Goal: Task Accomplishment & Management: Complete application form

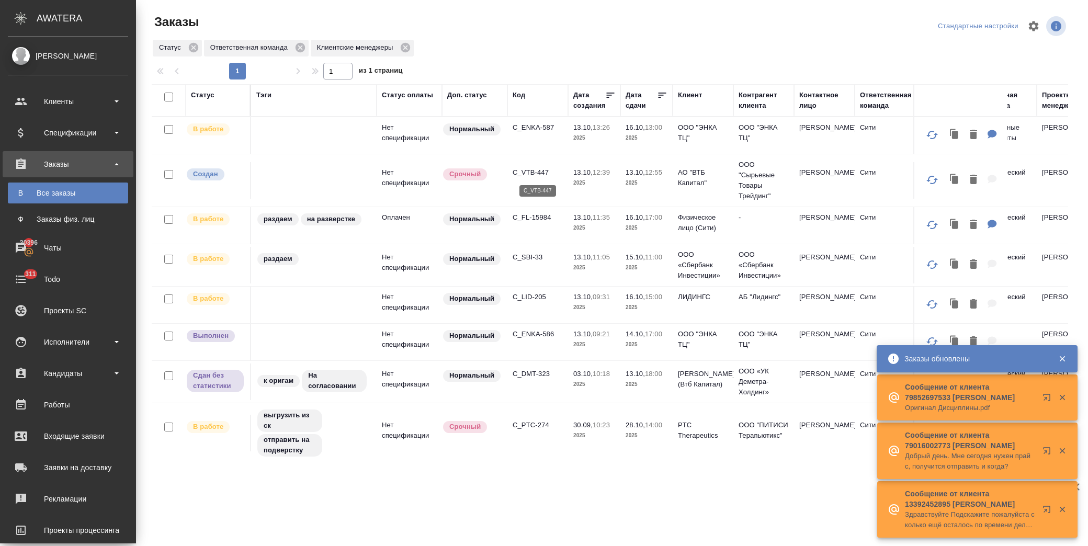
click at [530, 168] on p "C_VTB-447" at bounding box center [538, 172] width 50 height 10
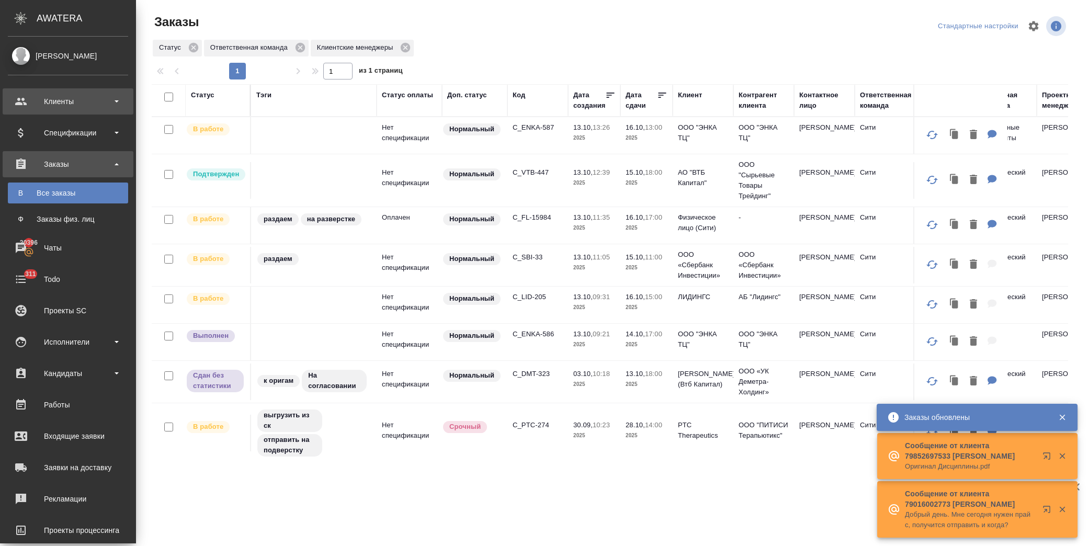
click at [80, 105] on div "Клиенты" at bounding box center [68, 102] width 120 height 16
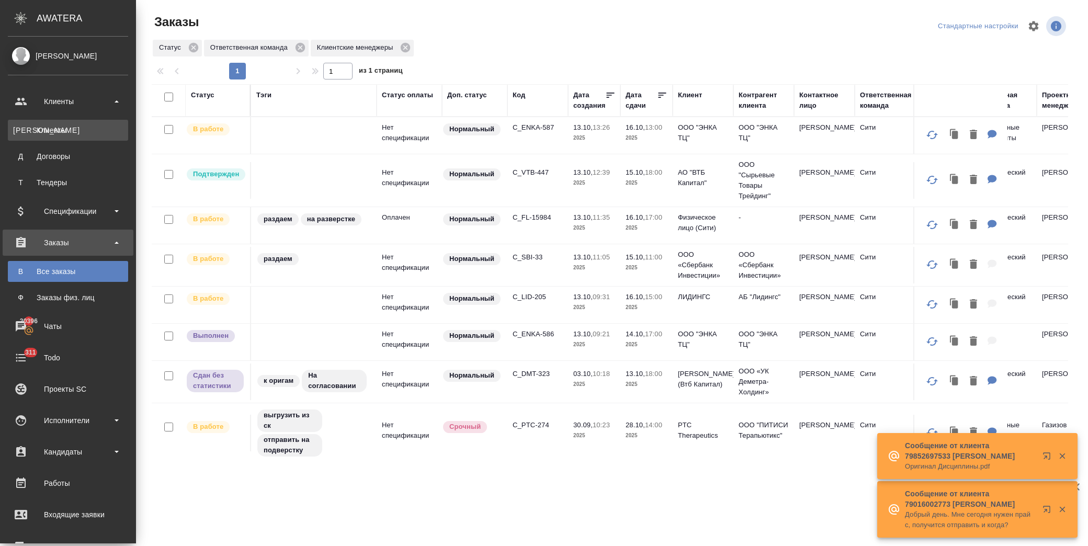
click at [87, 124] on link "К Клиенты" at bounding box center [68, 130] width 120 height 21
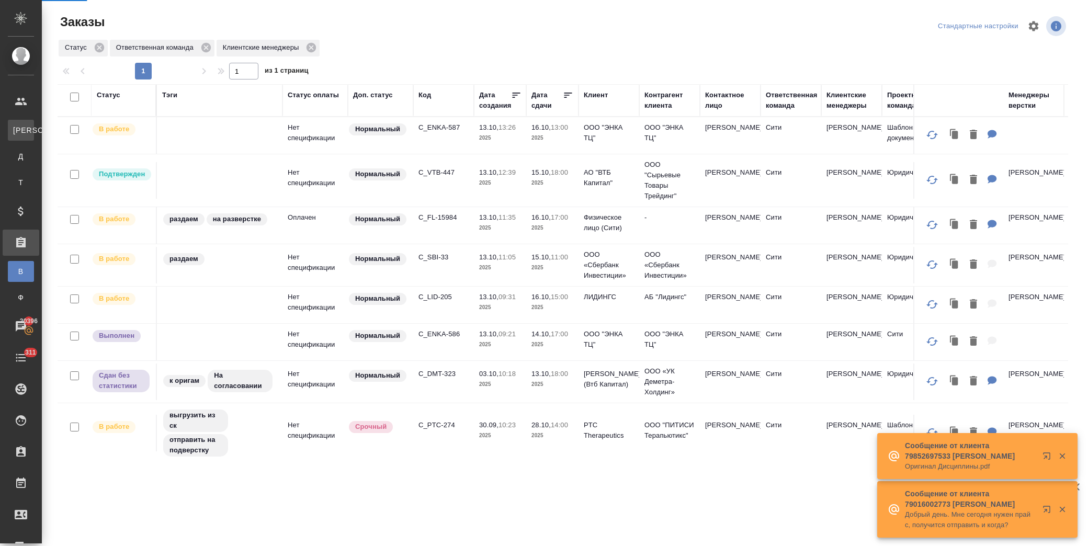
select select "RU"
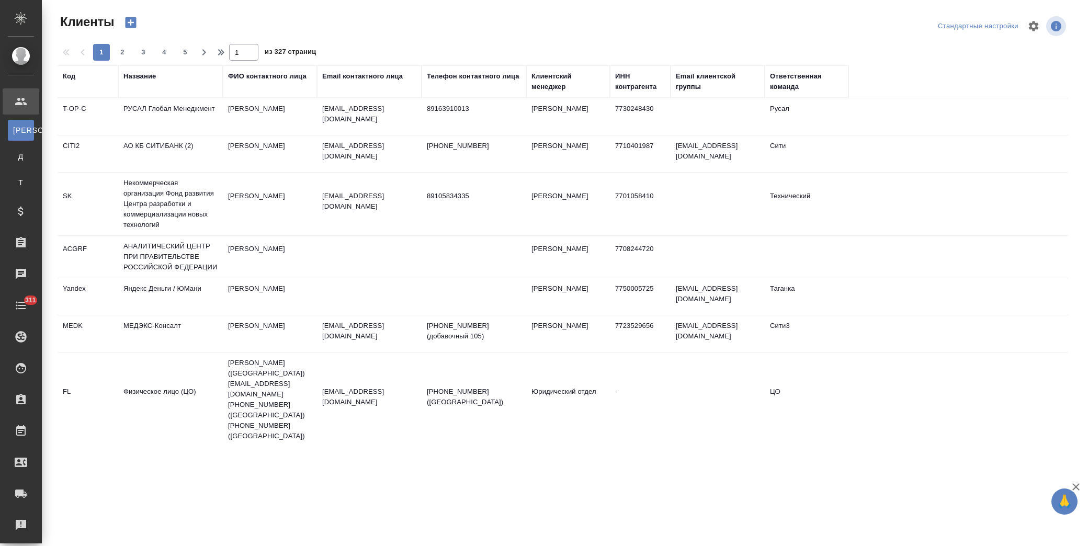
click at [139, 76] on div "Название" at bounding box center [139, 76] width 32 height 10
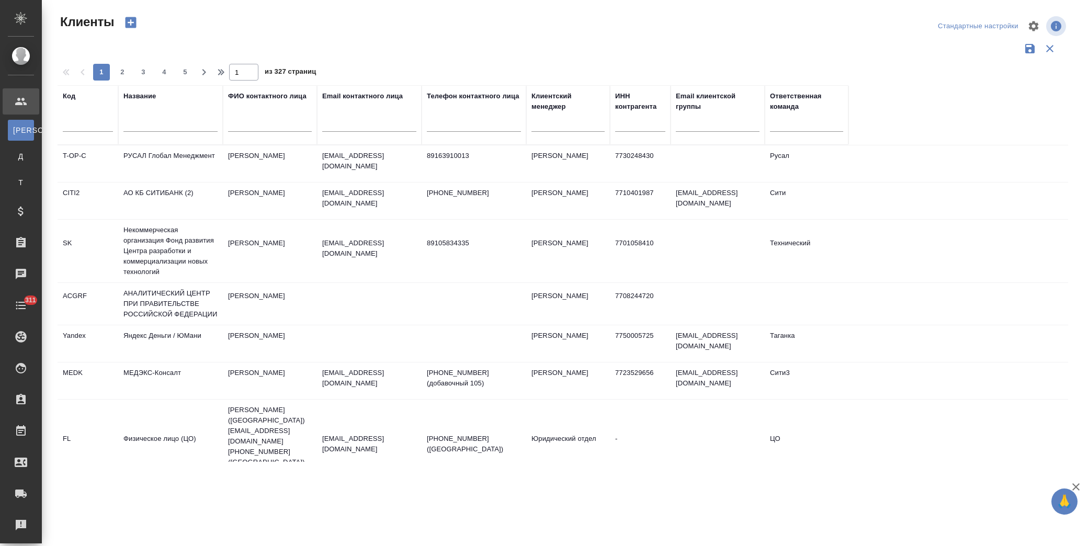
click at [163, 119] on input "text" at bounding box center [170, 125] width 94 height 13
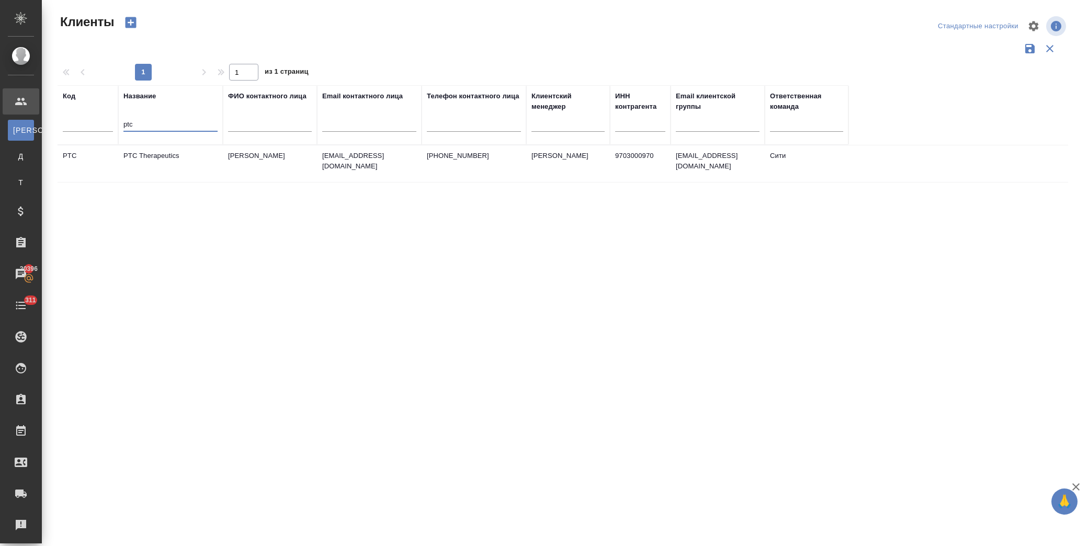
type input "ptc"
click at [183, 159] on td "PTC Therapeutics" at bounding box center [170, 163] width 105 height 37
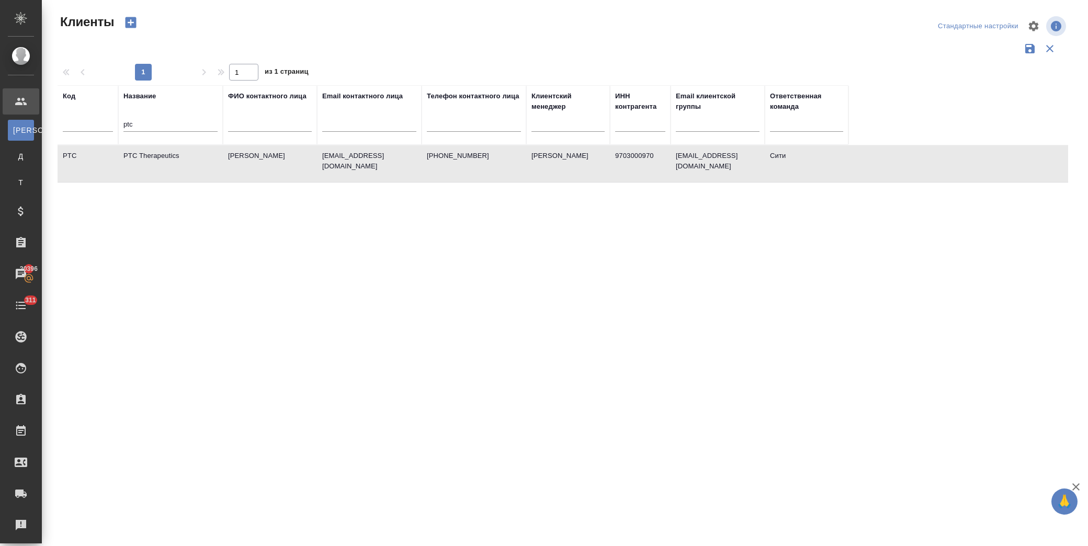
click at [183, 159] on td "PTC Therapeutics" at bounding box center [170, 163] width 105 height 37
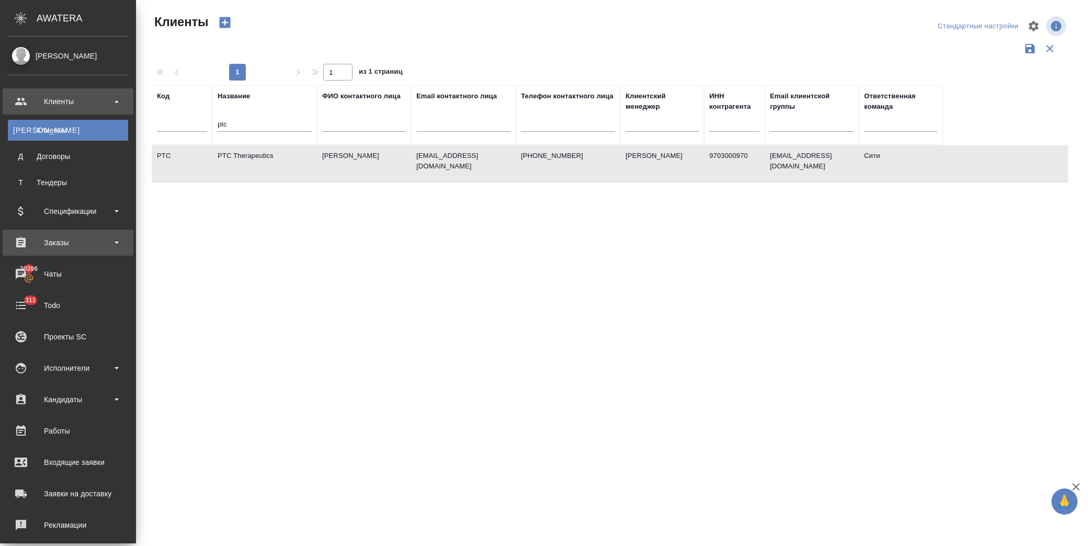
click at [60, 240] on div "Заказы" at bounding box center [68, 243] width 120 height 16
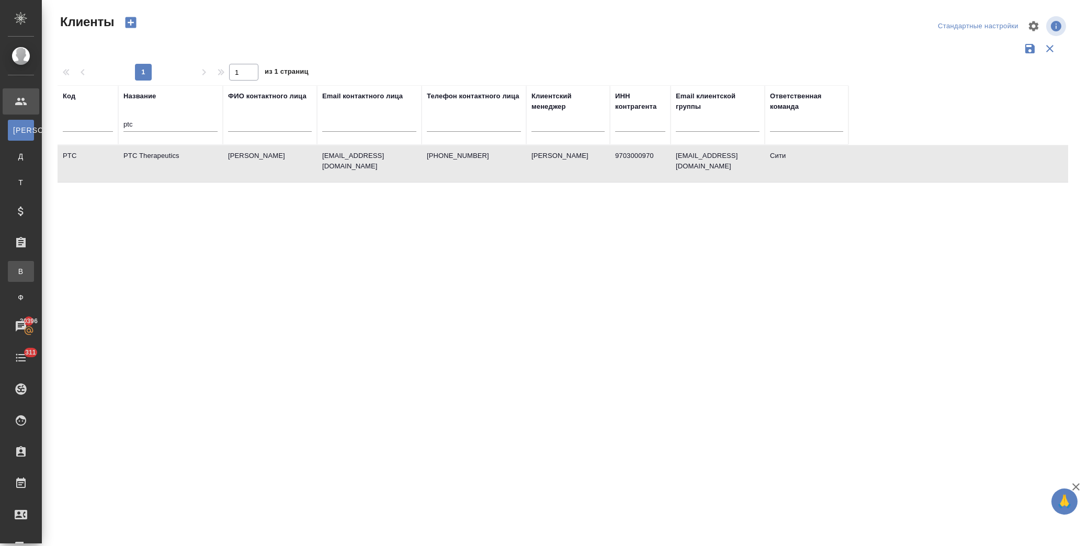
click at [34, 265] on link "В Все заказы" at bounding box center [21, 271] width 26 height 21
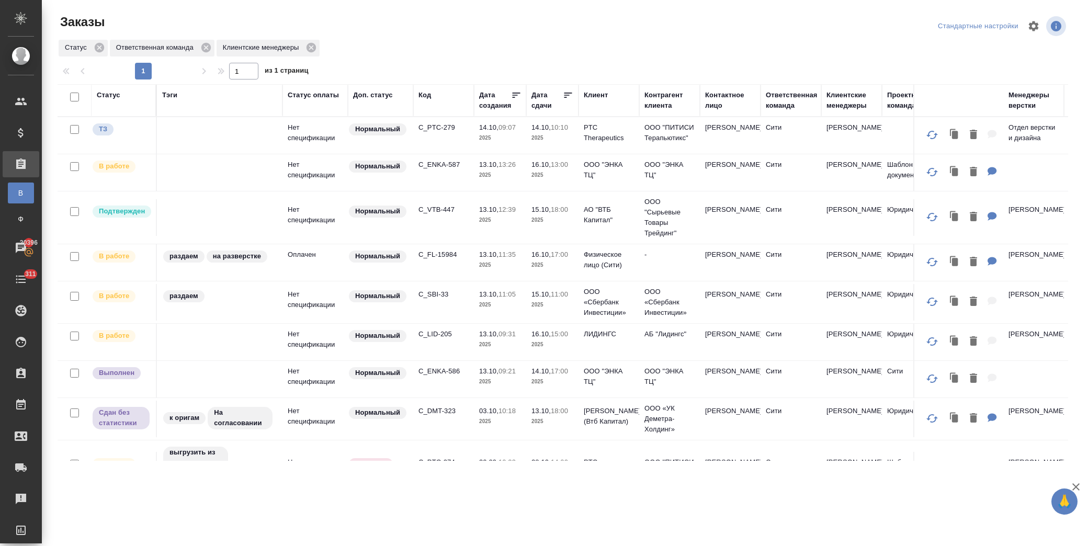
click at [445, 165] on p "C_ENKA-587" at bounding box center [444, 165] width 50 height 10
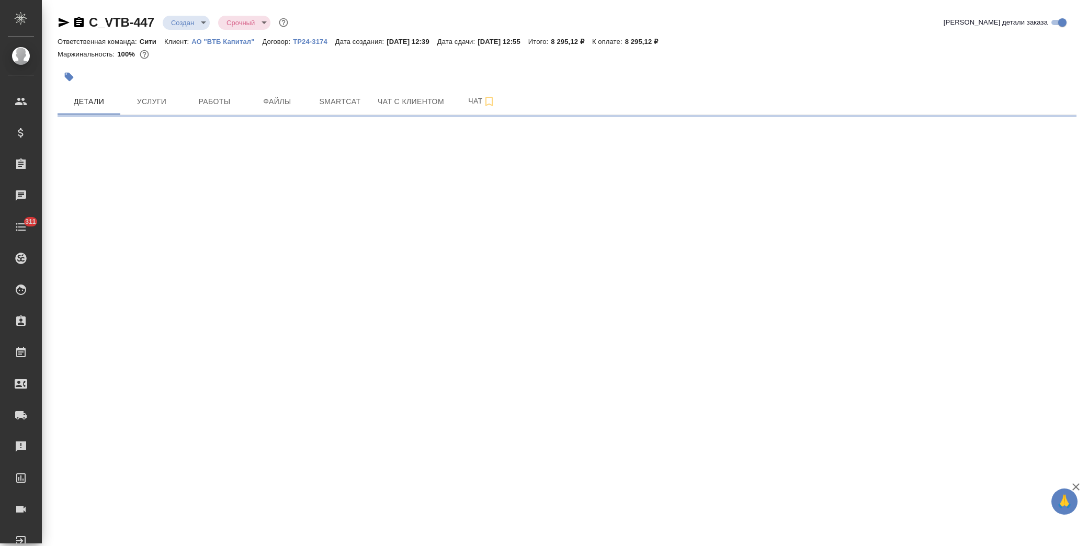
select select "RU"
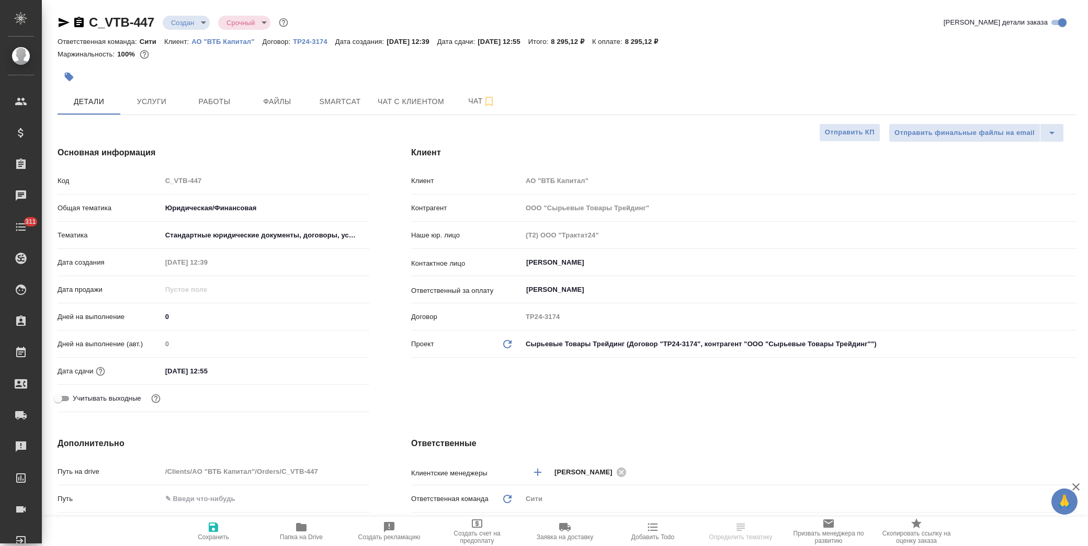
type textarea "x"
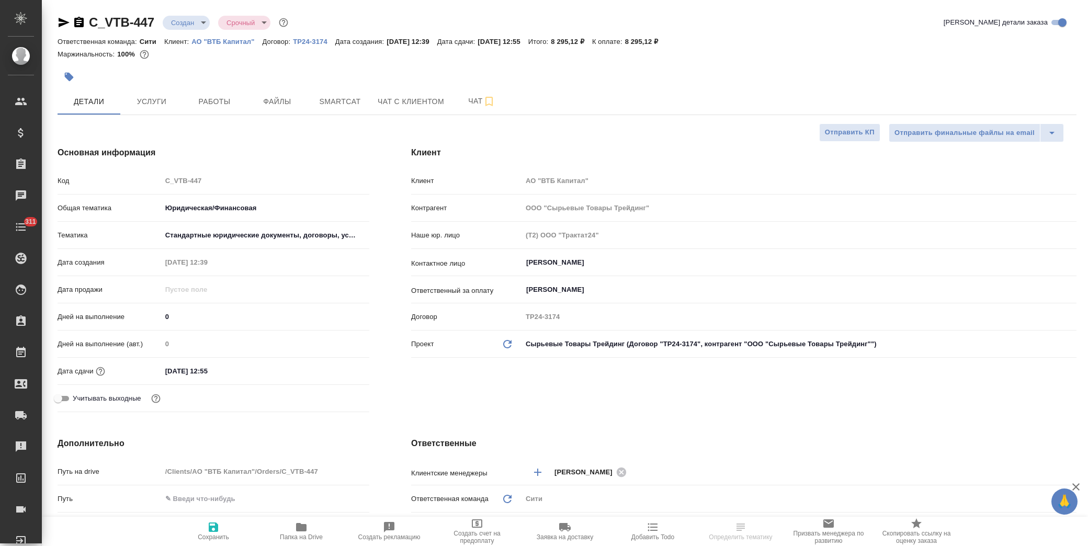
type textarea "x"
type input "Баданян Артак"
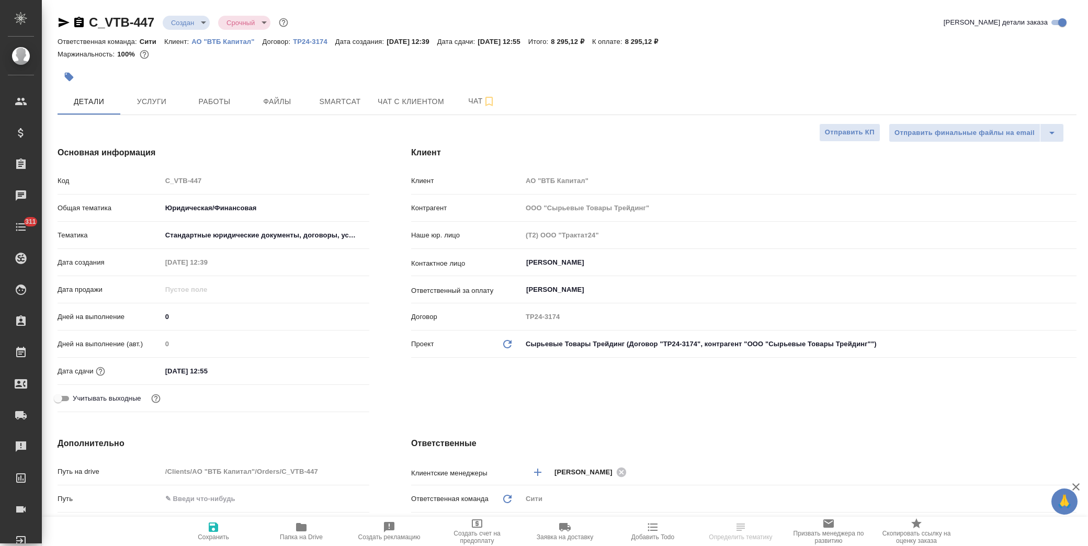
type textarea "x"
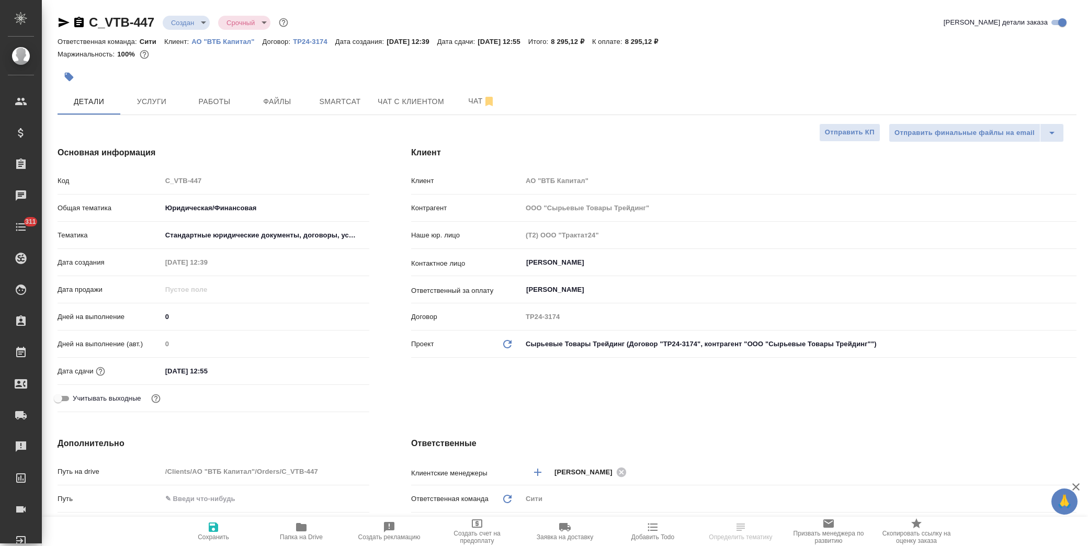
type textarea "x"
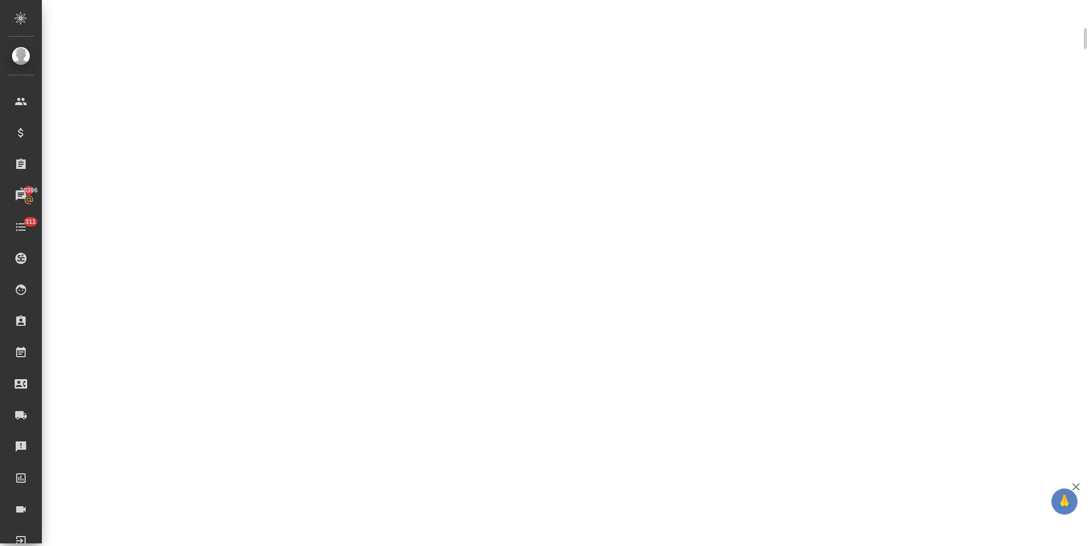
select select "RU"
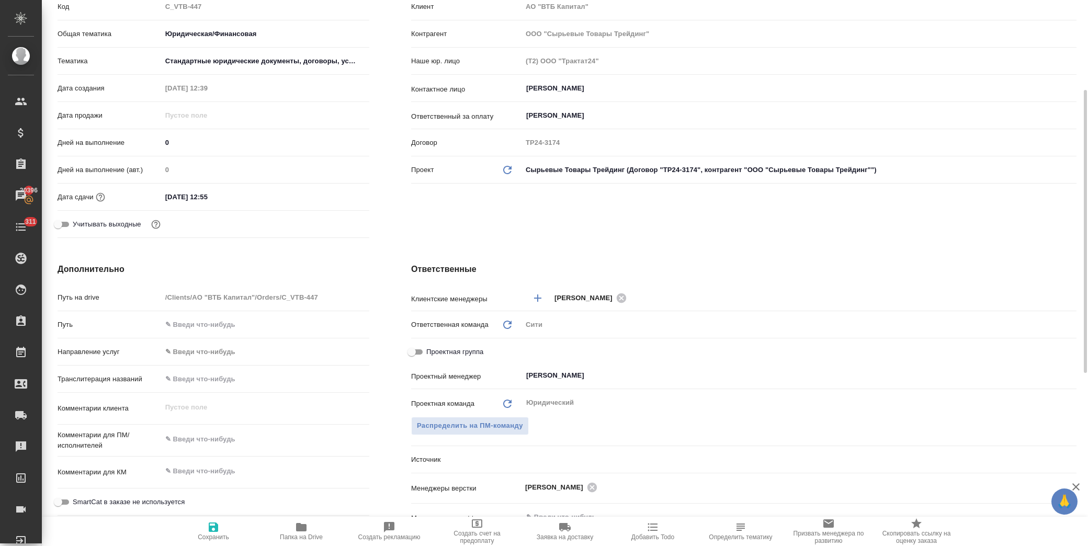
type textarea "x"
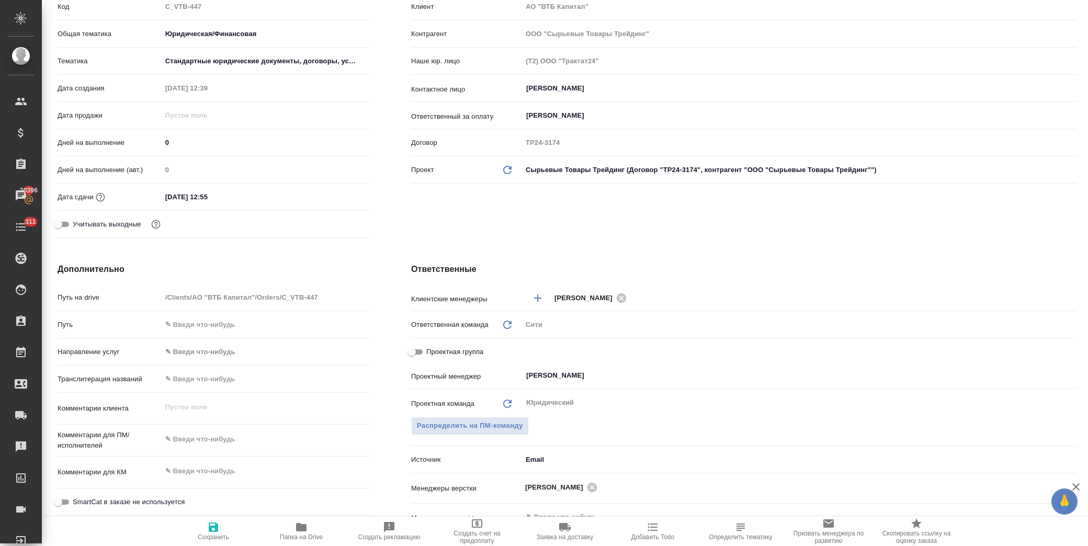
type textarea "x"
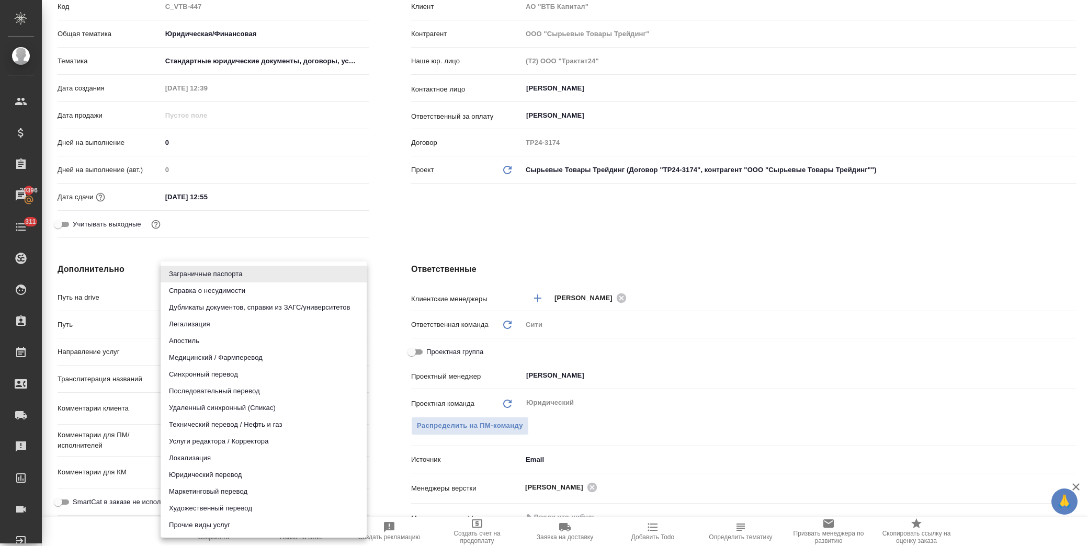
click at [190, 349] on body "🙏 .cls-1 fill:#fff; AWATERA Лофицкая Юлия Владимировна Клиенты Спецификации Зак…" at bounding box center [544, 273] width 1088 height 546
click at [126, 324] on div at bounding box center [544, 273] width 1088 height 546
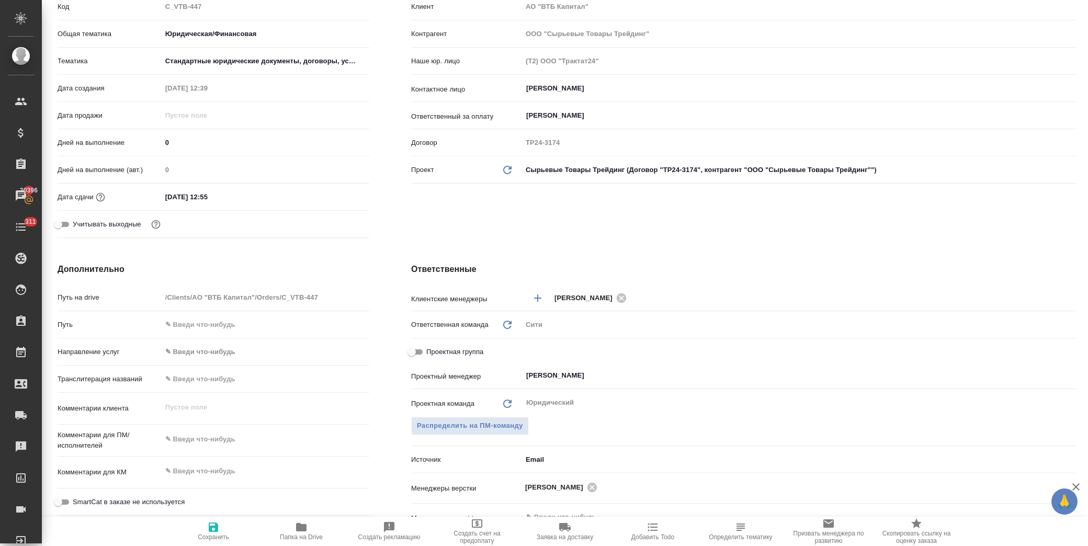
click at [196, 377] on input "text" at bounding box center [266, 378] width 208 height 15
paste input "Ю ВААН ЛИМИТЕД"
type input "Ю ВААН ЛИМИТЕД"
type textarea "x"
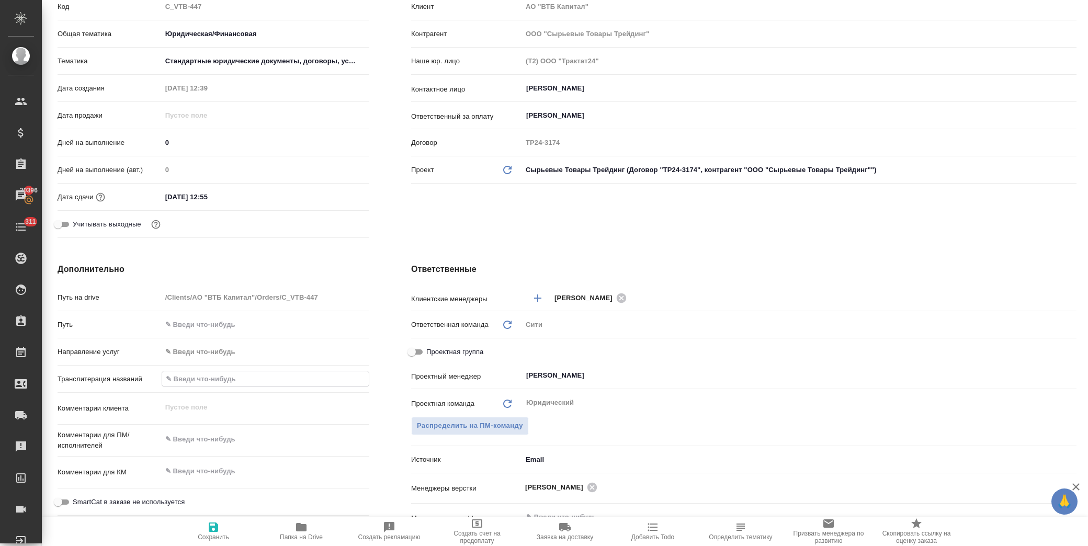
type textarea "x"
type input "Ю ВААН ЛИМИТЕД без кавычек, ЛЮ ХАЙЧЭН, ЙЕН ВАЙ ХО, ОФИСЫ 2606-08, ЧАЙНА РЕСОРСЕ…"
type textarea "x"
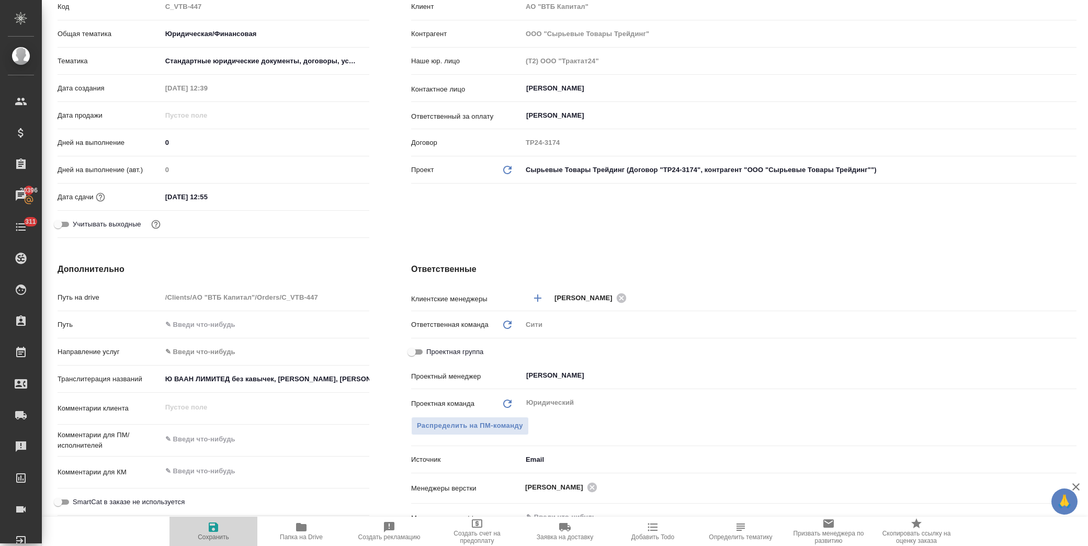
click at [222, 532] on span "Сохранить" at bounding box center [213, 531] width 75 height 20
type textarea "x"
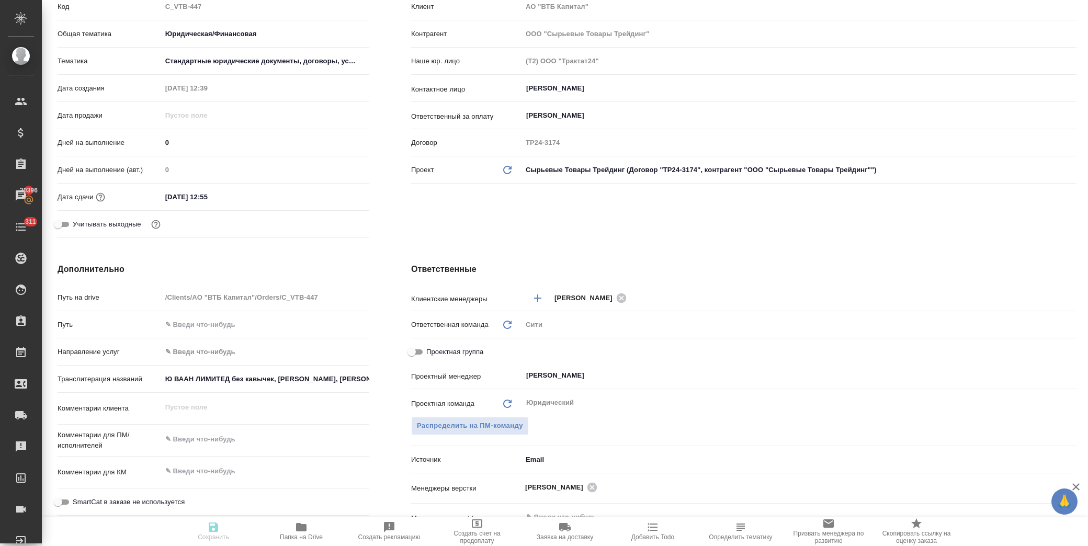
type textarea "x"
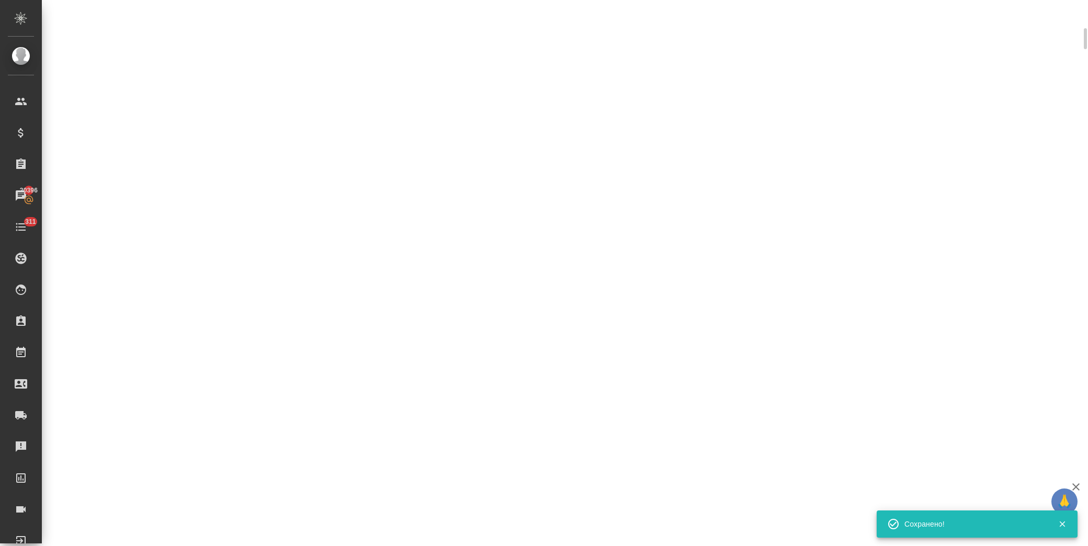
select select "RU"
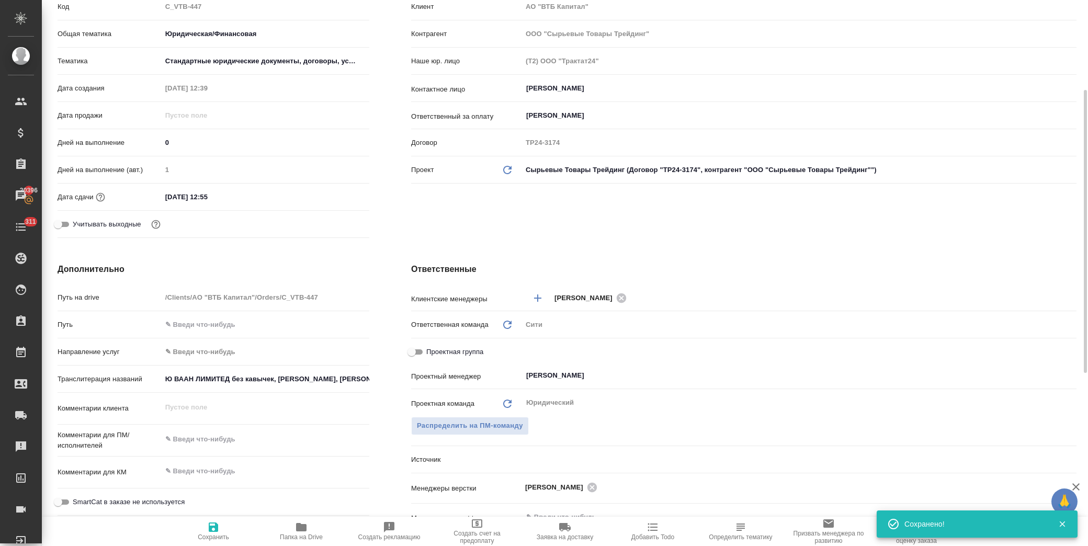
type textarea "x"
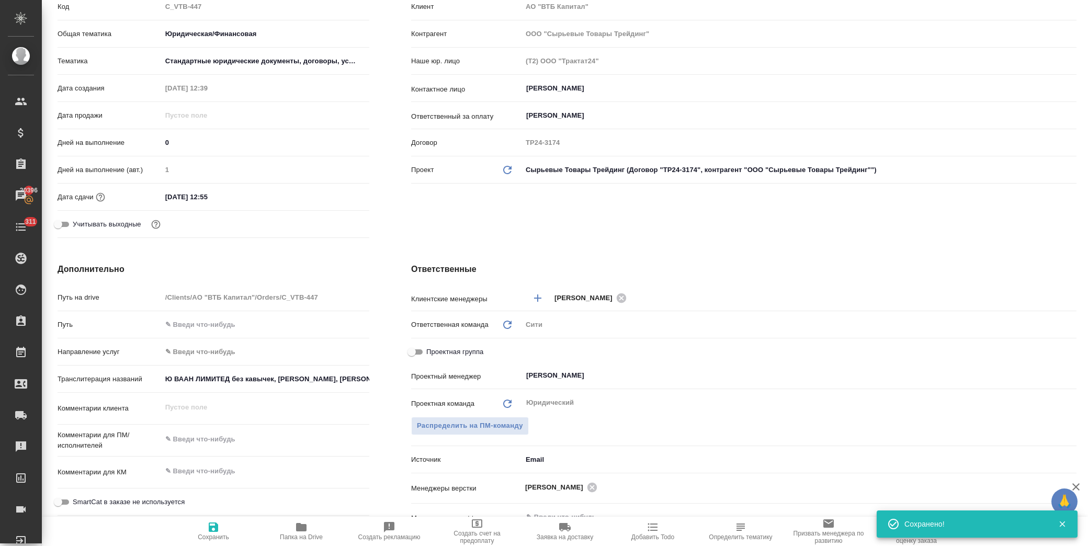
type textarea "x"
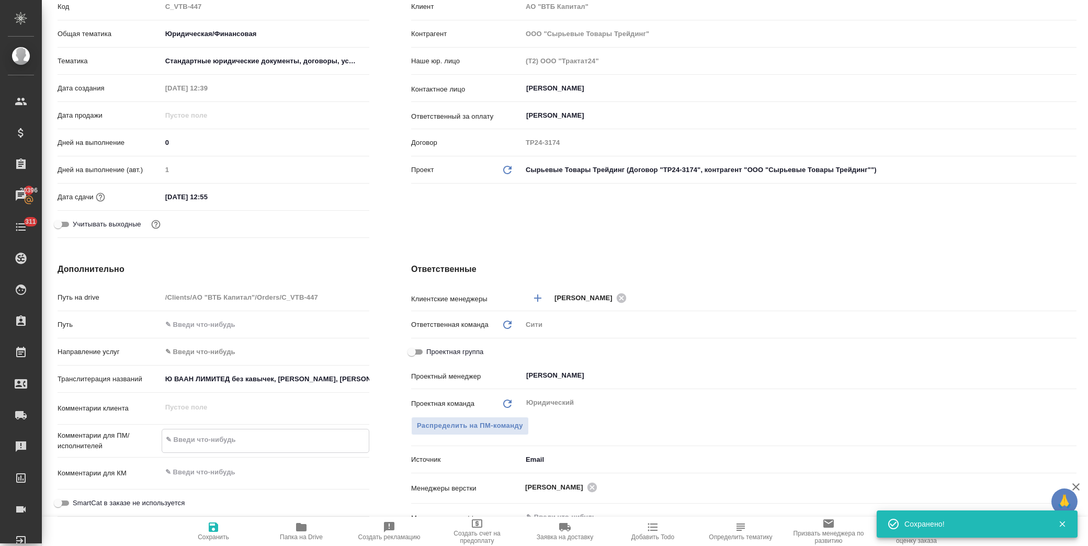
click at [213, 438] on textarea at bounding box center [265, 440] width 207 height 18
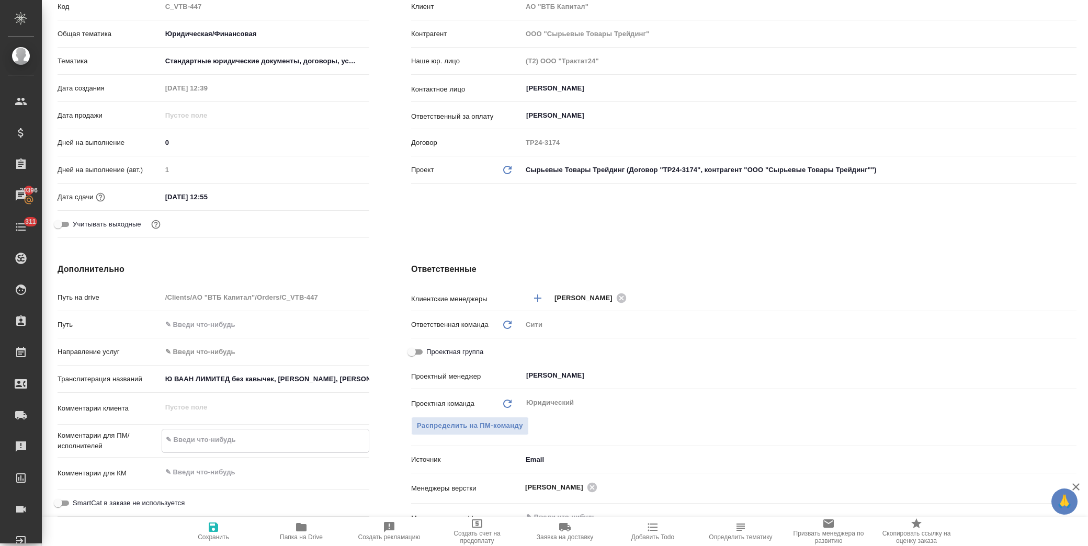
type textarea "x"
type textarea "е"
type textarea "x"
type textarea "ещ"
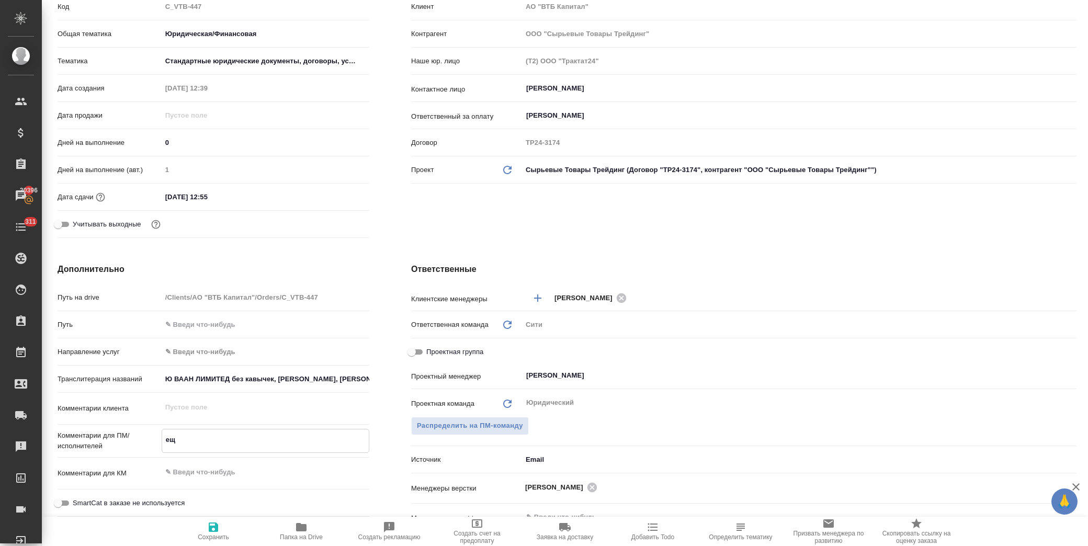
type textarea "x"
type textarea "ещё"
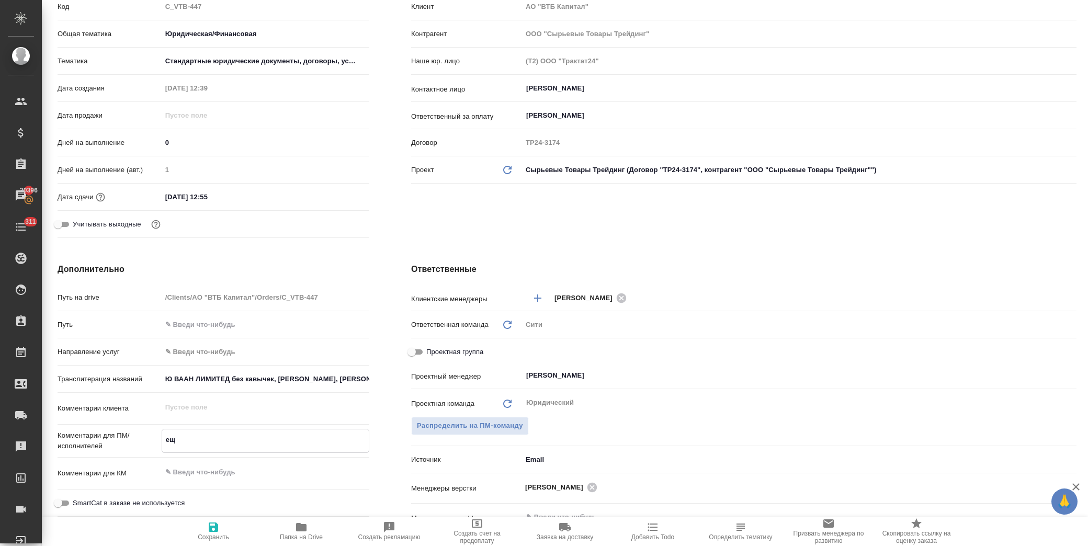
type textarea "x"
type textarea "ещё"
type textarea "x"
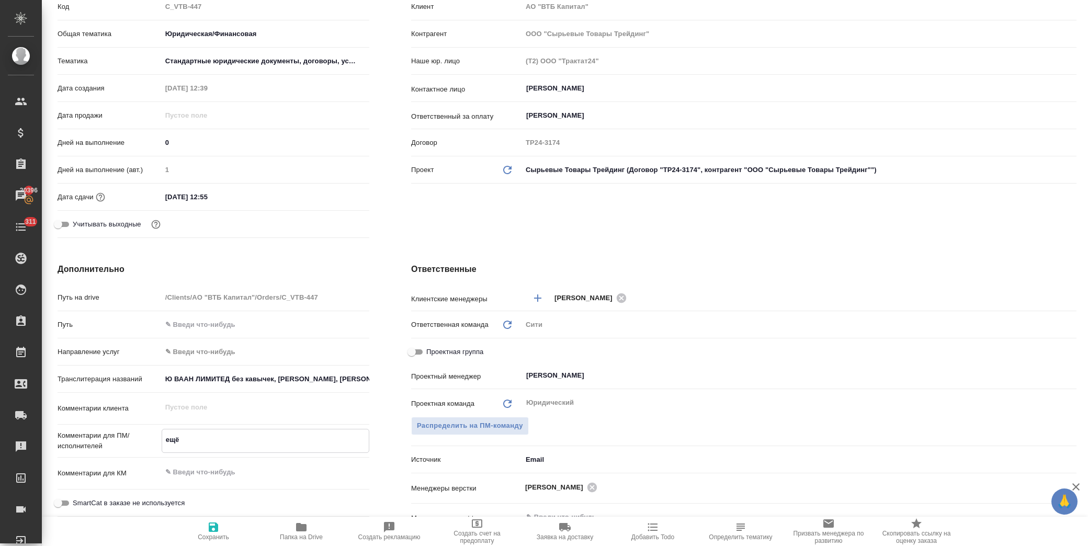
type textarea "x"
type textarea "ещё д"
type textarea "x"
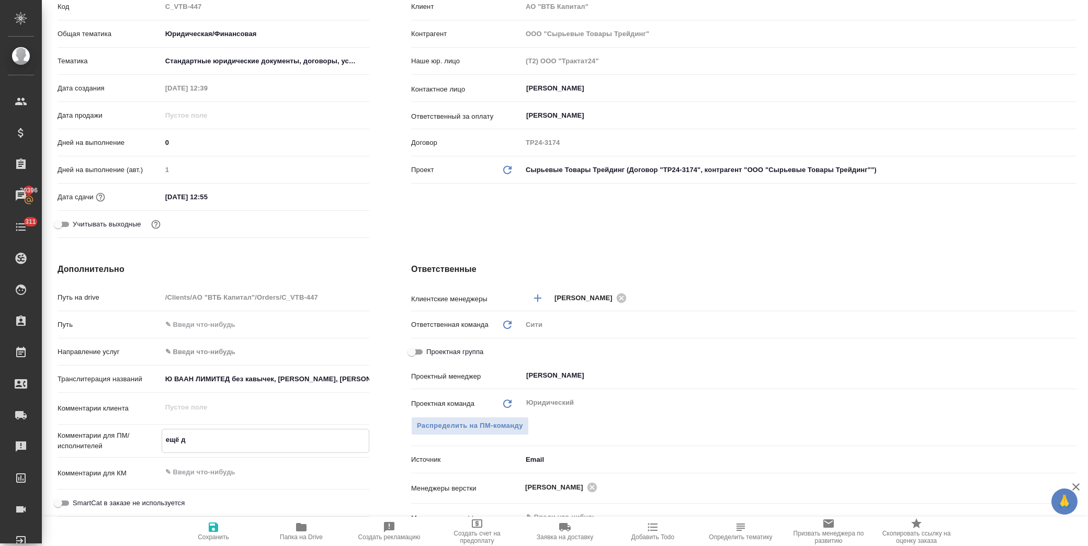
type textarea "x"
type textarea "ещё дл"
type textarea "x"
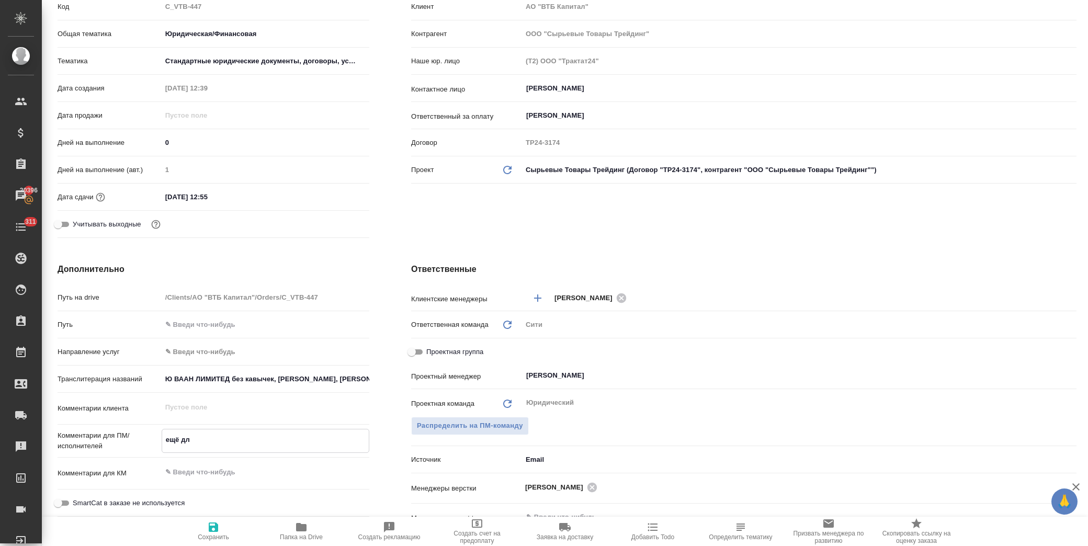
type textarea "ещё для"
type textarea "x"
type textarea "ещё для"
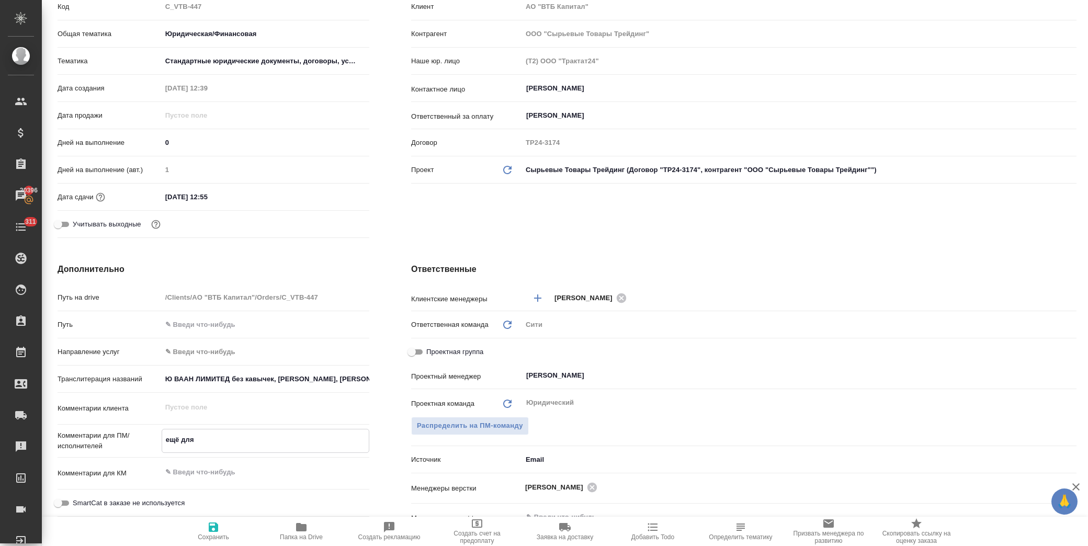
type textarea "x"
type textarea "ещё для н"
type textarea "x"
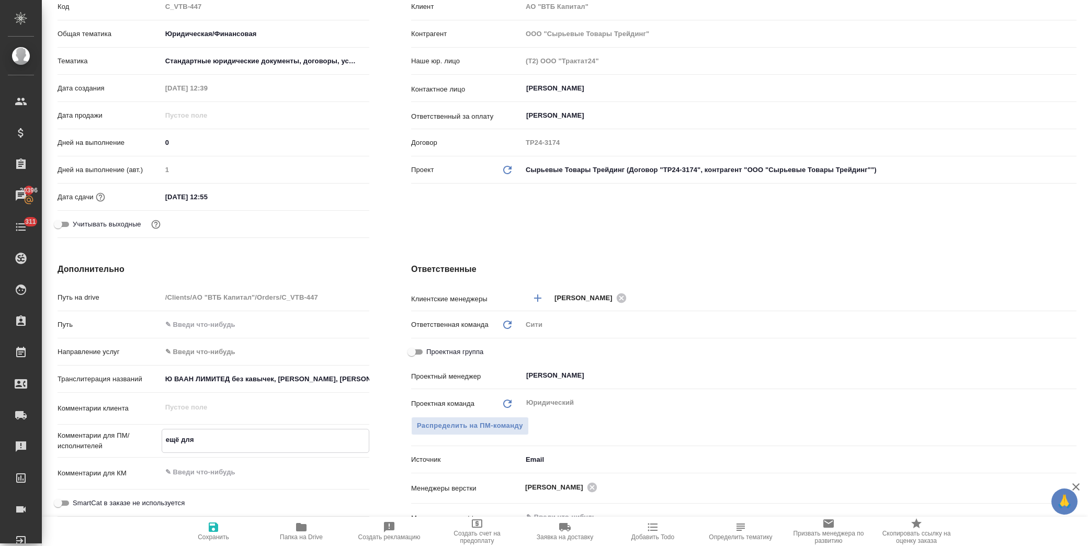
type textarea "x"
type textarea "ещё для на"
type textarea "x"
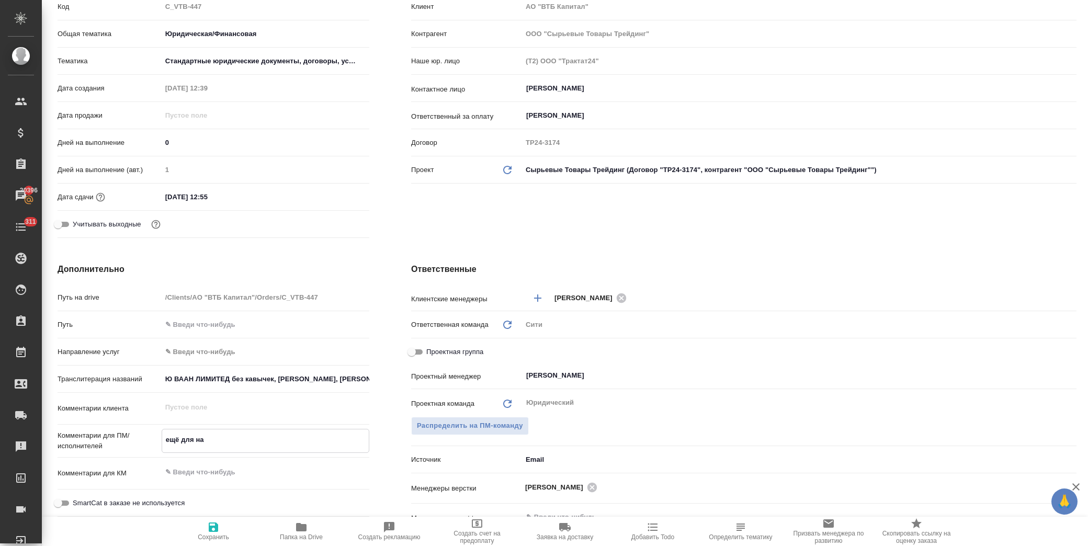
type textarea "x"
type textarea "ещё для нап"
type textarea "x"
type textarea "ещё для напи"
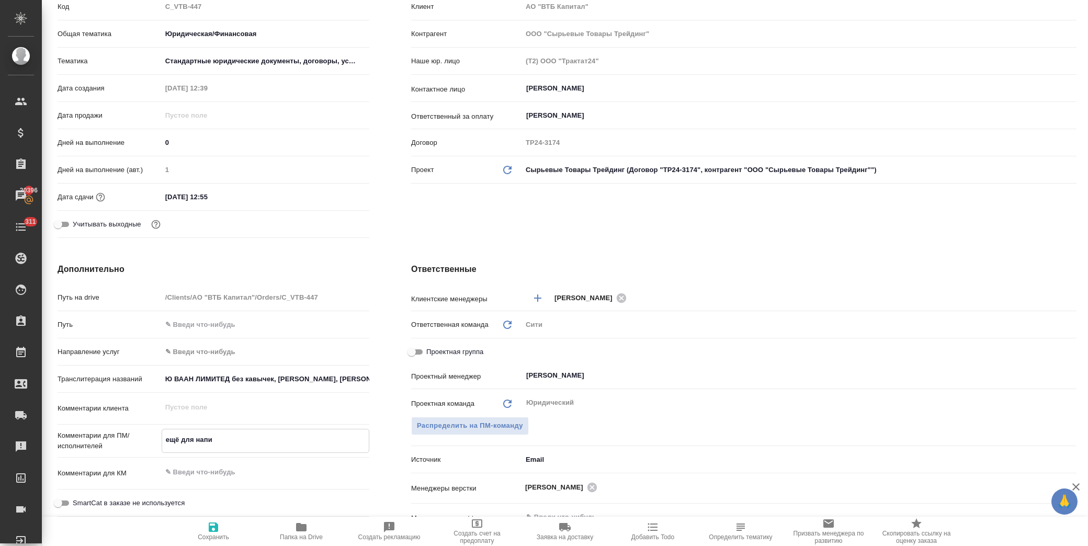
type textarea "x"
type textarea "ещё для напис"
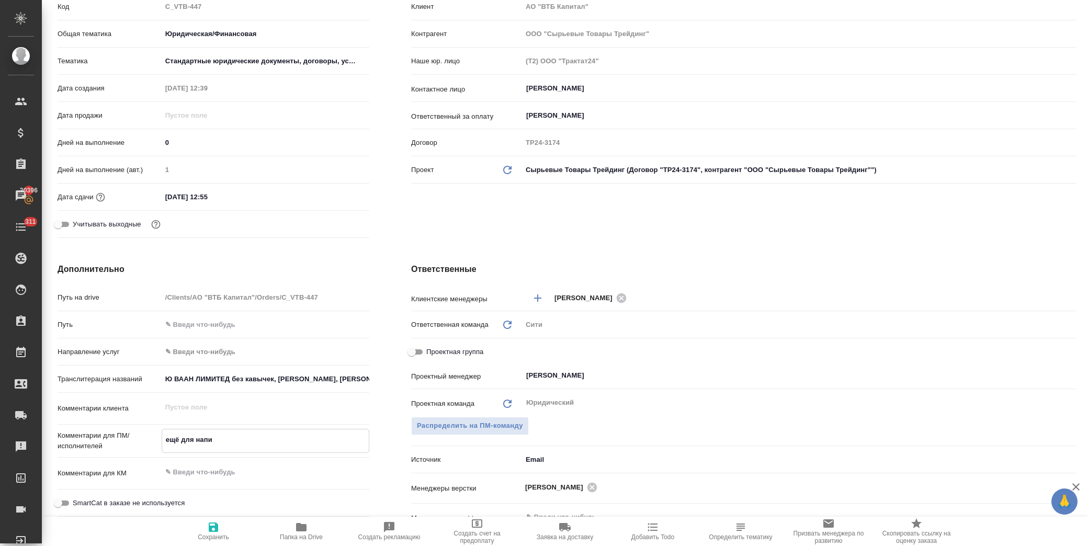
type textarea "x"
type textarea "ещё для написа"
type textarea "x"
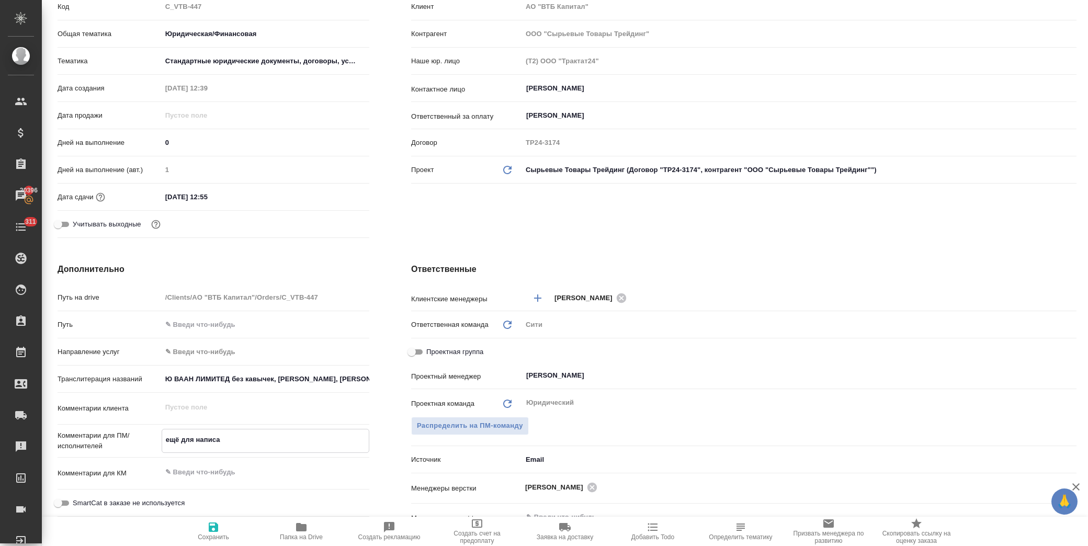
type textarea "x"
type textarea "ещё для написан"
type textarea "x"
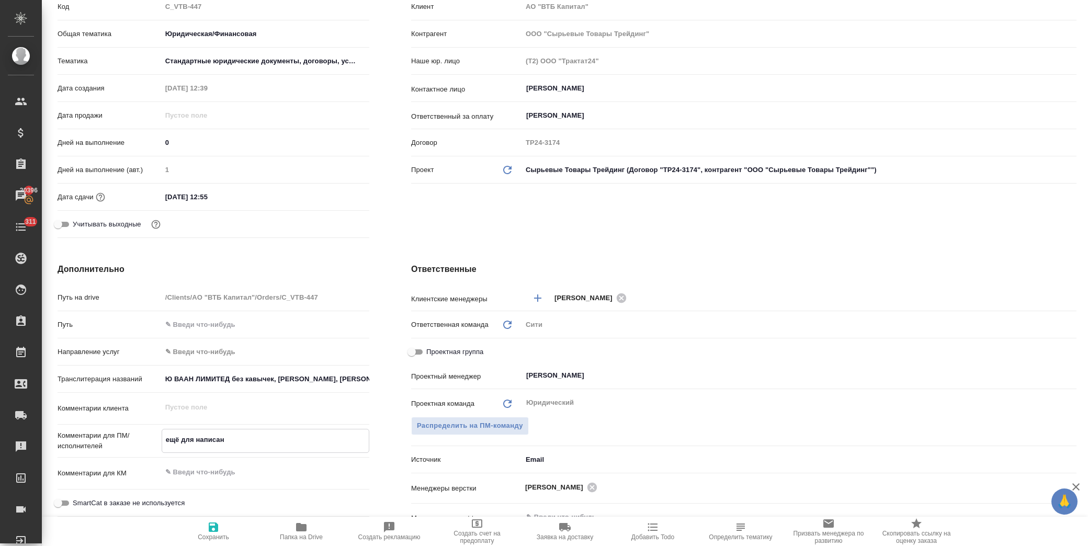
type textarea "x"
type textarea "ещё для написани"
type textarea "x"
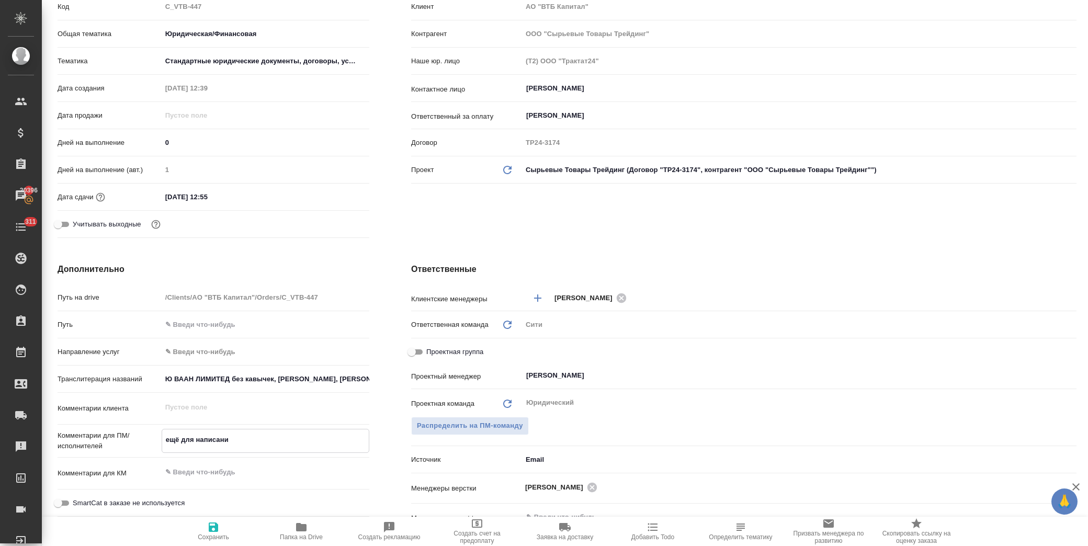
type textarea "ещё для написаний"
type textarea "x"
type textarea "ещё для написаний"
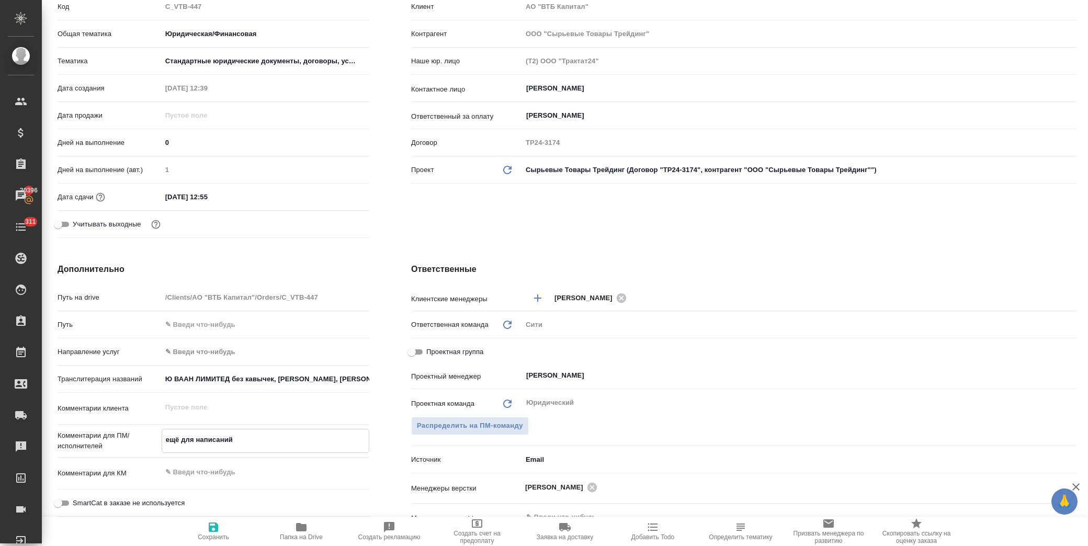
type textarea "x"
type textarea "ещё для написаний ф"
type textarea "x"
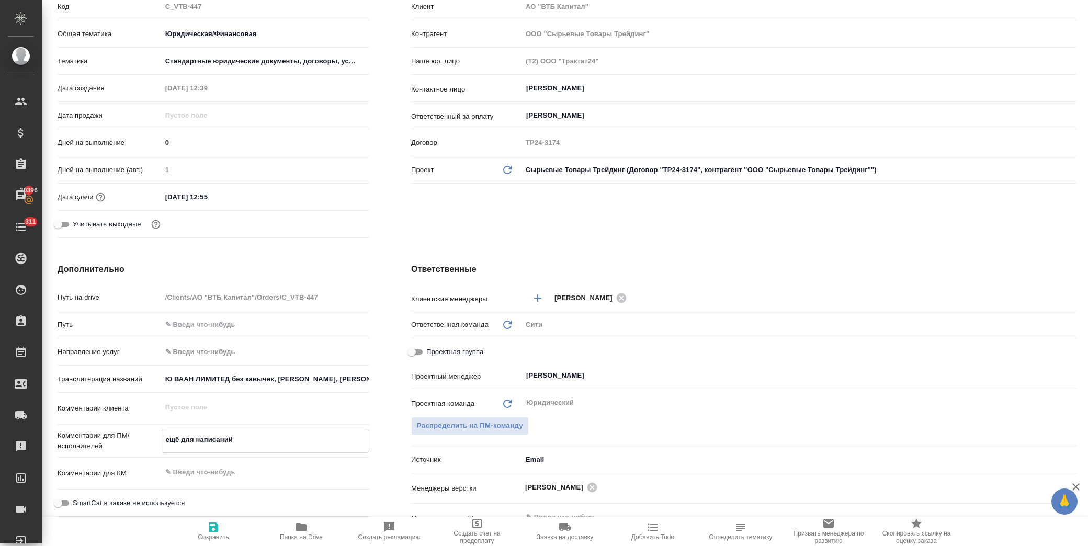
type textarea "x"
type textarea "ещё для написаний фа"
type textarea "x"
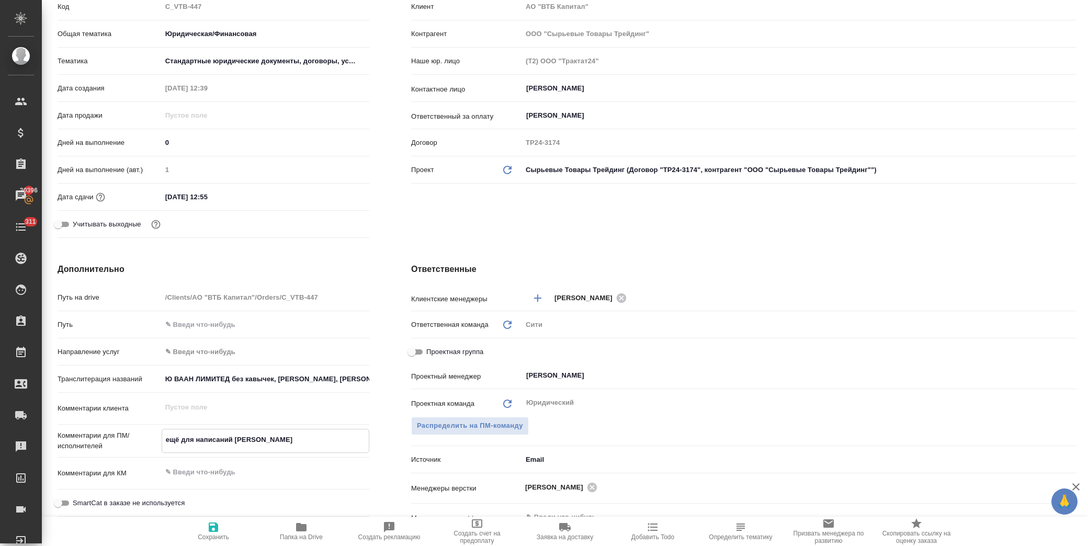
type textarea "x"
type textarea "ещё для написаний фай"
type textarea "x"
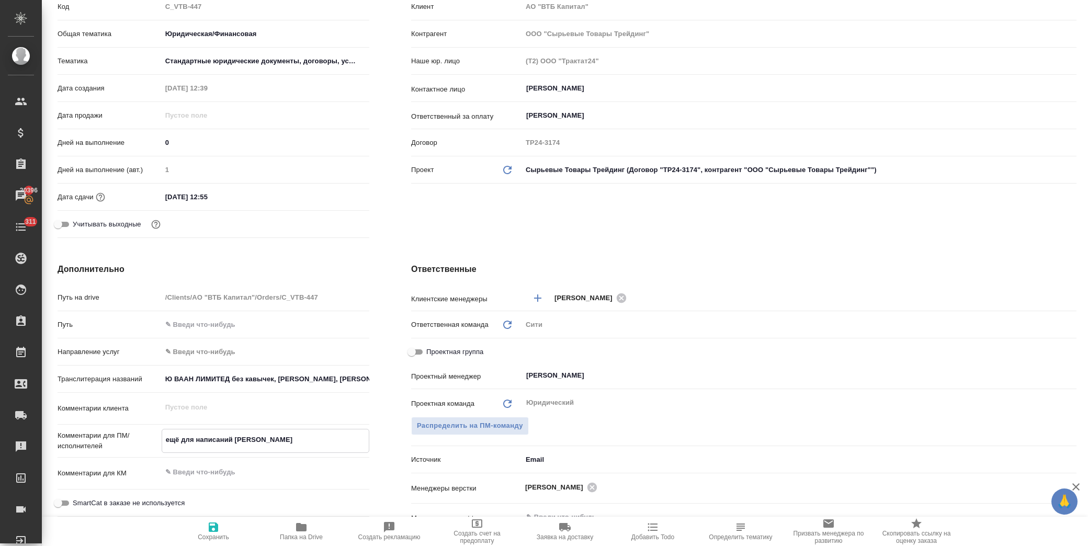
type textarea "ещё для написаний файл"
type textarea "x"
type textarea "ещё для написаний файл"
type textarea "x"
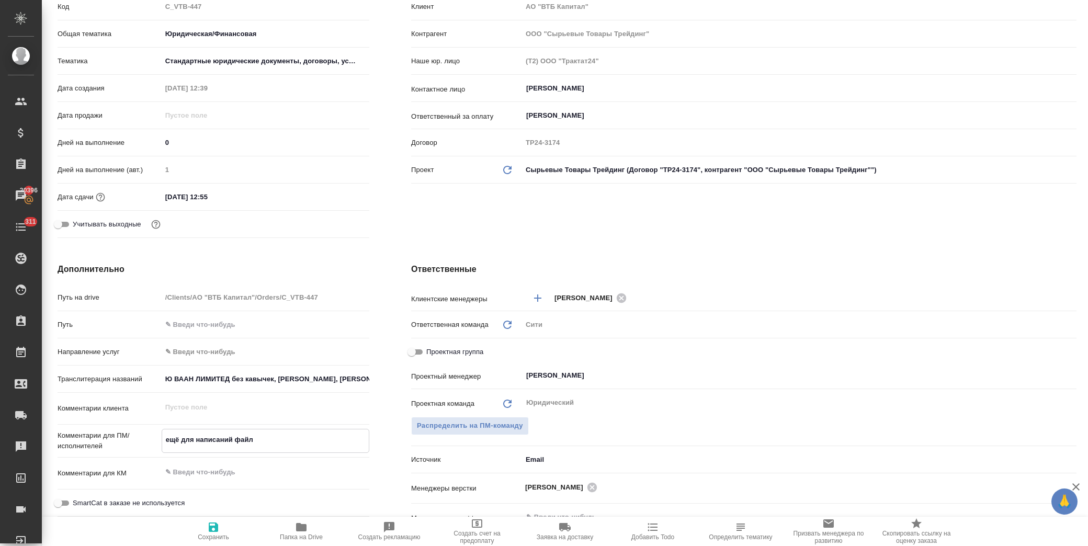
type textarea "x"
type textarea "ещё для написаний файл в"
type textarea "x"
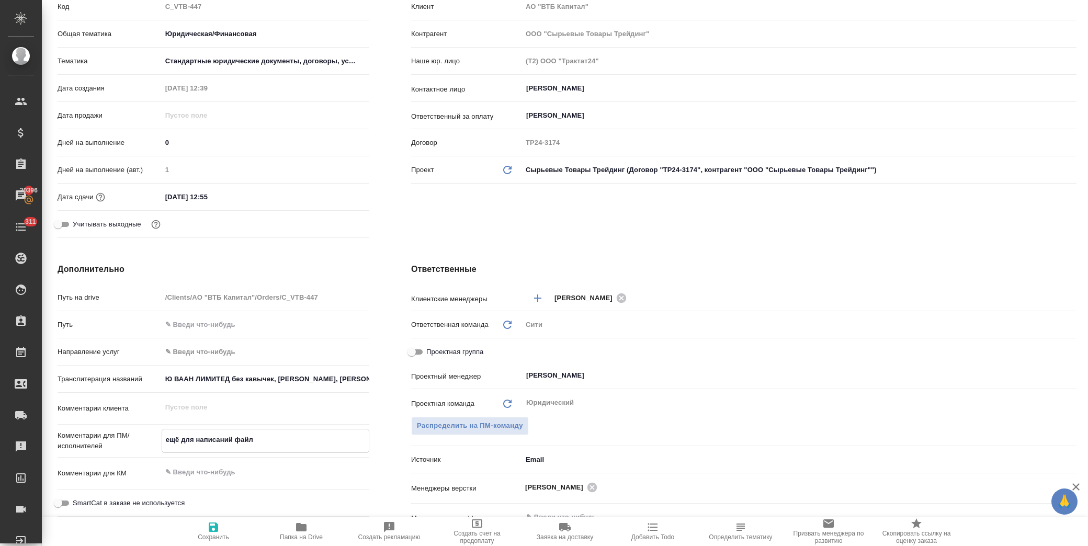
type textarea "x"
type textarea "ещё для написаний файл в"
type textarea "x"
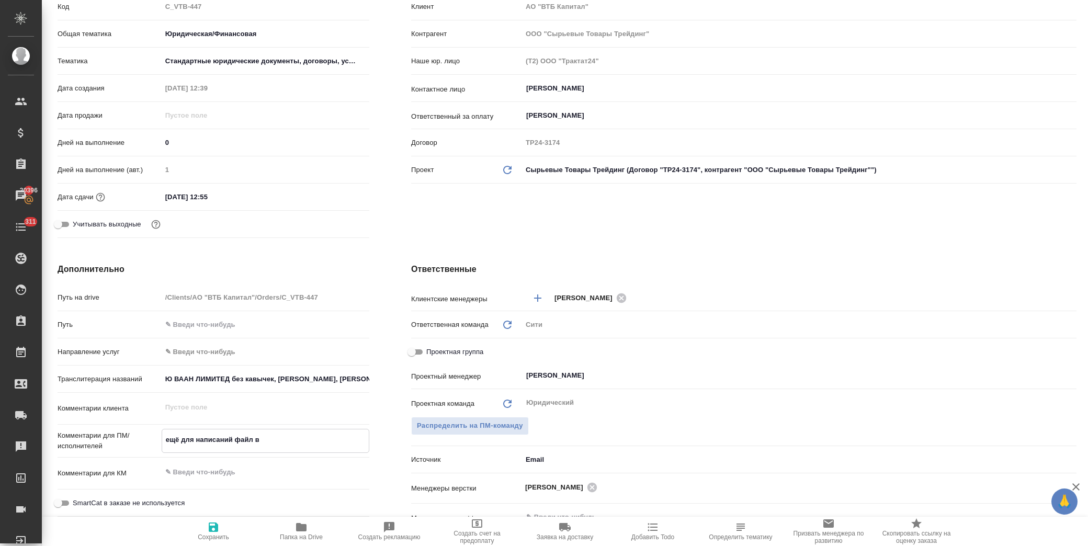
type textarea "x"
type textarea "ещё для написаний файл в п"
type textarea "x"
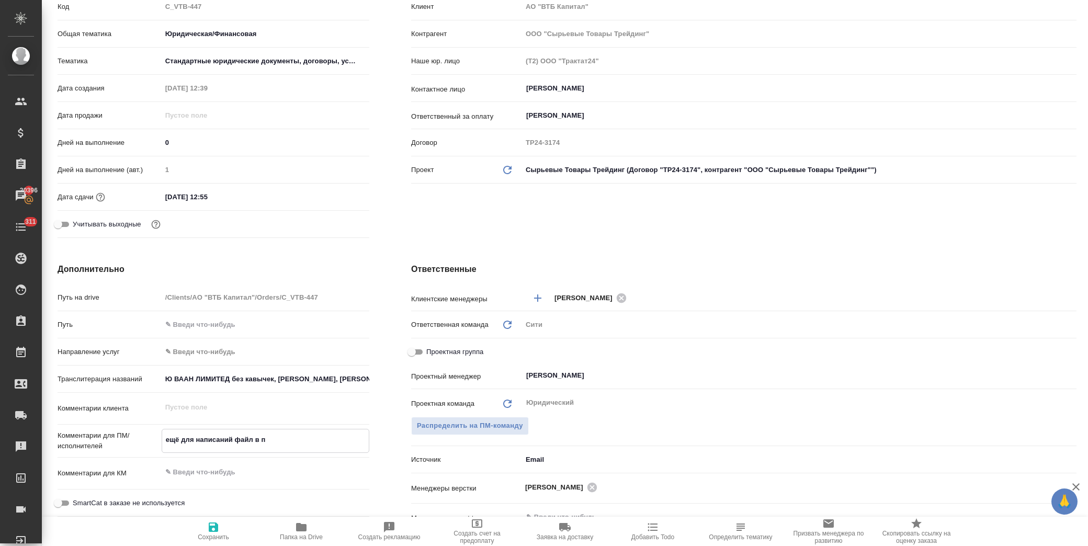
type textarea "ещё для написаний файл в по"
type textarea "x"
type textarea "ещё для написаний файл в пом"
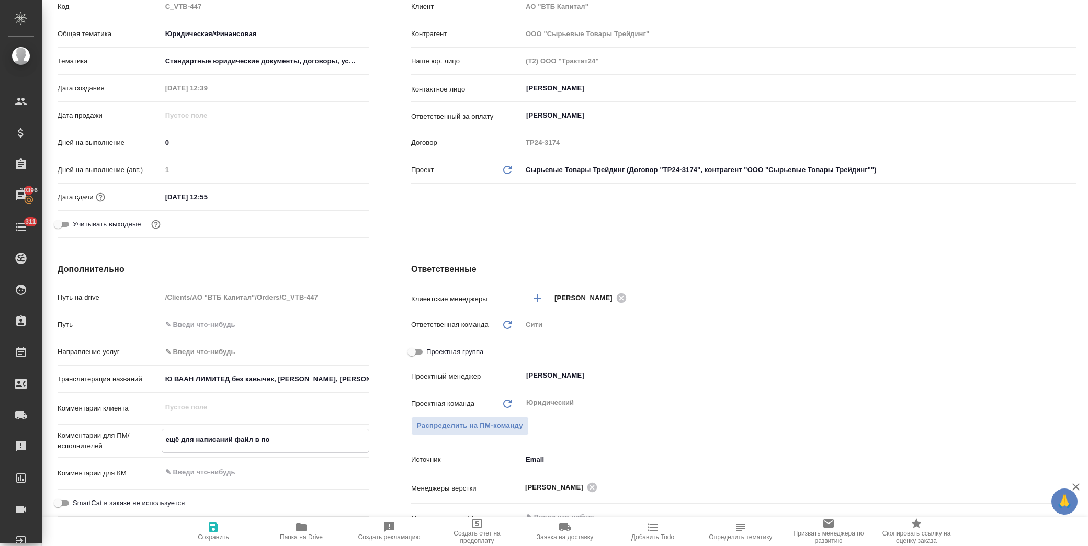
type textarea "x"
type textarea "ещё для написаний файл в помо"
type textarea "x"
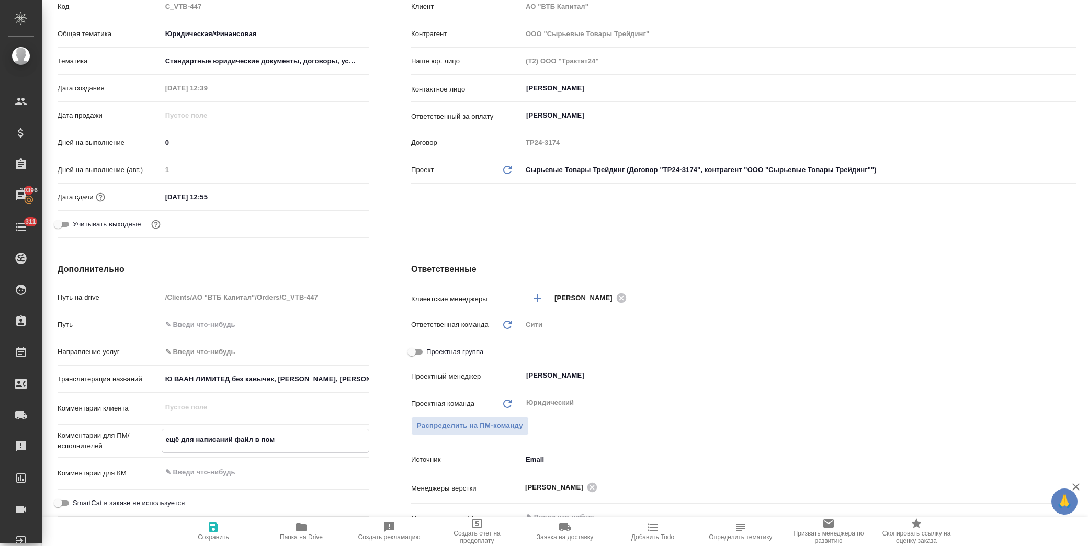
type textarea "x"
type textarea "ещё для написаний файл в помощ"
type textarea "x"
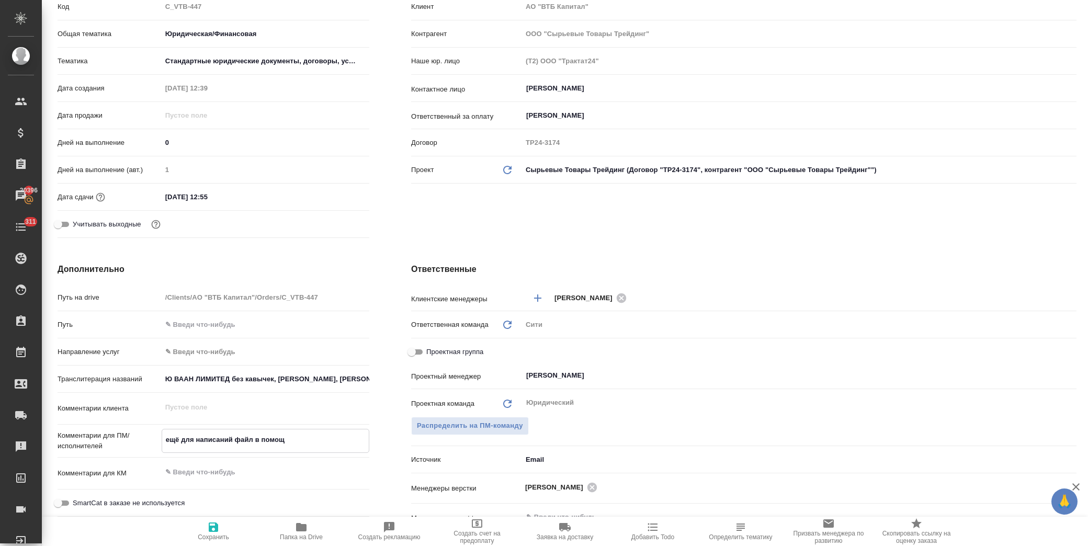
type textarea "x"
type textarea "ещё для написаний файл в помощь"
type textarea "x"
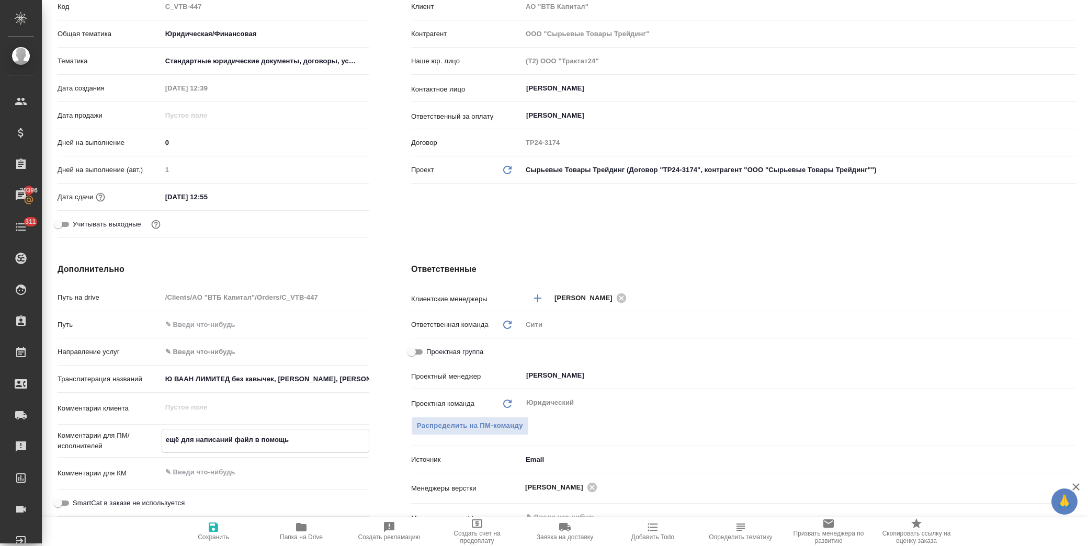
type textarea "ещё для написаний файл в помощь"
type textarea "x"
type textarea "ещё для написаний файл в помощь в"
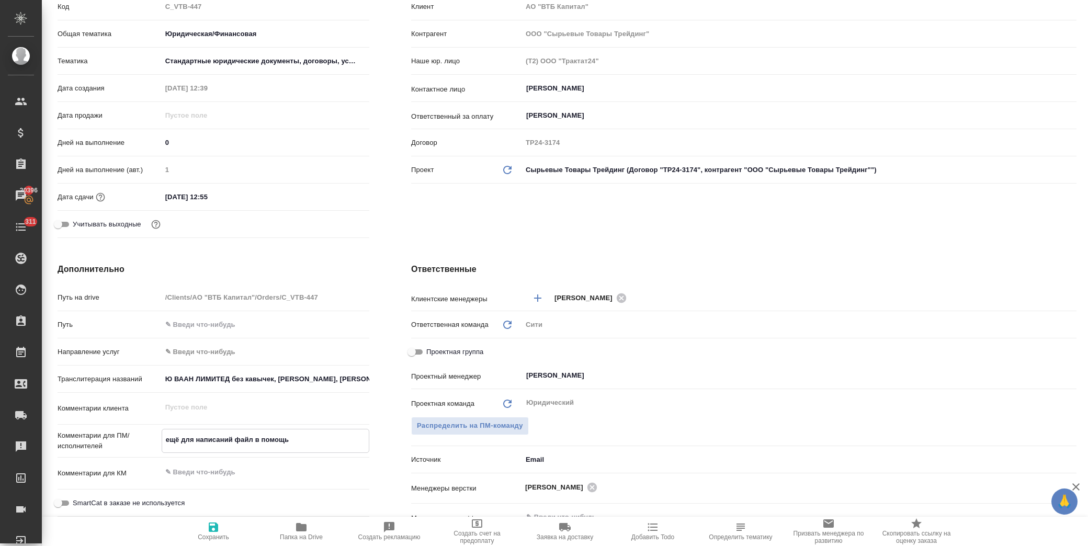
type textarea "x"
type textarea "ещё для написаний файл в помощь в"
type textarea "x"
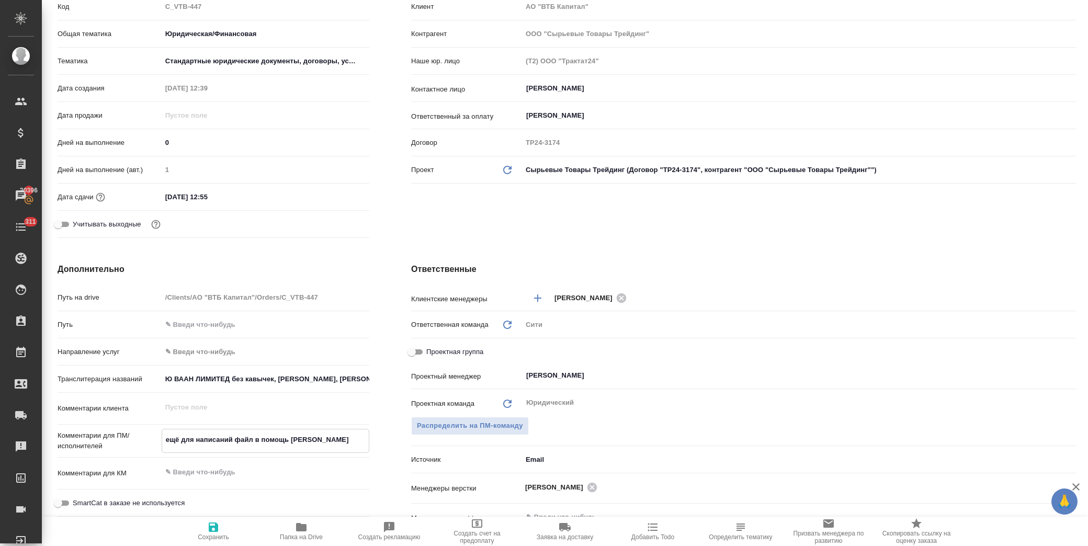
type textarea "x"
type textarea "ещё для написаний файл в помощь в р"
type textarea "x"
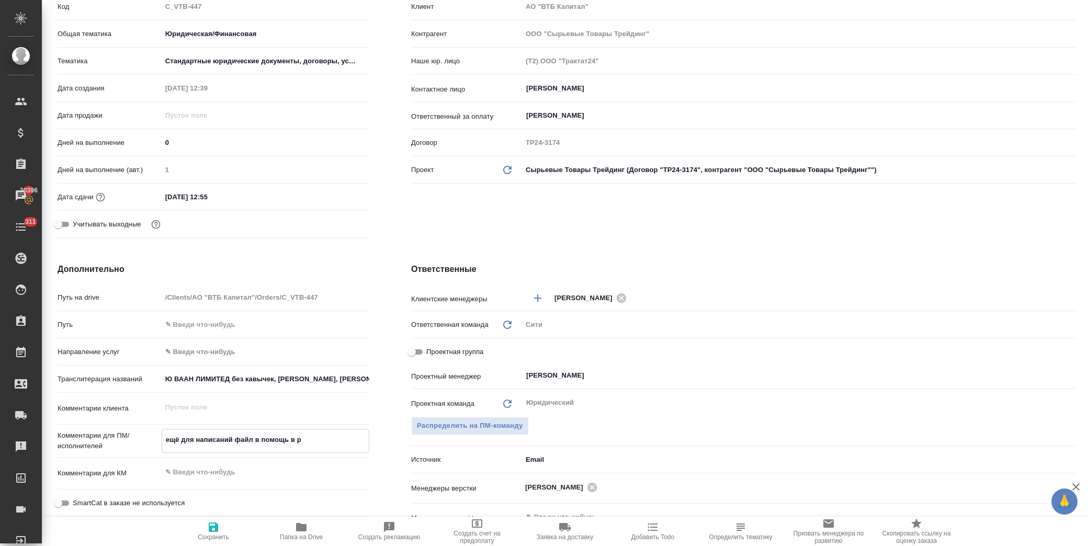
type textarea "x"
type textarea "ещё для написаний файл в помощь в ре"
type textarea "x"
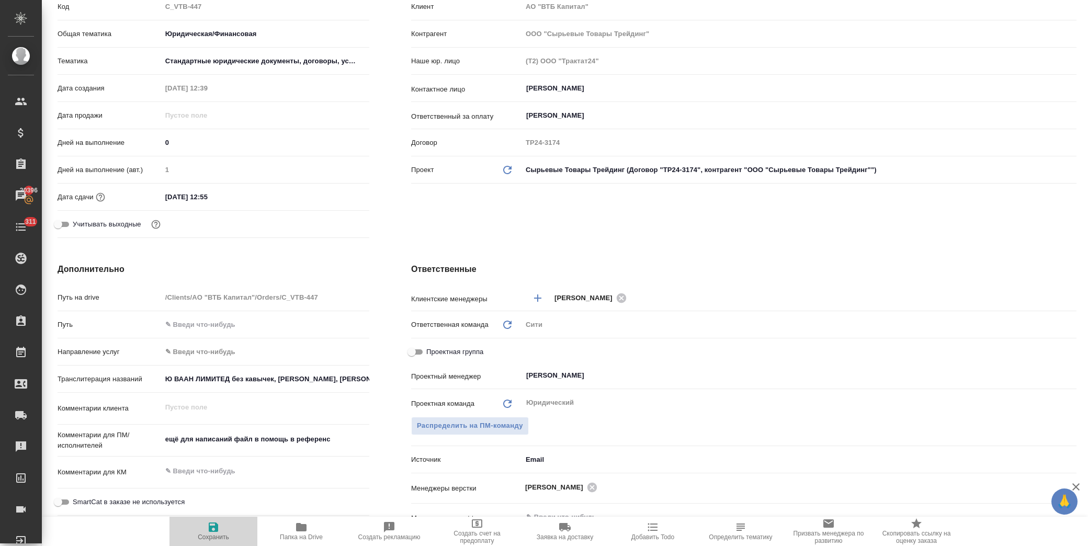
click at [226, 529] on span "Сохранить" at bounding box center [213, 531] width 75 height 20
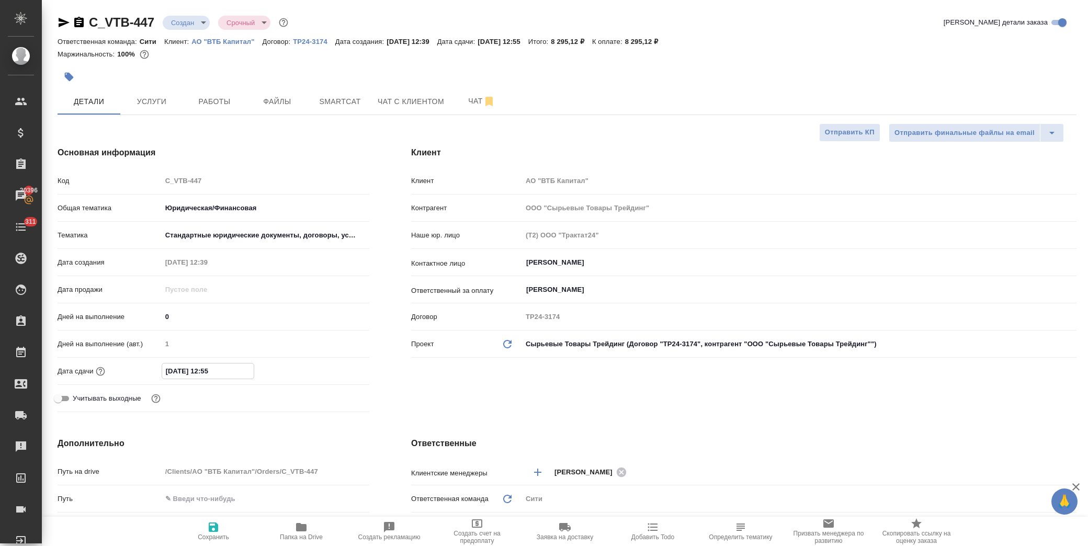
click at [231, 367] on input "13.10.2025 12:55" at bounding box center [208, 371] width 92 height 15
click at [337, 372] on icon "button" at bounding box center [338, 370] width 9 height 10
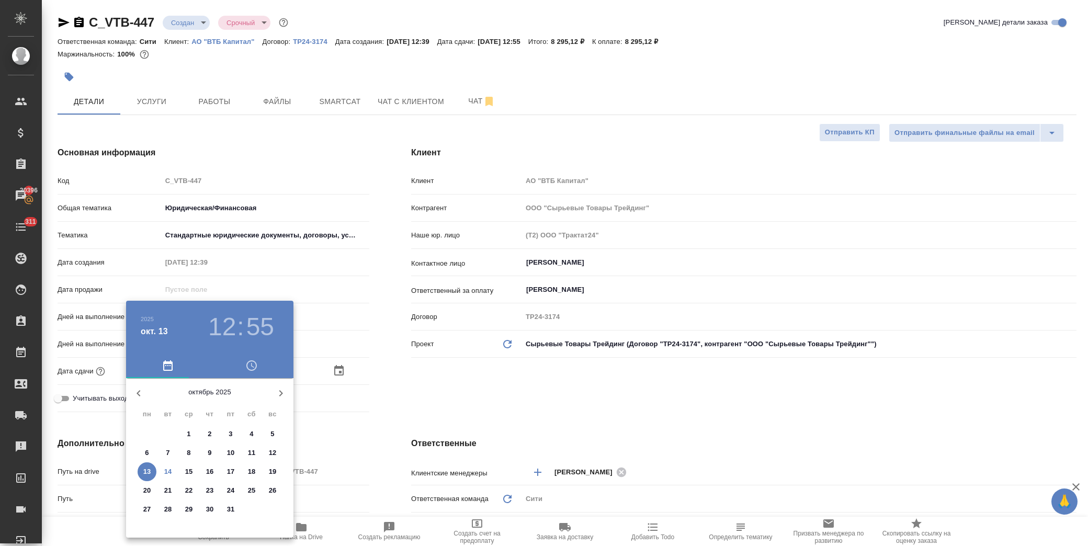
click at [192, 472] on p "15" at bounding box center [189, 472] width 8 height 10
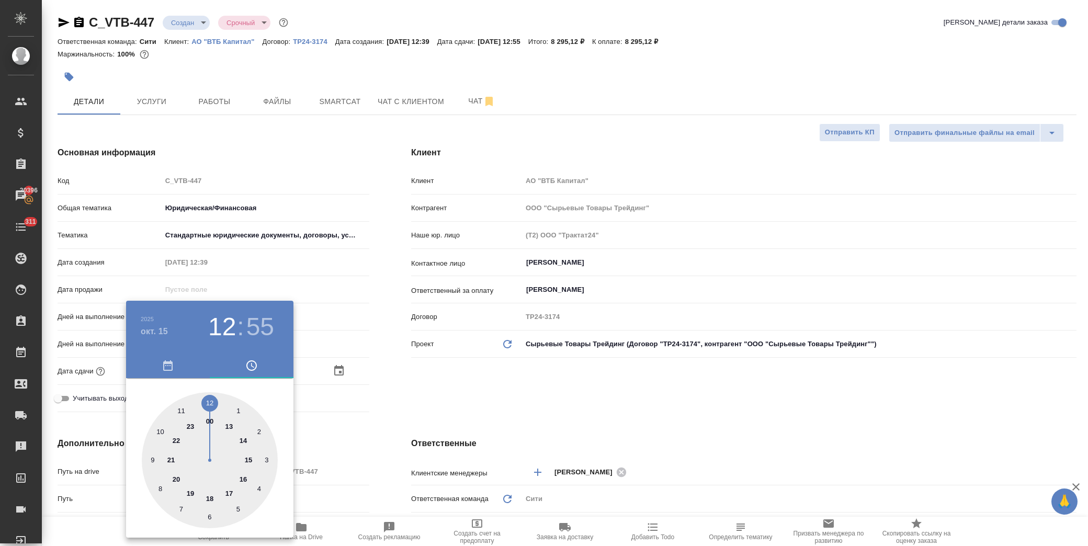
click at [208, 496] on div at bounding box center [210, 460] width 136 height 136
click at [211, 402] on div at bounding box center [210, 460] width 136 height 136
drag, startPoint x: 461, startPoint y: 409, endPoint x: 363, endPoint y: 456, distance: 109.1
click at [461, 408] on div at bounding box center [544, 273] width 1088 height 546
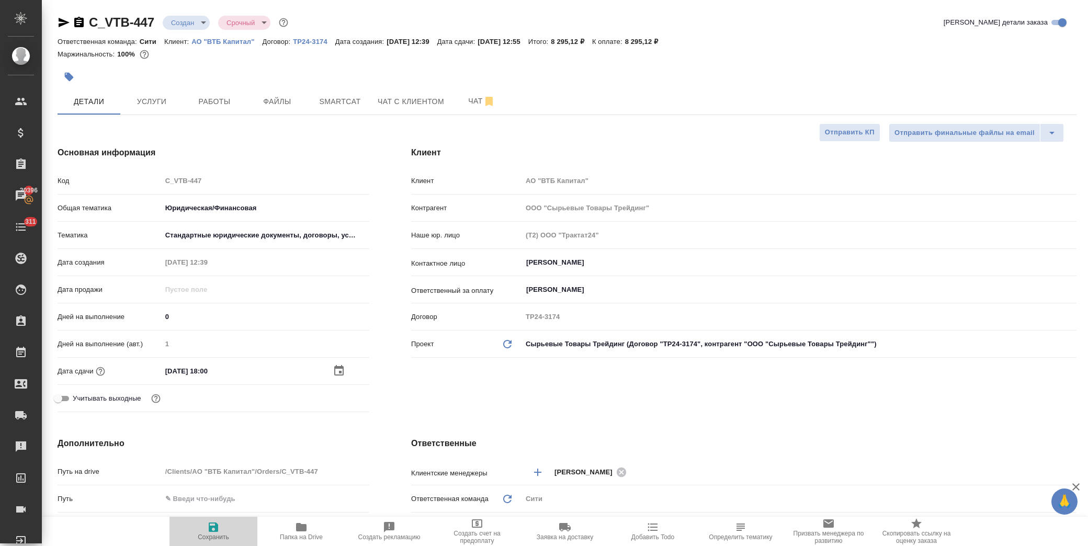
click at [219, 529] on icon "button" at bounding box center [213, 527] width 13 height 13
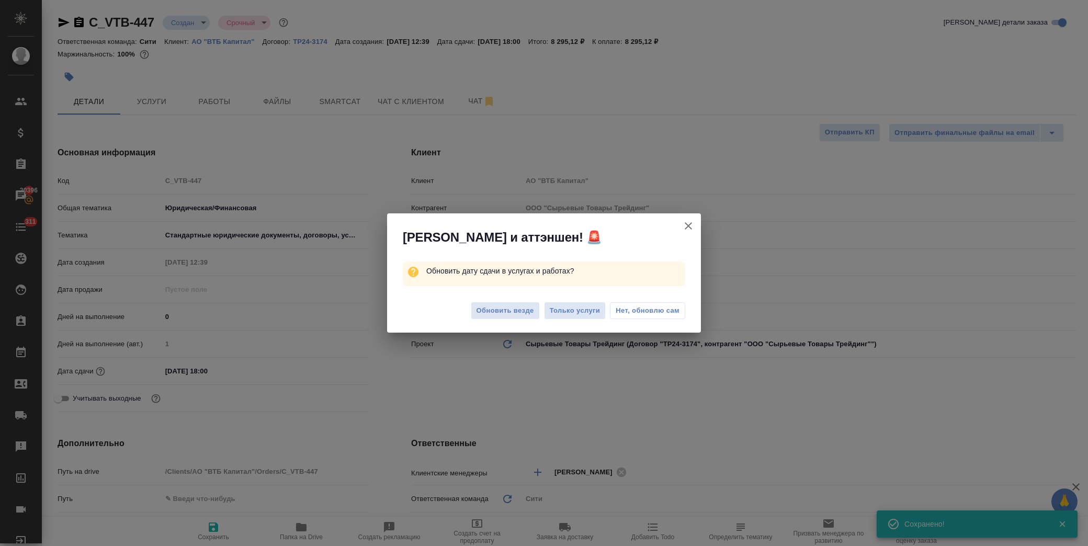
click at [650, 314] on span "Нет, обновлю сам" at bounding box center [648, 311] width 64 height 10
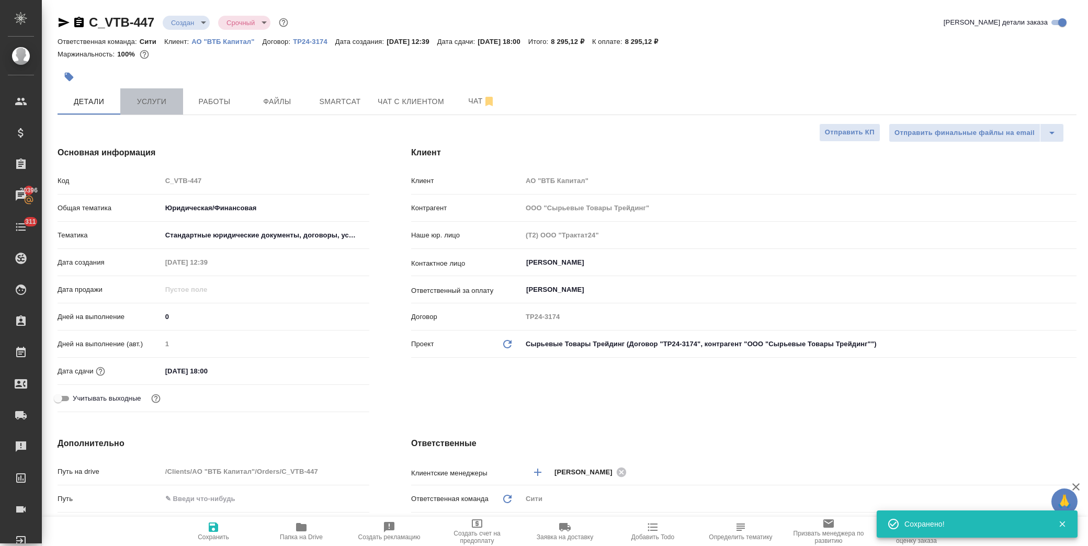
click at [153, 97] on span "Услуги" at bounding box center [152, 101] width 50 height 13
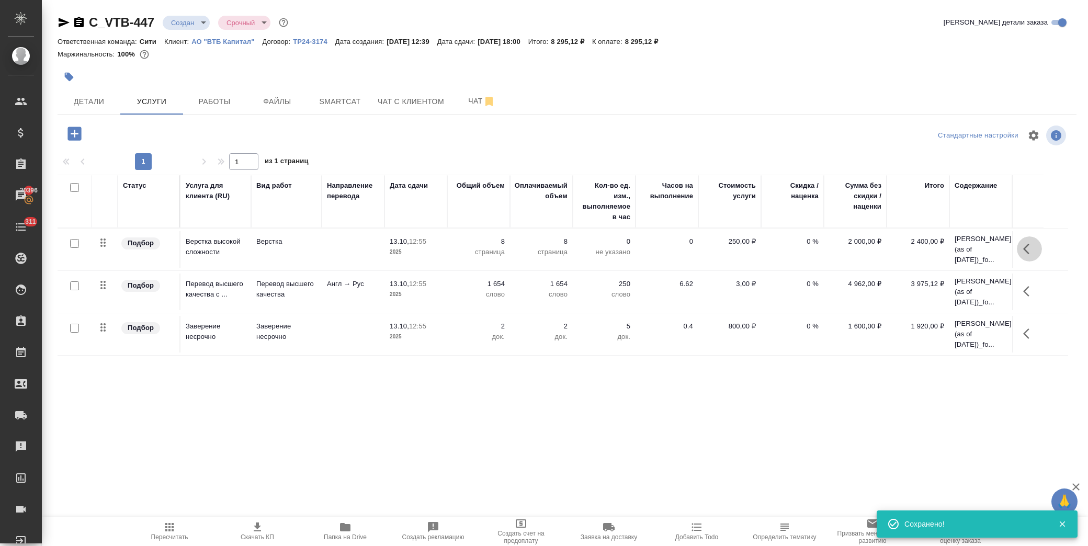
click at [1030, 245] on icon "button" at bounding box center [1029, 249] width 13 height 13
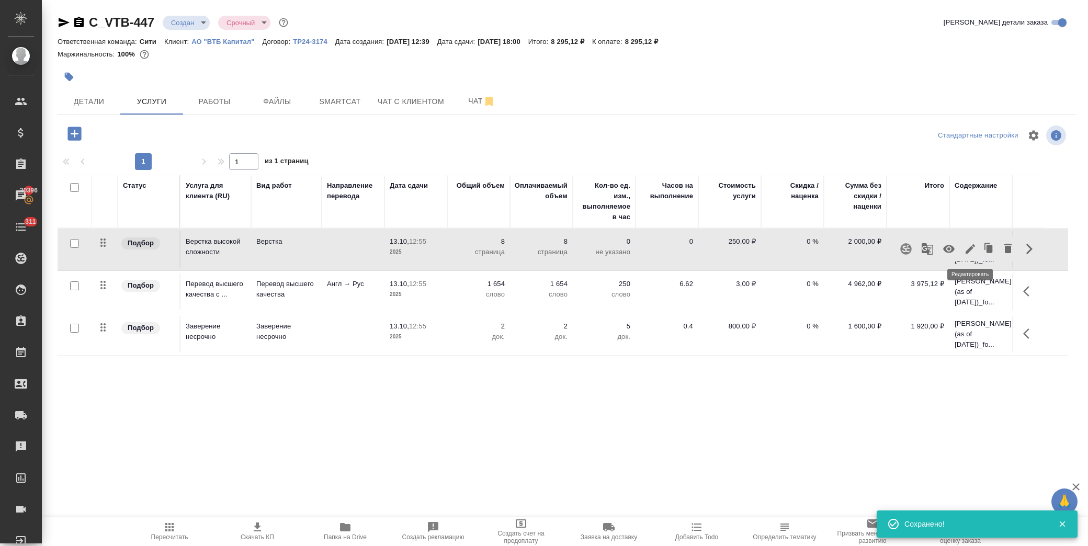
click at [971, 249] on icon "button" at bounding box center [970, 248] width 9 height 9
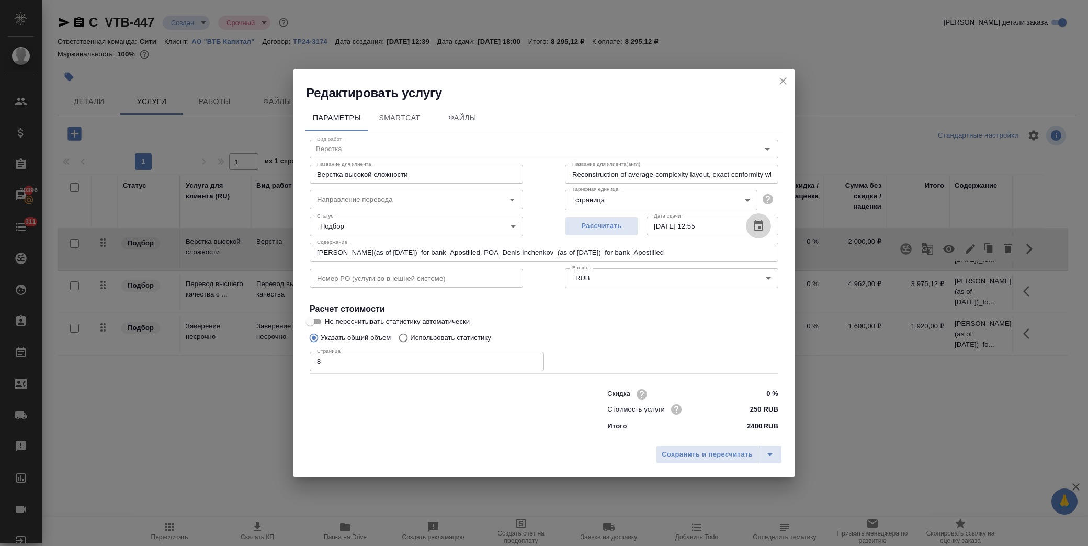
click at [760, 227] on icon "button" at bounding box center [758, 225] width 9 height 10
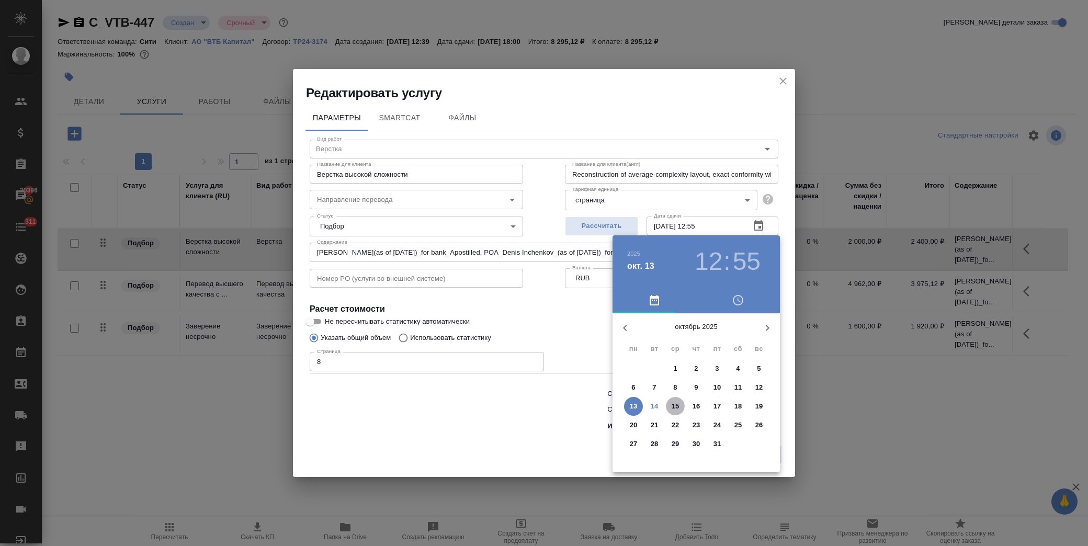
click at [670, 408] on span "15" at bounding box center [675, 406] width 19 height 10
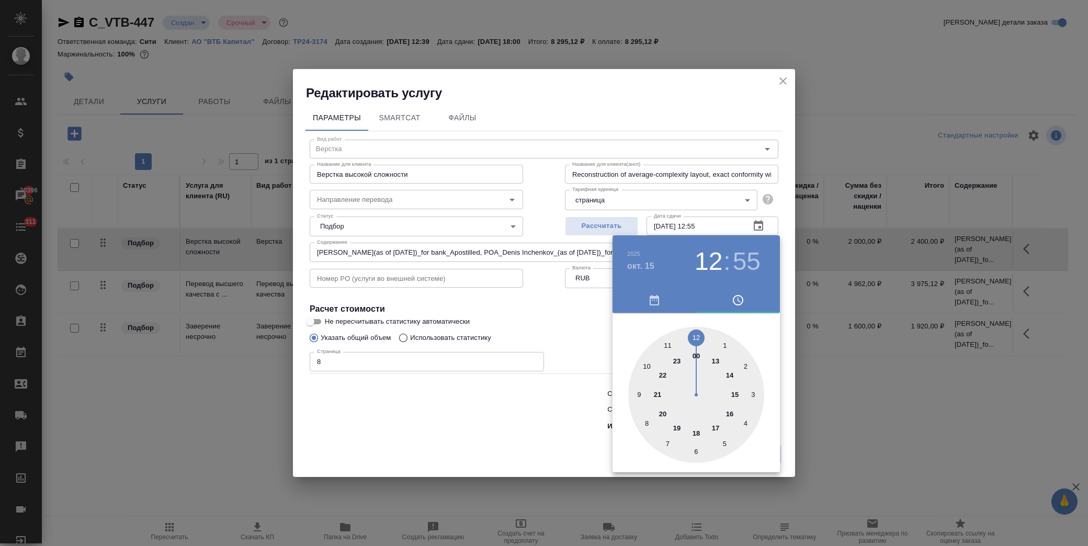
click at [666, 345] on div at bounding box center [696, 395] width 136 height 136
click at [695, 333] on div at bounding box center [696, 395] width 136 height 136
click at [587, 324] on div at bounding box center [544, 273] width 1088 height 546
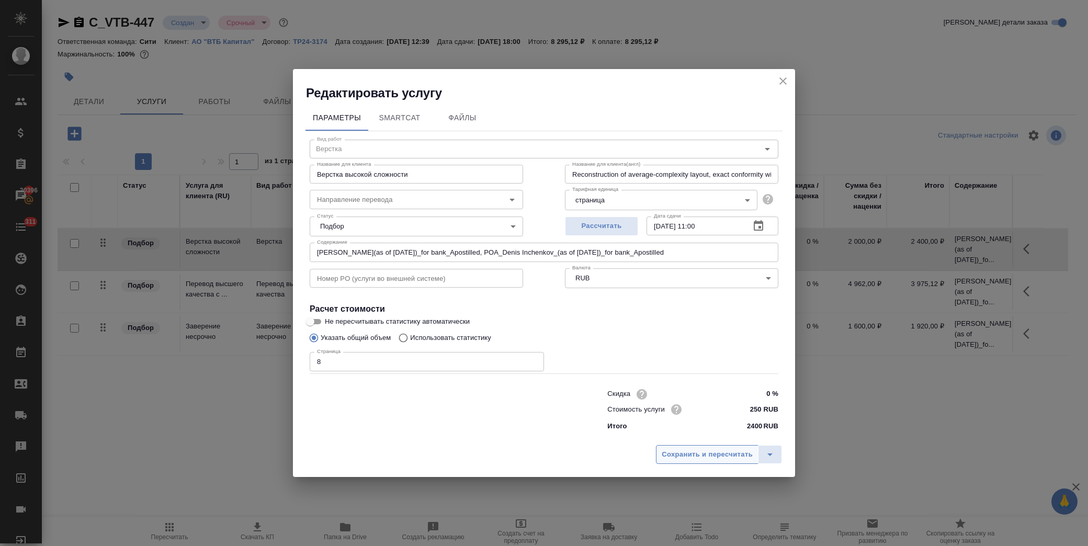
click at [739, 449] on span "Сохранить и пересчитать" at bounding box center [707, 455] width 91 height 12
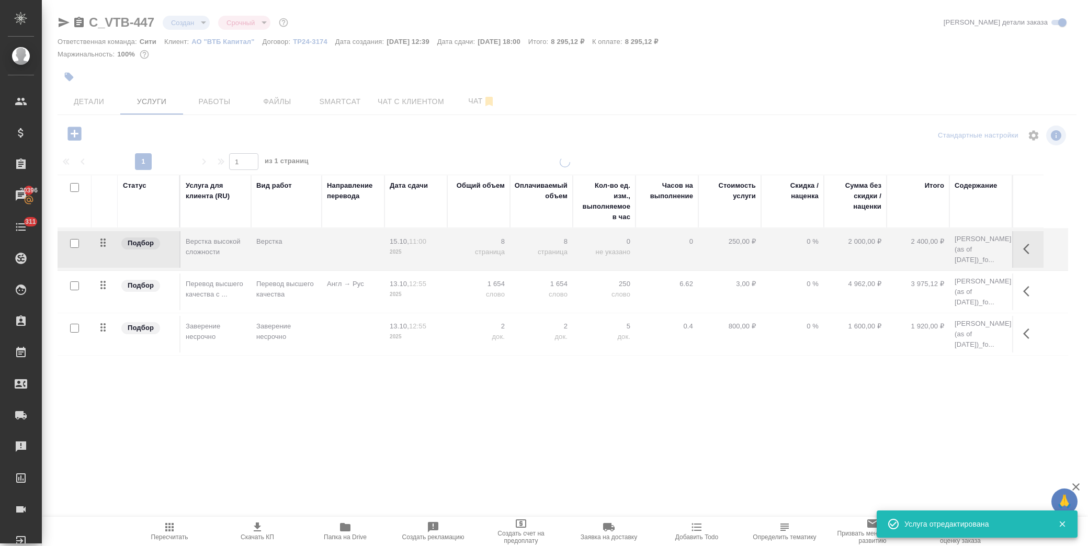
click at [1029, 284] on button "button" at bounding box center [1029, 291] width 25 height 25
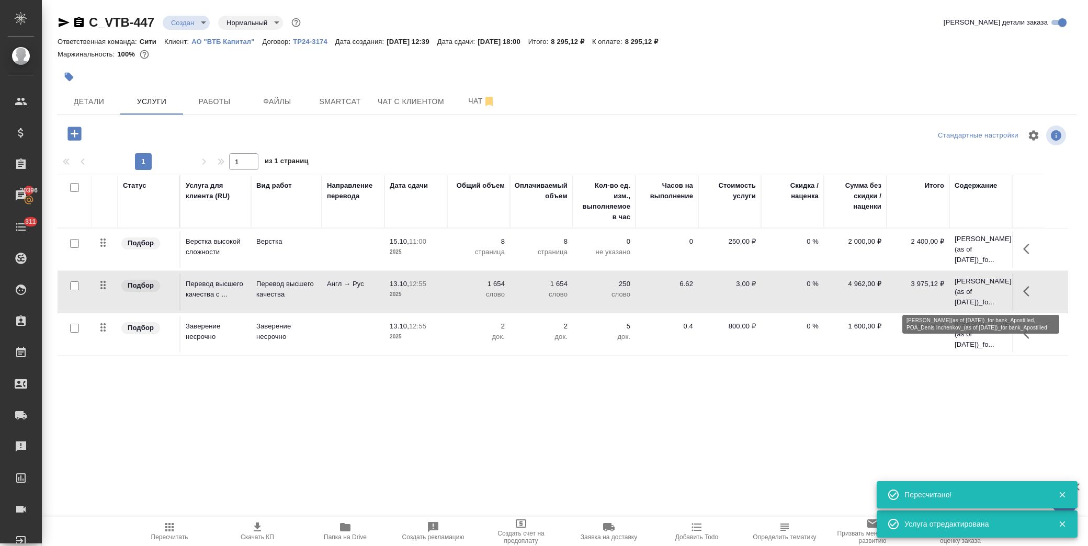
click at [967, 295] on p "POA_Pavel Kozyrev_(as of 6-Oct-25)_fo..." at bounding box center [981, 291] width 52 height 31
drag, startPoint x: 1023, startPoint y: 286, endPoint x: 1018, endPoint y: 288, distance: 5.8
click at [1022, 287] on button "button" at bounding box center [1029, 291] width 25 height 25
click at [975, 290] on icon "button" at bounding box center [970, 291] width 13 height 13
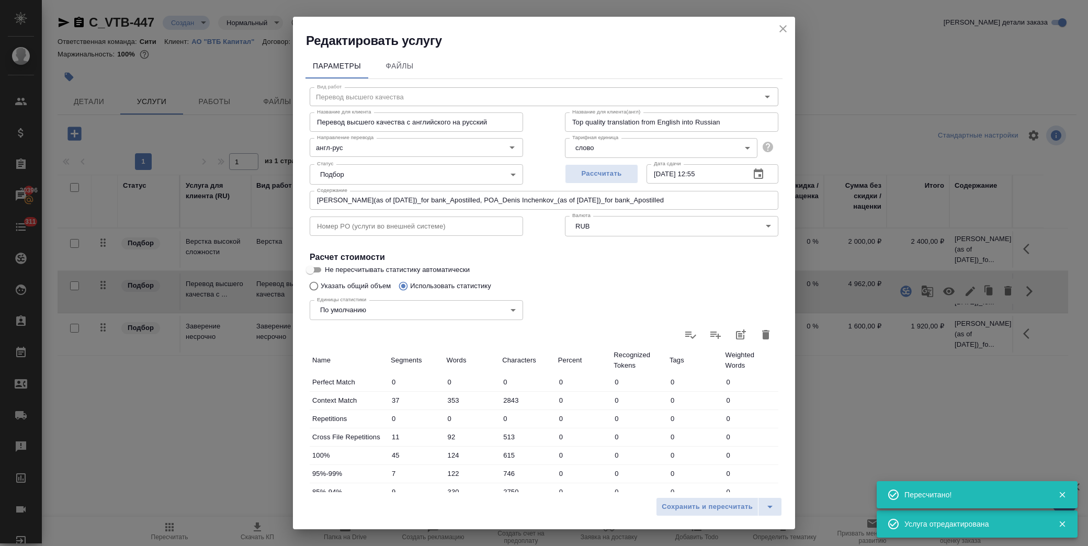
click at [752, 173] on icon "button" at bounding box center [758, 174] width 13 height 13
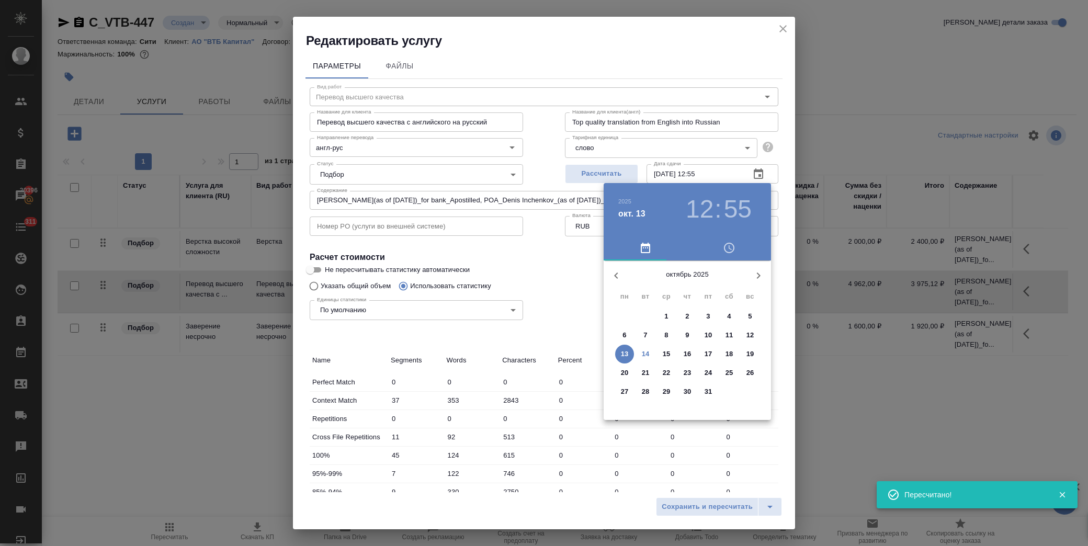
click at [666, 351] on p "15" at bounding box center [667, 354] width 8 height 10
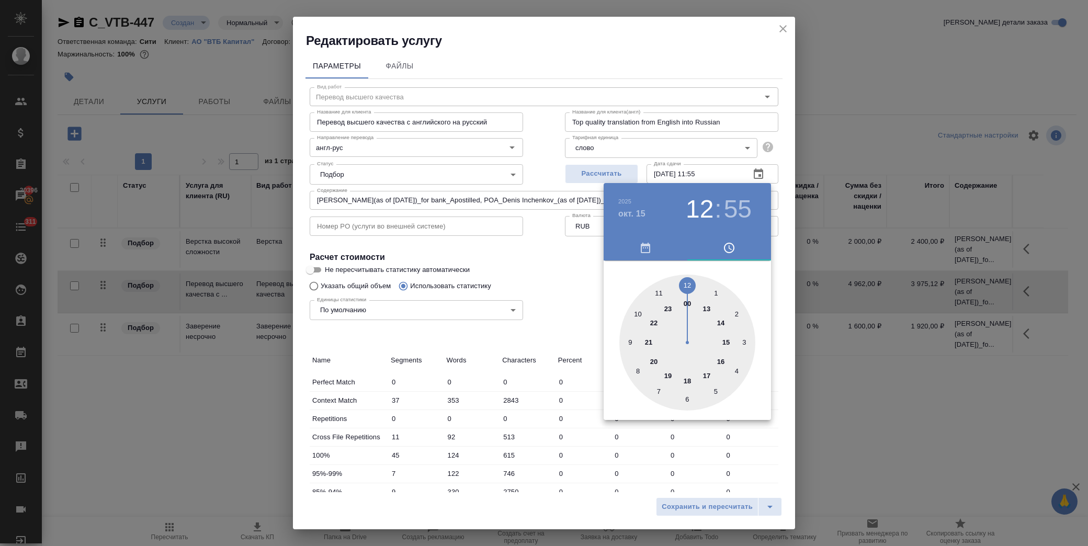
click at [656, 294] on div at bounding box center [688, 343] width 136 height 136
click at [688, 286] on div at bounding box center [688, 343] width 136 height 136
click at [590, 279] on div at bounding box center [544, 273] width 1088 height 546
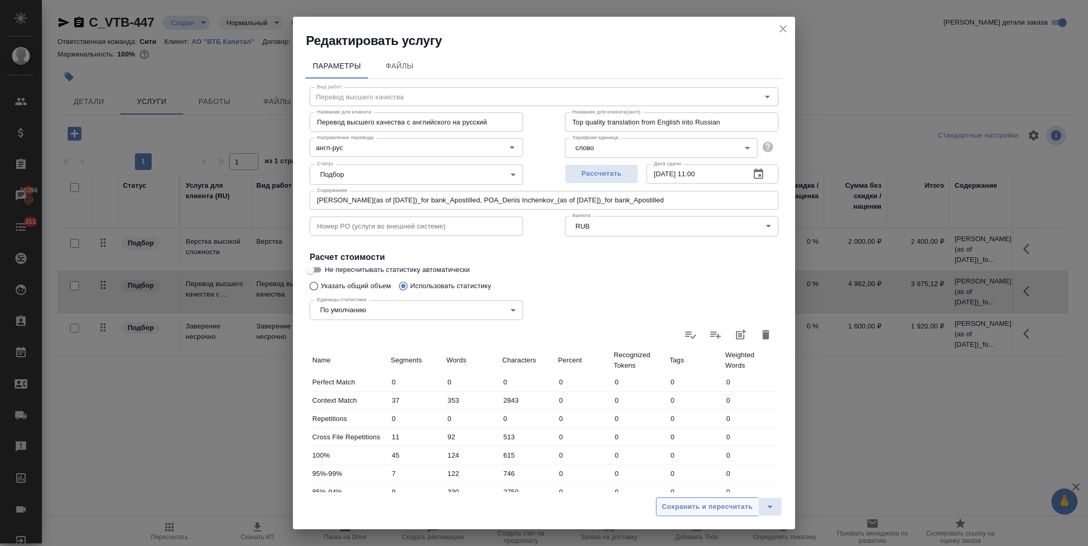
click at [729, 502] on span "Сохранить и пересчитать" at bounding box center [707, 507] width 91 height 12
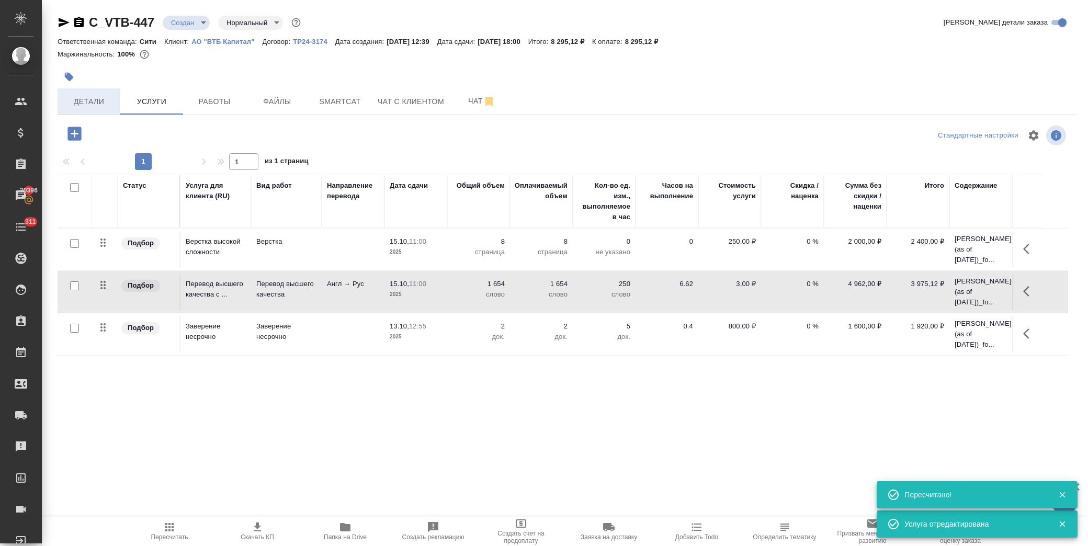
click at [101, 105] on span "Детали" at bounding box center [89, 101] width 50 height 13
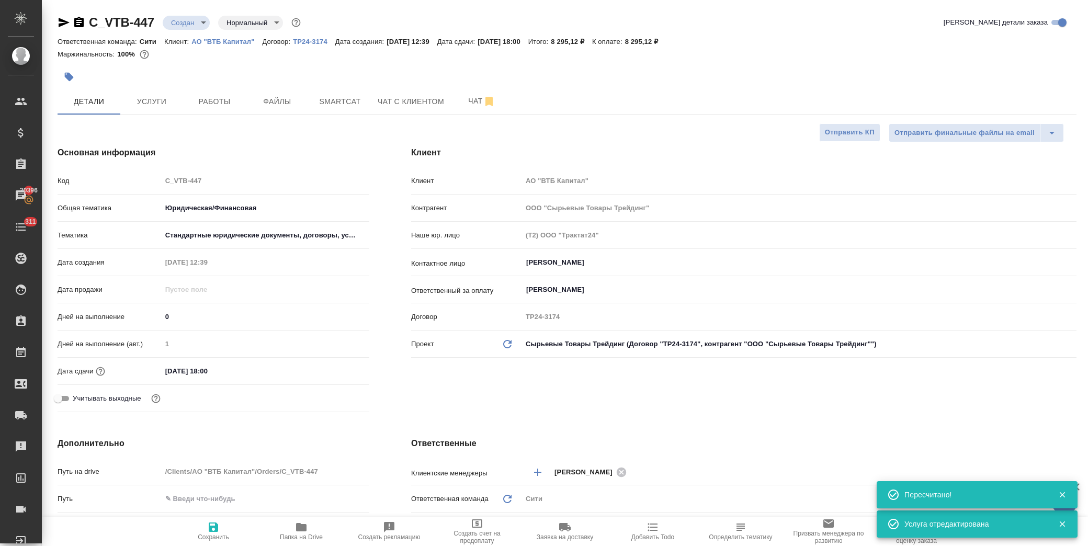
scroll to position [290, 0]
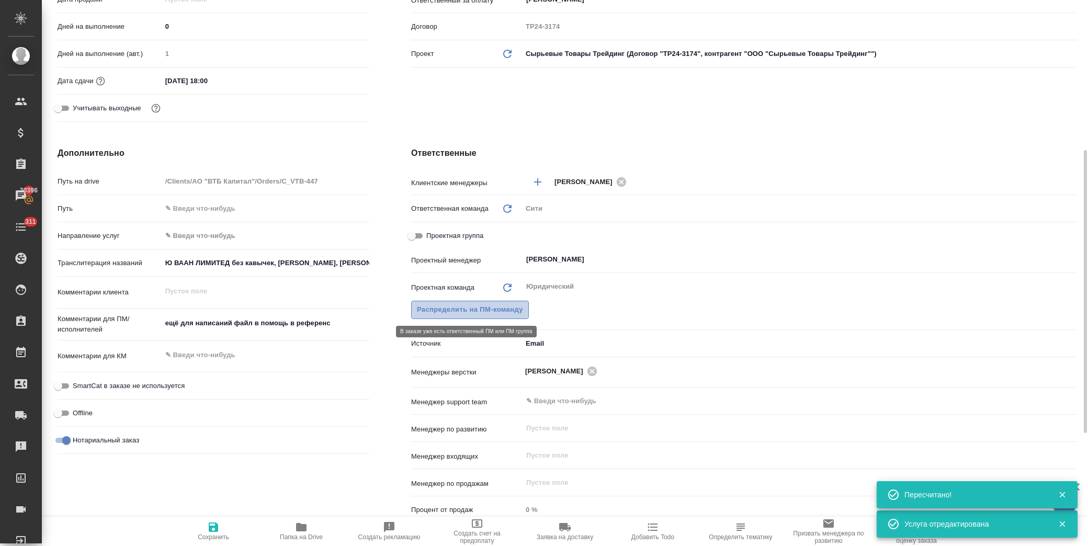
click at [501, 306] on span "Распределить на ПМ-команду" at bounding box center [470, 310] width 106 height 12
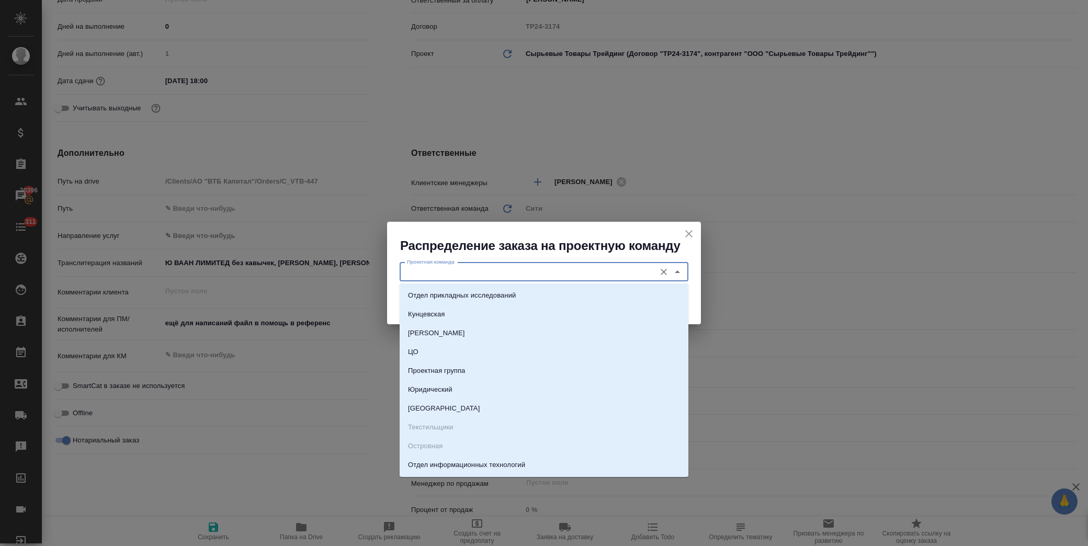
click at [542, 269] on input "Проектная команда" at bounding box center [526, 272] width 247 height 13
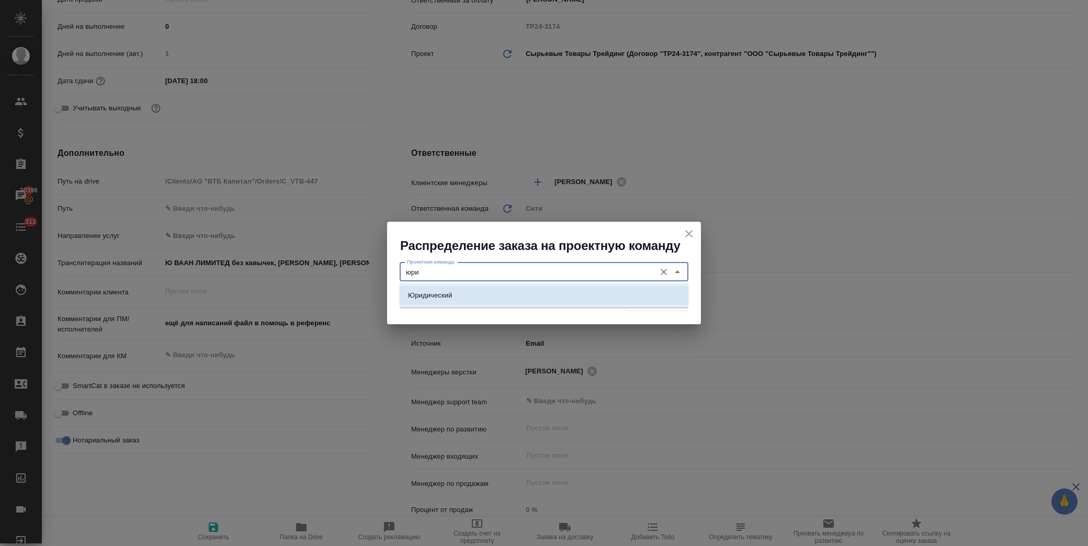
click at [521, 294] on li "Юридический" at bounding box center [544, 295] width 289 height 19
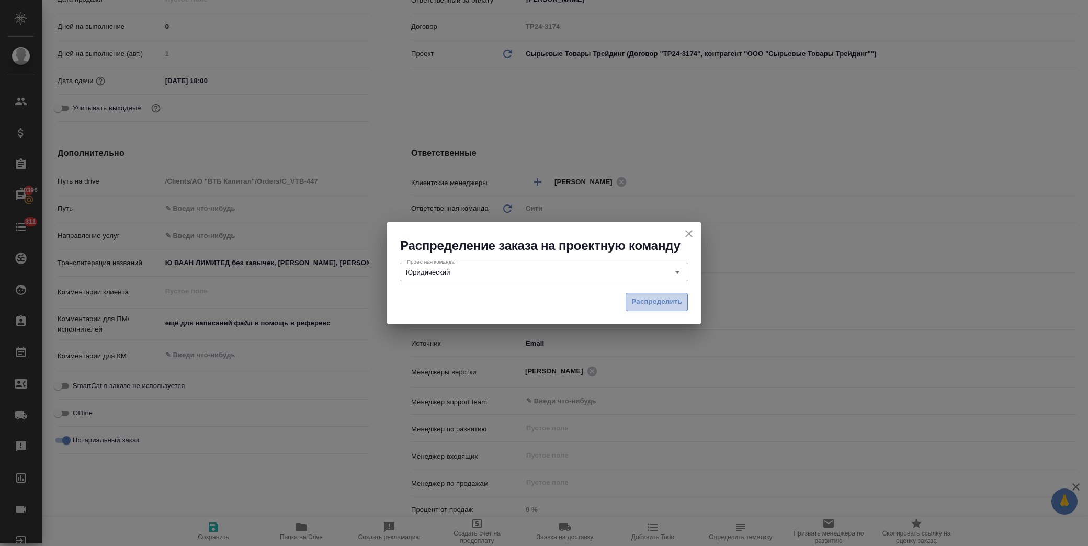
click at [640, 299] on span "Распределить" at bounding box center [657, 302] width 51 height 12
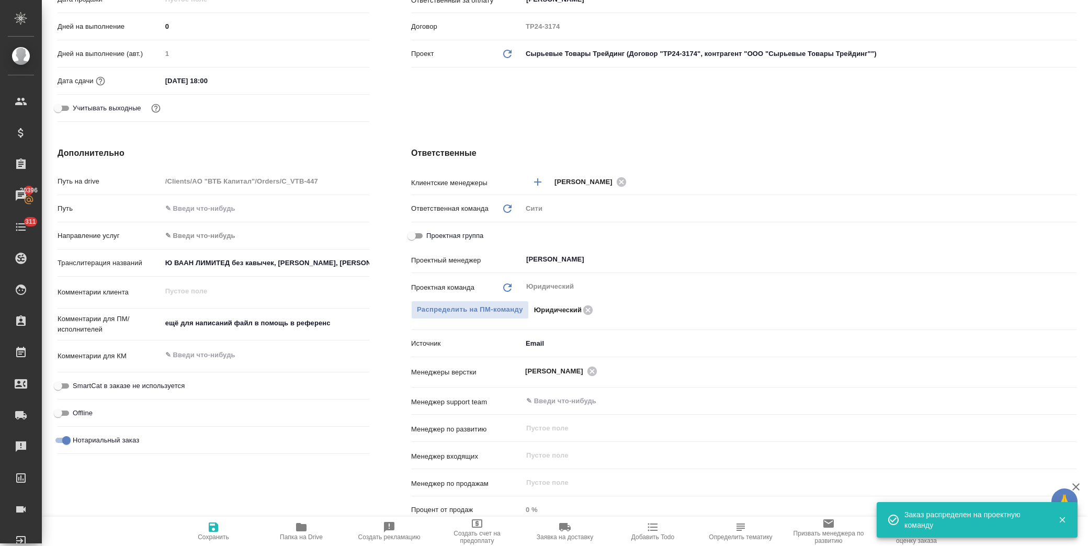
click at [220, 531] on icon "button" at bounding box center [213, 527] width 13 height 13
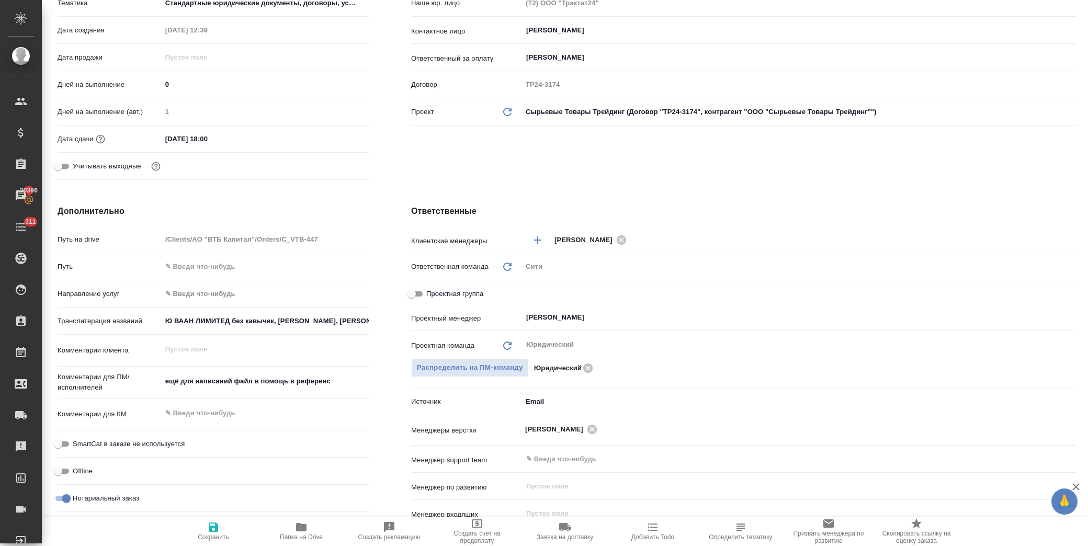
scroll to position [0, 0]
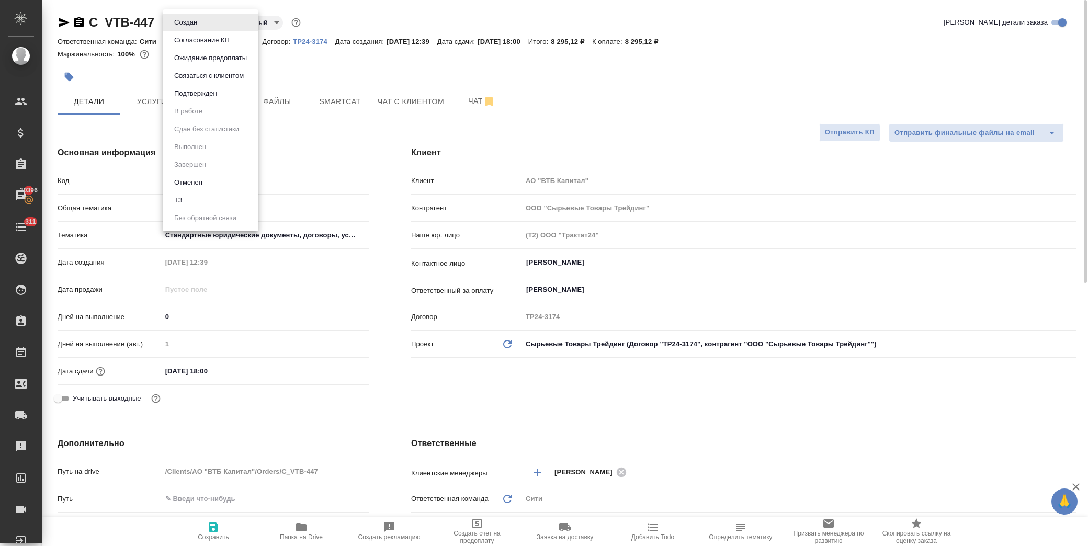
click at [191, 24] on body "🙏 .cls-1 fill:#fff; AWATERA Лофицкая Юлия Владимировна Клиенты Спецификации Зак…" at bounding box center [544, 273] width 1088 height 546
click at [220, 91] on li "Подтвержден" at bounding box center [211, 94] width 96 height 18
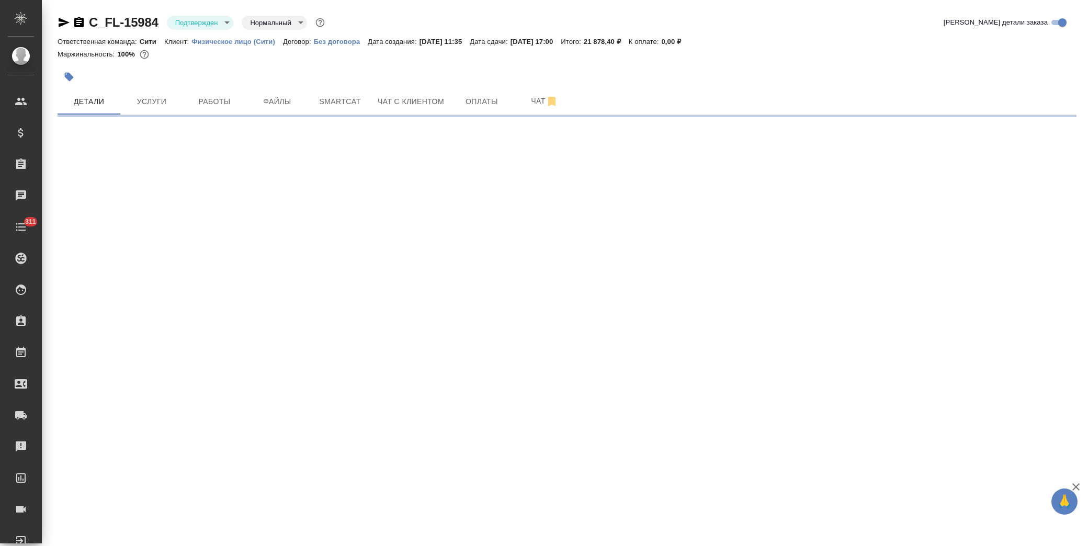
select select "RU"
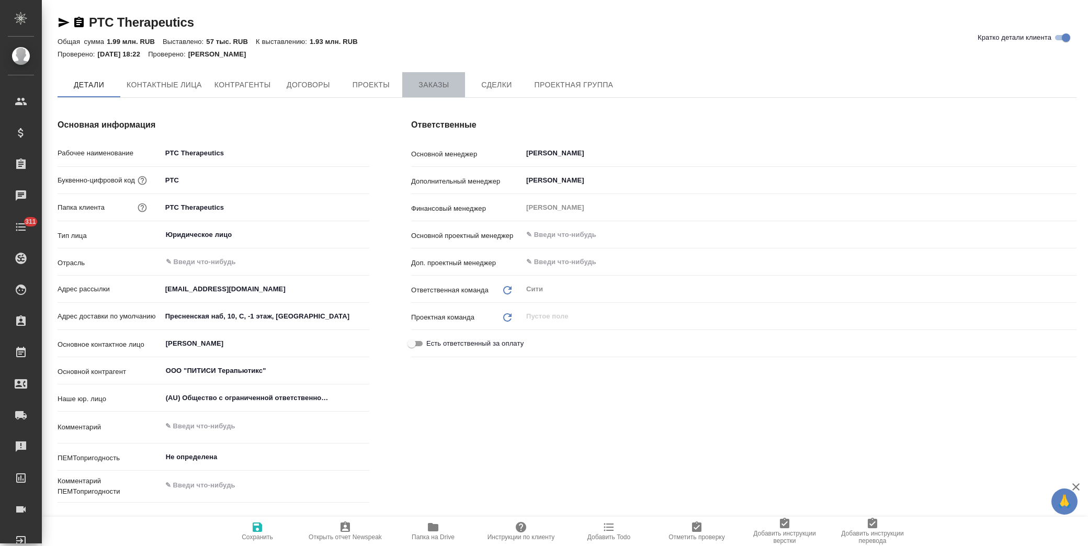
click at [446, 82] on span "Заказы" at bounding box center [434, 84] width 50 height 13
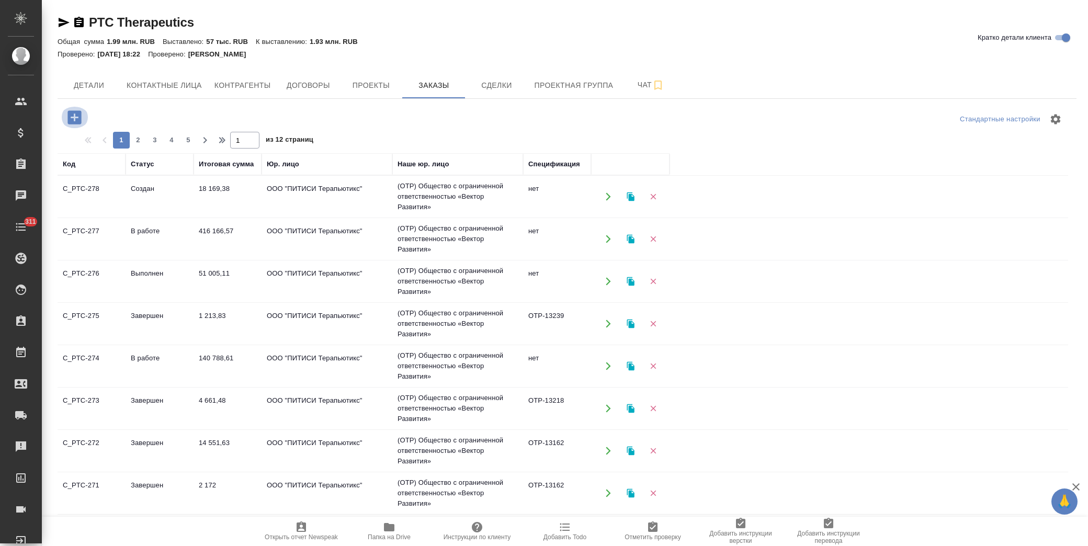
click at [73, 119] on icon "button" at bounding box center [74, 117] width 14 height 14
click at [447, 259] on td "(OTP) Общество с ограниченной ответственностью «Вектор Развития»" at bounding box center [457, 239] width 131 height 42
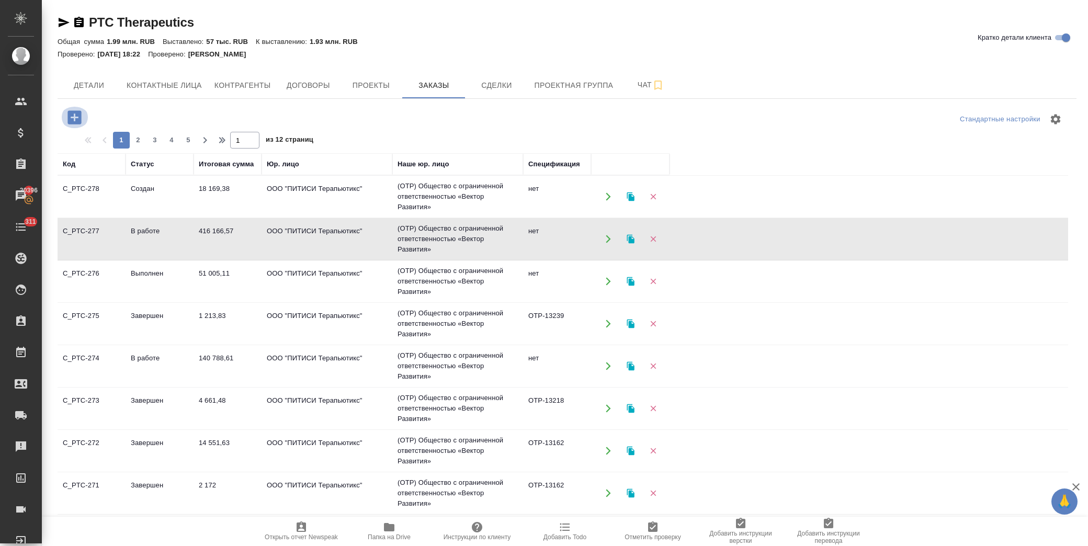
click at [71, 117] on icon "button" at bounding box center [74, 117] width 18 height 18
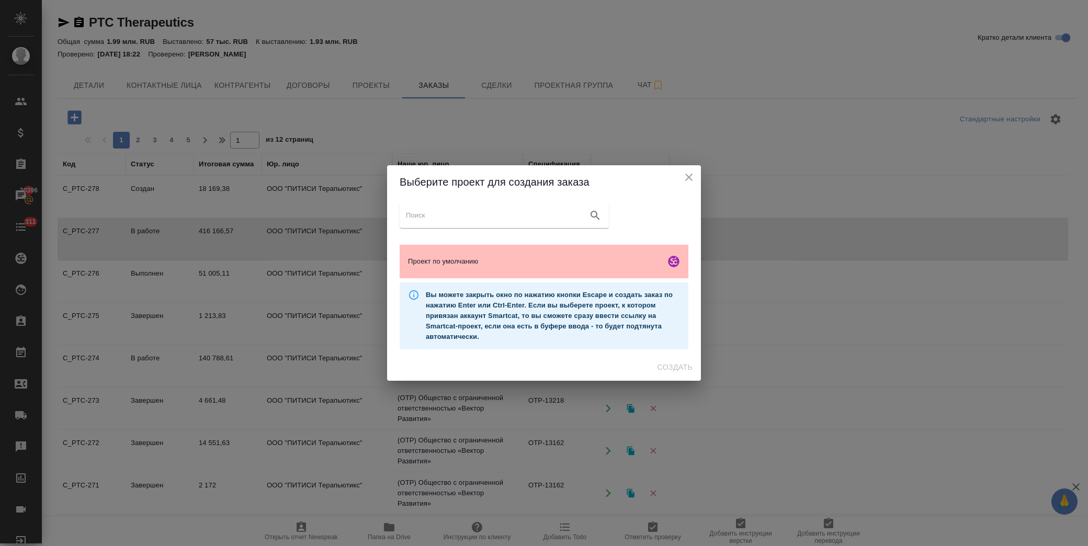
click at [493, 257] on span "Проект по умолчанию" at bounding box center [534, 261] width 253 height 10
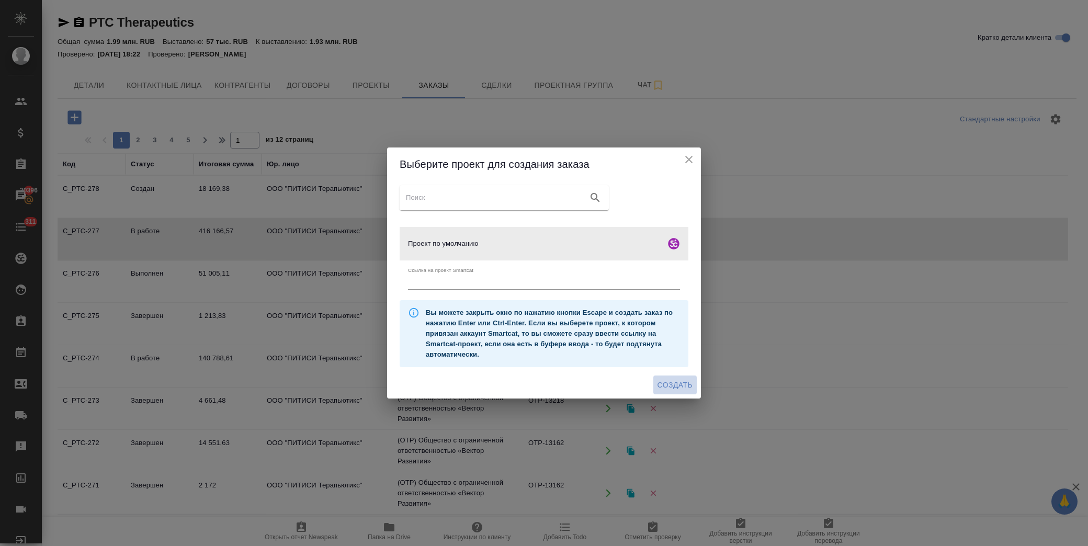
click at [684, 385] on span "Создать" at bounding box center [675, 385] width 35 height 13
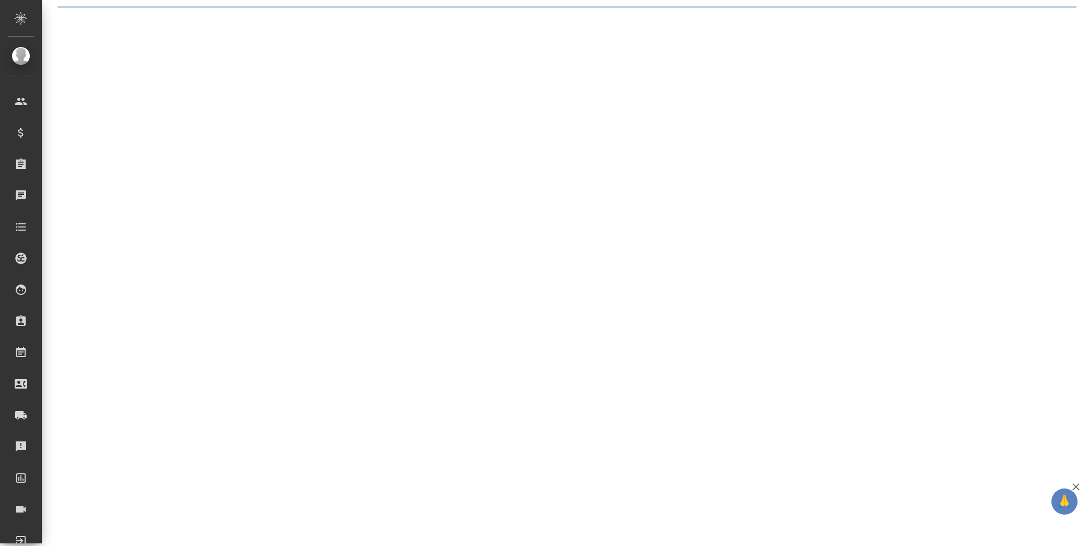
select select "RU"
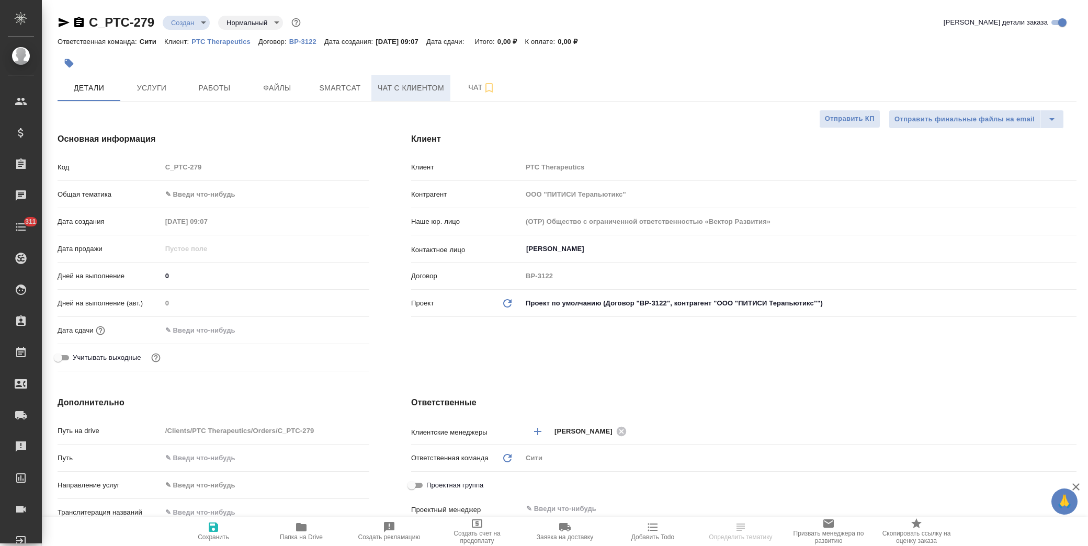
type textarea "x"
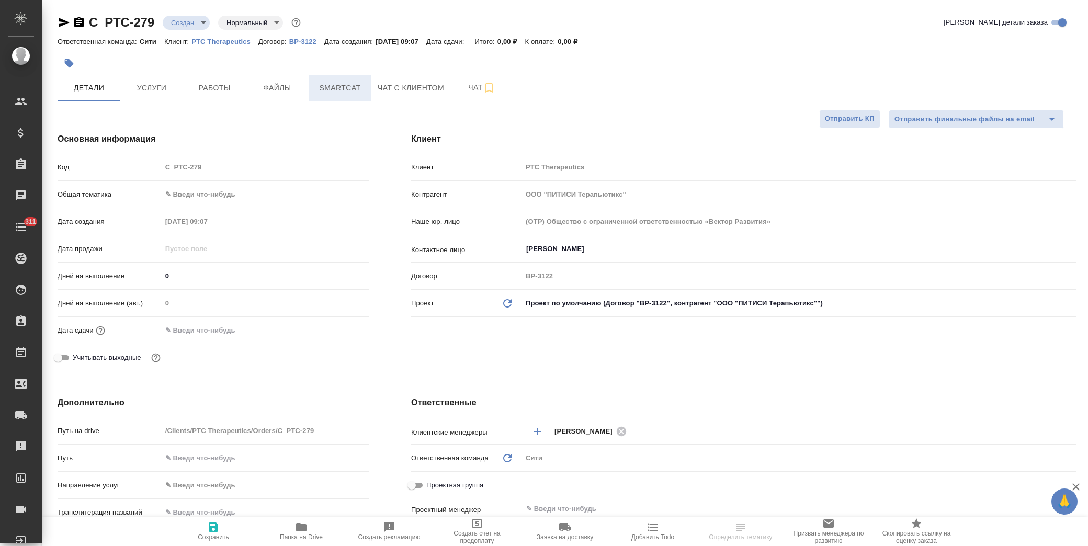
type textarea "x"
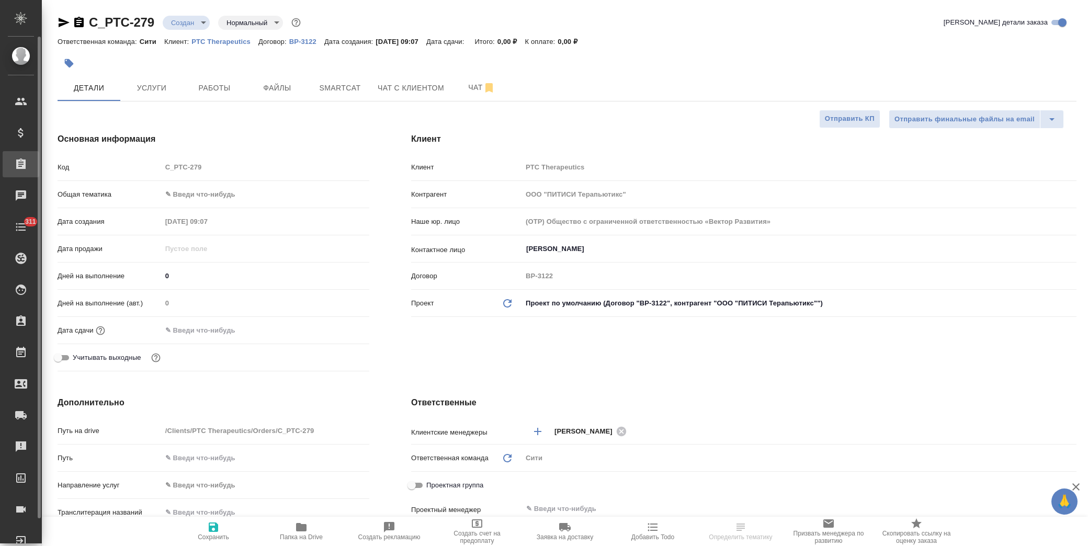
type textarea "x"
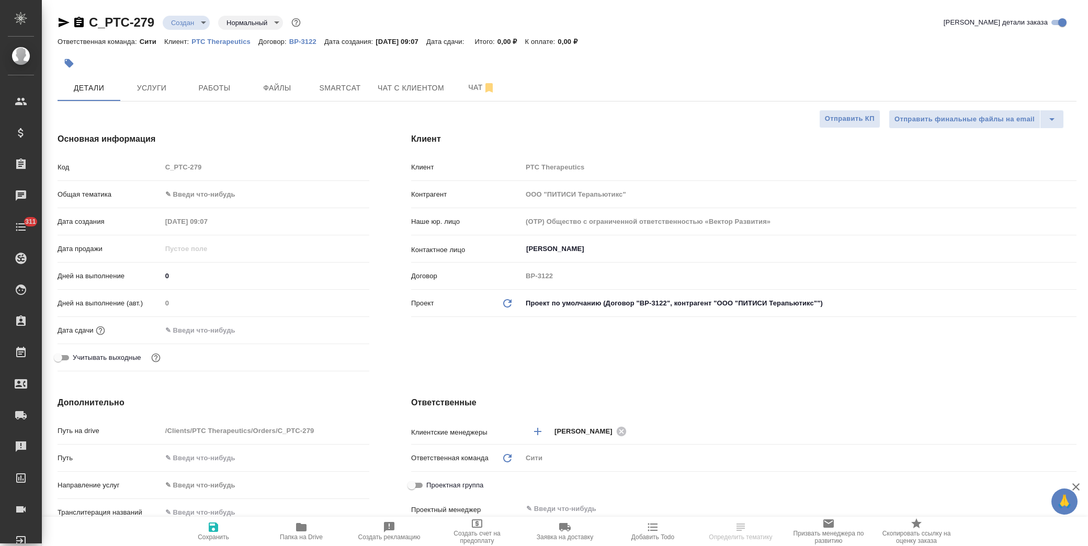
type textarea "x"
click at [537, 249] on input "[PERSON_NAME]" at bounding box center [781, 249] width 513 height 13
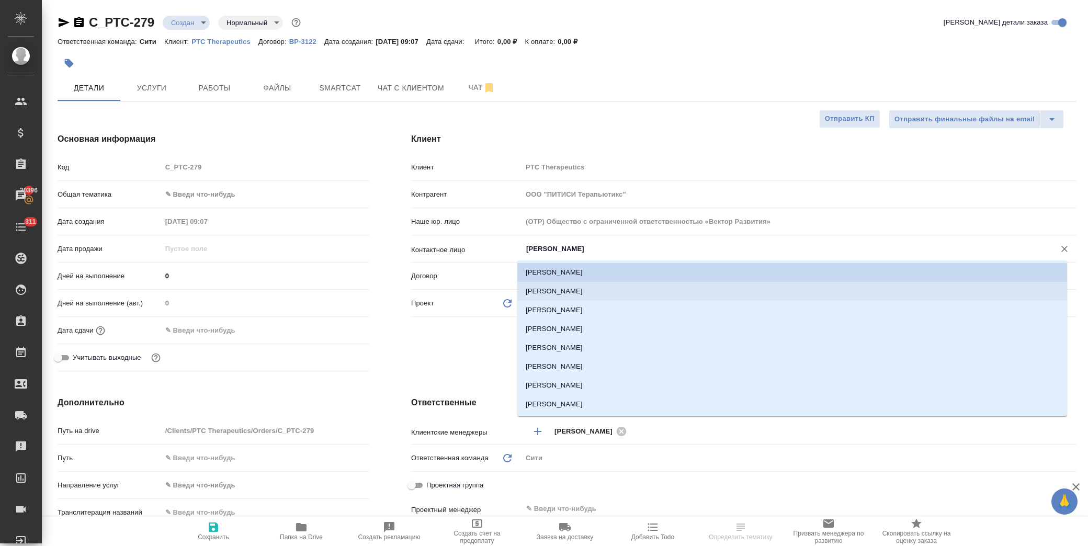
click at [567, 294] on li "Ковбасенко Ольга" at bounding box center [792, 291] width 550 height 19
type input "Ковбасенко Ольга"
type textarea "x"
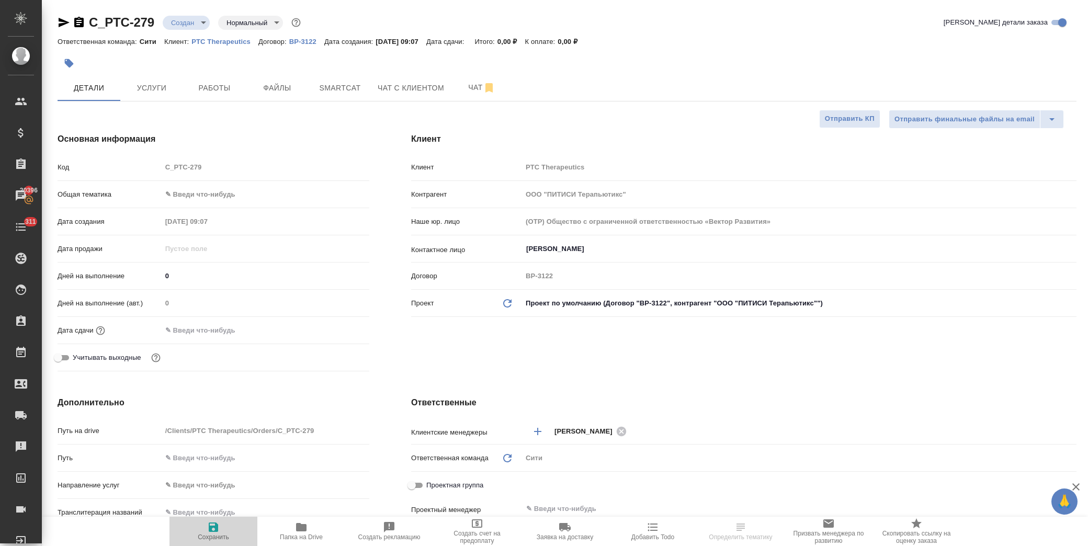
click at [226, 528] on span "Сохранить" at bounding box center [213, 531] width 75 height 20
type textarea "x"
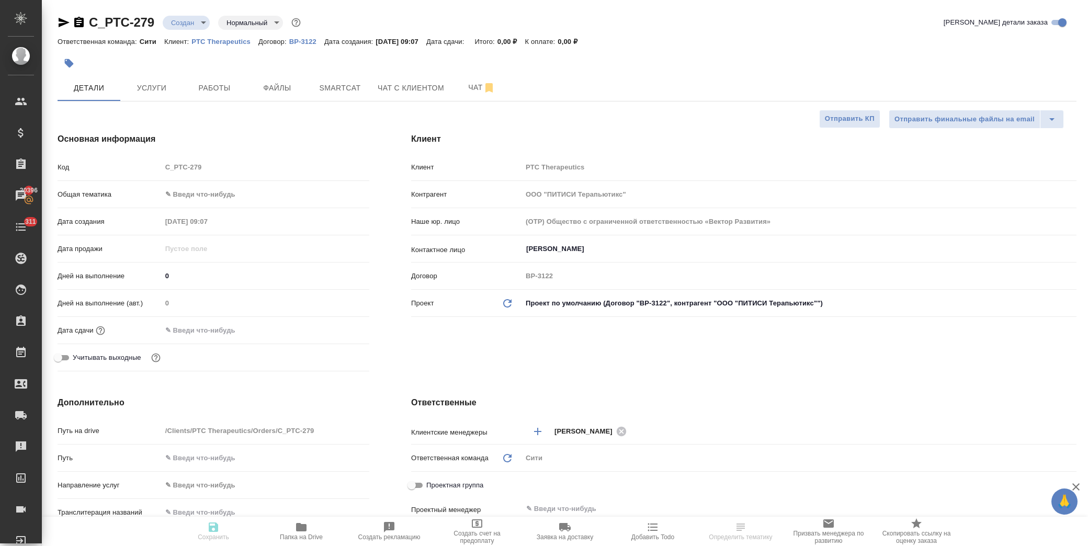
type textarea "x"
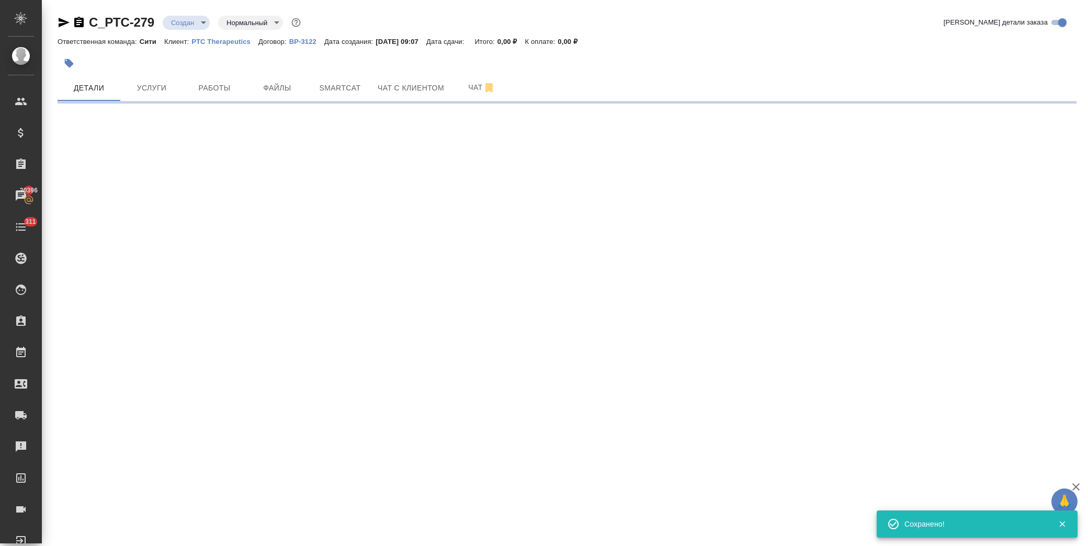
select select "RU"
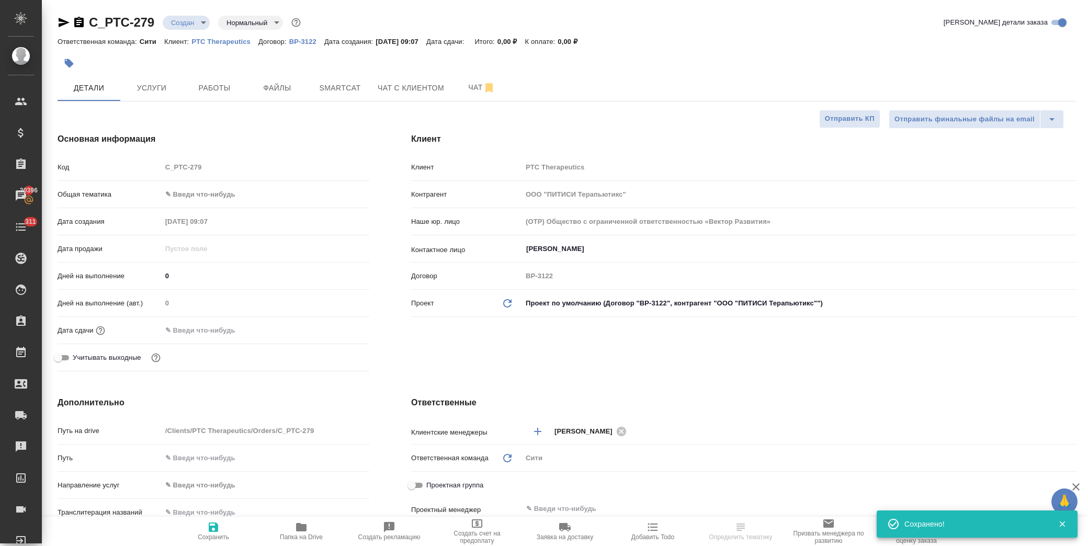
type textarea "x"
click at [213, 192] on body "🙏 .cls-1 fill:#fff; AWATERA Лофицкая Юлия Владимировна Клиенты Спецификации Зак…" at bounding box center [544, 273] width 1088 height 546
click at [212, 243] on div ".cls-1 fill:#fff; AWATERA Лофицкая Юлия Владимировна Клиенты Спецификации Заказ…" at bounding box center [544, 273] width 1088 height 546
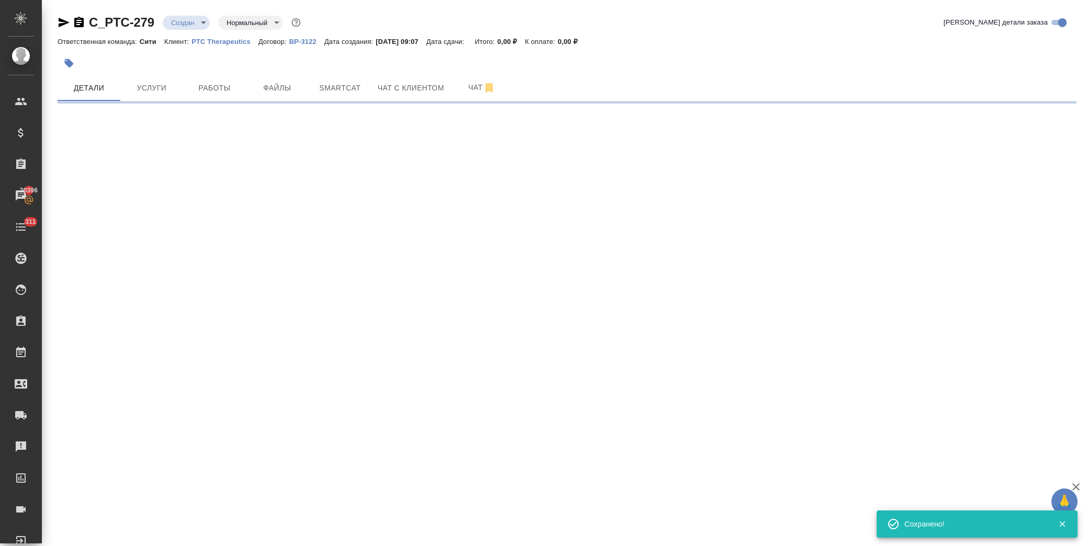
select select "RU"
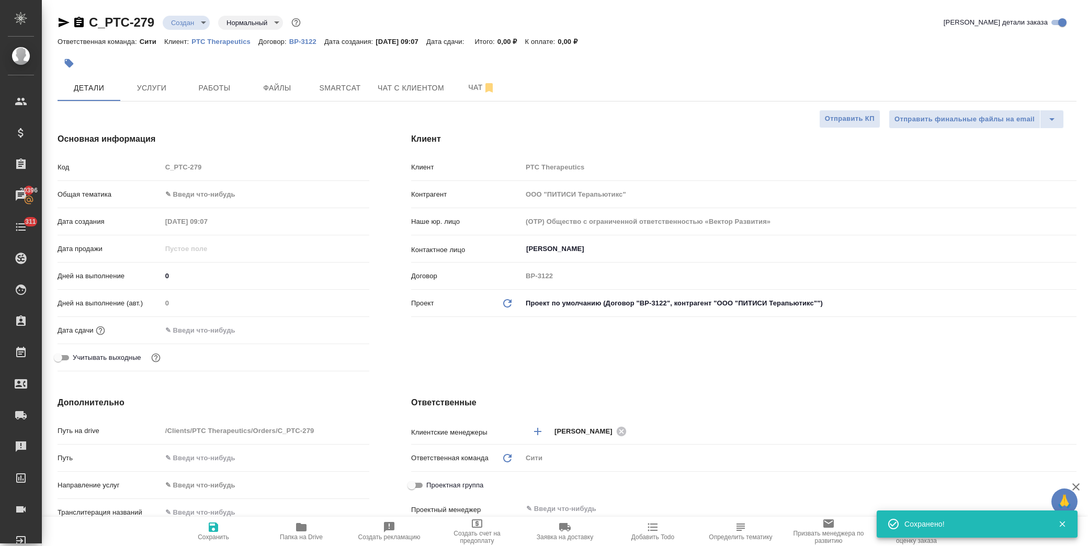
type textarea "x"
click at [200, 195] on body "🙏 .cls-1 fill:#fff; AWATERA Лофицкая Юлия Владимировна Клиенты Спецификации Зак…" at bounding box center [544, 273] width 1088 height 546
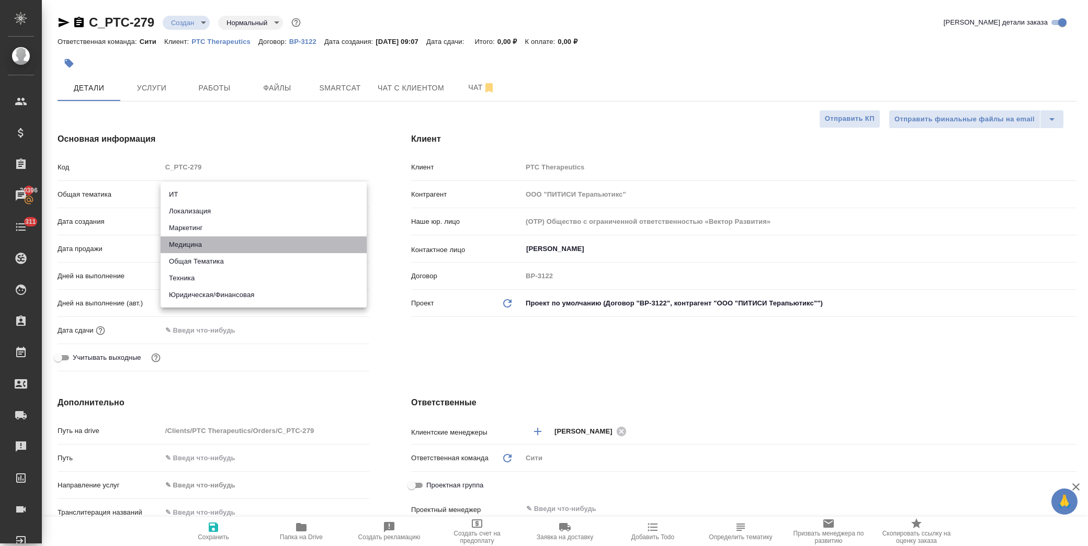
click at [205, 244] on li "Медицина" at bounding box center [264, 245] width 206 height 17
type input "med"
type textarea "x"
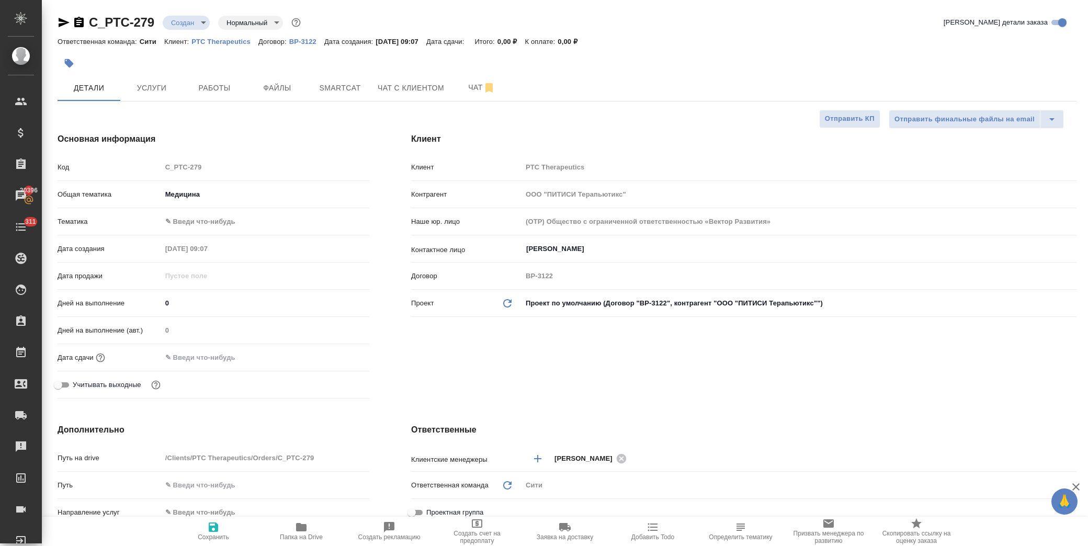
drag, startPoint x: 200, startPoint y: 211, endPoint x: 202, endPoint y: 221, distance: 10.3
click at [200, 211] on div "Общая тематика Медицина med" at bounding box center [214, 198] width 312 height 27
click at [203, 223] on body "🙏 .cls-1 fill:#fff; AWATERA Лофицкая Юлия Владимировна Клиенты Спецификации Зак…" at bounding box center [544, 273] width 1088 height 546
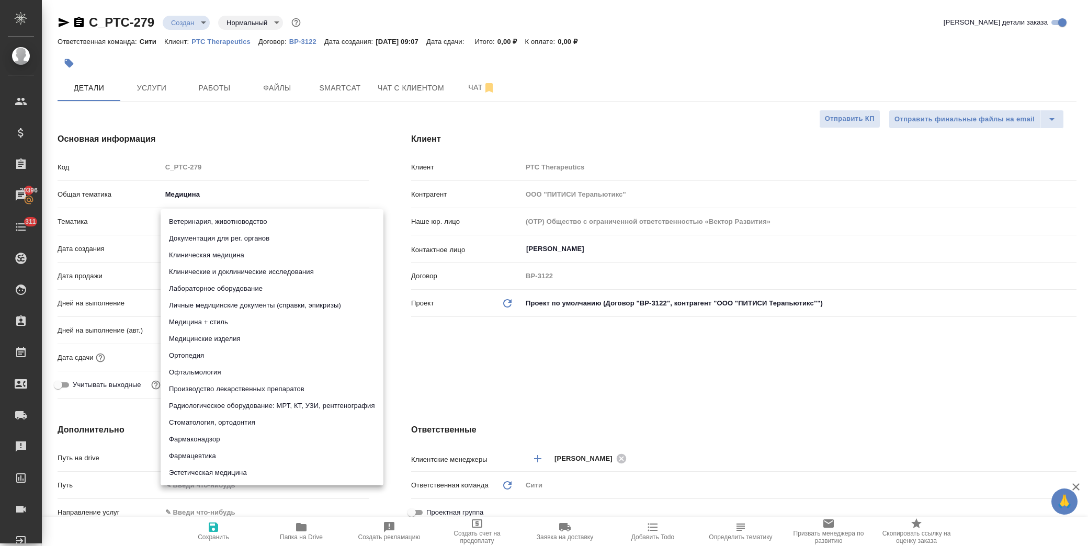
click at [237, 456] on li "Фармацевтика" at bounding box center [272, 456] width 223 height 17
type textarea "x"
type input "6149832f2b7be24903fd7a82"
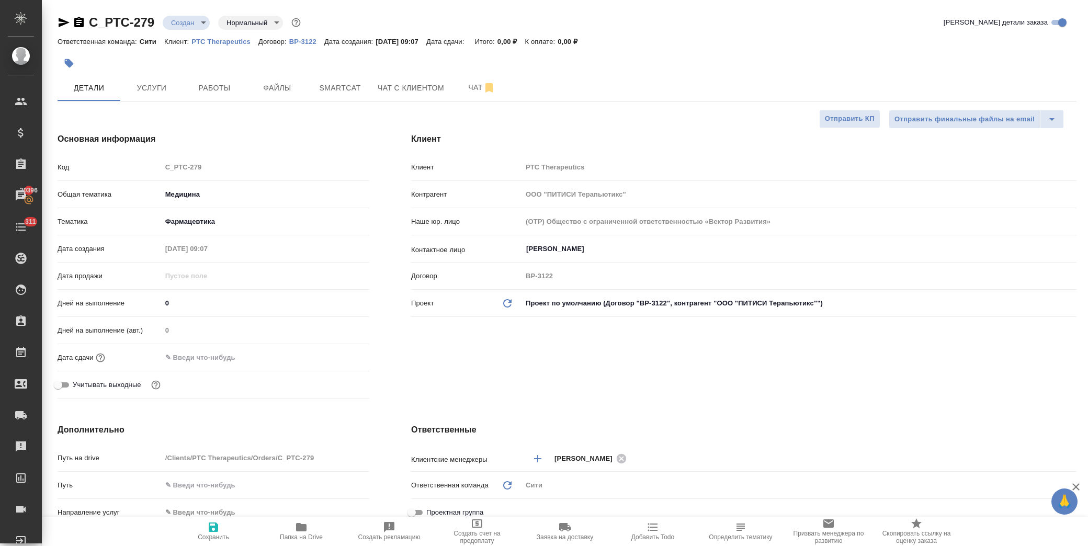
click at [213, 536] on span "Сохранить" at bounding box center [213, 537] width 31 height 7
type textarea "x"
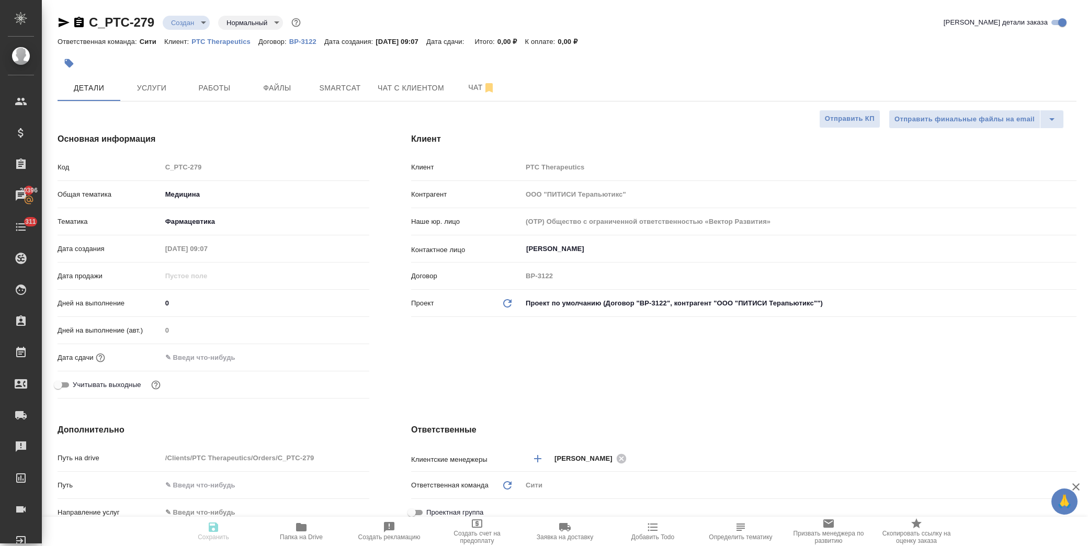
type textarea "x"
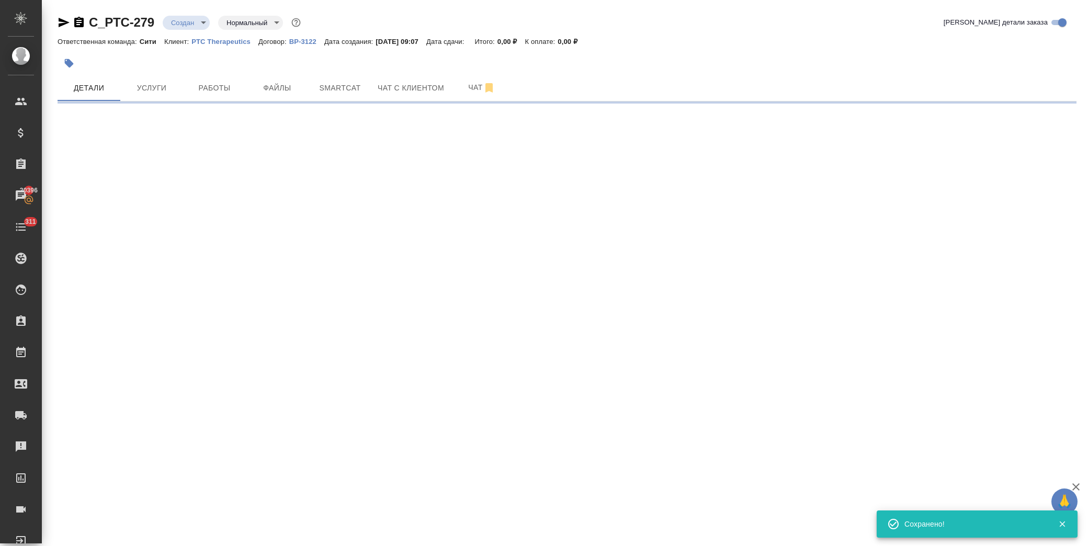
select select "RU"
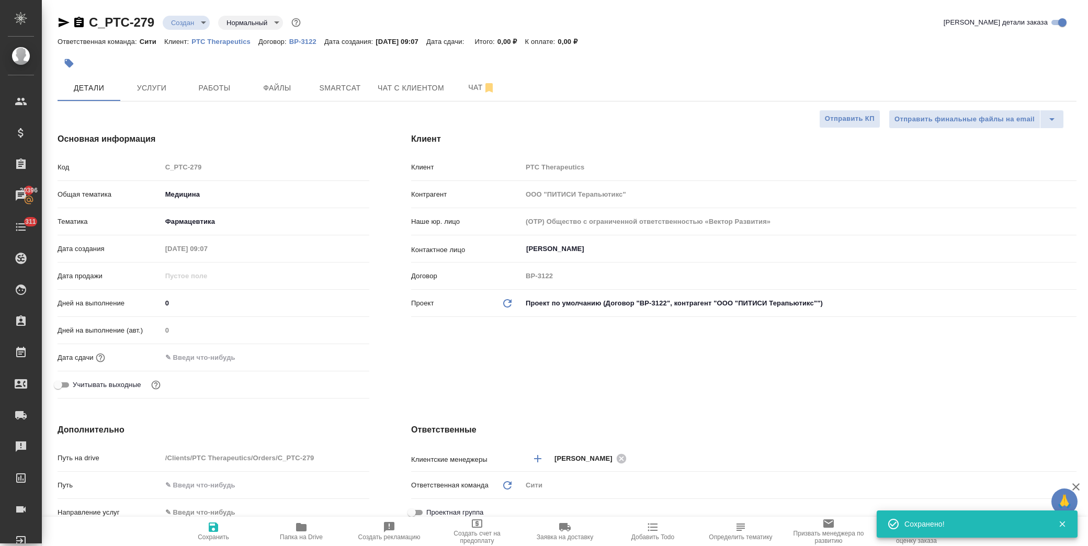
type textarea "x"
click at [298, 89] on span "Файлы" at bounding box center [277, 88] width 50 height 13
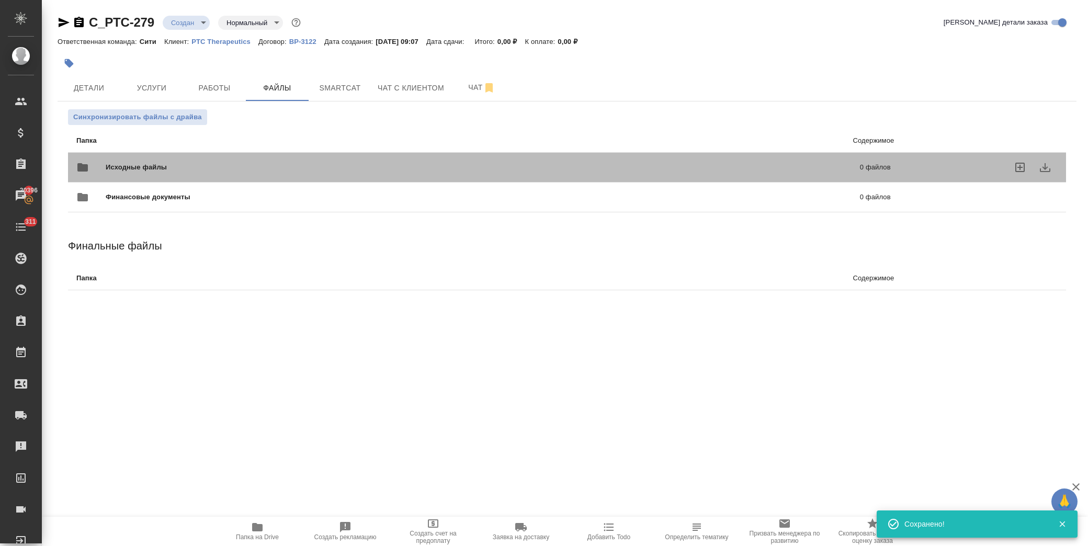
click at [124, 170] on span "Исходные файлы" at bounding box center [310, 167] width 408 height 10
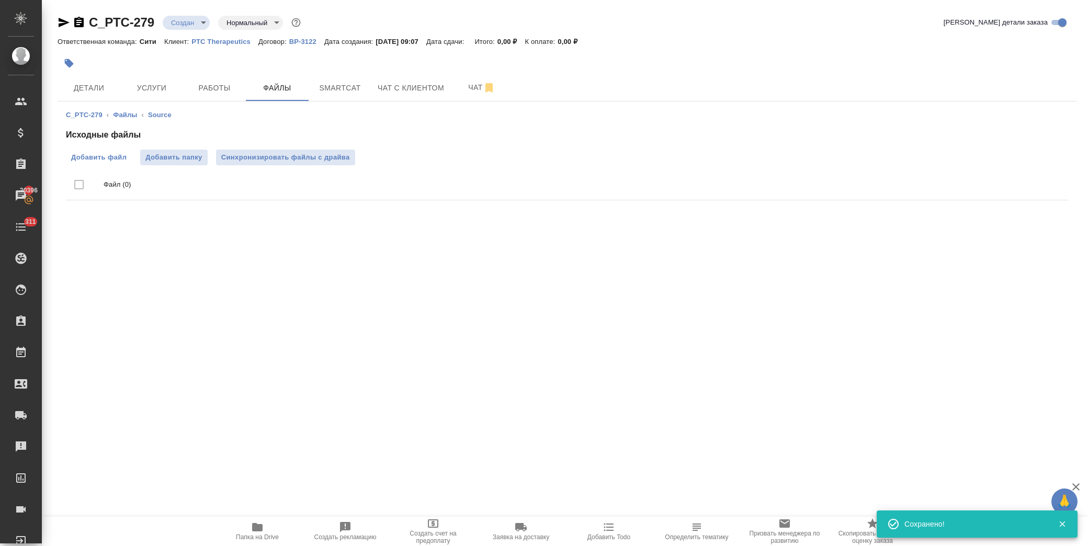
click at [113, 154] on span "Добавить файл" at bounding box center [98, 157] width 55 height 10
click at [0, 0] on input "Добавить файл" at bounding box center [0, 0] width 0 height 0
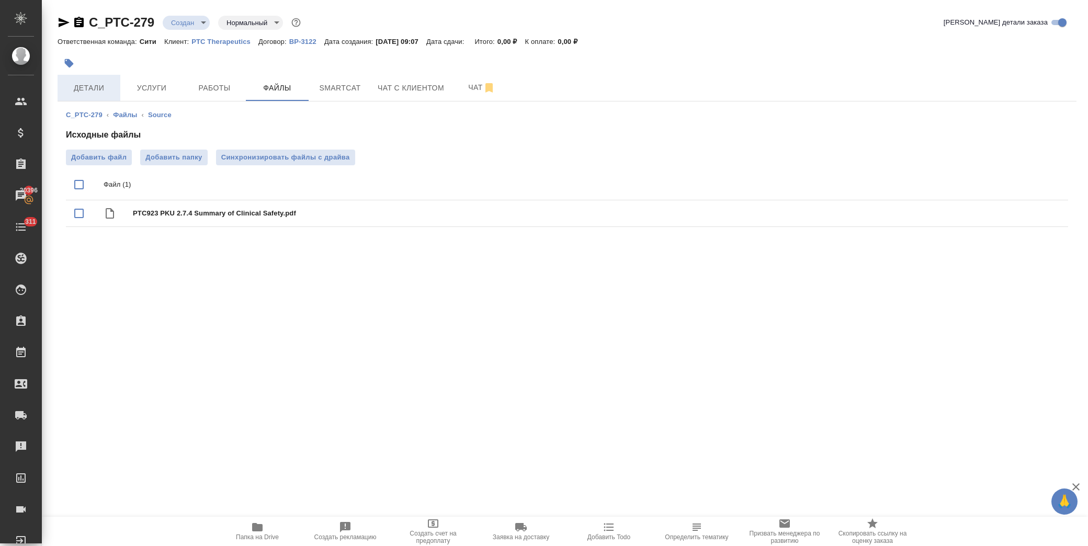
click at [82, 92] on span "Детали" at bounding box center [89, 88] width 50 height 13
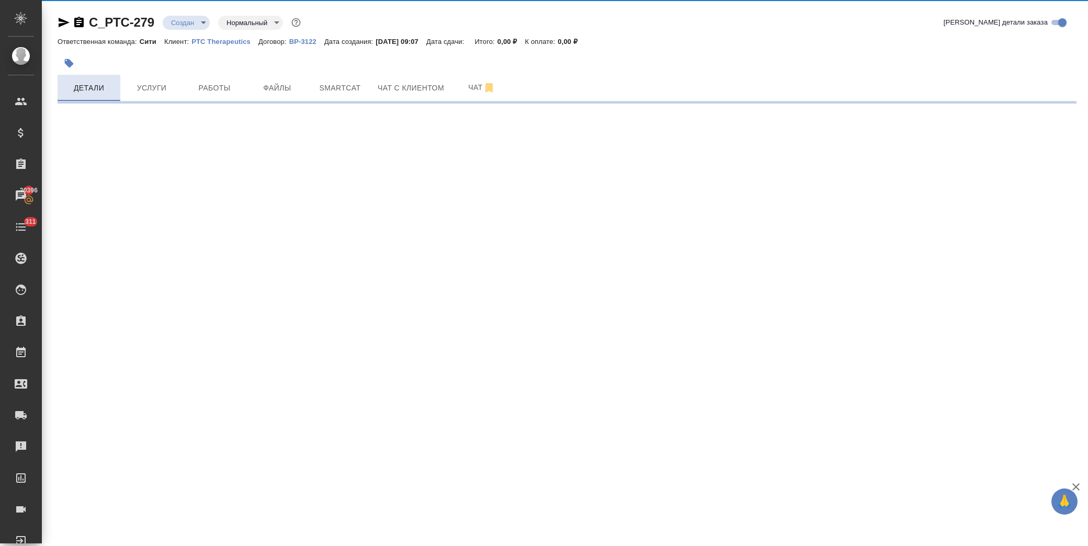
select select "RU"
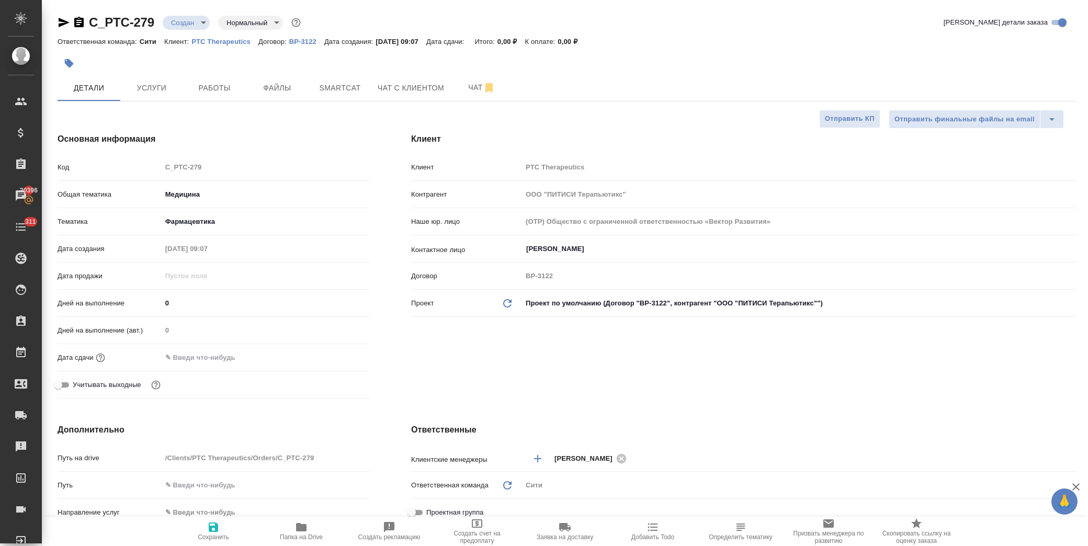
type textarea "x"
click at [235, 359] on input "text" at bounding box center [208, 357] width 92 height 15
click at [339, 358] on icon "button" at bounding box center [339, 357] width 13 height 13
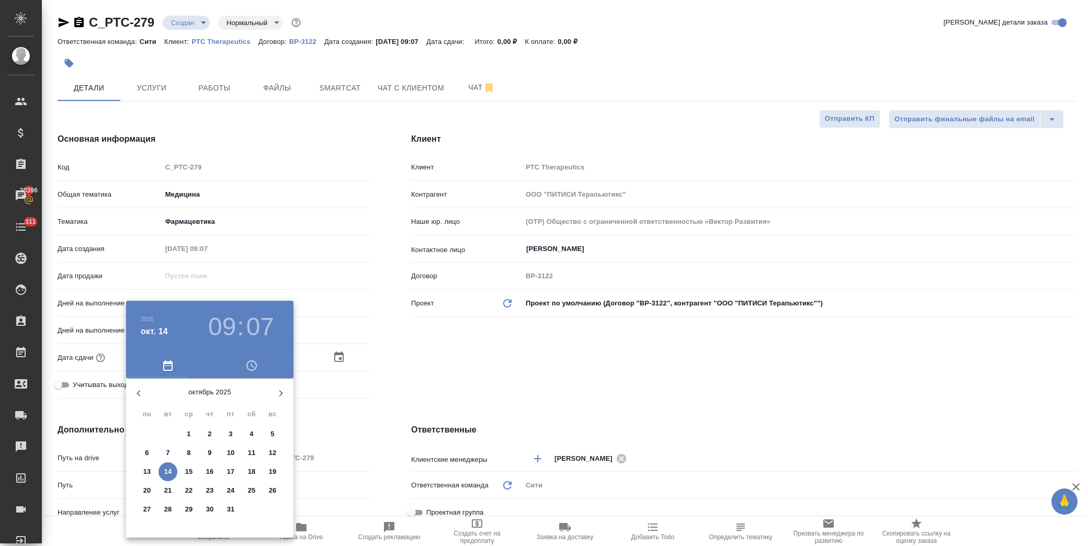
click at [168, 471] on p "14" at bounding box center [168, 472] width 8 height 10
type input "14.10.2025 09:07"
type textarea "x"
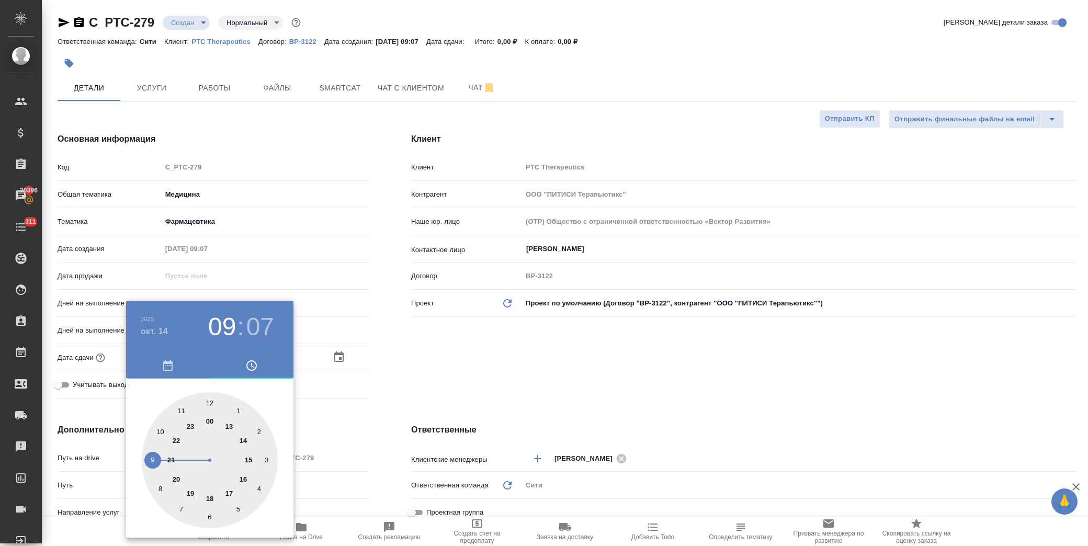
click at [162, 428] on div at bounding box center [210, 460] width 136 height 136
type input "14.10.2025 10:07"
type textarea "x"
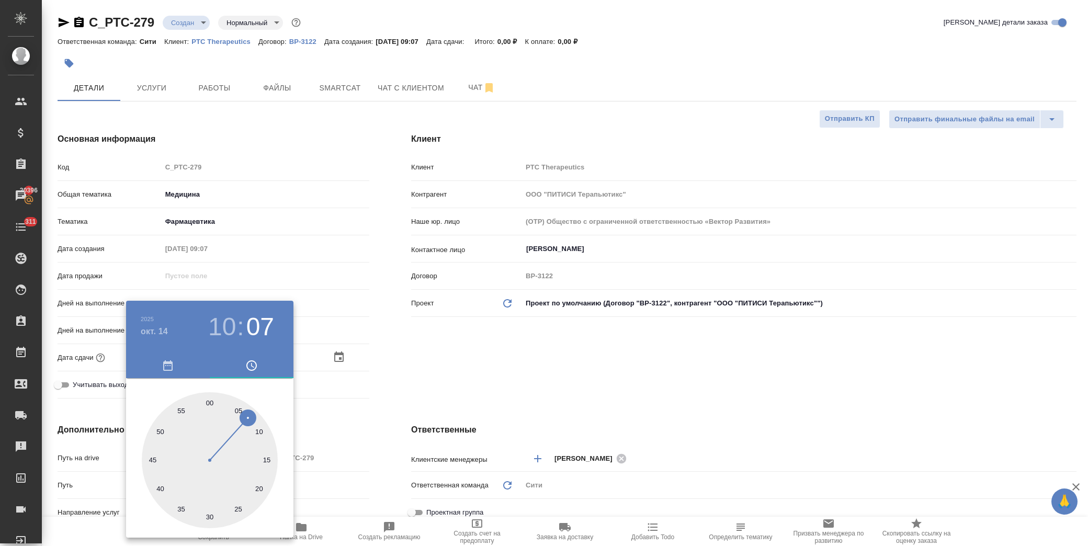
click at [259, 427] on div at bounding box center [210, 460] width 136 height 136
type input "14.10.2025 10:09"
type textarea "x"
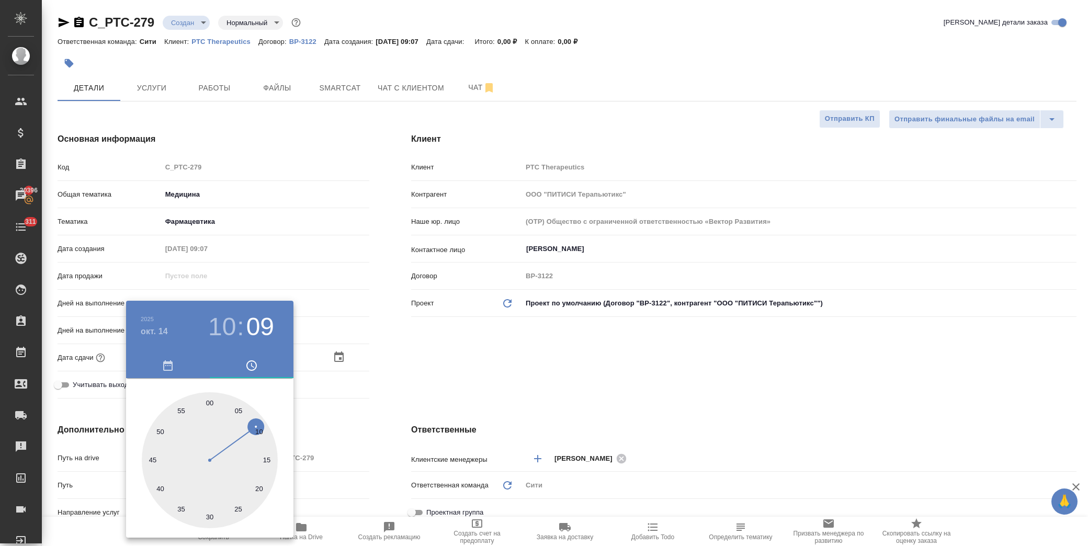
click at [255, 431] on div at bounding box center [210, 460] width 136 height 136
type input "14.10.2025 10:10"
type textarea "x"
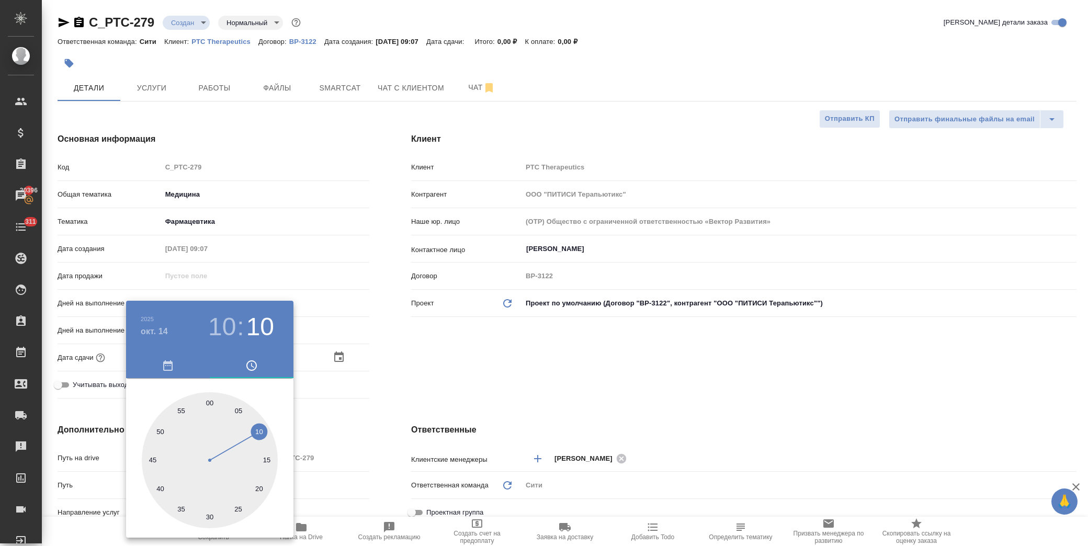
click at [410, 362] on div at bounding box center [544, 273] width 1088 height 546
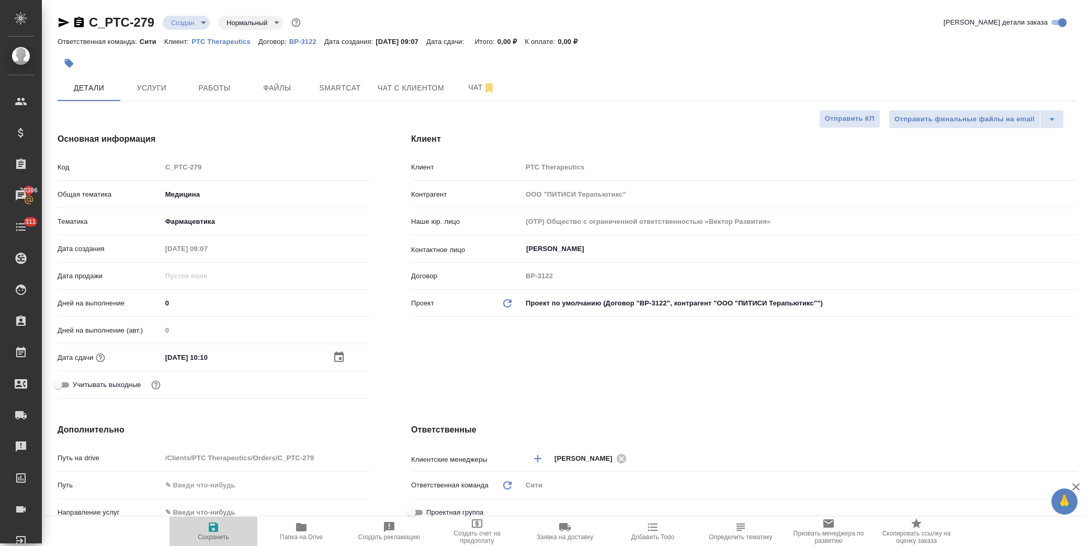
click at [217, 528] on icon "button" at bounding box center [213, 527] width 9 height 9
type textarea "x"
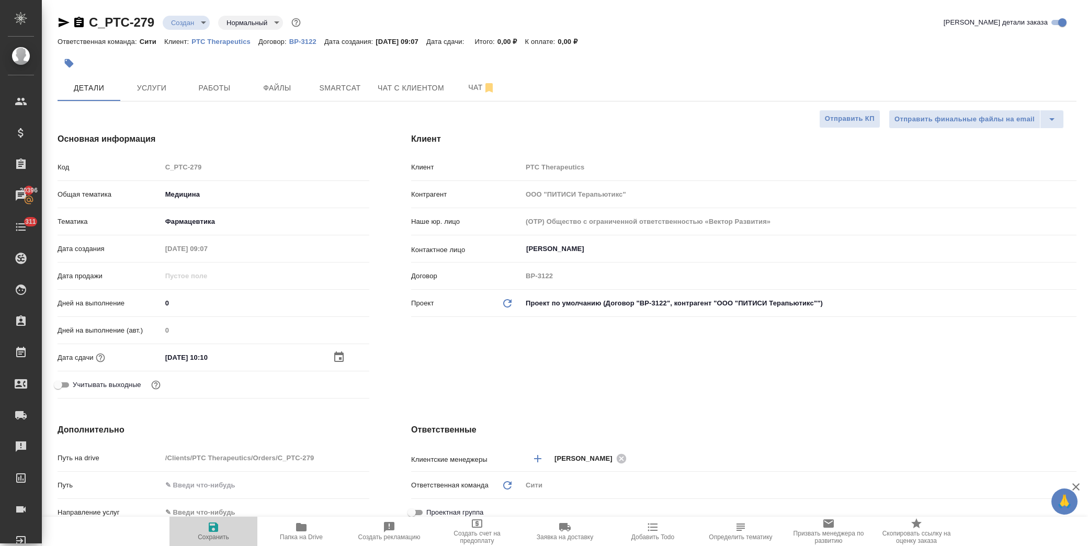
type textarea "x"
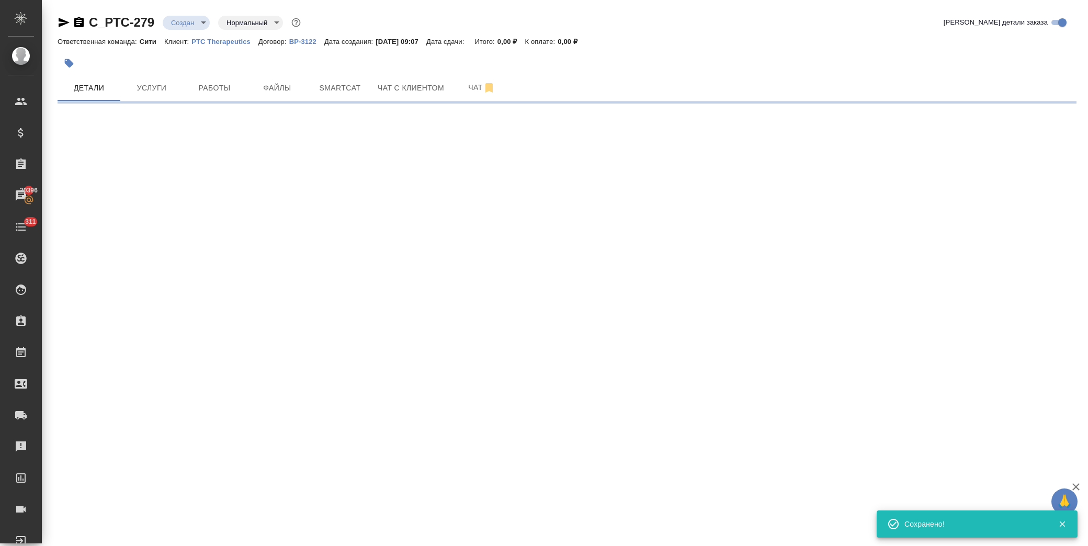
select select "RU"
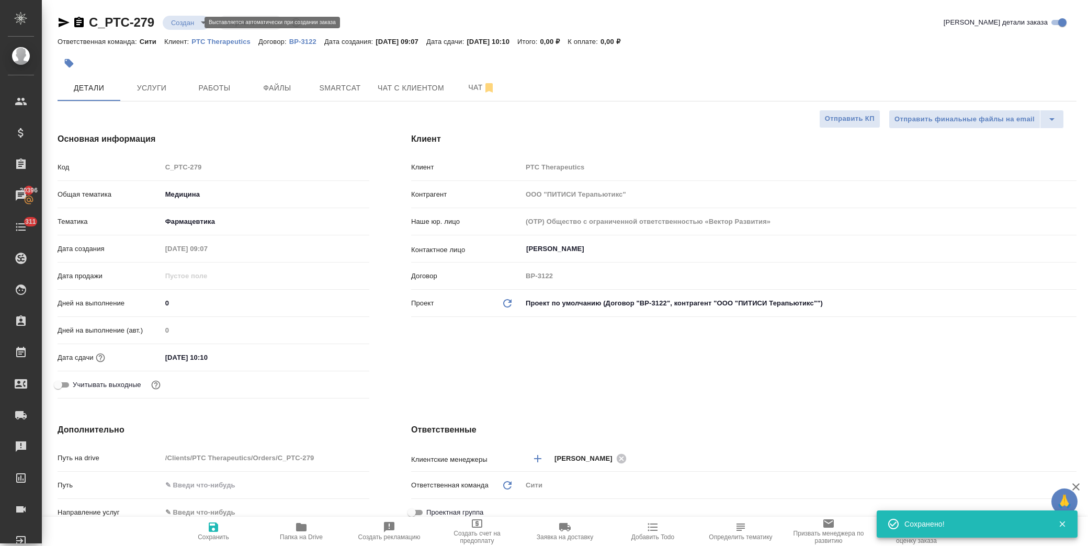
type textarea "x"
click at [189, 24] on body "🙏 .cls-1 fill:#fff; AWATERA Лофицкая Юлия Владимировна Клиенты Спецификации Зак…" at bounding box center [544, 273] width 1088 height 546
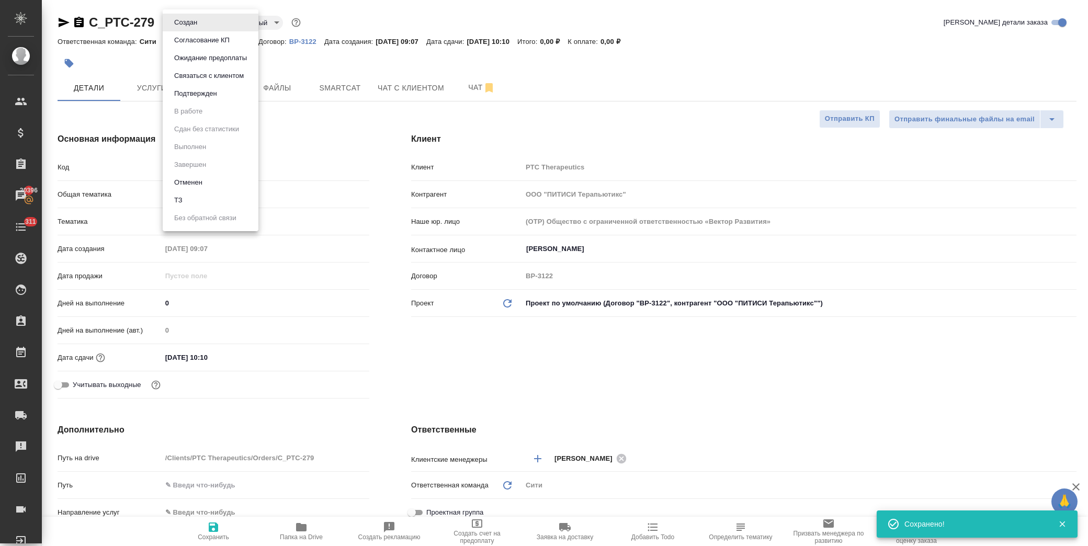
click at [190, 200] on li "ТЗ" at bounding box center [211, 201] width 96 height 18
type textarea "x"
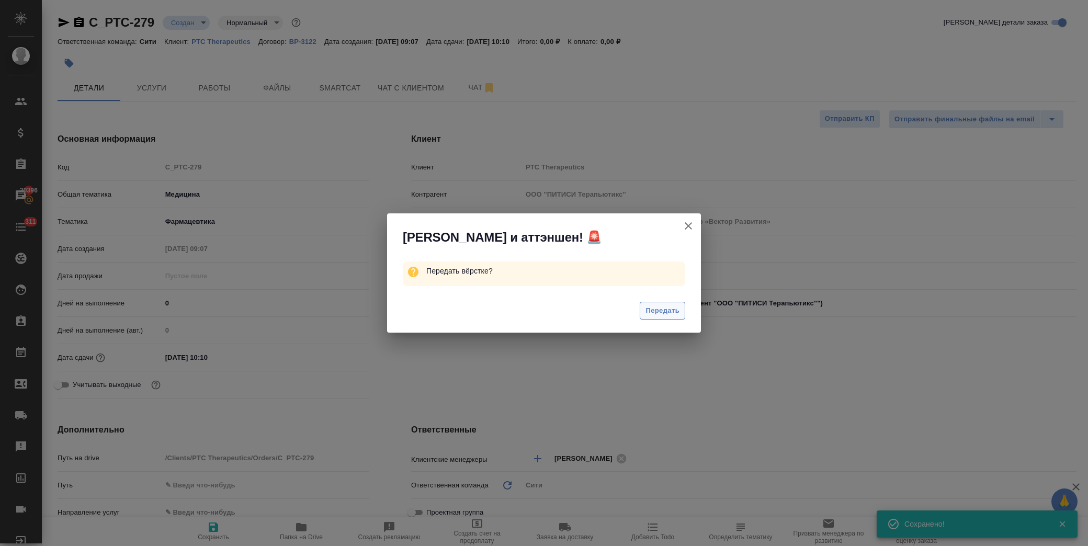
click at [673, 316] on span "Передать" at bounding box center [663, 311] width 34 height 12
type textarea "x"
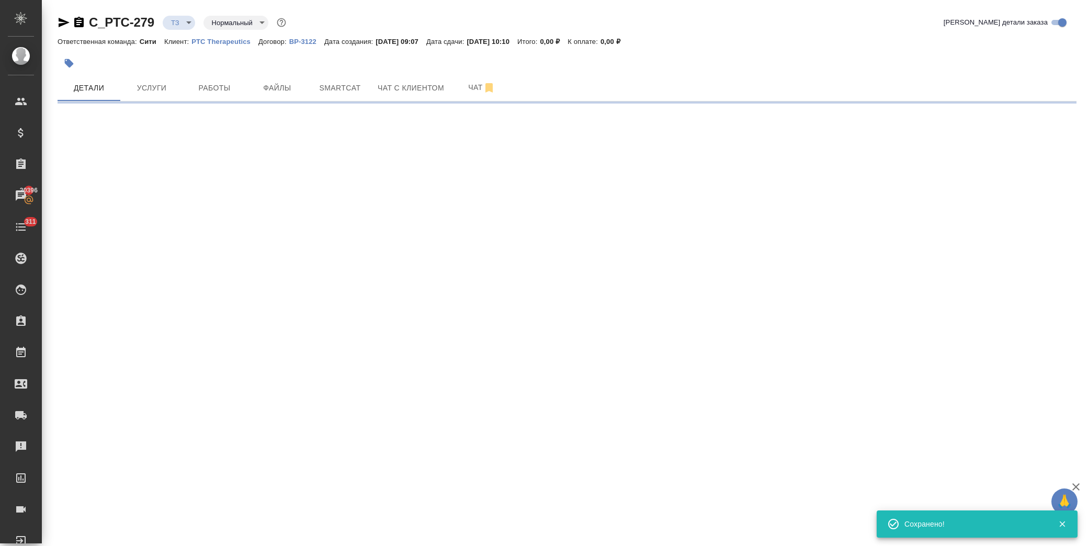
select select "RU"
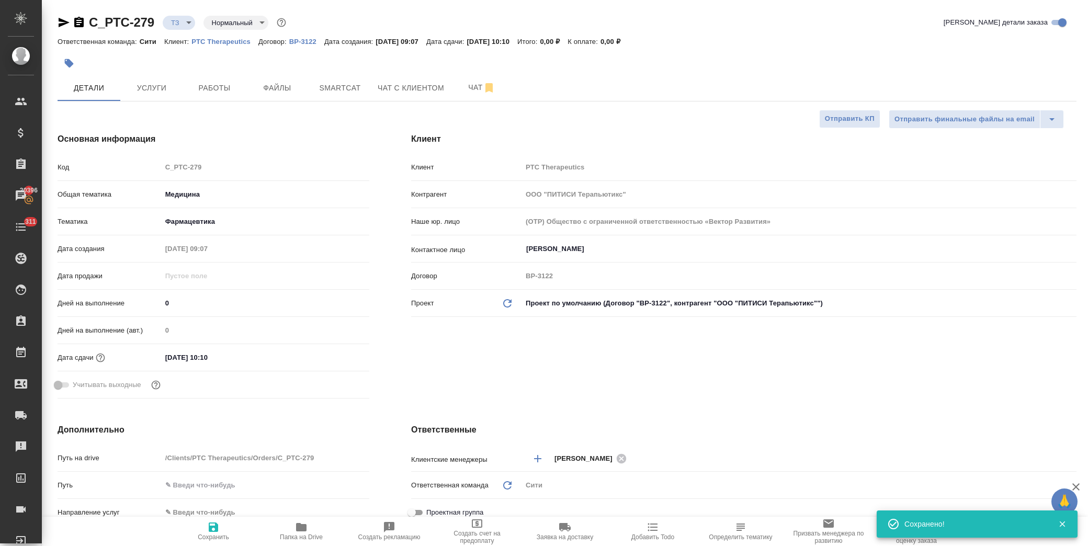
type textarea "x"
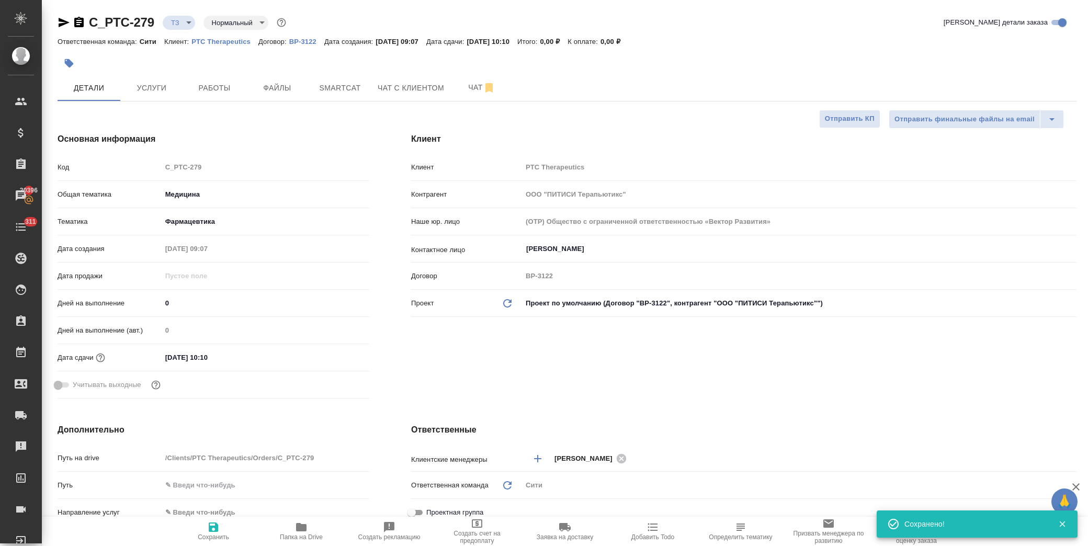
type textarea "x"
click at [173, 87] on span "Услуги" at bounding box center [152, 88] width 50 height 13
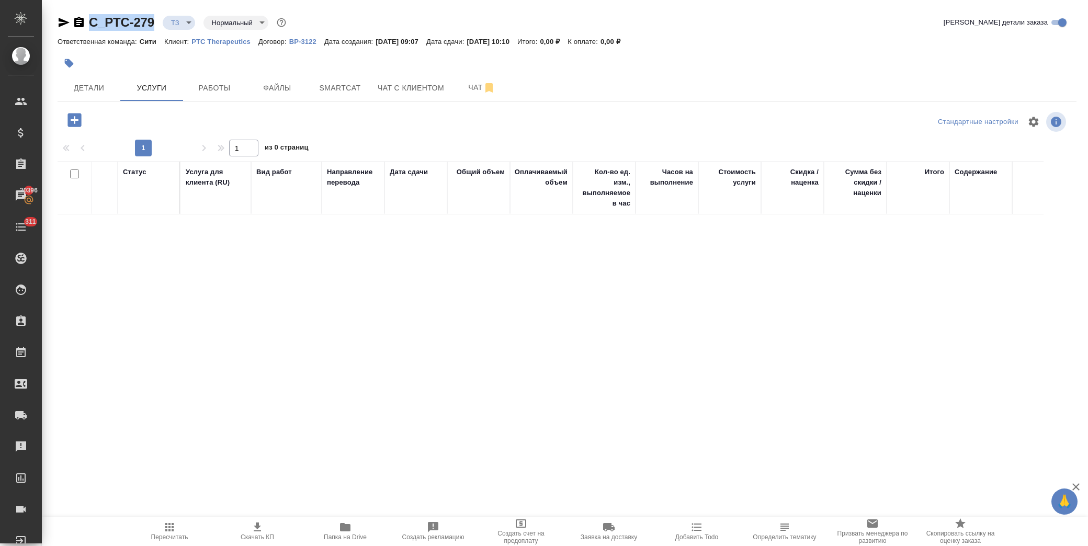
drag, startPoint x: 155, startPoint y: 15, endPoint x: 89, endPoint y: 16, distance: 65.9
click at [89, 16] on div "C_PTC-279 ТЗ tz Нормальный normal" at bounding box center [173, 22] width 231 height 17
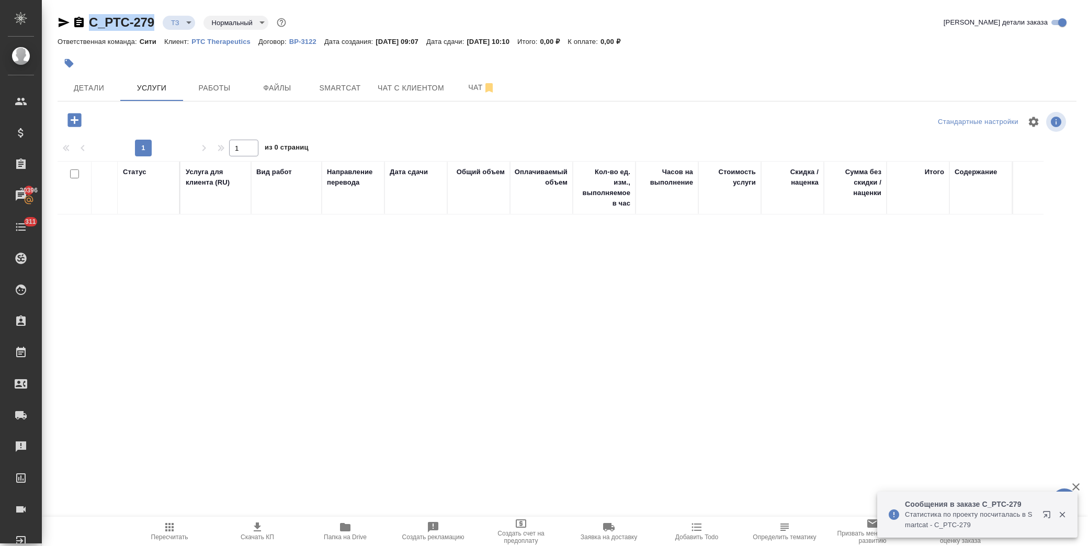
click at [82, 114] on icon "button" at bounding box center [74, 120] width 18 height 18
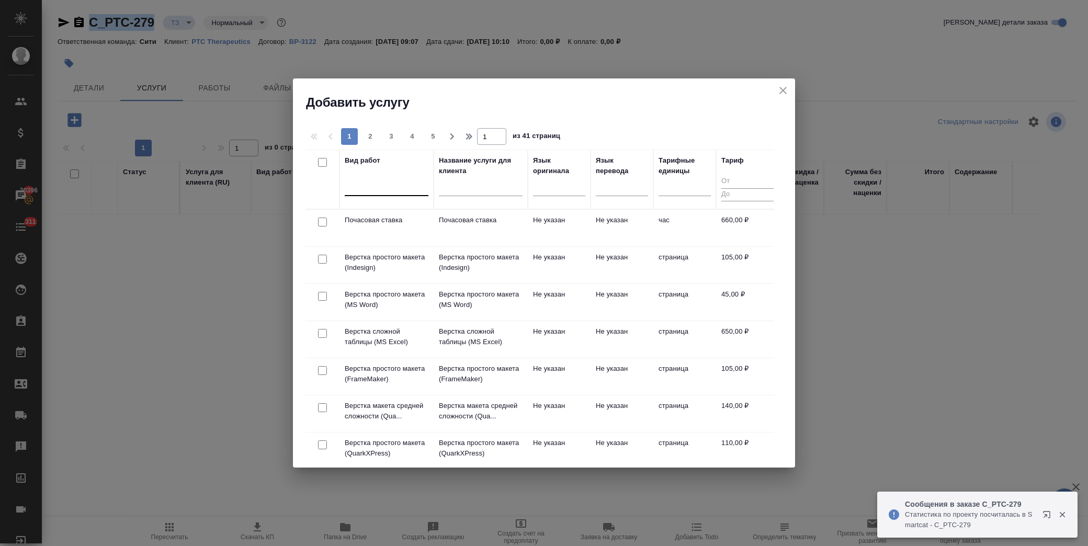
click at [387, 190] on div at bounding box center [387, 185] width 84 height 15
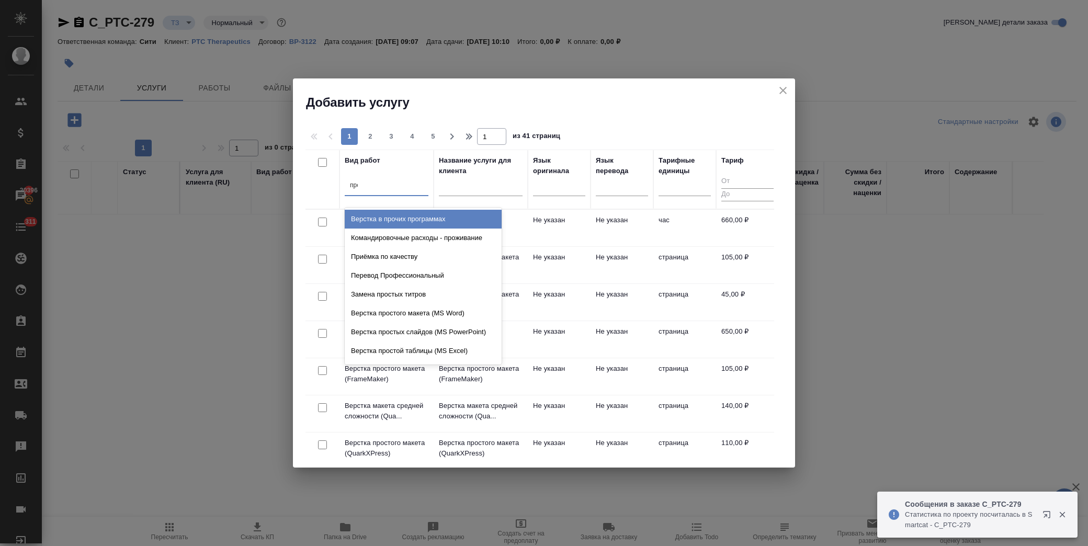
type input "проф"
click at [420, 220] on div "Перевод Профессиональный" at bounding box center [423, 219] width 157 height 19
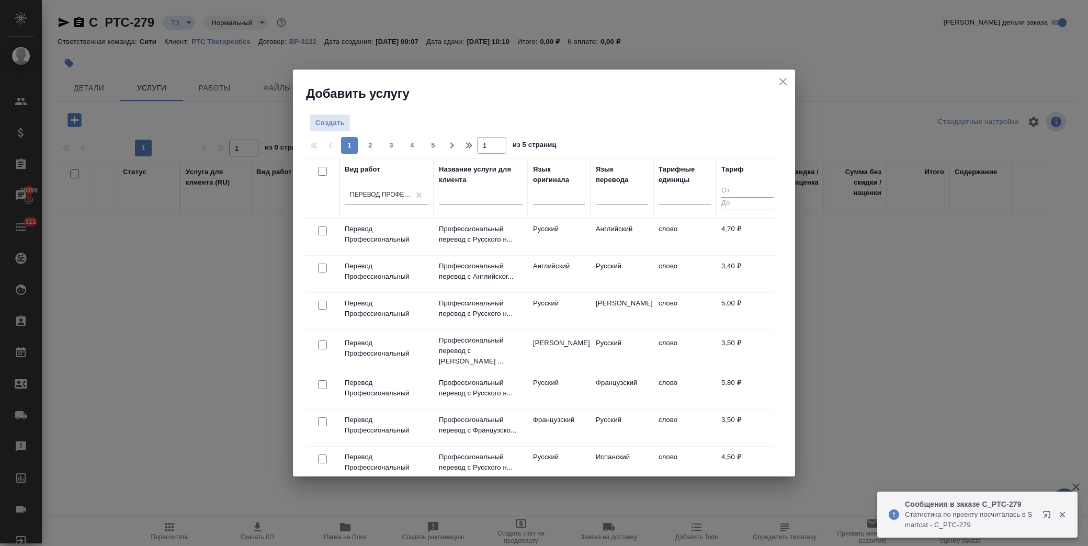
click at [320, 265] on input "checkbox" at bounding box center [322, 268] width 9 height 9
checkbox input "true"
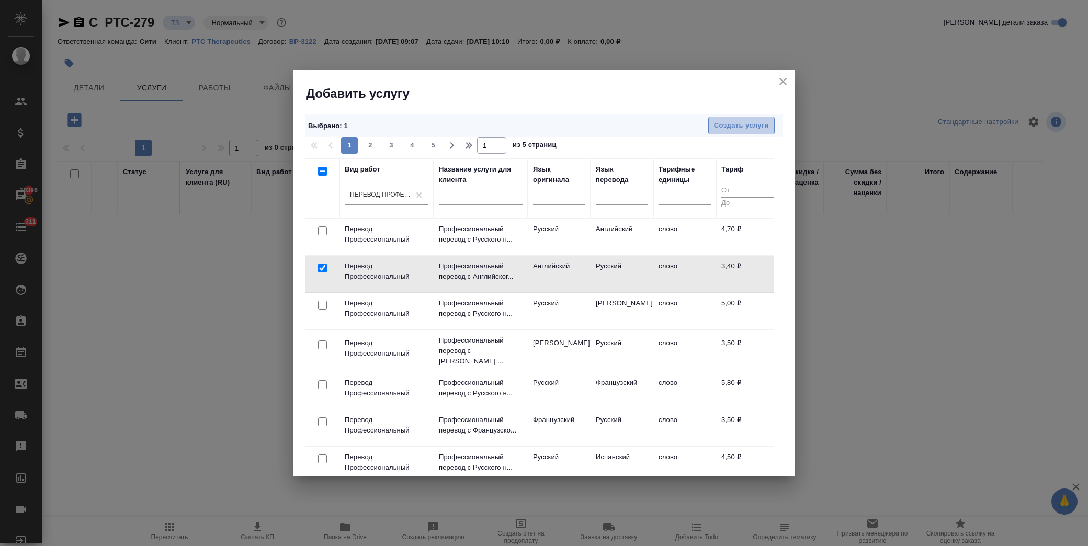
click at [741, 127] on span "Создать услуги" at bounding box center [741, 126] width 55 height 12
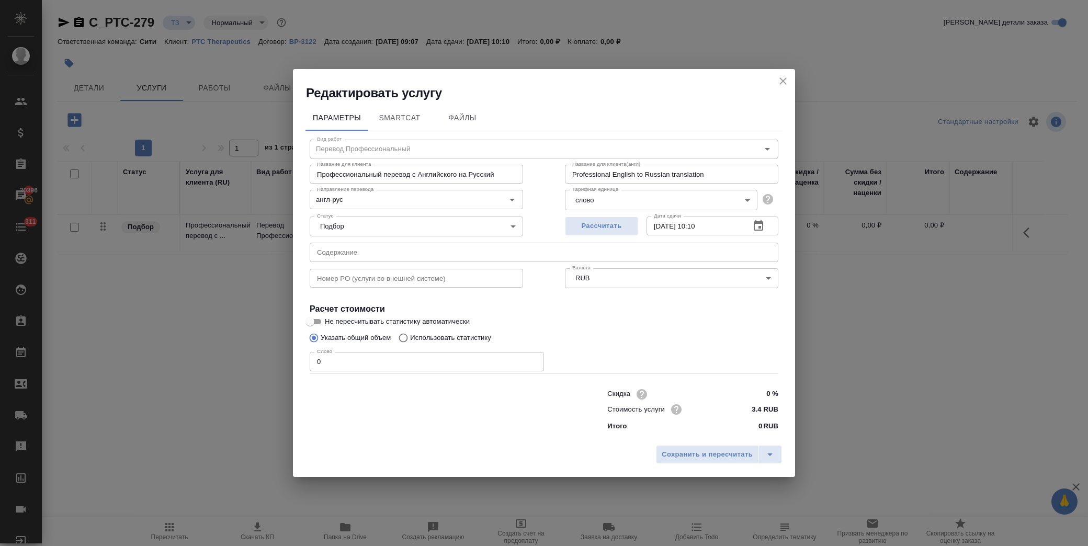
click at [409, 255] on input "text" at bounding box center [544, 252] width 469 height 19
paste input "PTC923 PKU 2.7.4 Summary of Clinical Safety"
type input "PTC923 PKU 2.7.4 Summary of Clinical Safety"
click at [438, 341] on p "Использовать статистику" at bounding box center [450, 338] width 81 height 10
click at [410, 341] on input "Использовать статистику" at bounding box center [401, 338] width 17 height 20
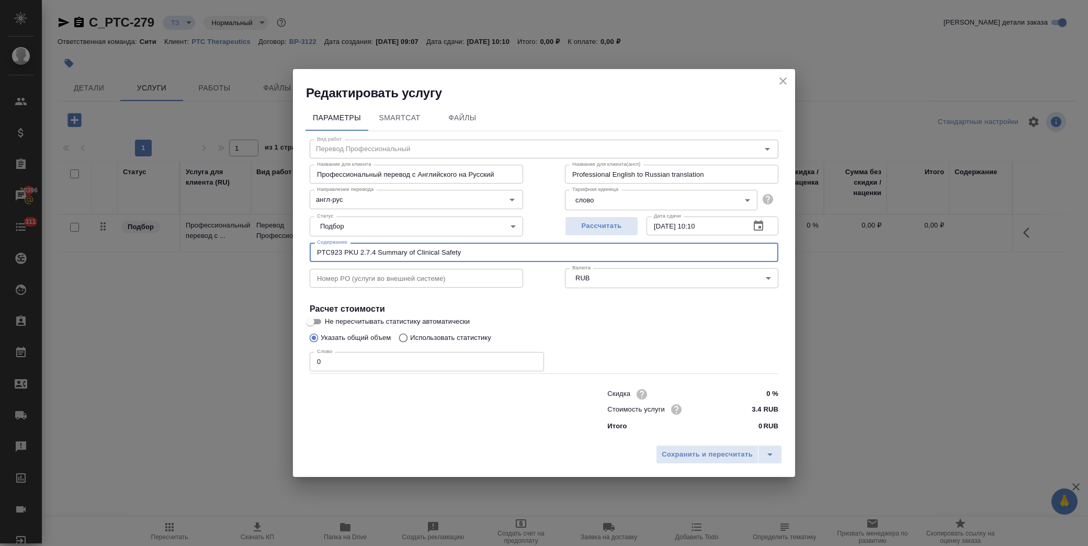
radio input "true"
radio input "false"
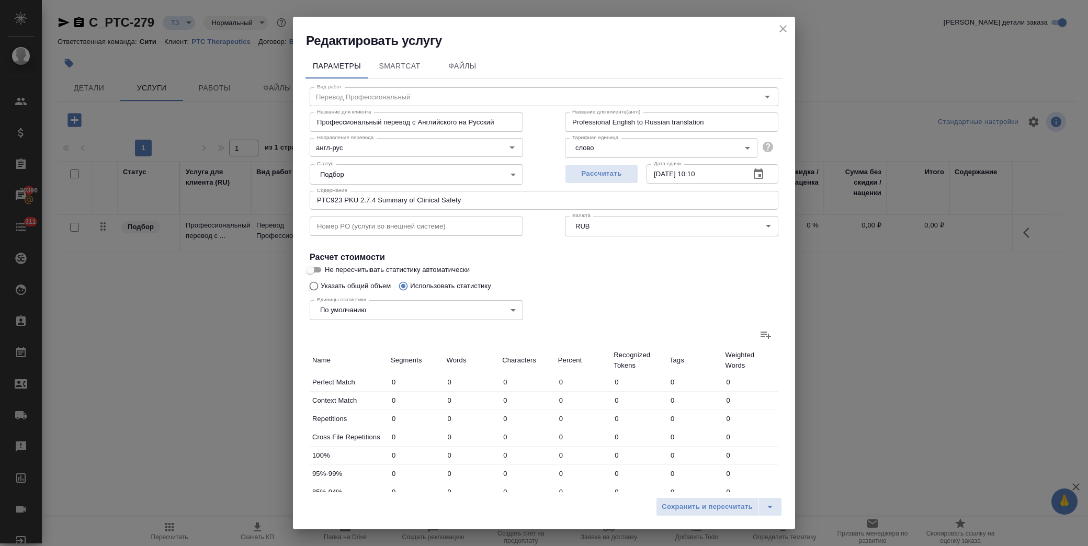
scroll to position [167, 0]
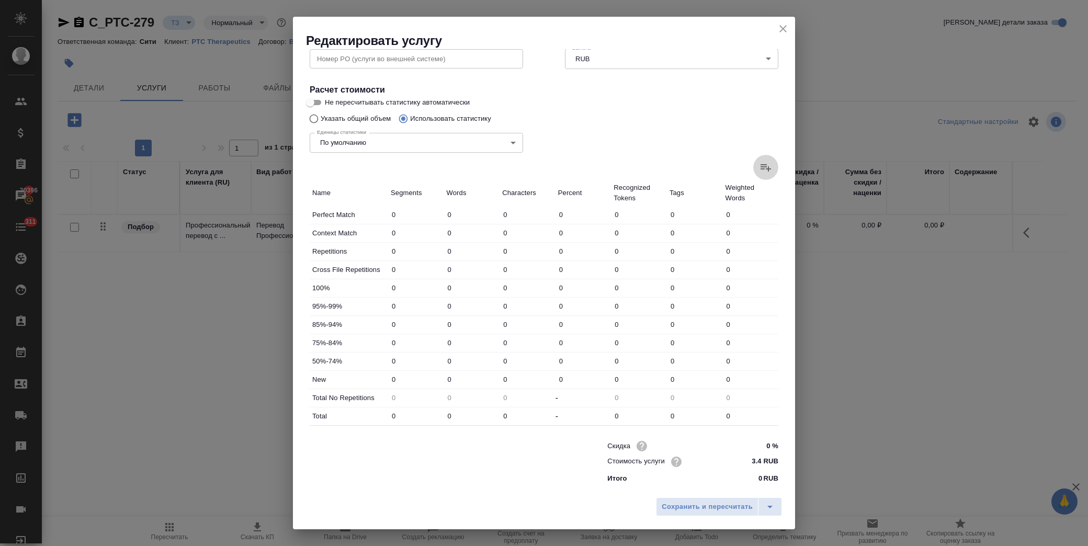
click at [761, 169] on icon at bounding box center [766, 167] width 10 height 7
click at [0, 0] on input "file" at bounding box center [0, 0] width 0 height 0
type input "395"
type input "861"
type input "6253"
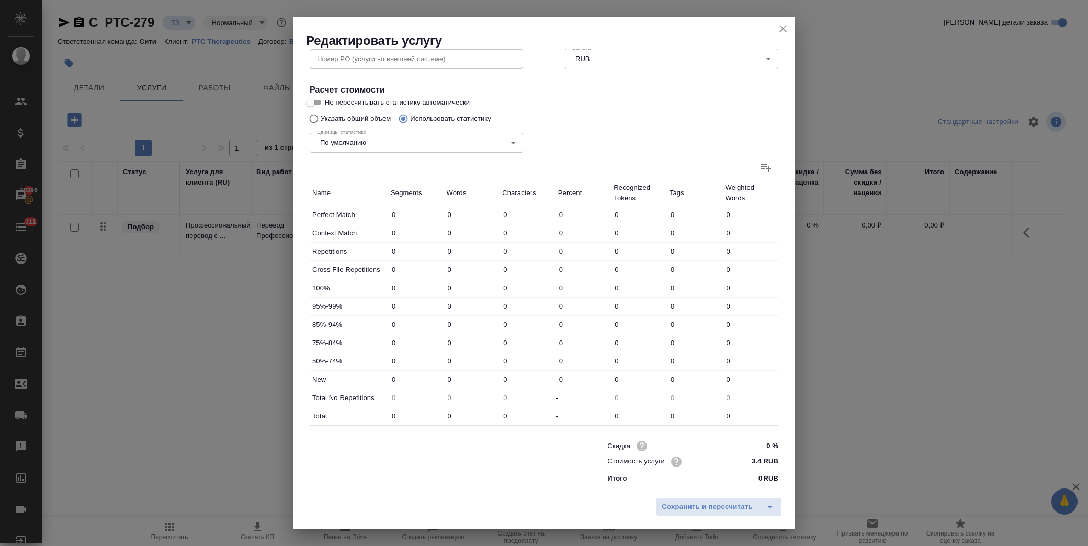
type input "1180"
type input "7767"
type input "46784"
type input "1687"
type input "3010"
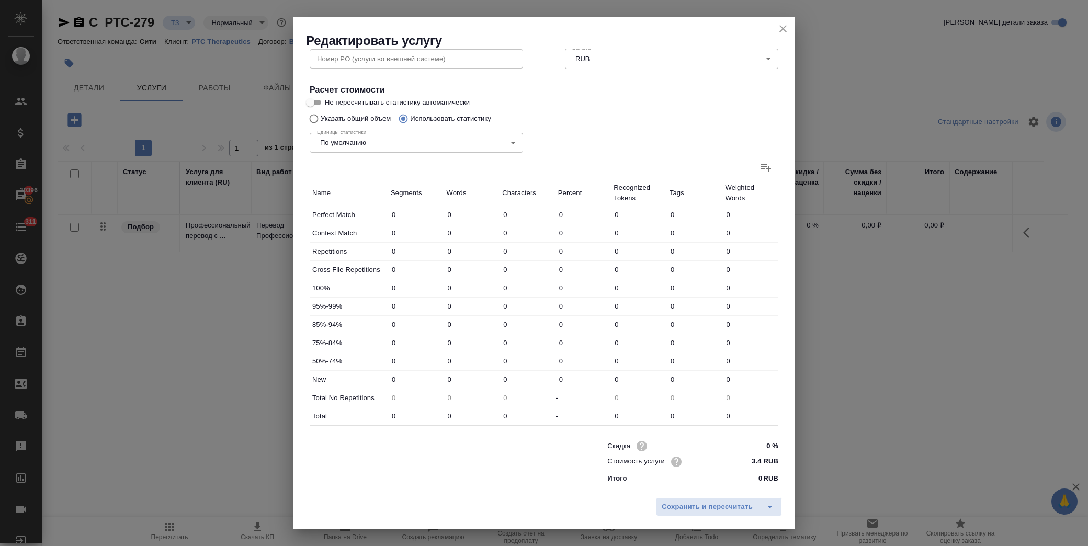
type input "17983"
type input "92"
type input "220"
type input "1336"
type input "67"
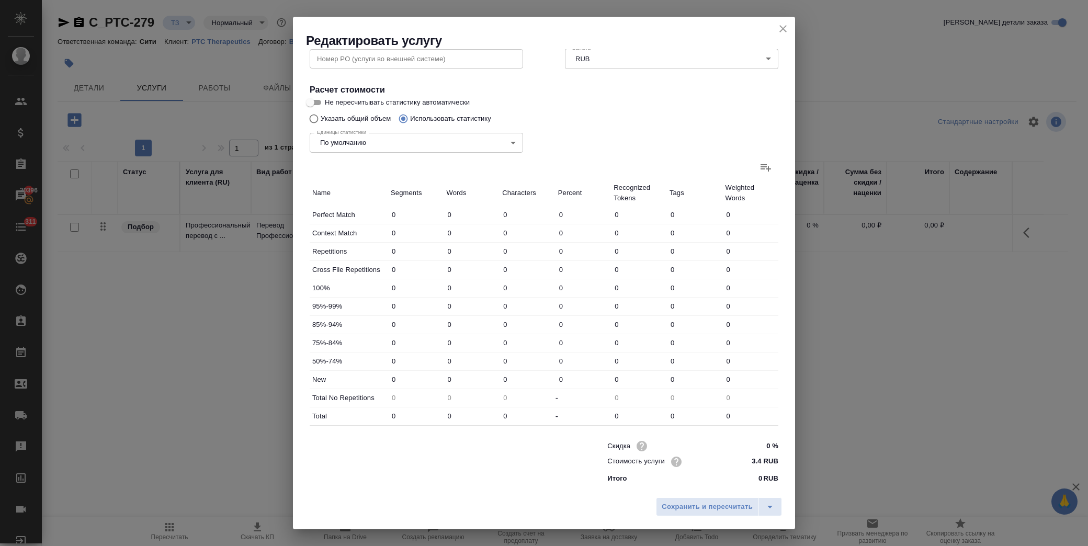
type input "453"
type input "2794"
type input "133"
type input "651"
type input "3917"
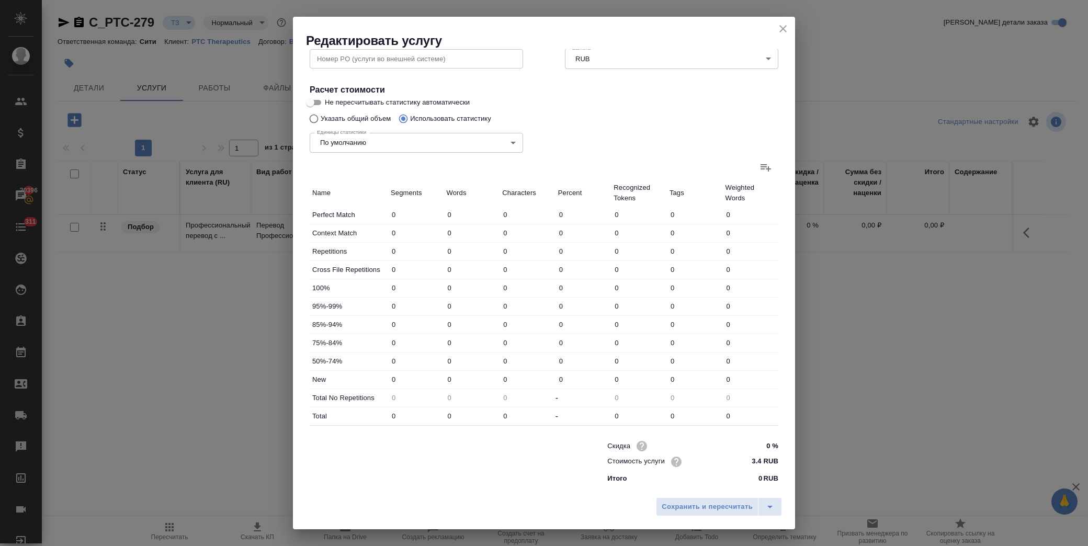
type input "1773"
type input "22799"
type input "146199"
type input "4147"
type input "27994"
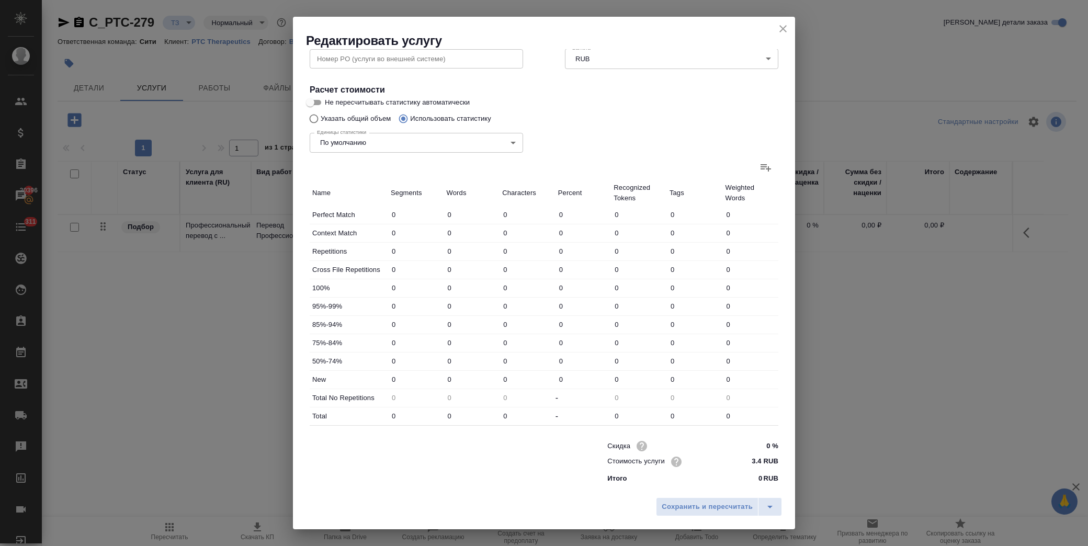
type input "178482"
type input "5327"
type input "35761"
type input "225266"
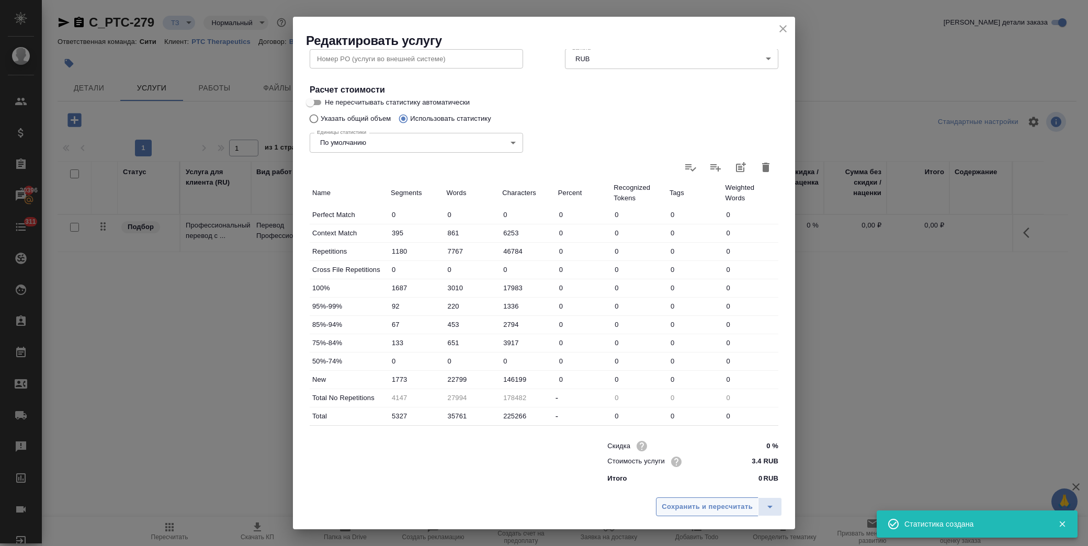
click at [699, 500] on button "Сохранить и пересчитать" at bounding box center [707, 507] width 103 height 19
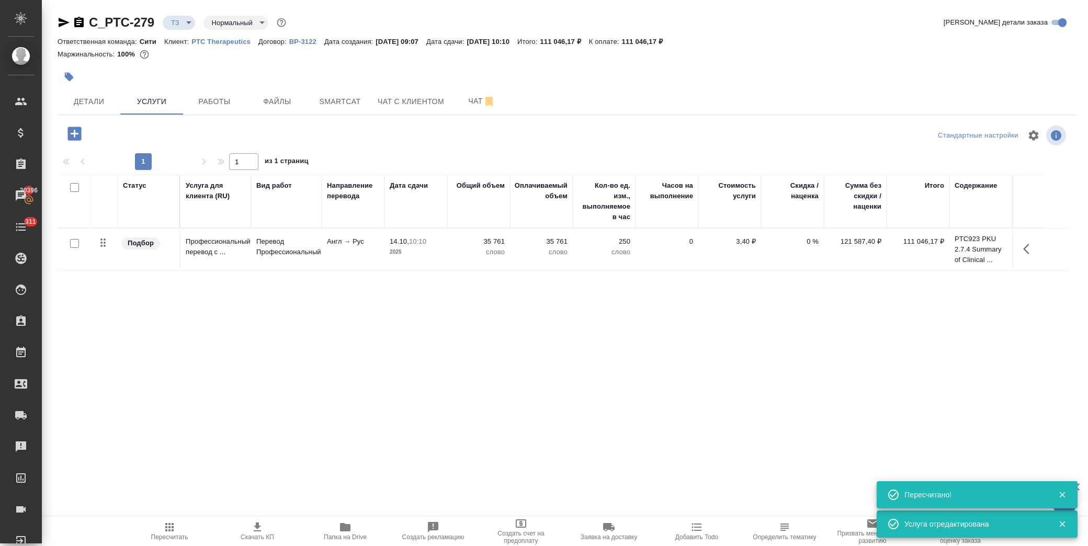
click at [606, 107] on div "Детали Услуги Работы Файлы Smartcat Чат с клиентом Чат" at bounding box center [567, 101] width 1019 height 26
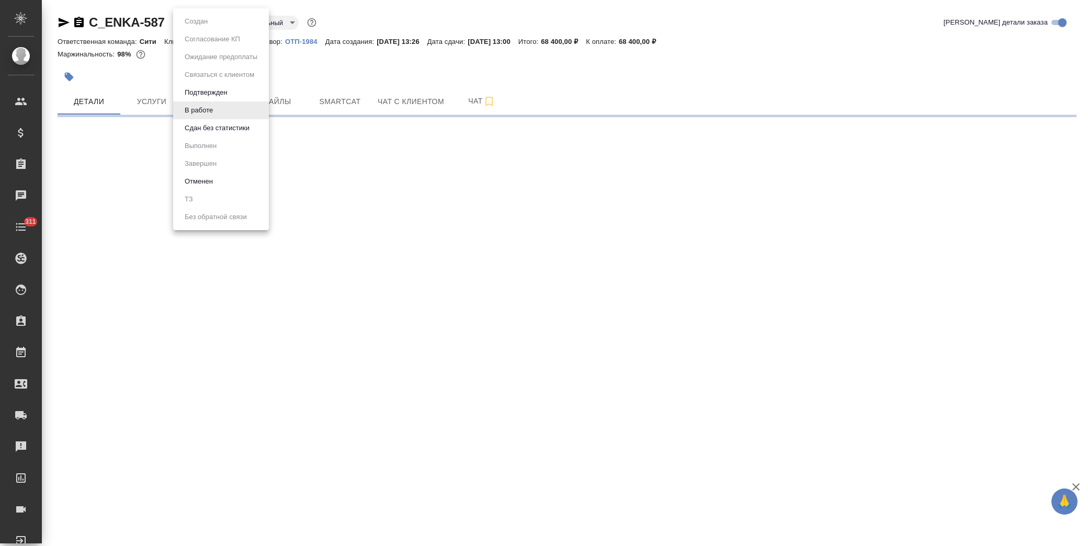
click at [205, 24] on body "🙏 .cls-1 fill:#fff; AWATERA [PERSON_NAME] Спецификации Заказы Чаты 311 Todo Про…" at bounding box center [544, 273] width 1088 height 546
click at [217, 128] on button "Сдан без статистики" at bounding box center [217, 128] width 71 height 12
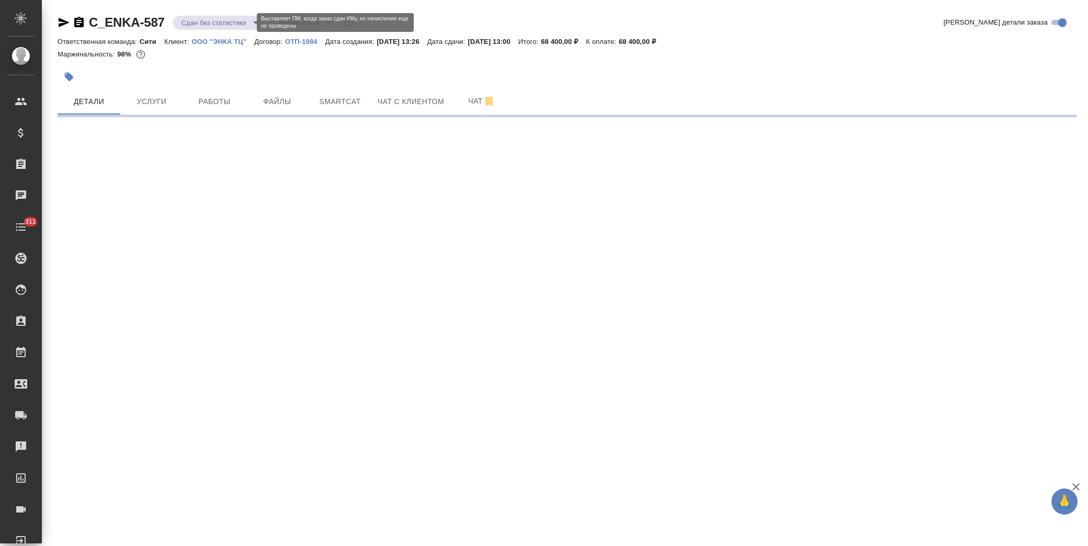
click at [209, 20] on body "🙏 .cls-1 fill:#fff; AWATERA [PERSON_NAME] Спецификации Заказы Чаты 311 Todo Про…" at bounding box center [544, 273] width 1088 height 546
select select "RU"
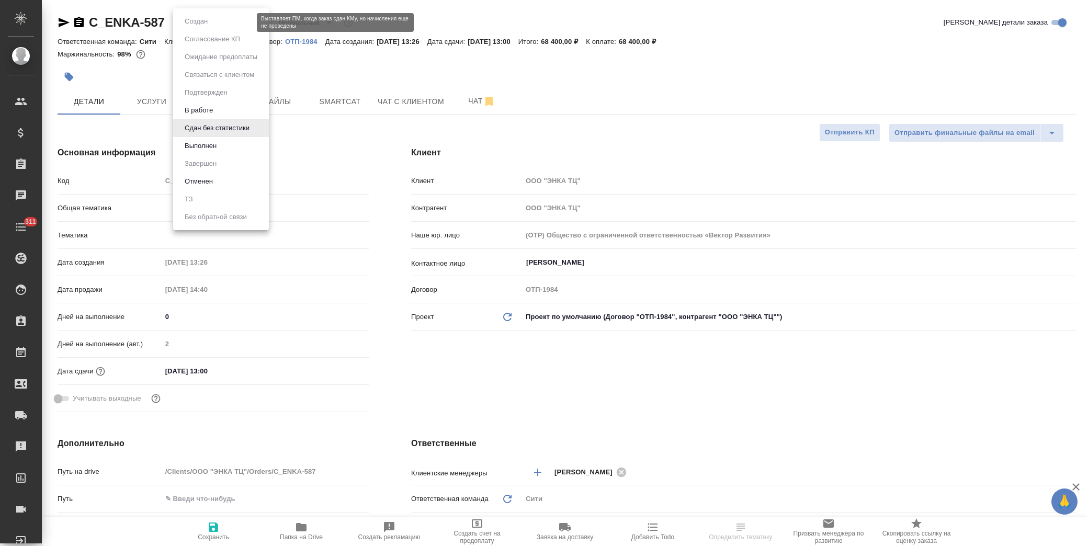
type textarea "x"
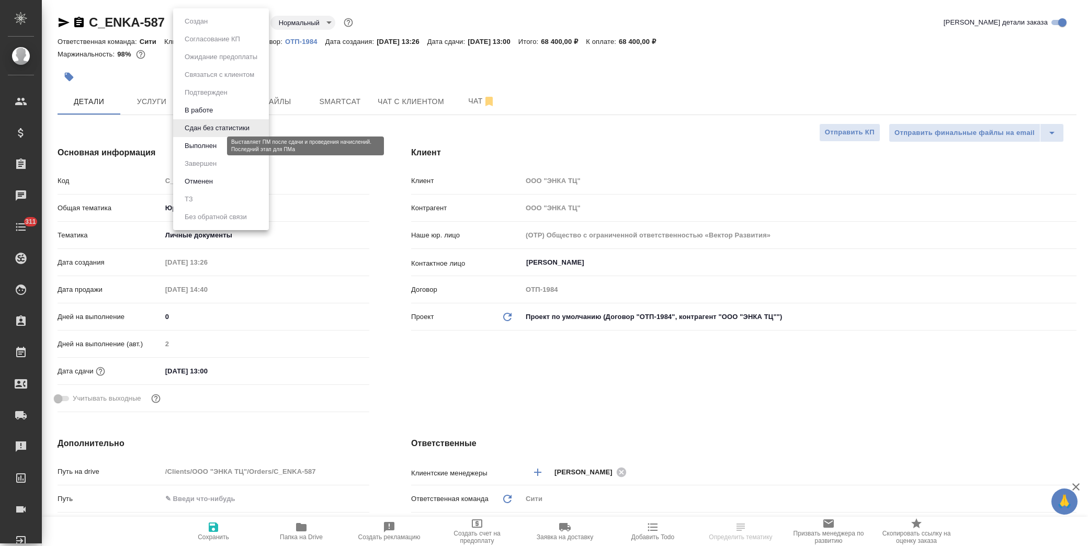
click at [210, 148] on button "Выполнен" at bounding box center [201, 146] width 38 height 12
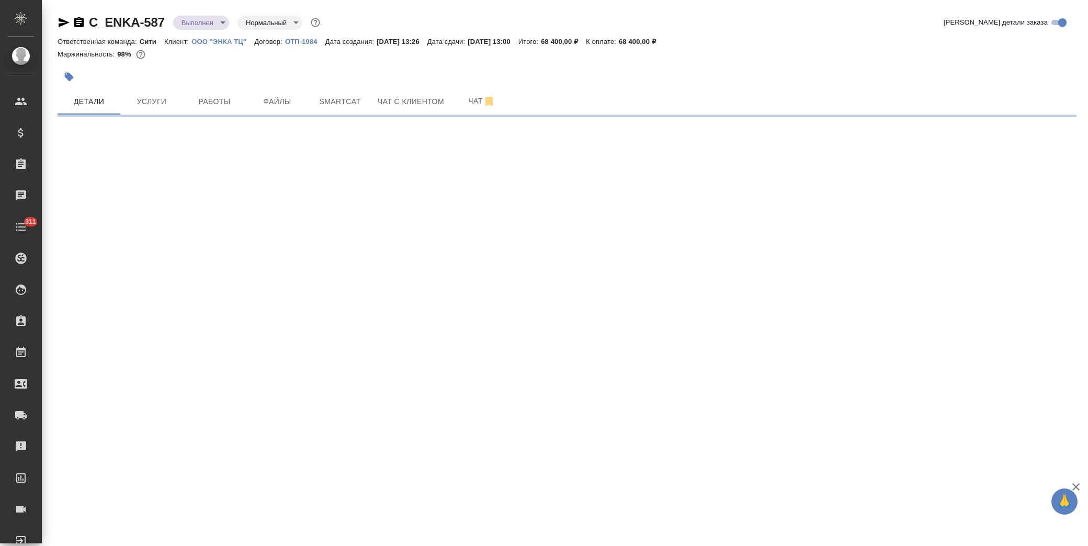
select select "RU"
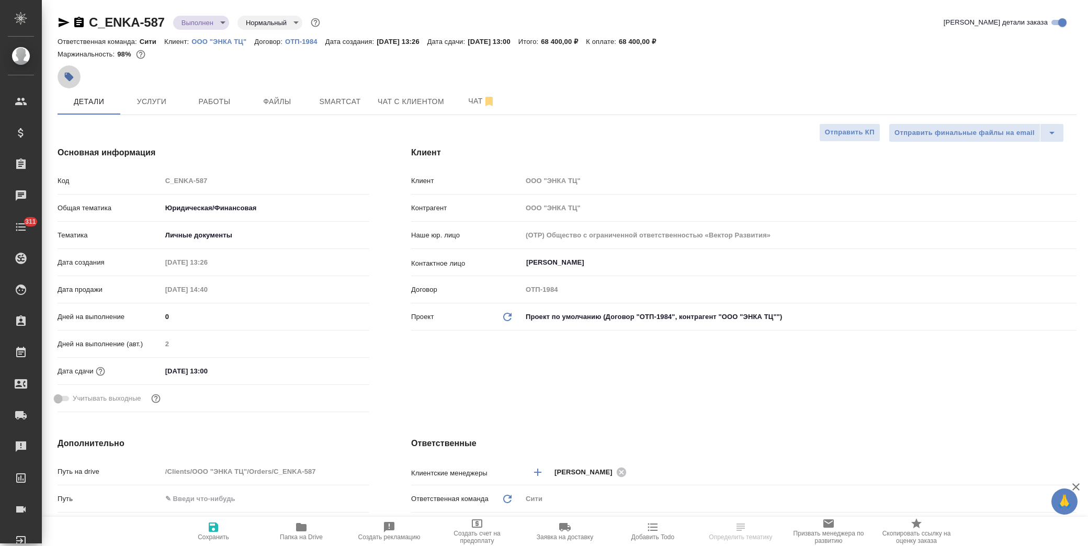
click at [76, 76] on button "button" at bounding box center [69, 76] width 23 height 23
type textarea "x"
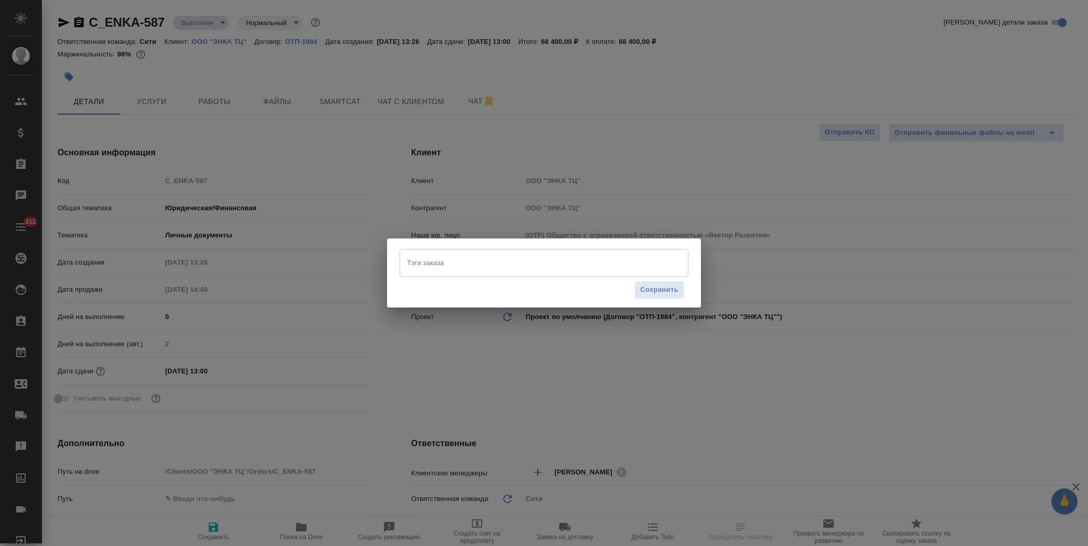
click at [453, 268] on input "Тэги заказа" at bounding box center [534, 263] width 260 height 18
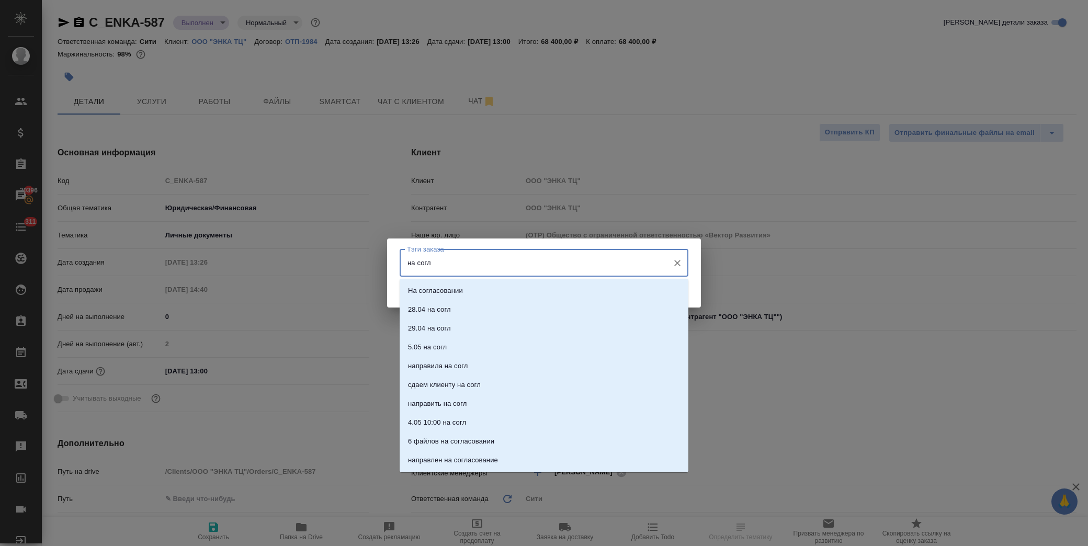
type input "на согла"
click at [474, 290] on li "На согласовании" at bounding box center [544, 291] width 289 height 19
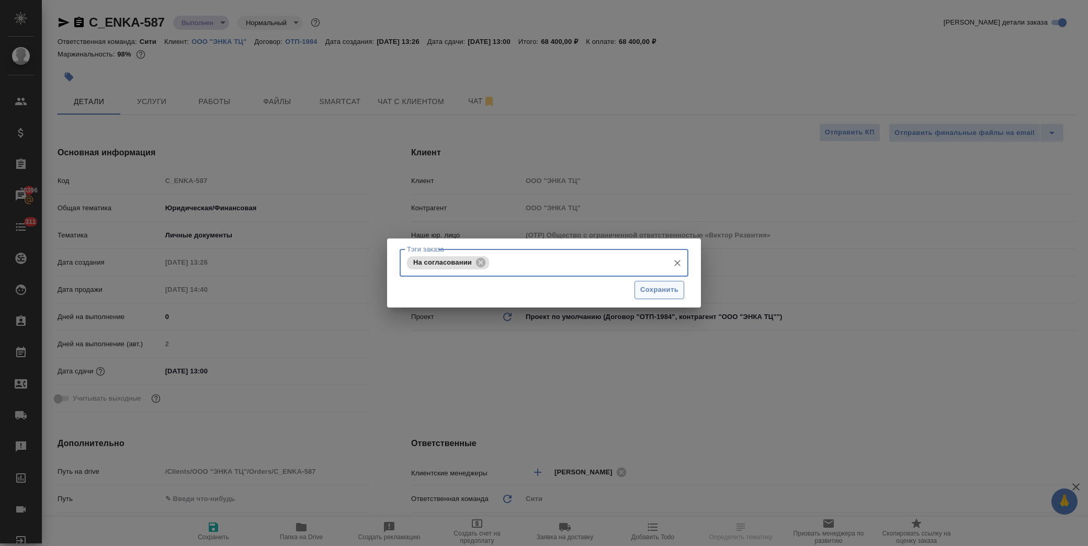
click at [646, 292] on span "Сохранить" at bounding box center [659, 290] width 38 height 12
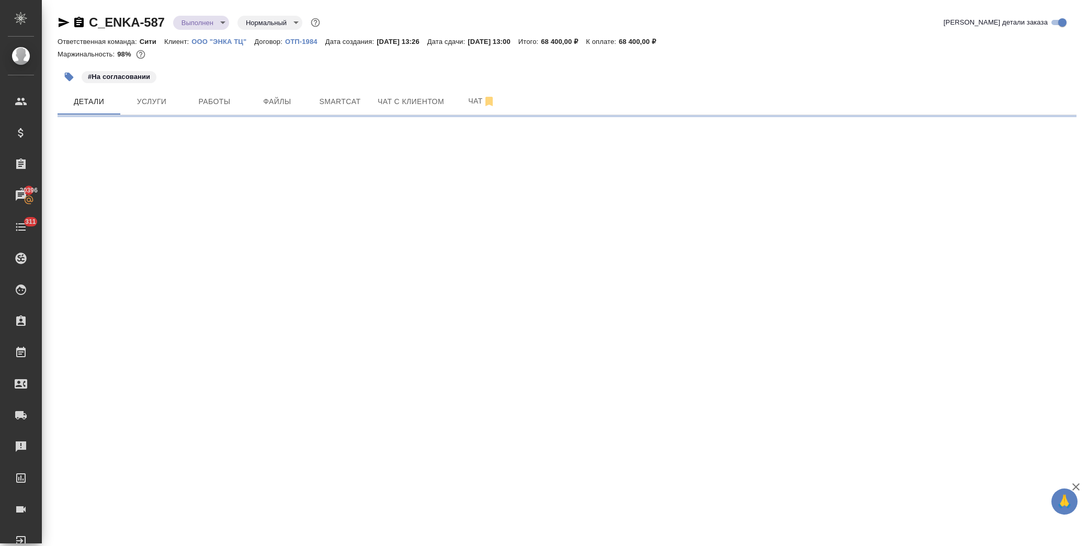
select select "RU"
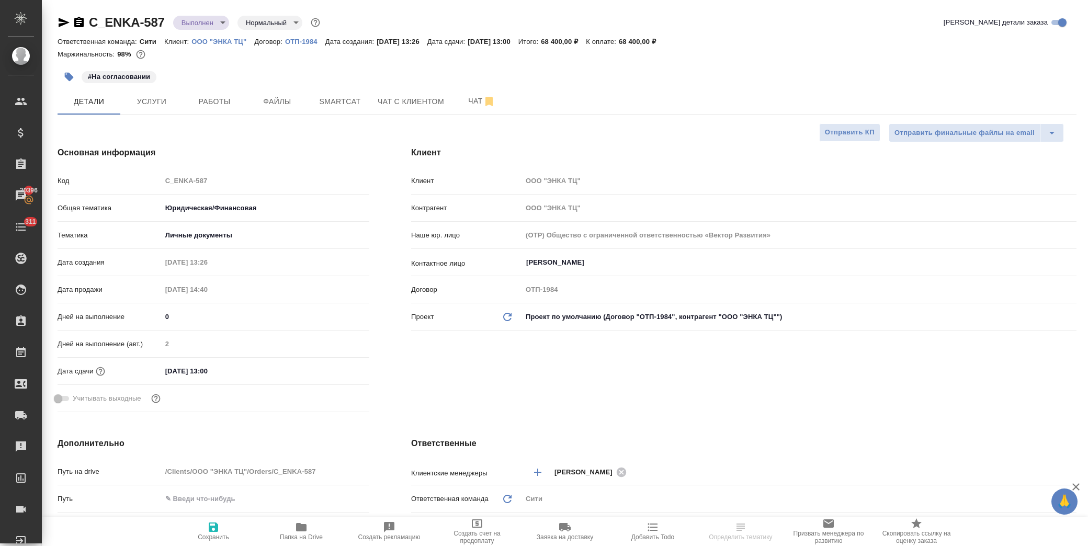
type textarea "x"
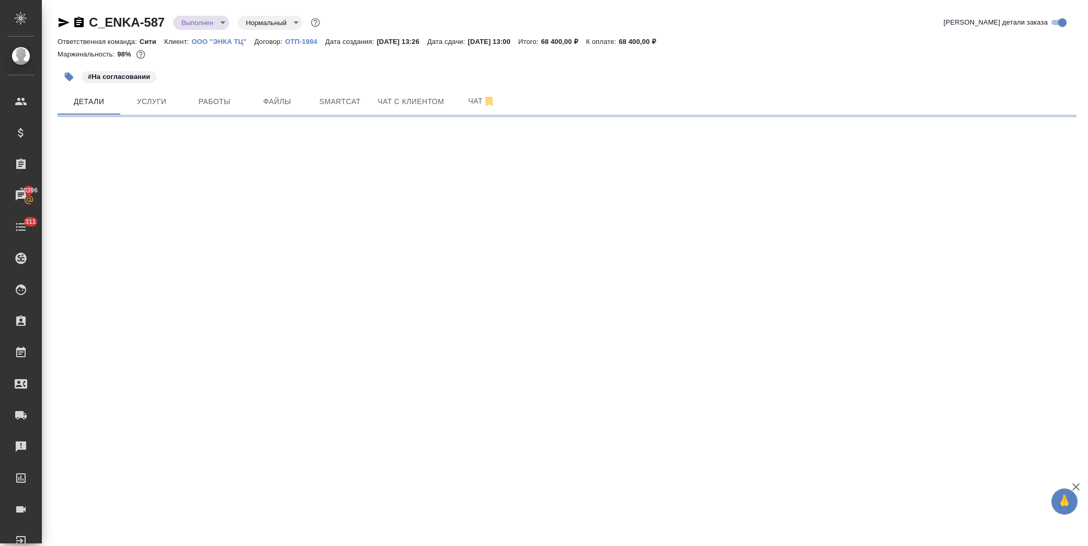
select select "RU"
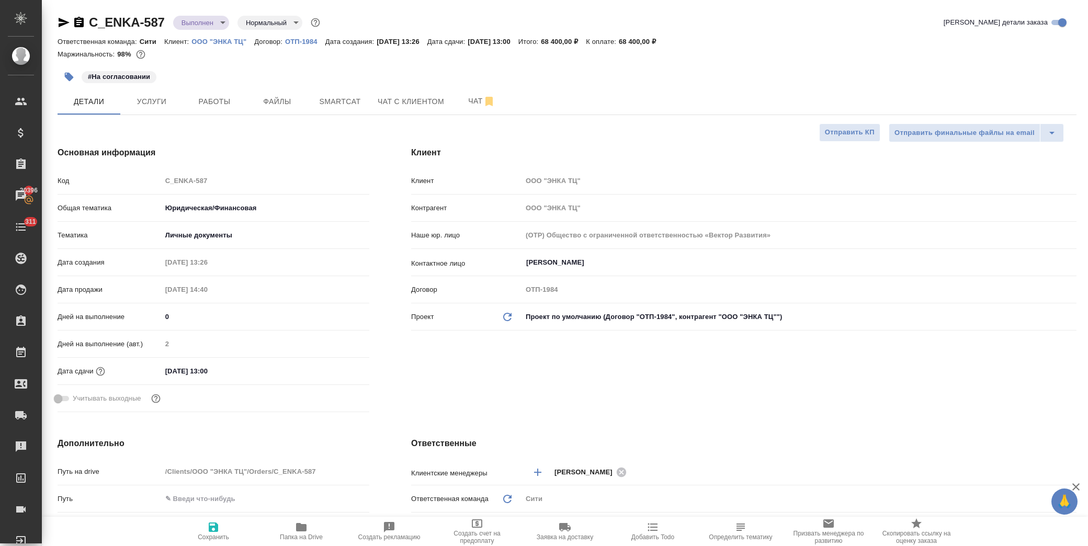
type textarea "x"
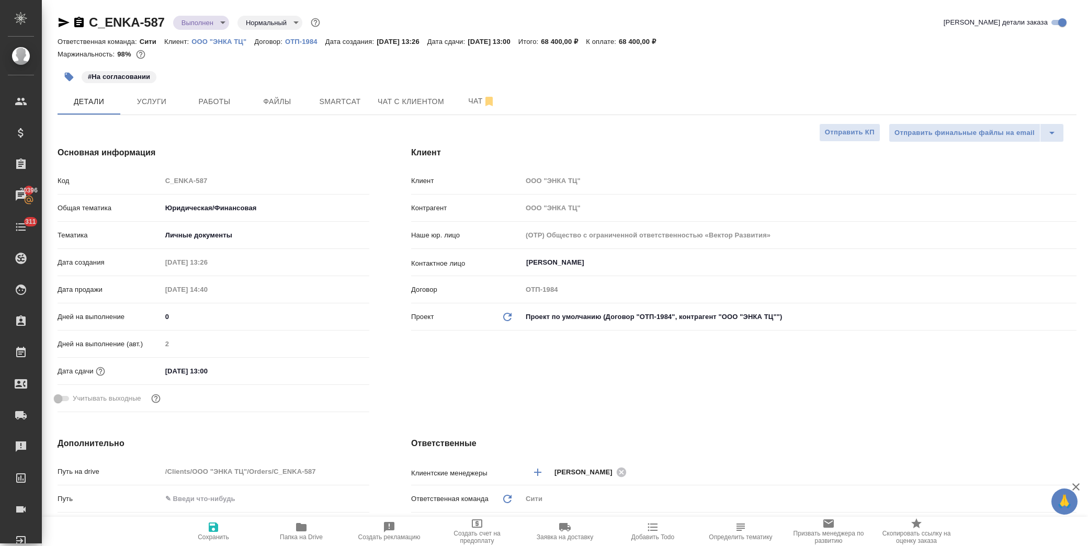
type textarea "x"
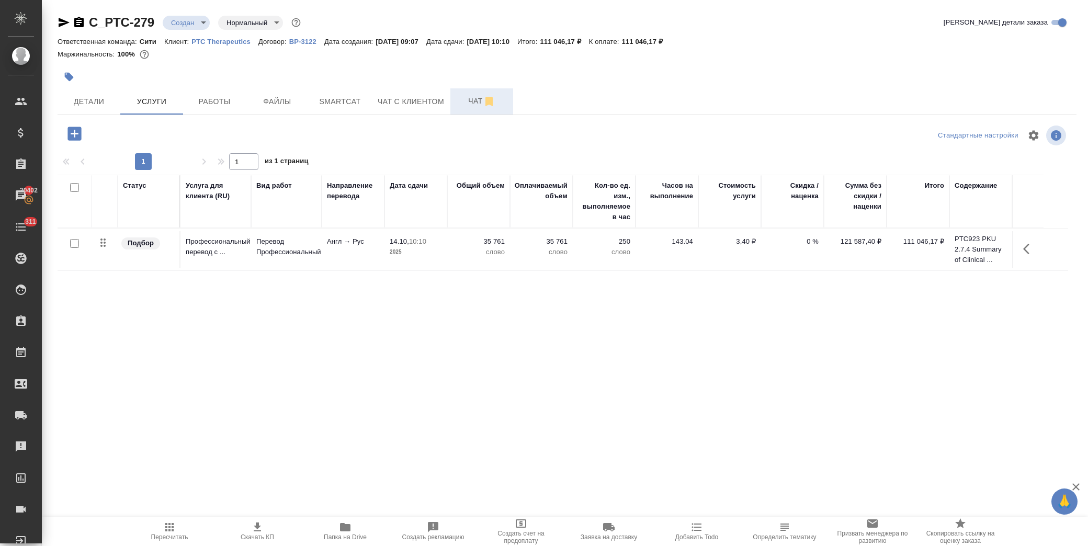
click at [468, 100] on span "Чат" at bounding box center [482, 101] width 50 height 13
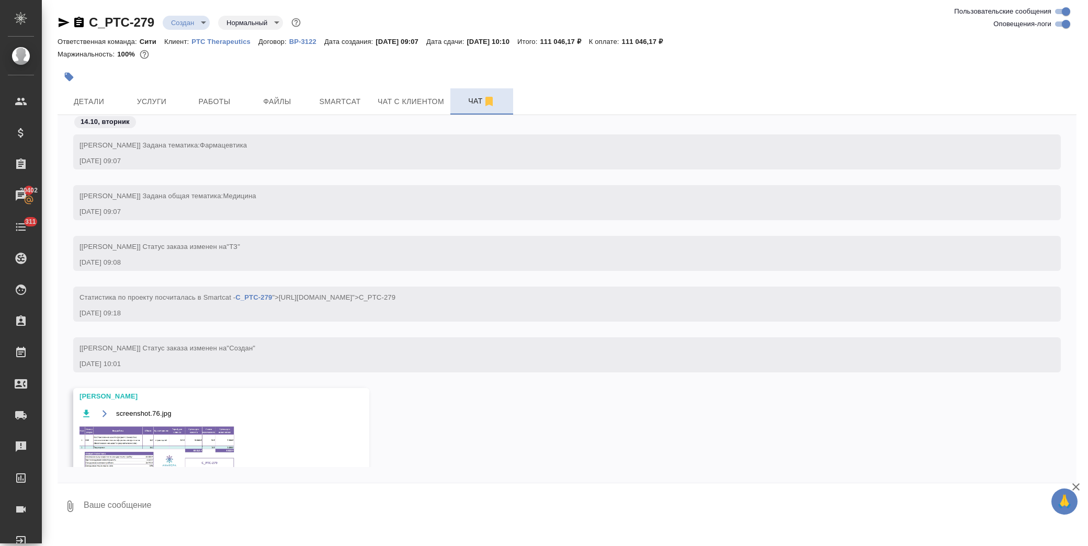
scroll to position [5, 0]
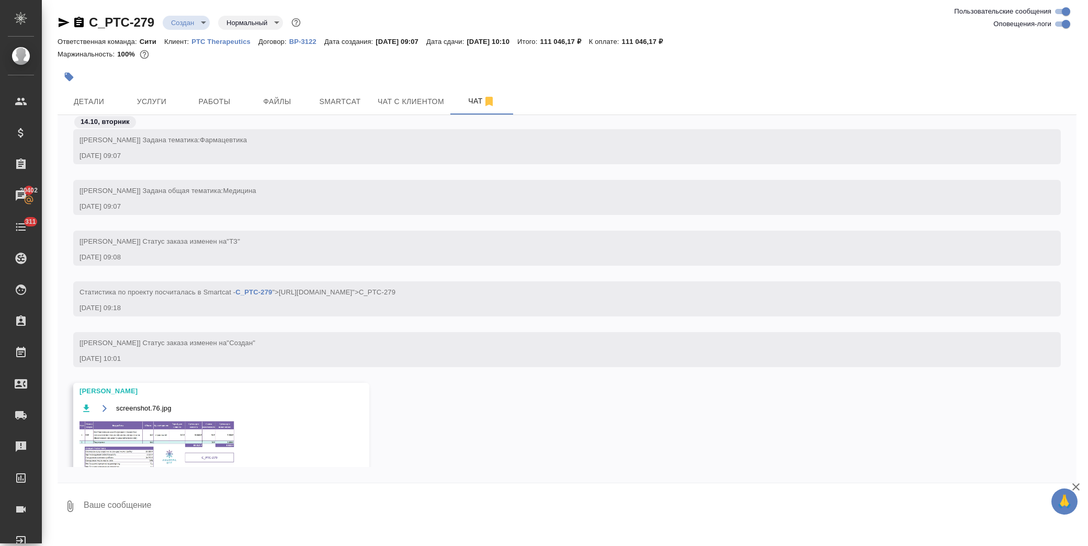
click at [140, 435] on img at bounding box center [158, 446] width 157 height 53
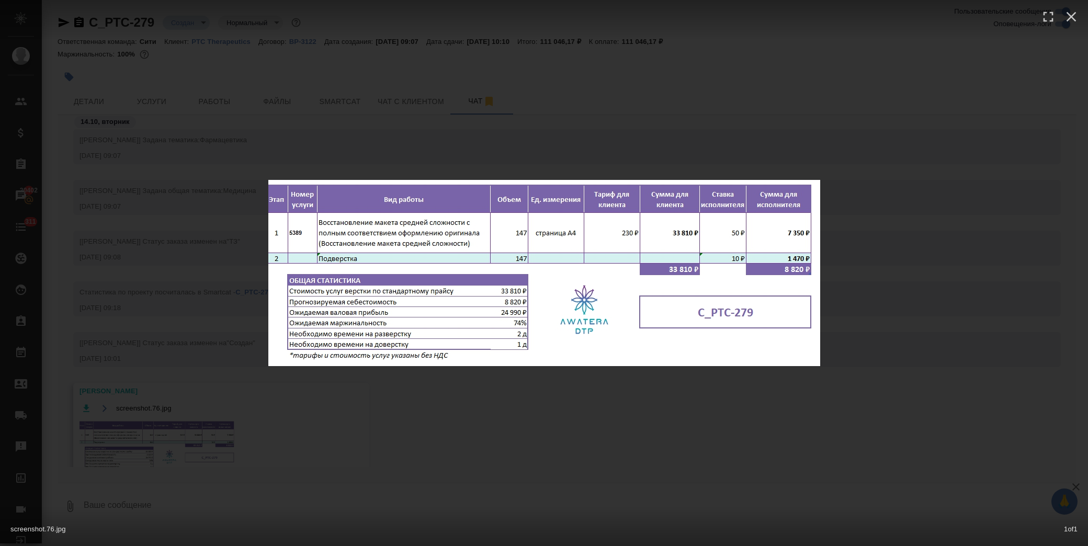
click at [483, 380] on div "screenshot.76.jpg 1 of 1" at bounding box center [544, 273] width 1088 height 546
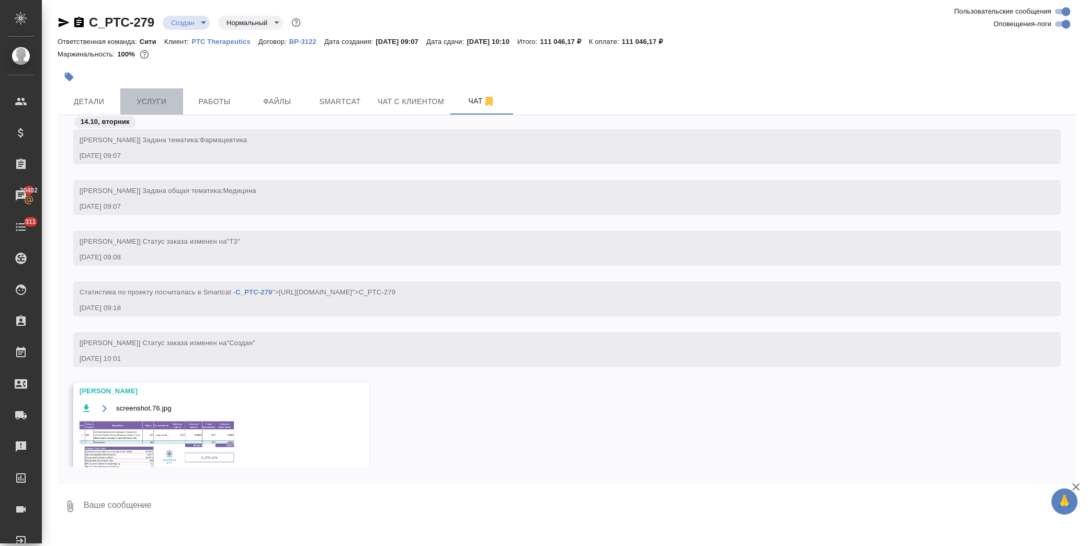
click at [147, 103] on span "Услуги" at bounding box center [152, 101] width 50 height 13
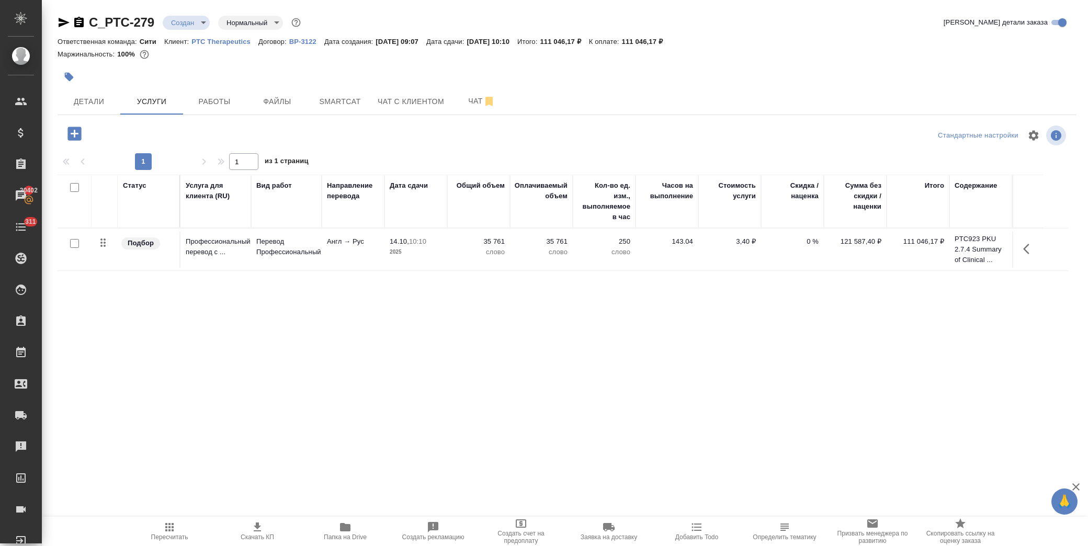
click at [73, 134] on icon "button" at bounding box center [74, 134] width 18 height 18
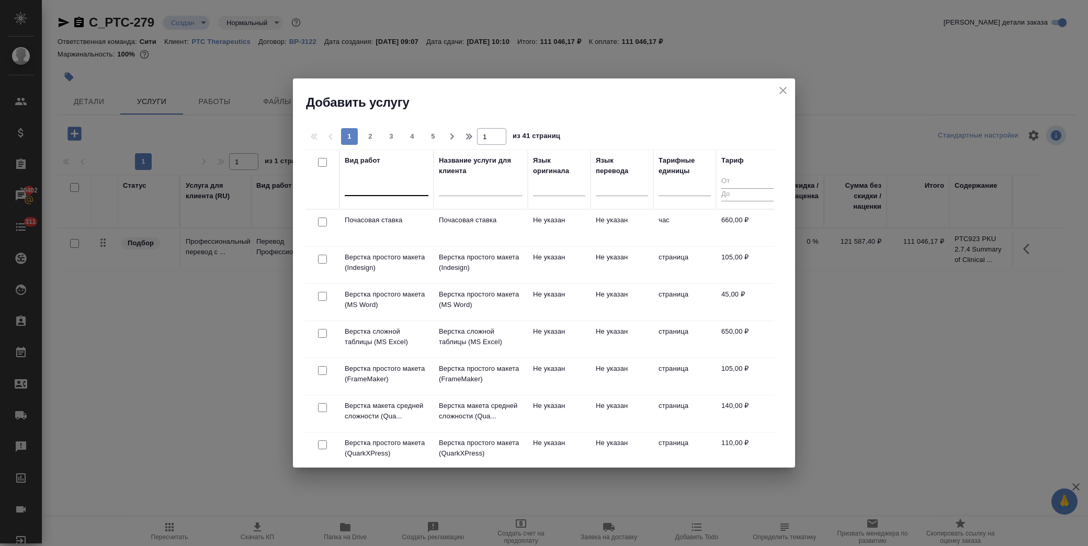
click at [366, 190] on div at bounding box center [387, 185] width 84 height 15
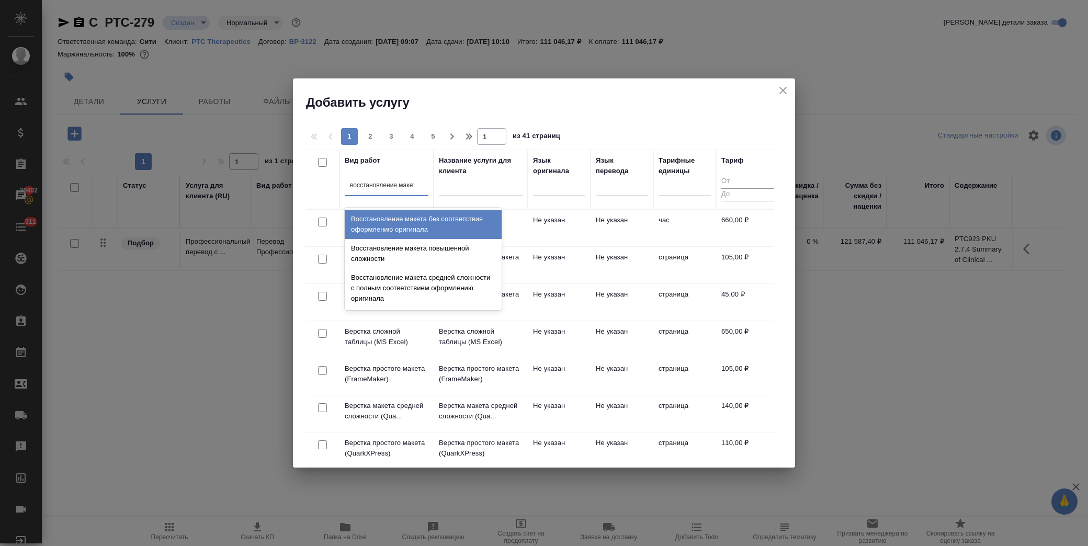
type input "восстановление макета"
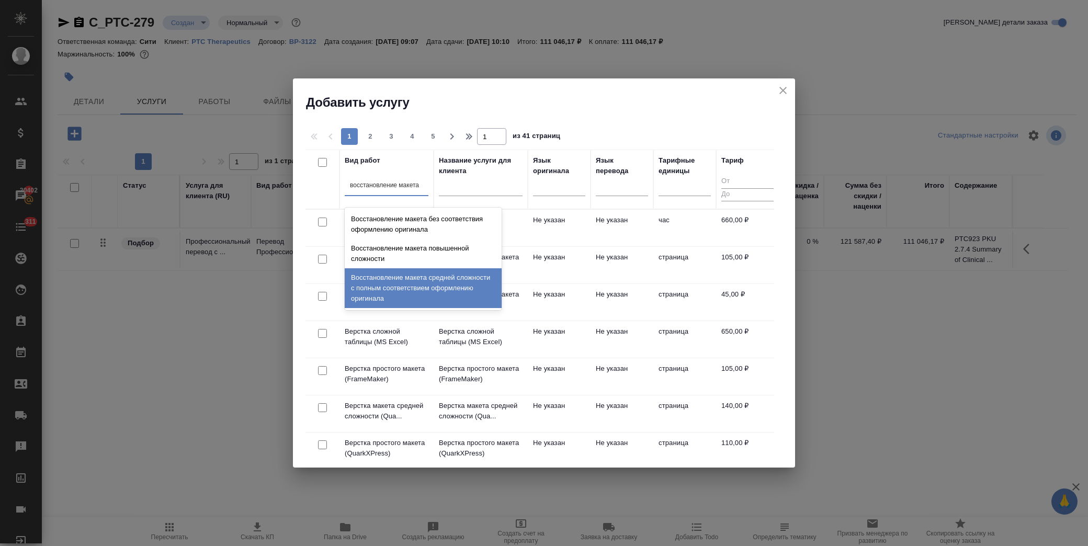
click at [419, 276] on div "Восстановление макета средней сложности с полным соответствием оформлению ориги…" at bounding box center [423, 288] width 157 height 40
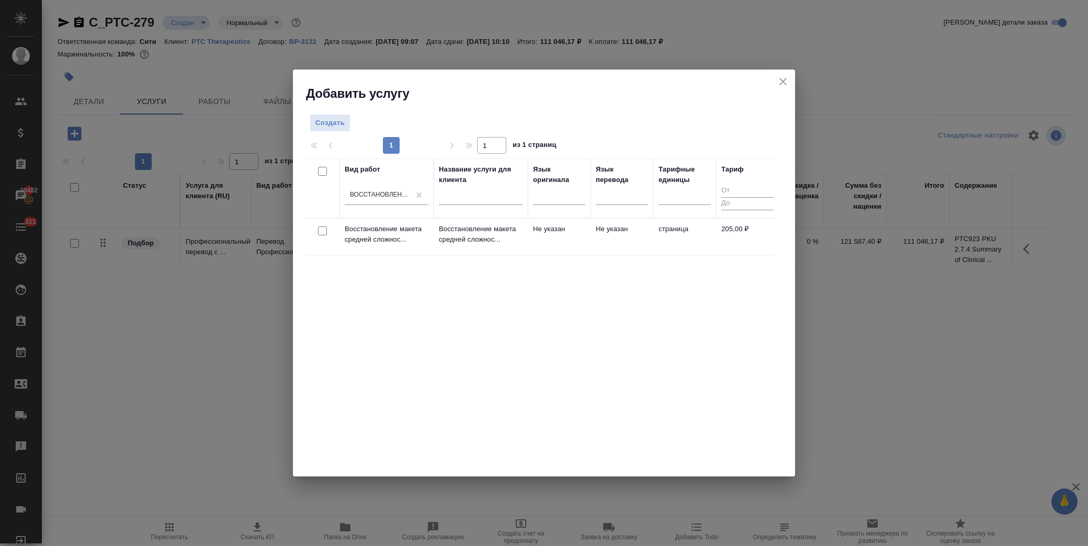
drag, startPoint x: 323, startPoint y: 229, endPoint x: 441, endPoint y: 202, distance: 120.2
click at [325, 229] on input "checkbox" at bounding box center [322, 231] width 9 height 9
checkbox input "true"
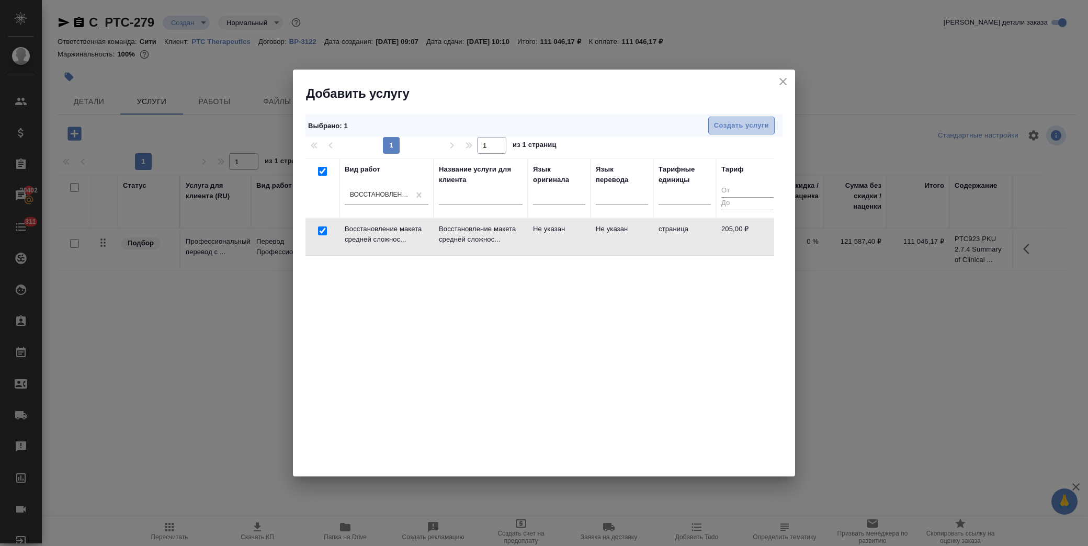
click at [753, 124] on span "Создать услуги" at bounding box center [741, 126] width 55 height 12
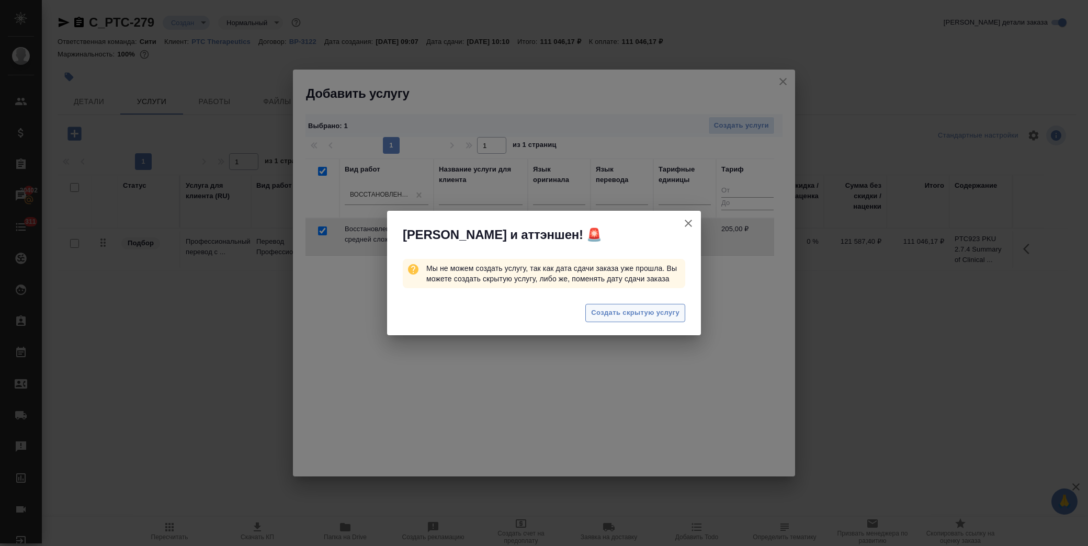
click at [625, 318] on span "Создать скрытую услугу" at bounding box center [635, 313] width 88 height 12
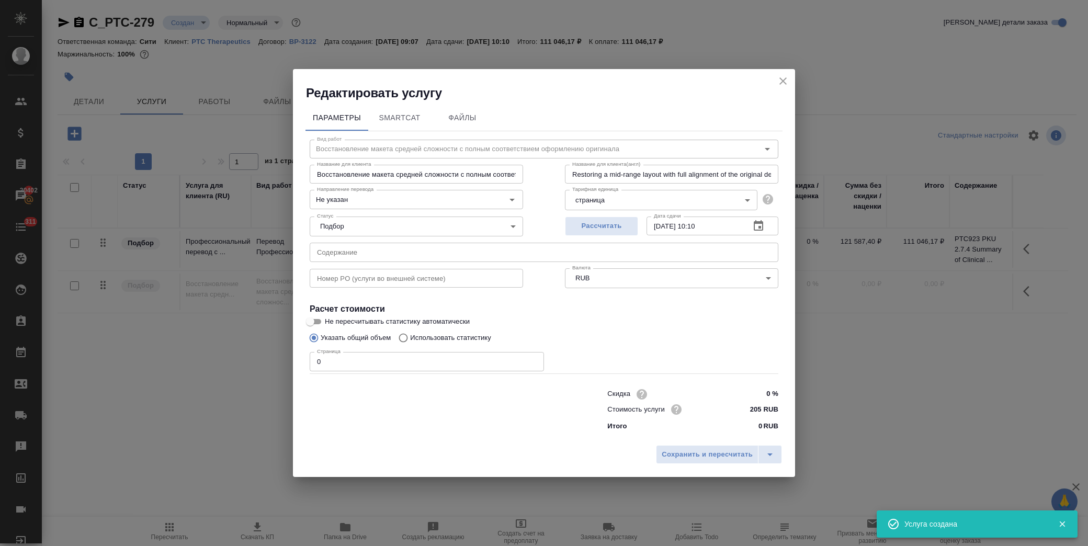
click at [348, 255] on input "text" at bounding box center [544, 252] width 469 height 19
paste input "PTC923 PKU 2.7.4 Summary of Clinical Safety"
type input "PTC923 PKU 2.7.4 Summary of Clinical Safety"
drag, startPoint x: 302, startPoint y: 363, endPoint x: 216, endPoint y: 358, distance: 87.0
click at [212, 358] on div "Редактировать услугу Параметры SmartCat Файлы Вид работ Восстановление макета с…" at bounding box center [544, 273] width 1088 height 546
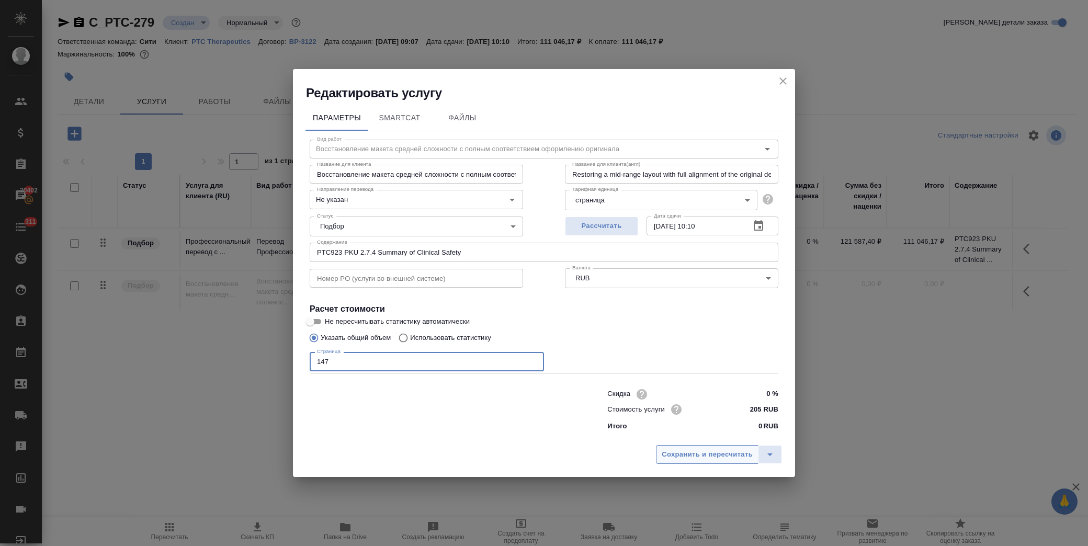
type input "147"
click at [726, 453] on span "Сохранить и пересчитать" at bounding box center [707, 455] width 91 height 12
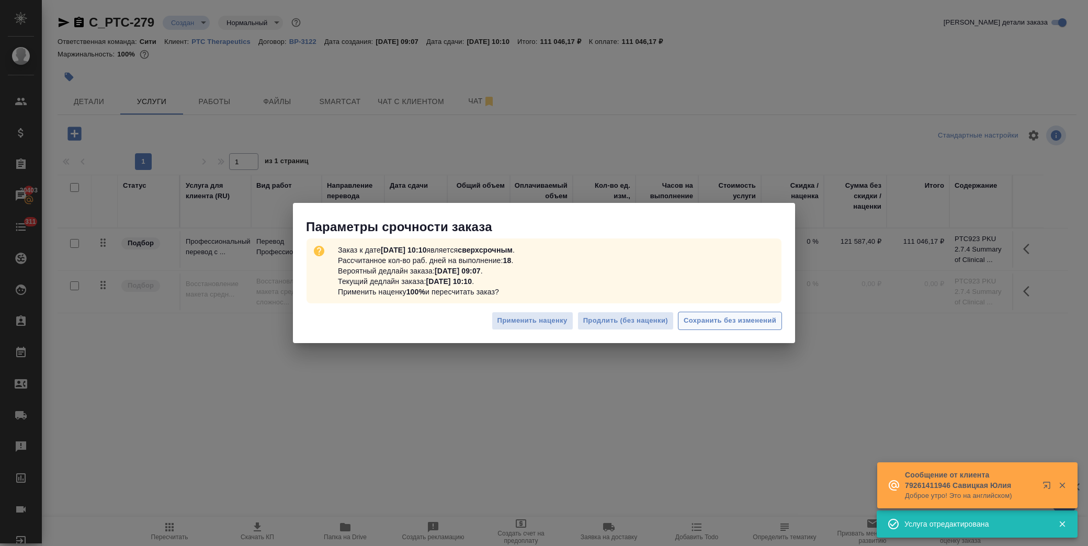
click at [729, 314] on button "Сохранить без изменений" at bounding box center [730, 321] width 104 height 18
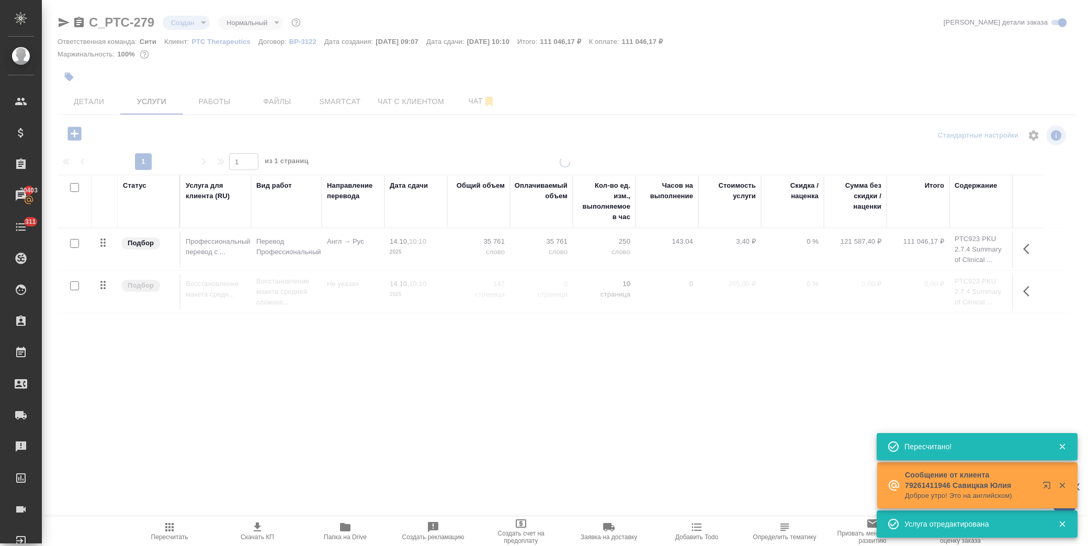
type input "urgent"
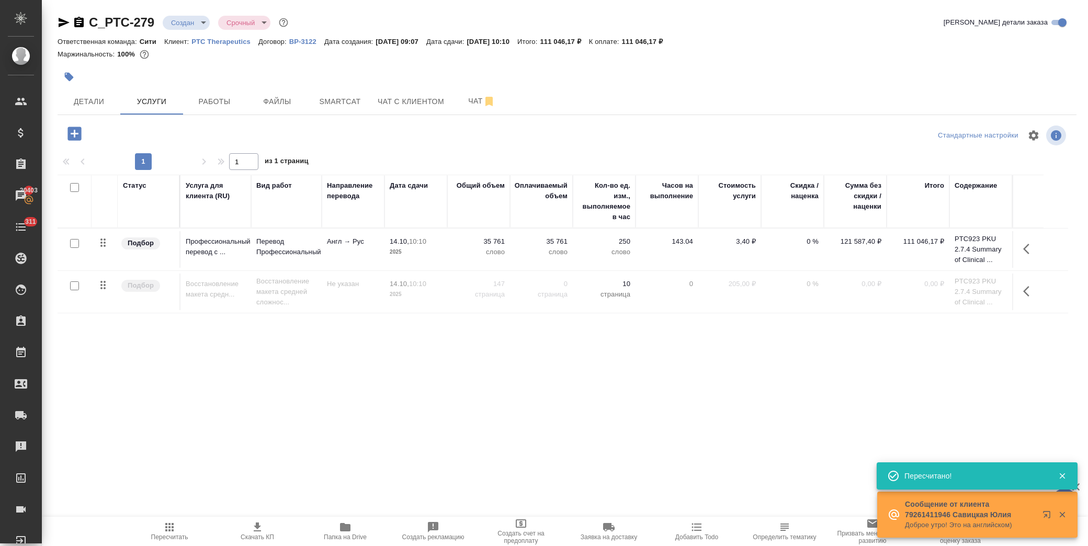
click at [77, 286] on input "checkbox" at bounding box center [74, 286] width 9 height 9
checkbox input "true"
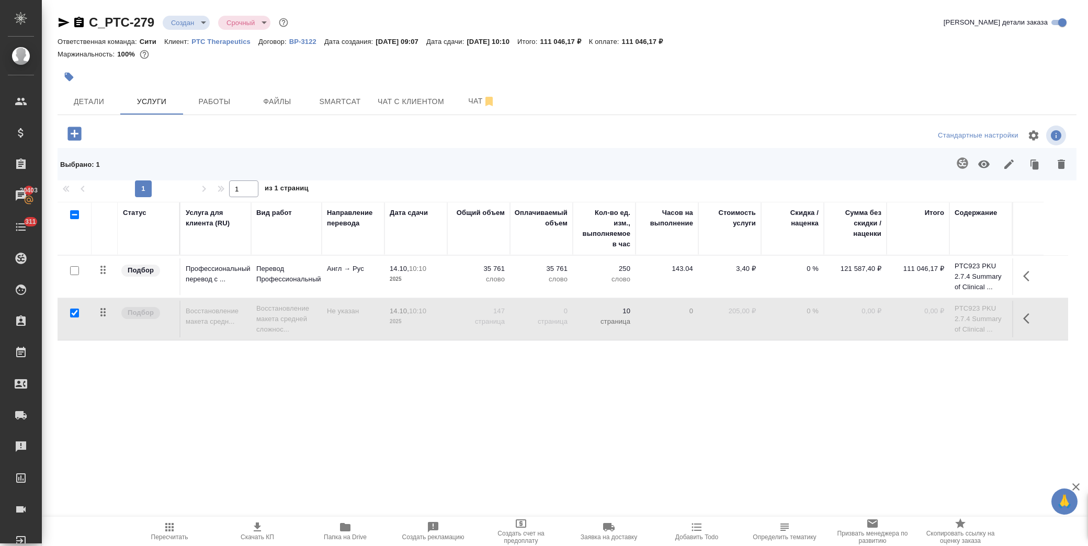
click at [978, 165] on icon "button" at bounding box center [984, 164] width 13 height 13
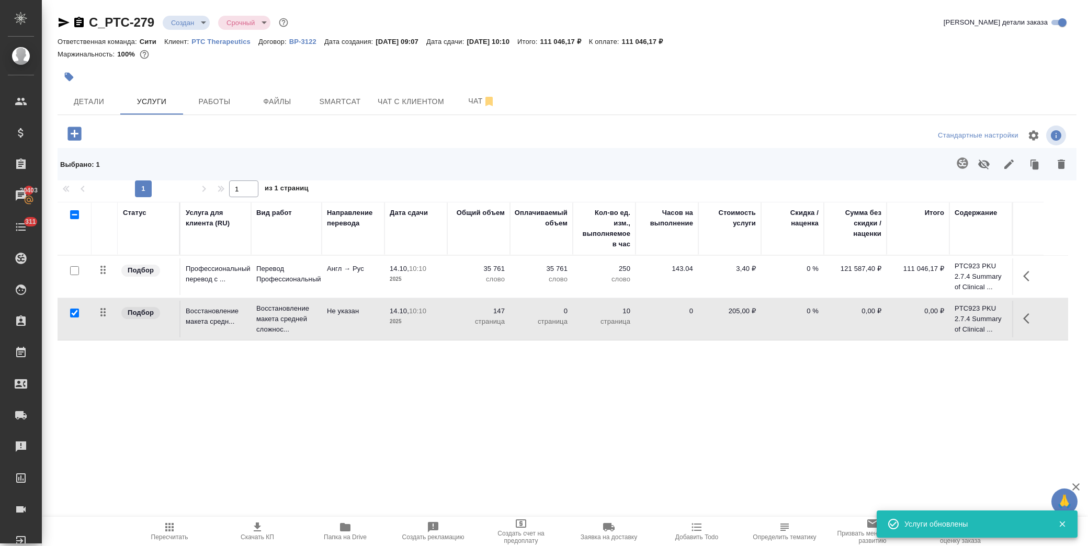
drag, startPoint x: 175, startPoint y: 534, endPoint x: 249, endPoint y: 471, distance: 97.2
click at [175, 534] on span "Пересчитать" at bounding box center [169, 537] width 37 height 7
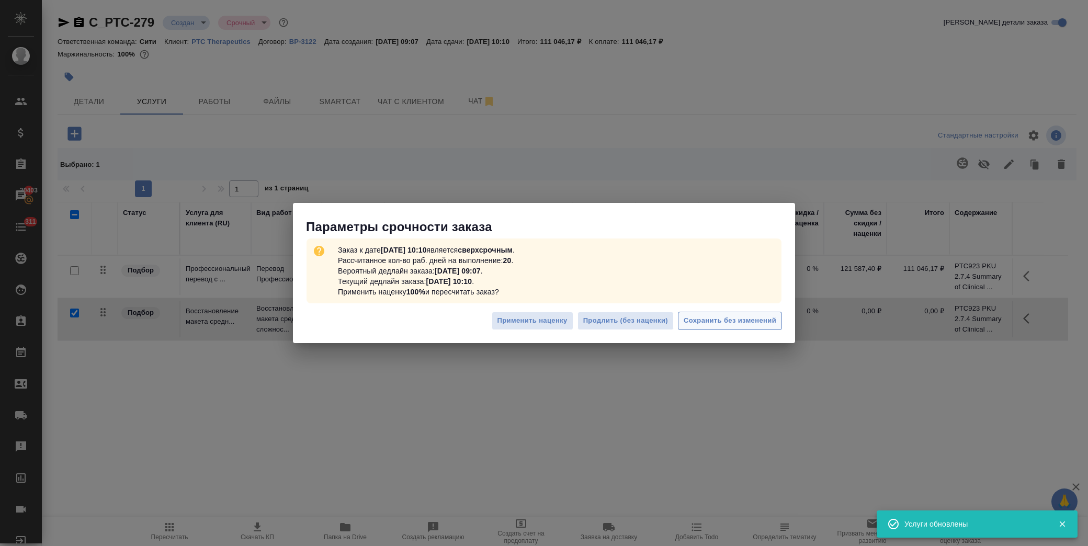
click at [718, 322] on span "Сохранить без изменений" at bounding box center [730, 321] width 93 height 12
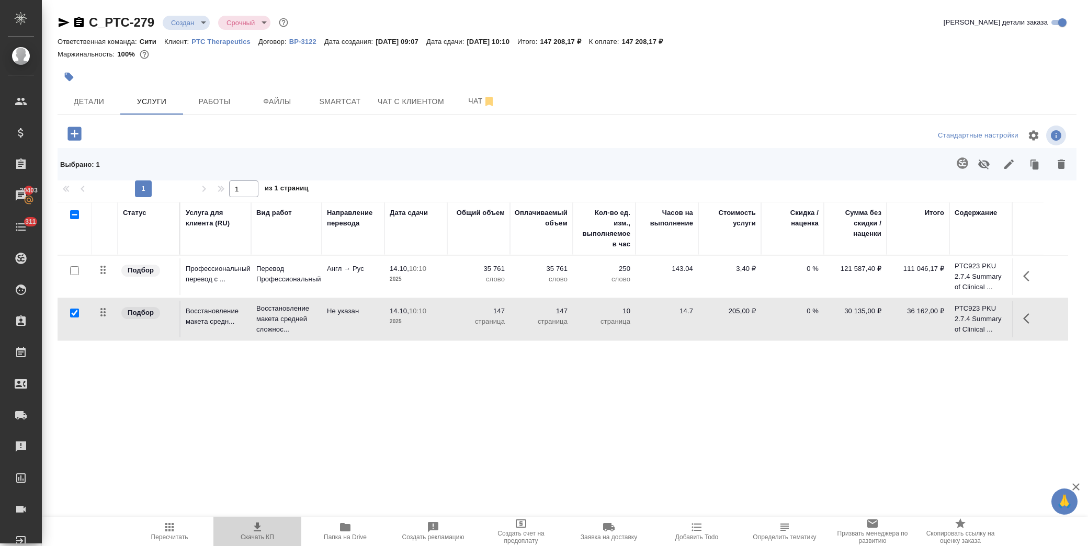
click at [269, 525] on span "Скачать КП" at bounding box center [257, 531] width 75 height 20
click at [808, 276] on td "0 %" at bounding box center [792, 276] width 63 height 37
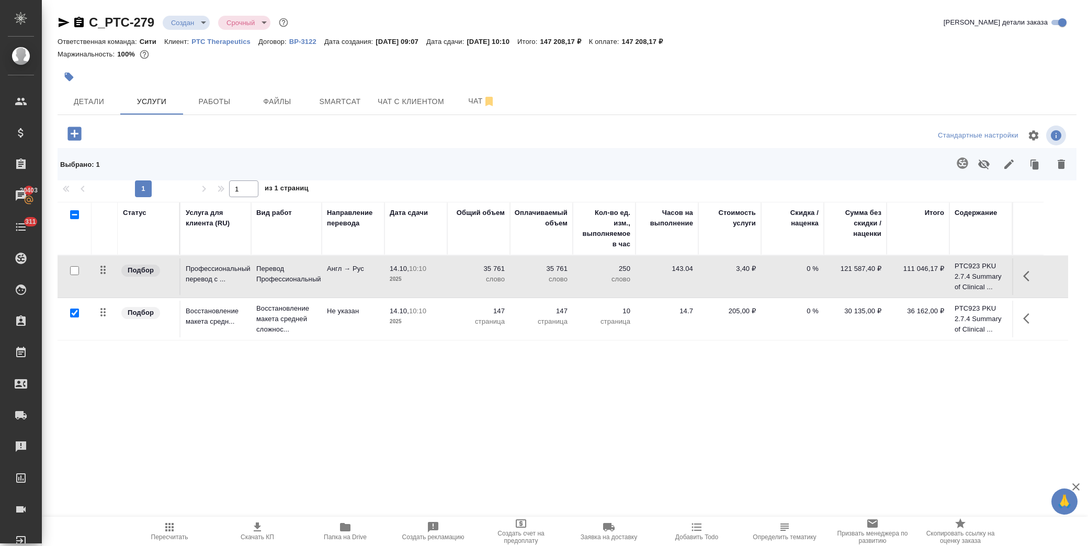
click at [798, 268] on p "0 %" at bounding box center [793, 269] width 52 height 10
click at [797, 268] on input "0" at bounding box center [799, 271] width 39 height 15
type input "-30"
click at [740, 390] on div "Статус Услуга для клиента (RU) Вид работ Направление перевода Дата сдачи Общий …" at bounding box center [563, 314] width 1011 height 225
click at [779, 280] on td "-30" at bounding box center [792, 276] width 63 height 37
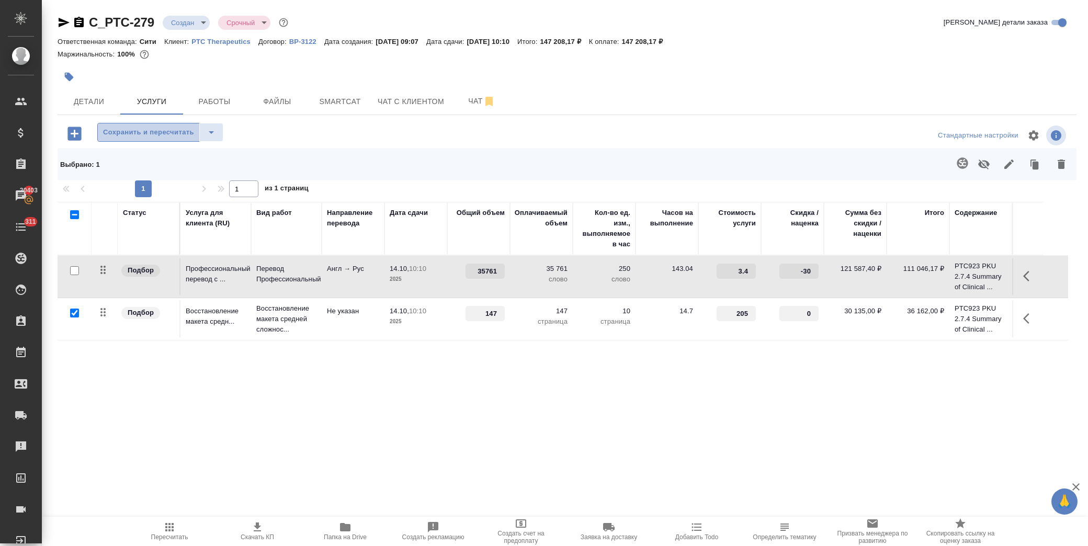
click at [164, 134] on span "Сохранить и пересчитать" at bounding box center [148, 133] width 91 height 12
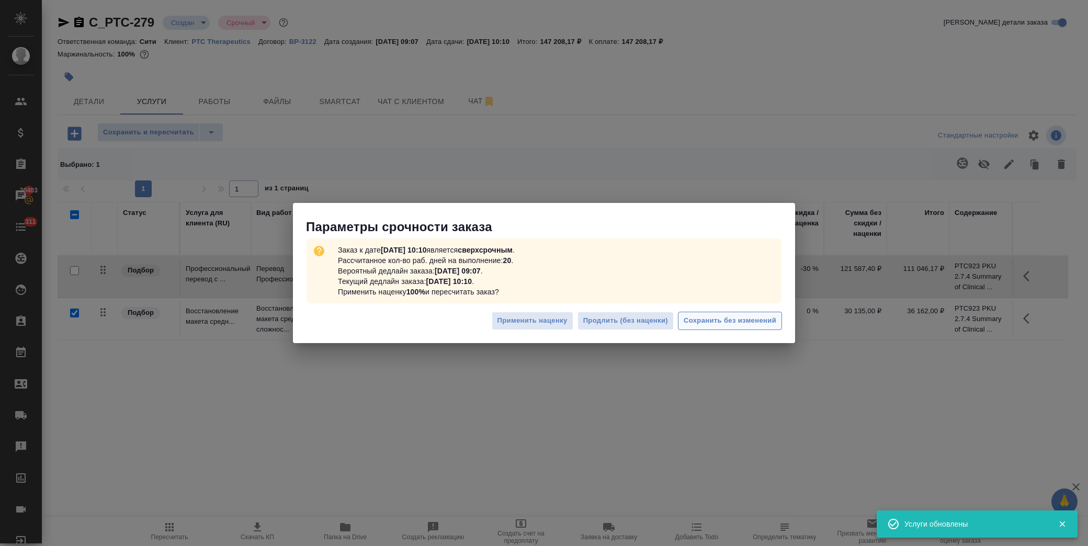
click at [731, 320] on span "Сохранить без изменений" at bounding box center [730, 321] width 93 height 12
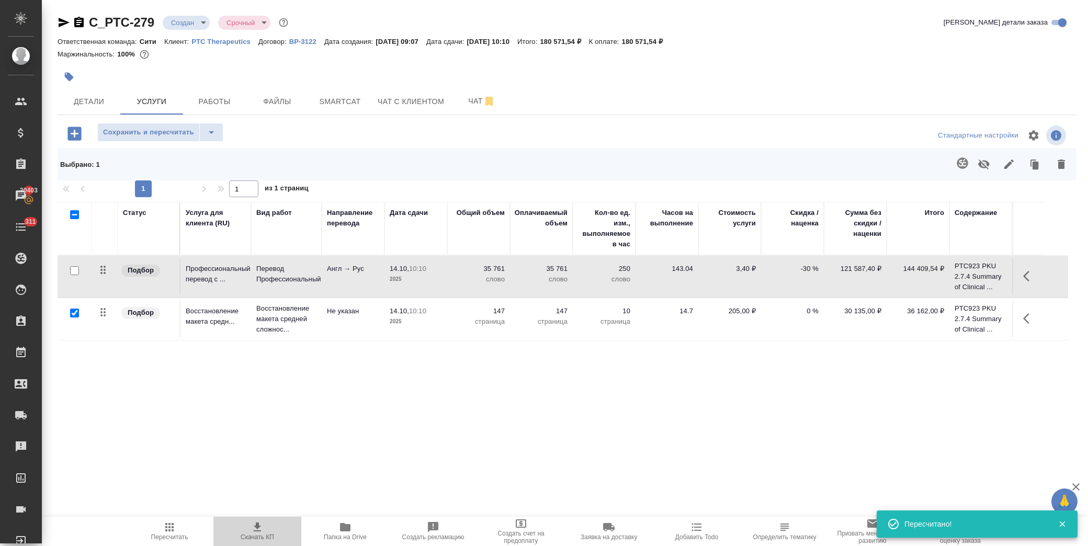
click at [257, 532] on icon "button" at bounding box center [257, 527] width 13 height 13
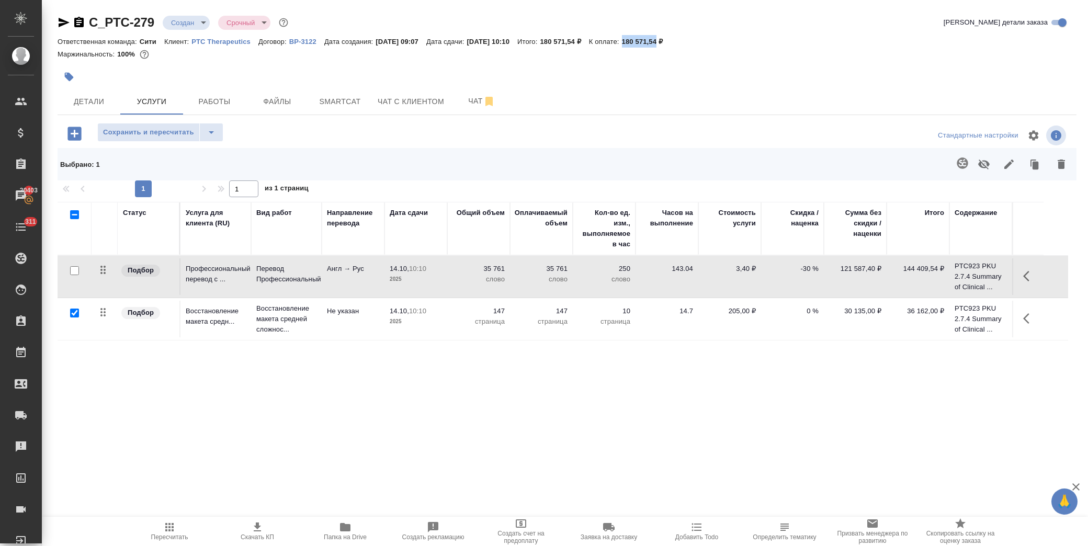
drag, startPoint x: 649, startPoint y: 43, endPoint x: 683, endPoint y: 44, distance: 34.0
click at [671, 44] on p "180 571,54 ₽" at bounding box center [646, 42] width 49 height 8
copy p "180 571,54"
click at [807, 276] on td "-30 %" at bounding box center [792, 276] width 63 height 37
click at [795, 269] on p "-30 %" at bounding box center [793, 269] width 52 height 10
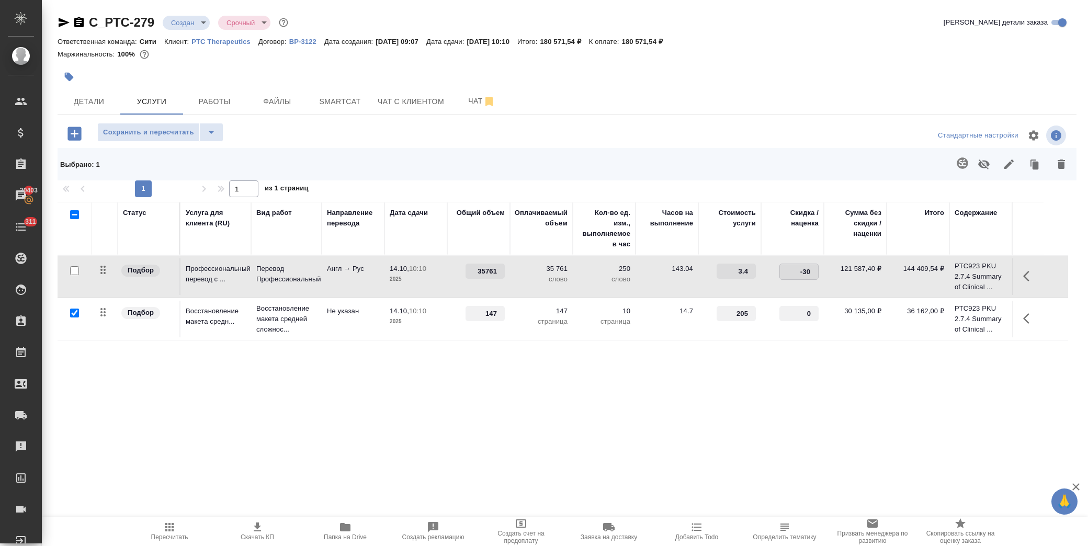
drag, startPoint x: 793, startPoint y: 270, endPoint x: 838, endPoint y: 275, distance: 45.8
click at [838, 275] on tr "Подбор Профессиональный перевод с ... Перевод Профессиональный Англ → Рус 14.10…" at bounding box center [563, 277] width 1011 height 42
type input "0"
click at [767, 282] on td "0" at bounding box center [792, 276] width 63 height 37
click at [156, 136] on span "Сохранить и пересчитать" at bounding box center [148, 133] width 91 height 12
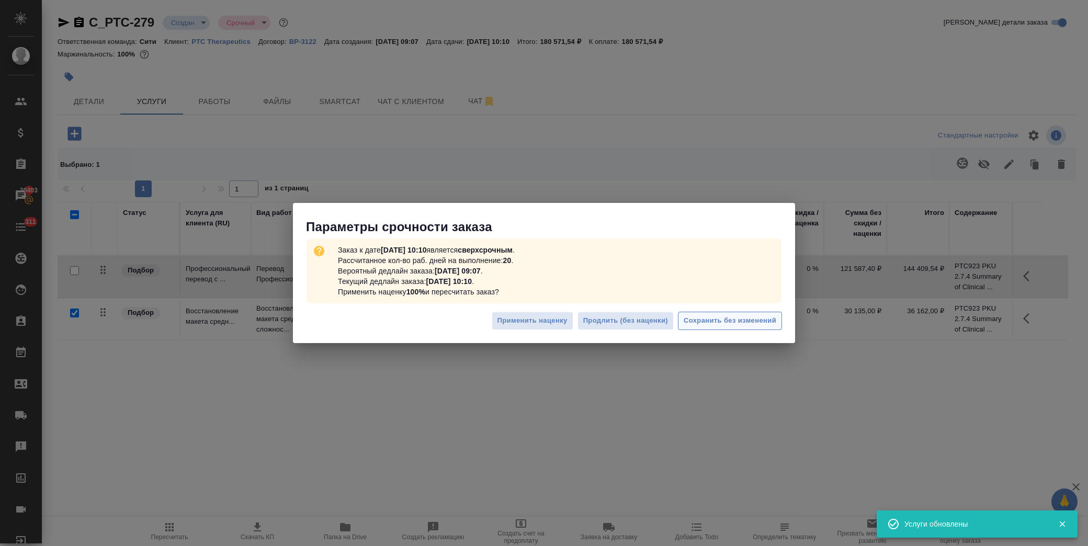
click at [718, 317] on span "Сохранить без изменений" at bounding box center [730, 321] width 93 height 12
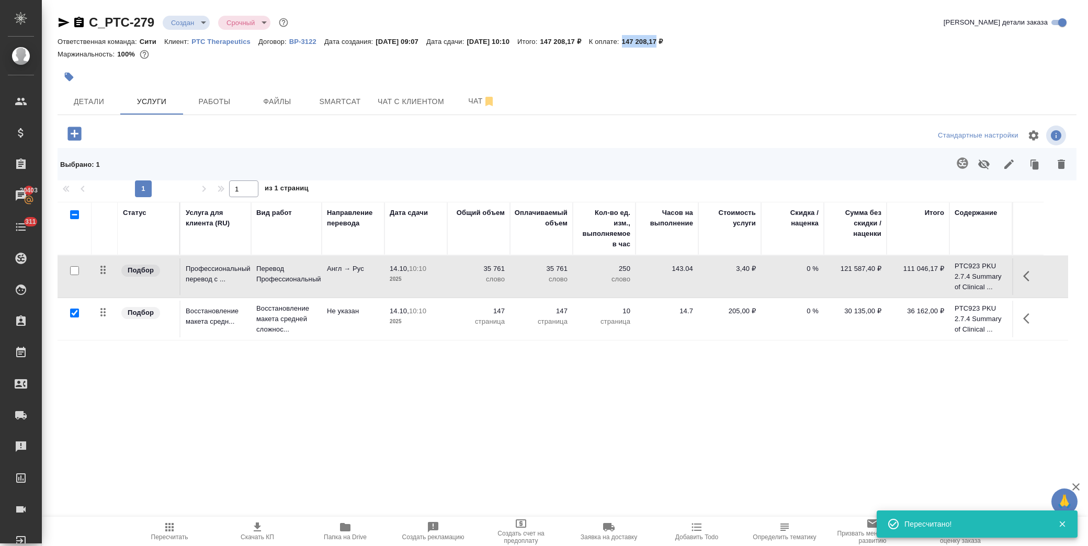
drag, startPoint x: 650, startPoint y: 40, endPoint x: 682, endPoint y: 43, distance: 32.6
click at [671, 43] on p "147 208,17 ₽" at bounding box center [646, 42] width 49 height 8
copy p "147 208,17"
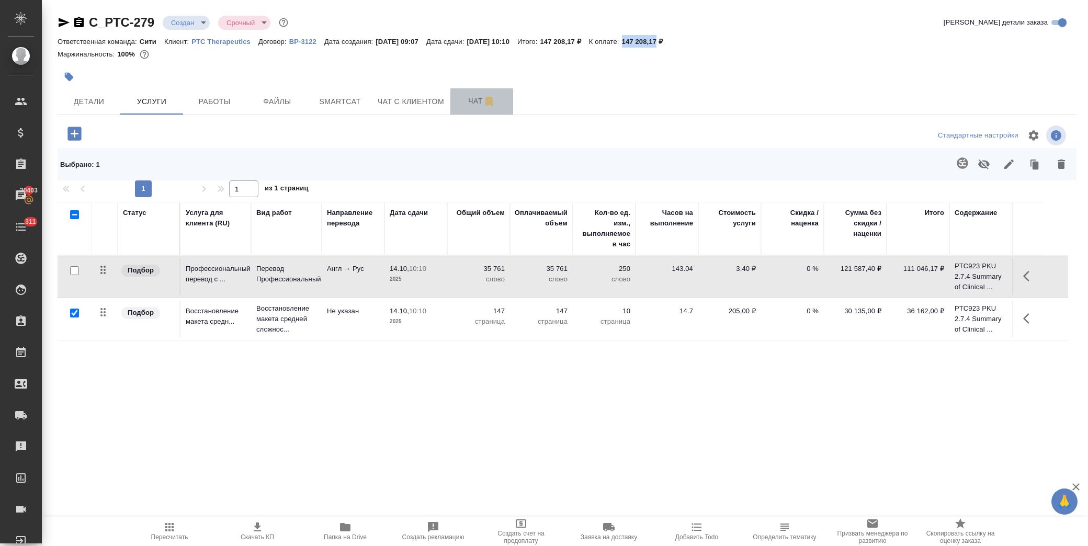
click at [474, 99] on span "Чат" at bounding box center [482, 101] width 50 height 13
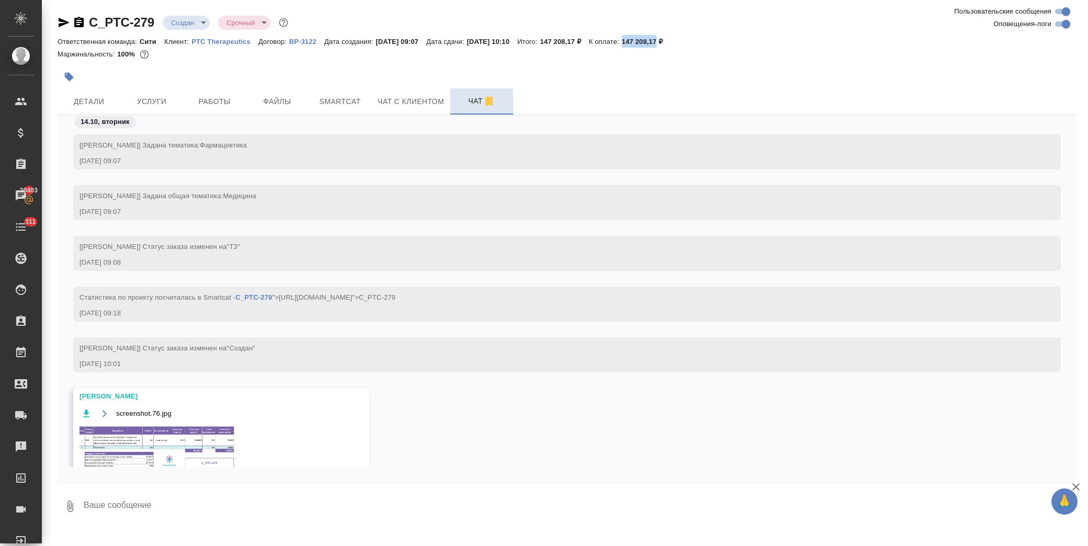
scroll to position [59, 0]
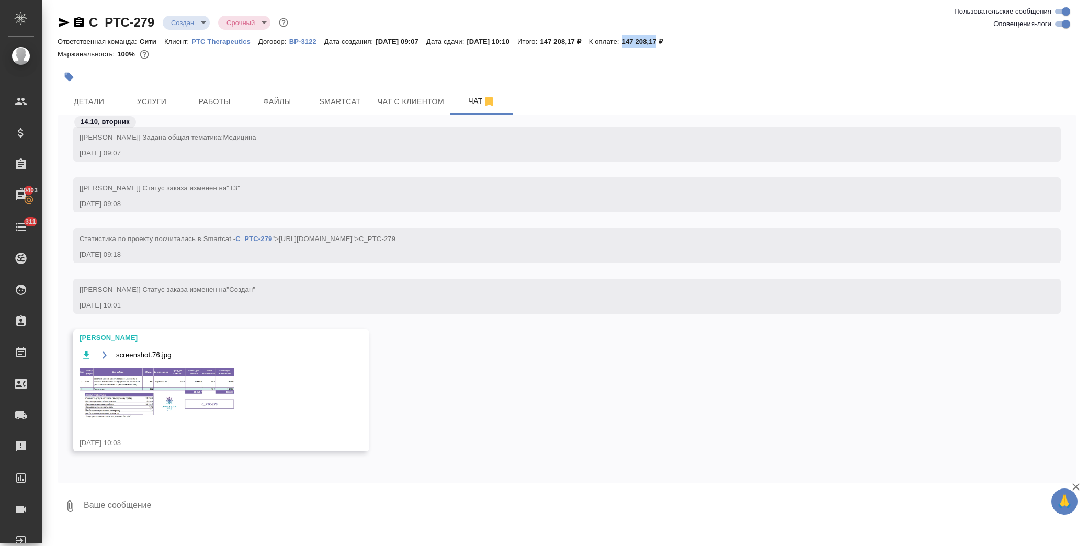
click at [176, 403] on img at bounding box center [158, 393] width 157 height 53
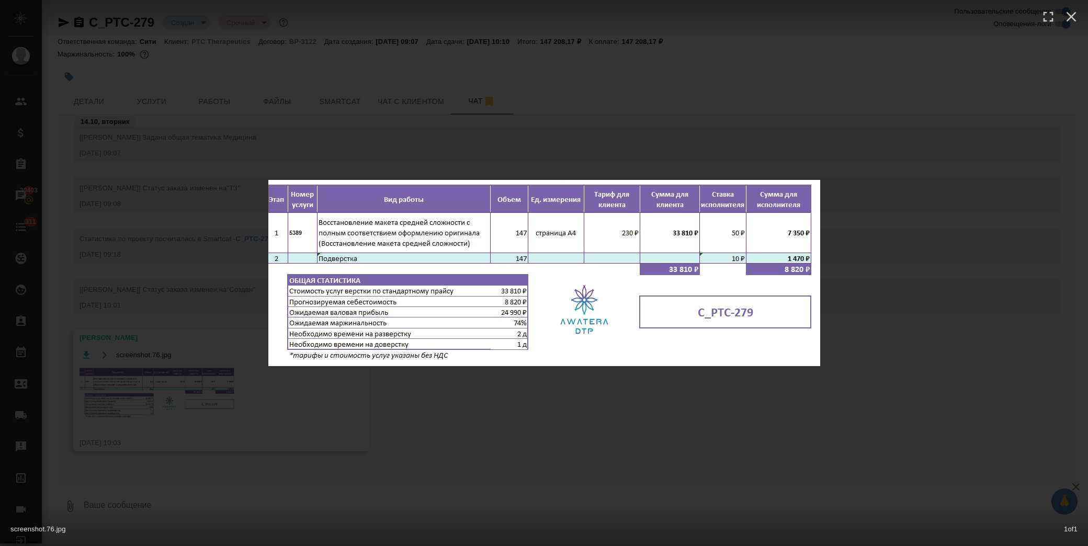
click at [698, 432] on div "screenshot.76.jpg 1 of 1" at bounding box center [544, 273] width 1088 height 546
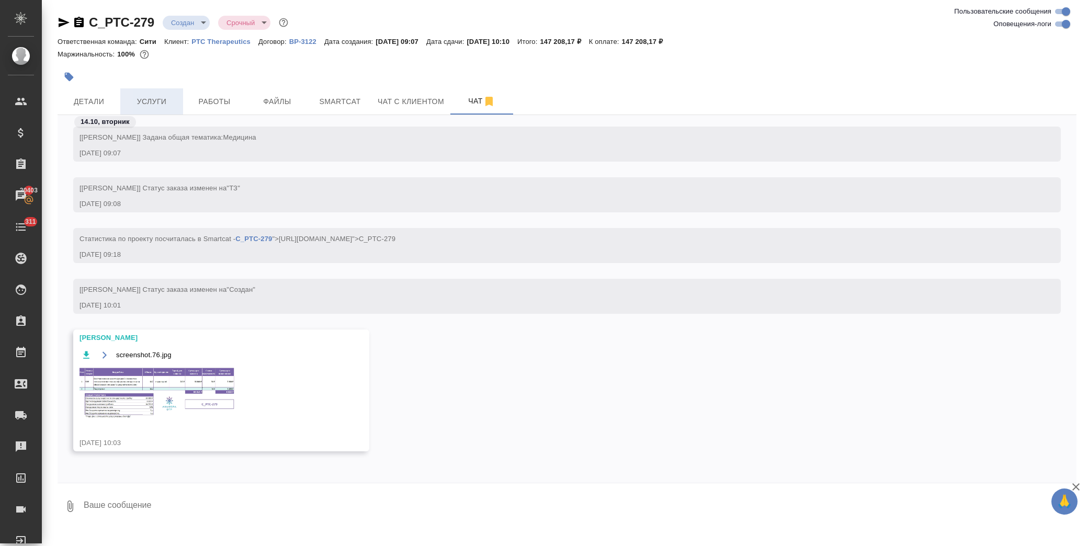
click at [169, 98] on span "Услуги" at bounding box center [152, 101] width 50 height 13
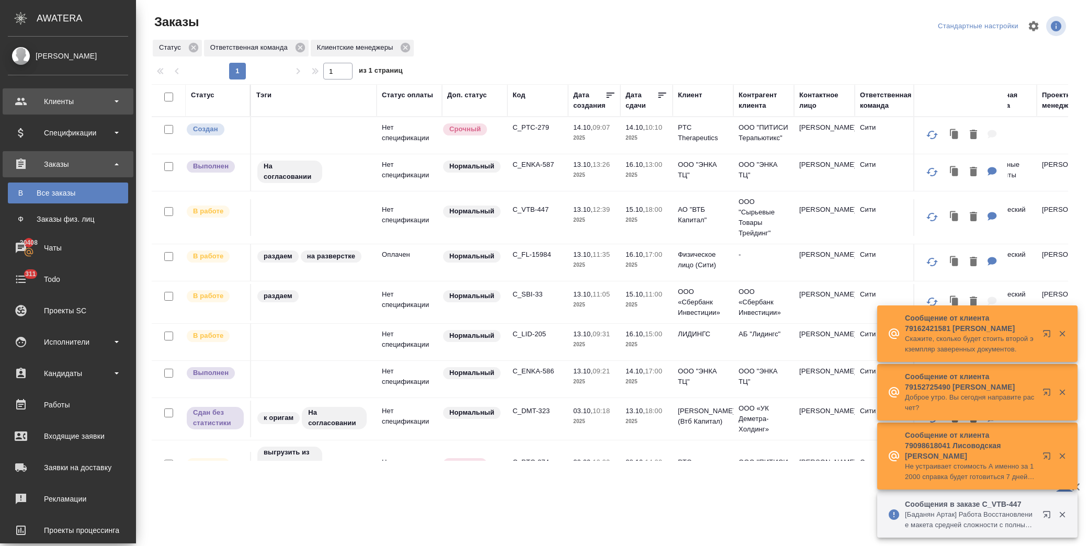
click at [72, 95] on div "Клиенты" at bounding box center [68, 102] width 120 height 16
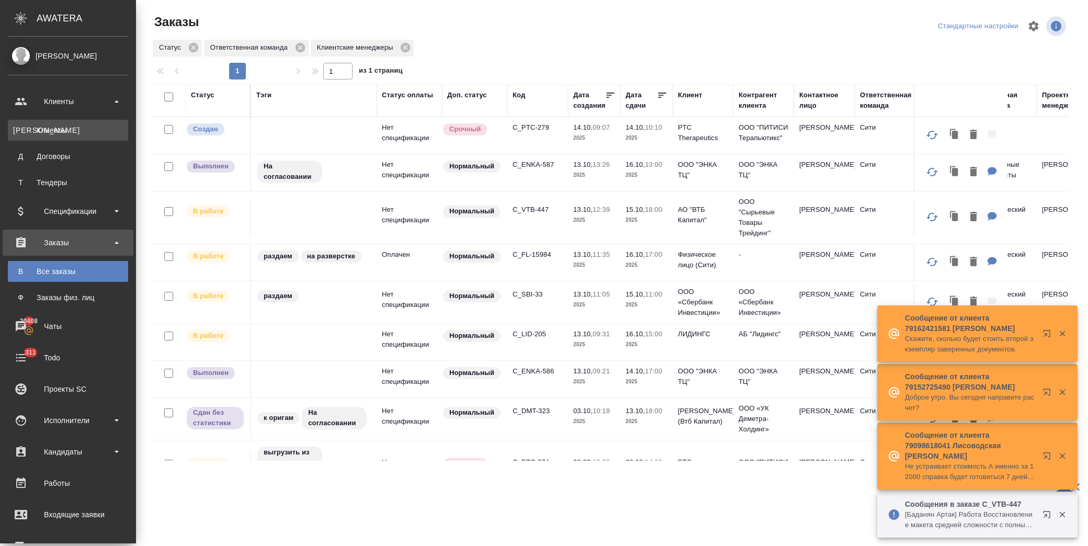
click at [74, 127] on div "Клиенты" at bounding box center [68, 130] width 110 height 10
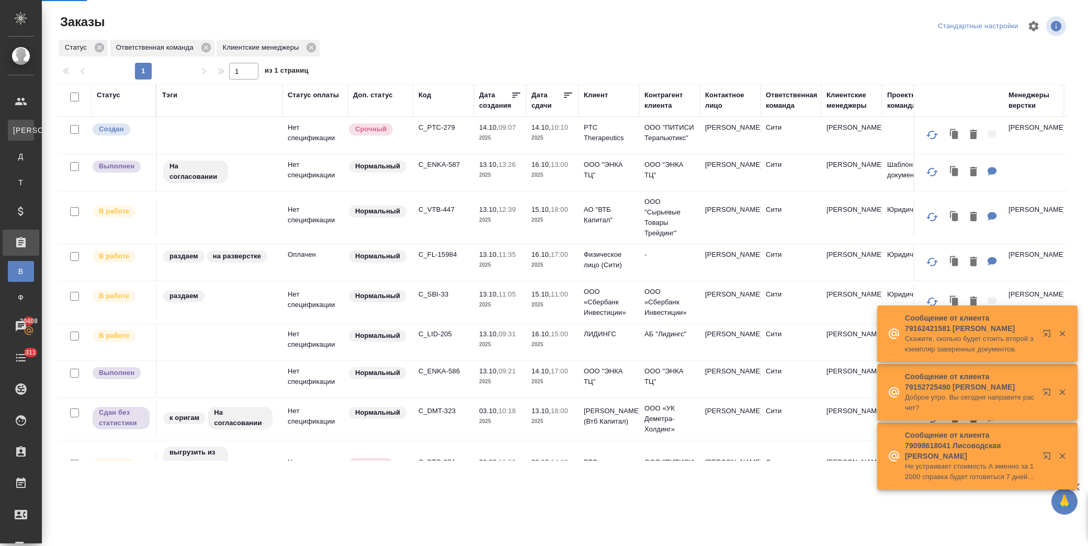
select select "RU"
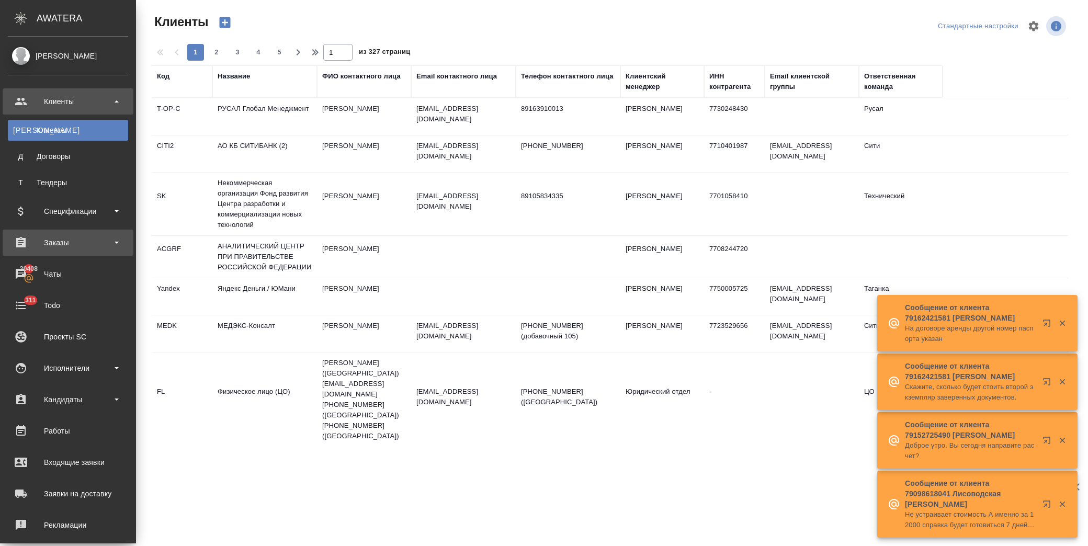
click at [69, 242] on div "Заказы" at bounding box center [68, 243] width 120 height 16
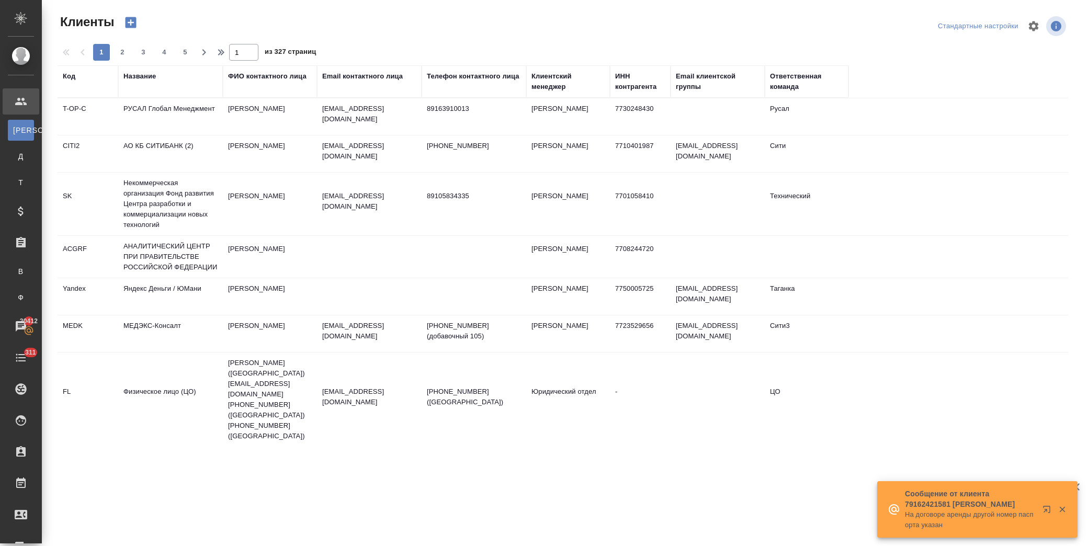
click at [142, 76] on div "Название" at bounding box center [139, 76] width 32 height 10
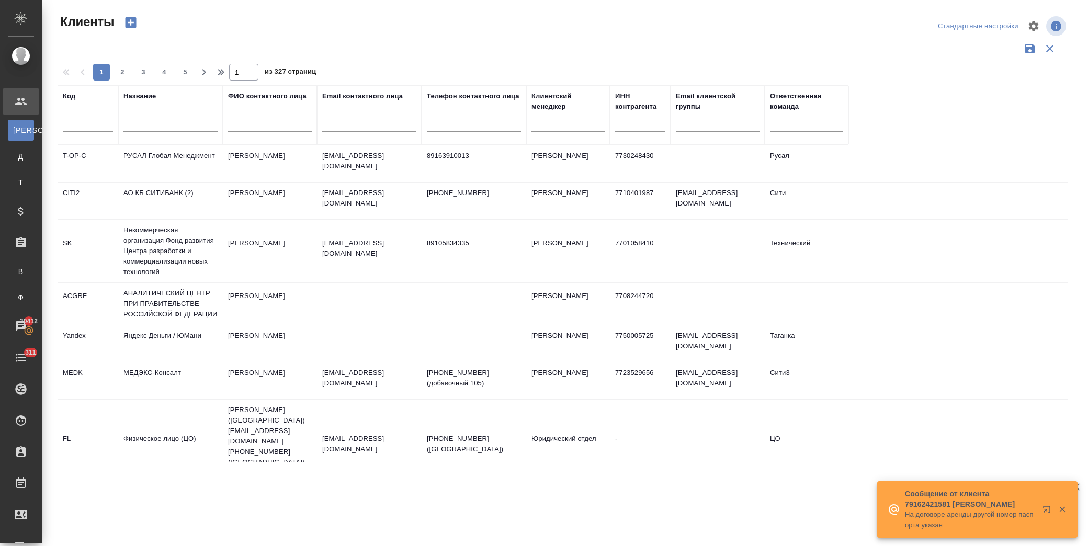
click at [161, 125] on input "text" at bounding box center [170, 125] width 94 height 13
type input "втб"
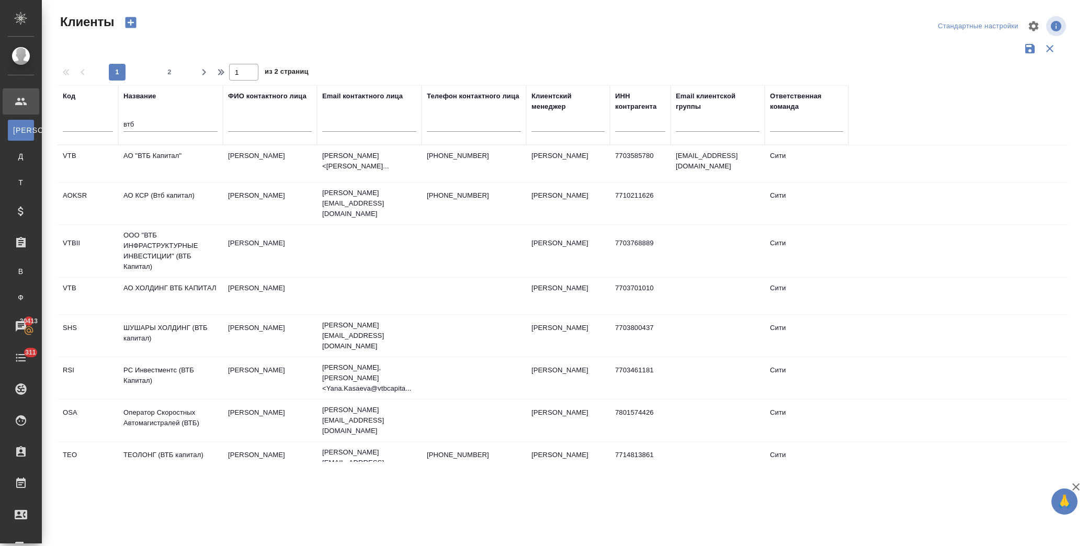
click at [177, 166] on td "АО "ВТБ Капитал"" at bounding box center [170, 163] width 105 height 37
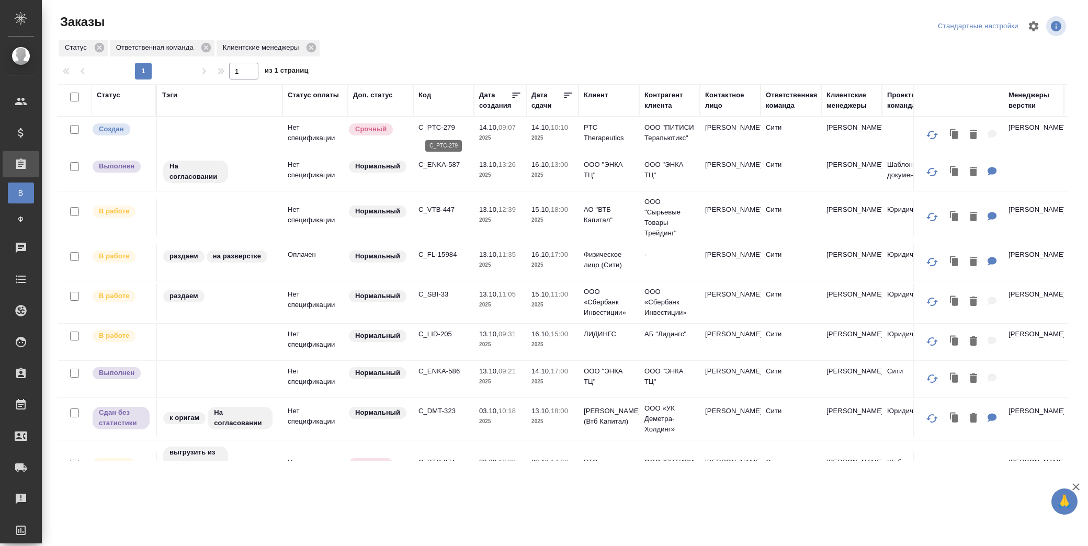
click at [447, 127] on p "C_PTC-279" at bounding box center [444, 127] width 50 height 10
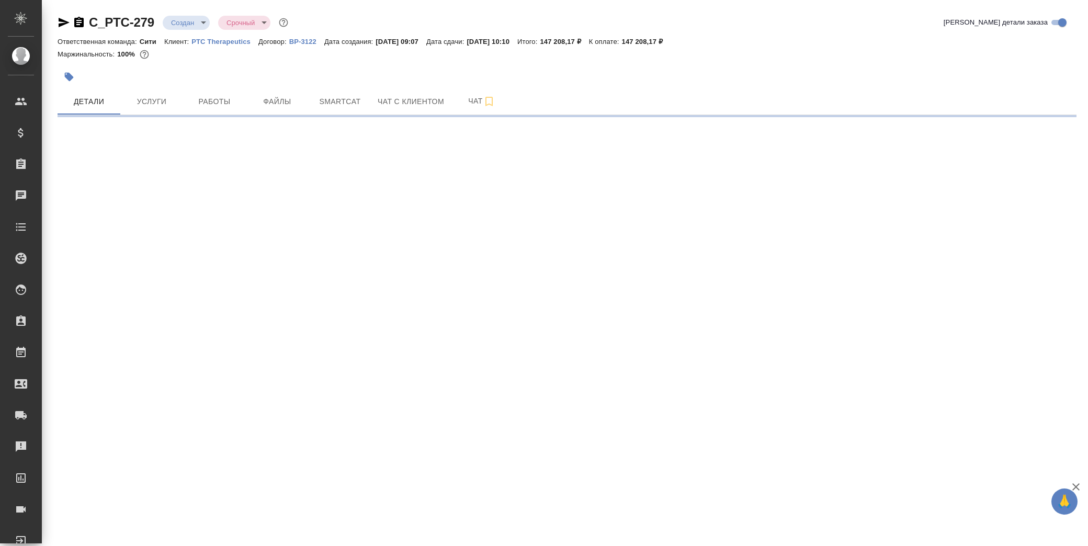
select select "RU"
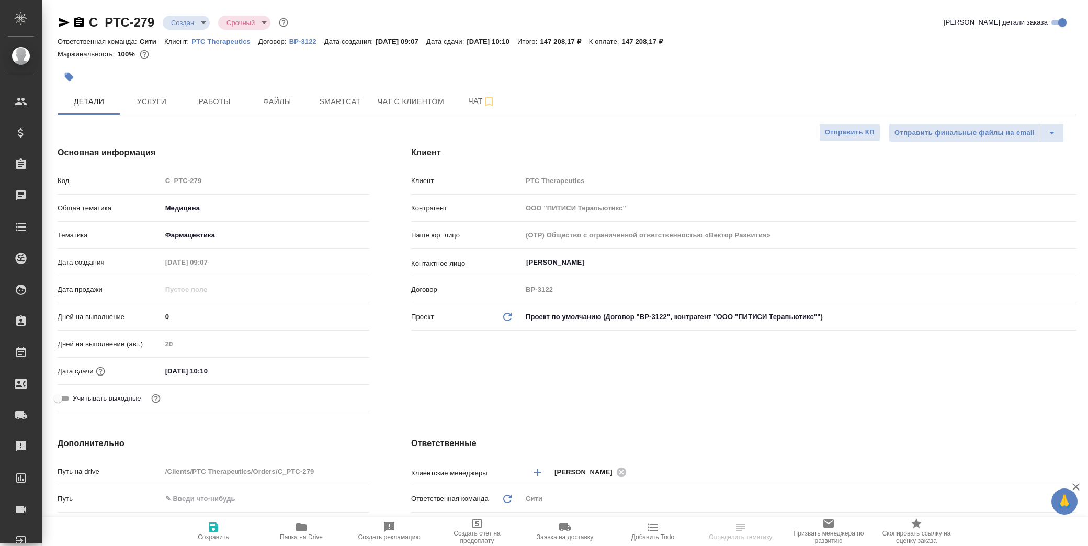
type textarea "x"
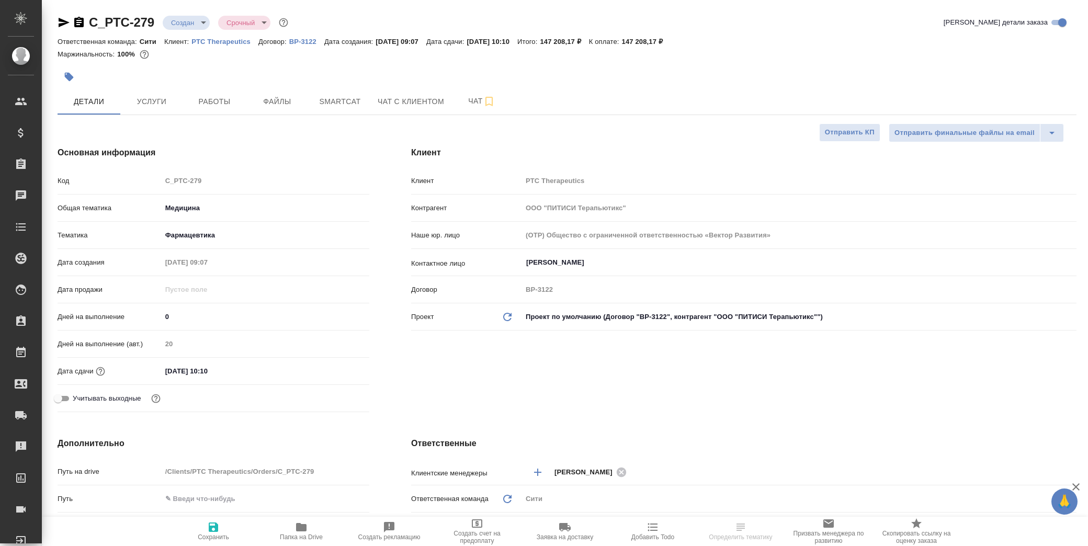
type textarea "x"
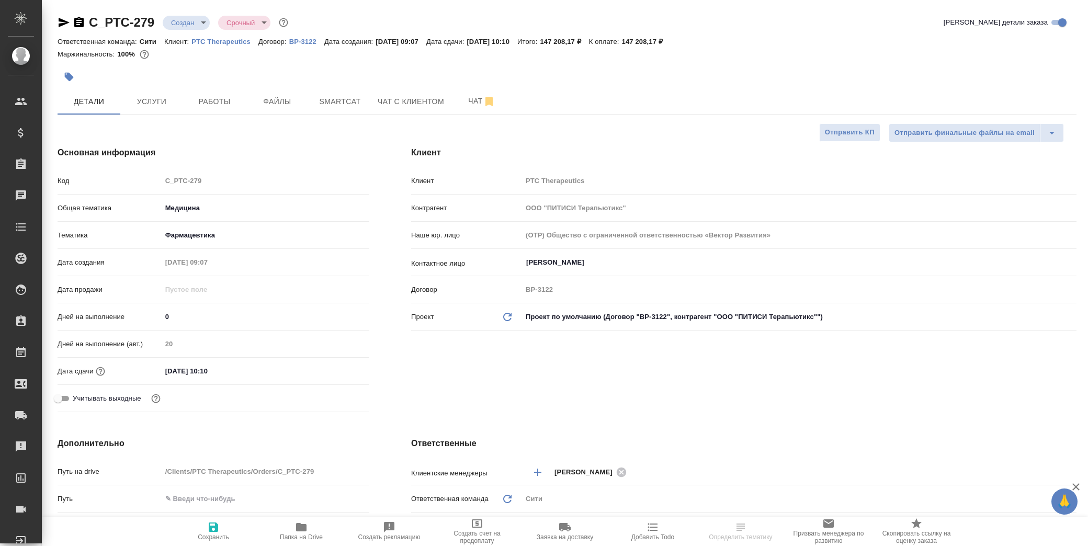
type textarea "x"
click at [242, 377] on input "[DATE] 10:10" at bounding box center [208, 371] width 92 height 15
click at [336, 364] on icon "button" at bounding box center [339, 370] width 13 height 13
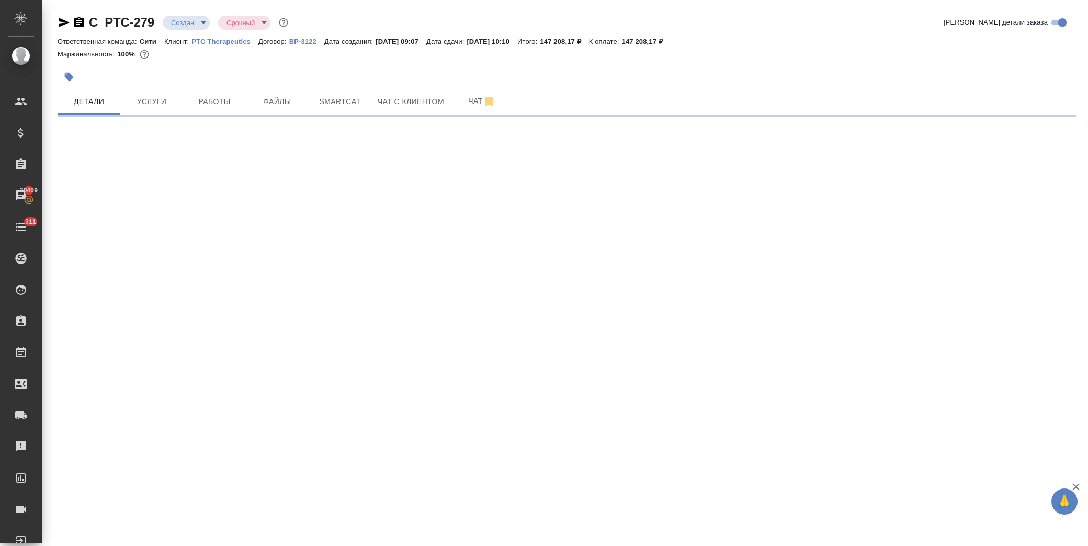
select select "RU"
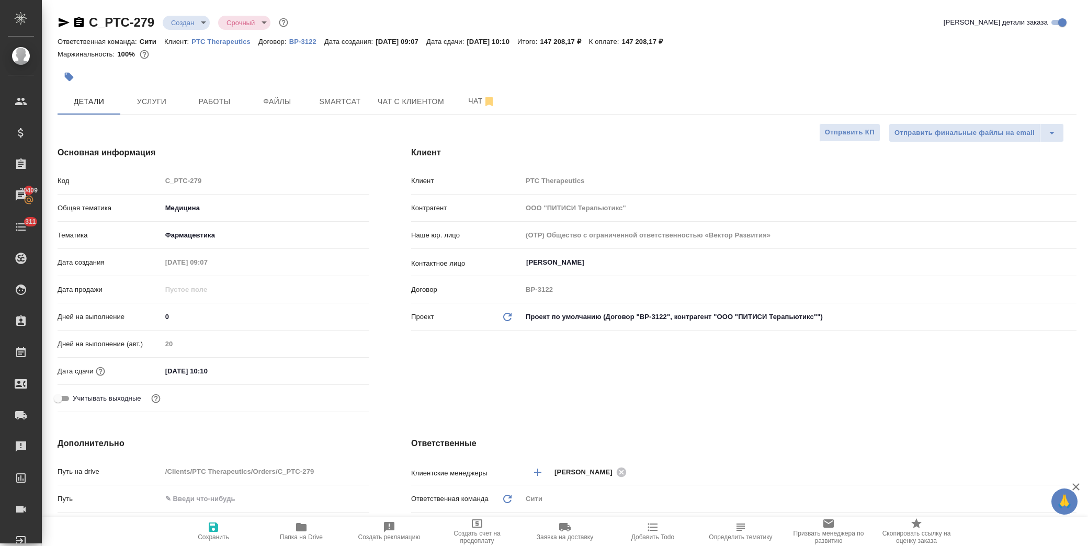
type textarea "x"
click at [241, 374] on input "[DATE] 10:10" at bounding box center [208, 371] width 92 height 15
click at [333, 370] on icon "button" at bounding box center [339, 371] width 13 height 13
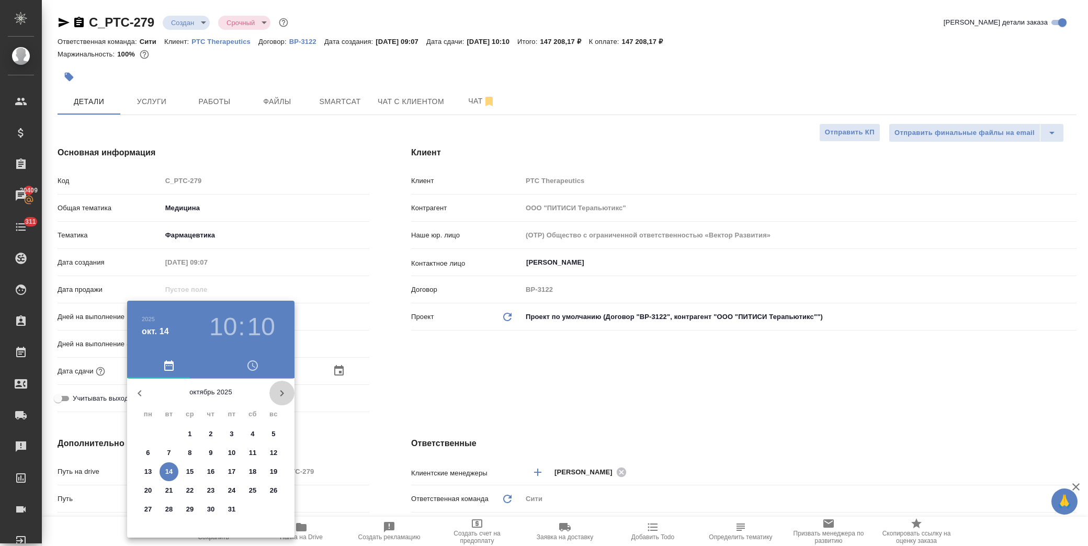
click at [279, 395] on icon "button" at bounding box center [282, 393] width 13 height 13
click at [140, 393] on icon "button" at bounding box center [139, 393] width 13 height 13
click at [236, 511] on span "31" at bounding box center [231, 509] width 19 height 10
type input "[DATE] 10:10"
type textarea "x"
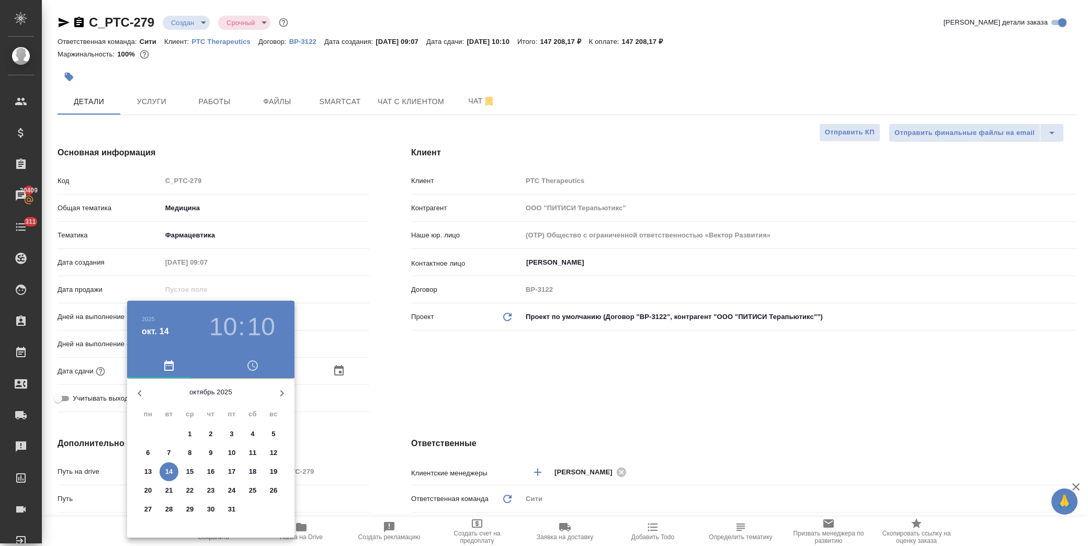
type textarea "x"
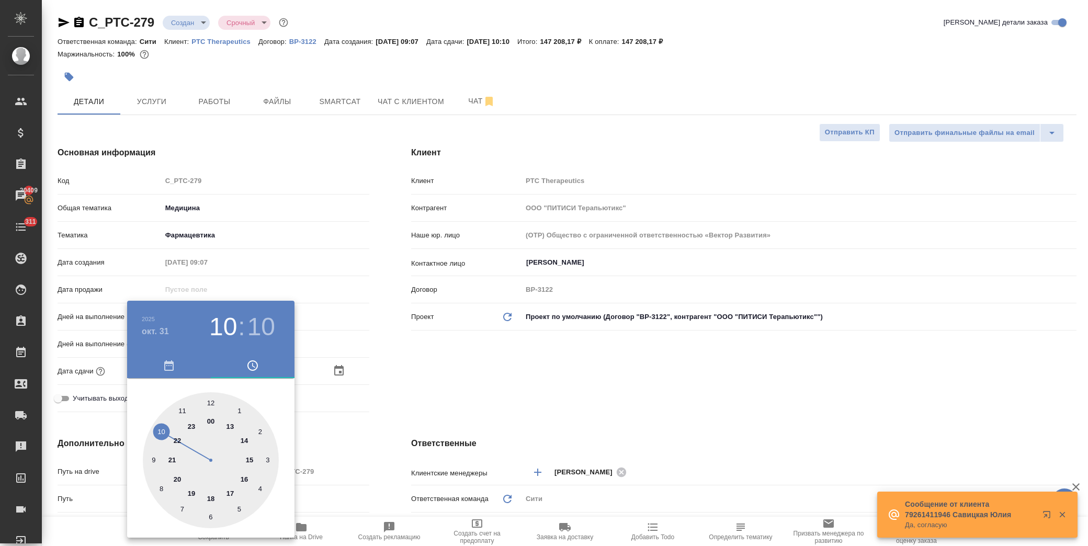
click at [230, 493] on div at bounding box center [211, 460] width 136 height 136
type input "[DATE] 17:10"
type textarea "x"
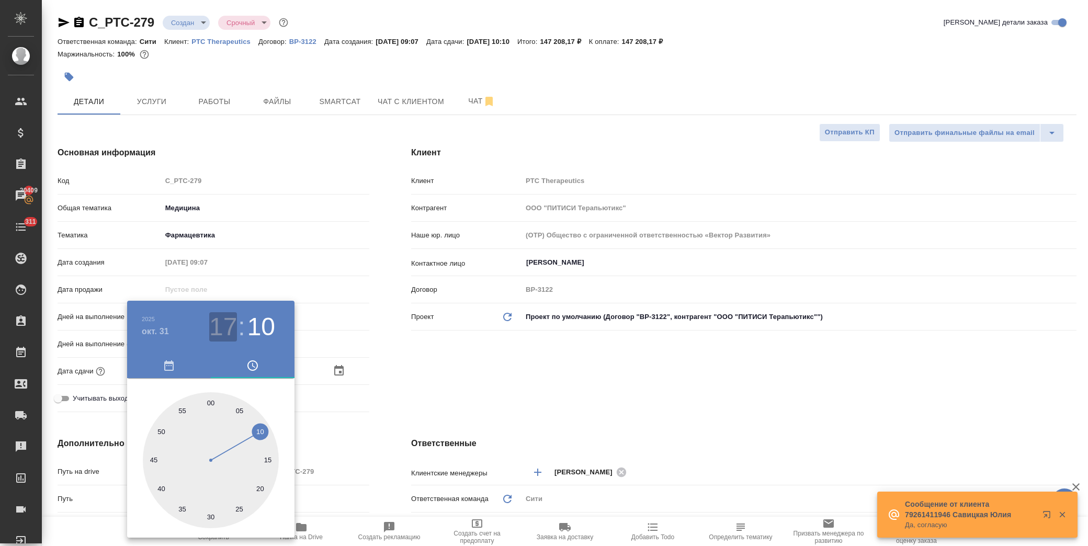
click at [220, 334] on h3 "17" at bounding box center [223, 326] width 28 height 29
click at [211, 500] on div at bounding box center [211, 460] width 136 height 136
type input "[DATE] 18:10"
type textarea "x"
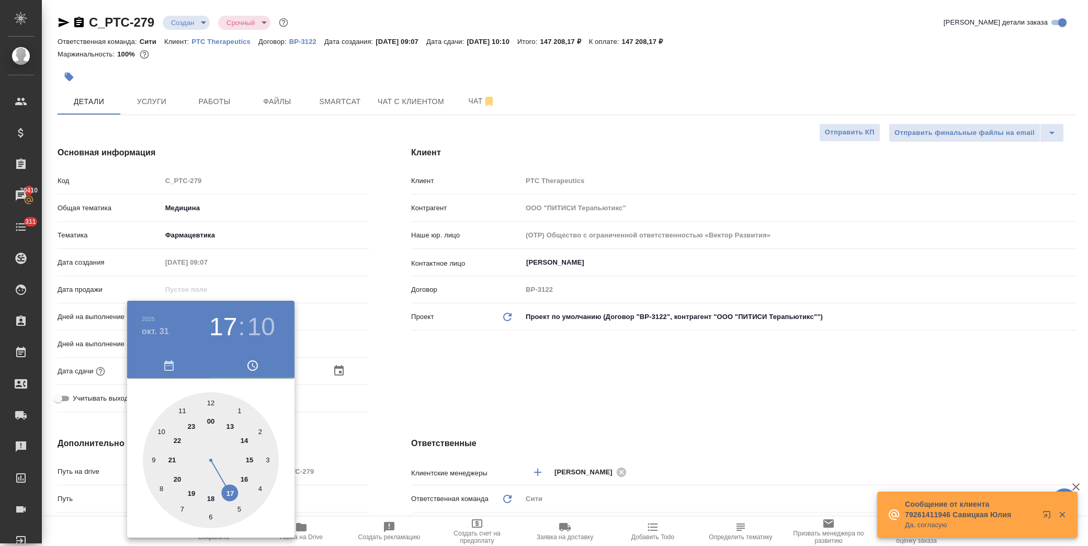
type textarea "x"
click at [211, 406] on div at bounding box center [211, 460] width 136 height 136
type input "[DATE] 18:00"
type textarea "x"
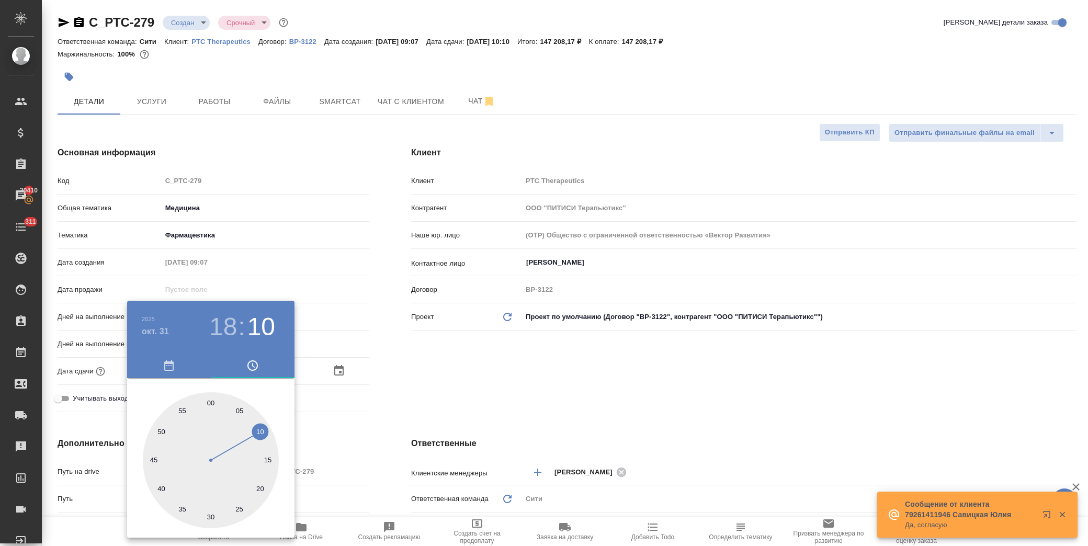
type textarea "x"
click at [447, 354] on div at bounding box center [544, 273] width 1088 height 546
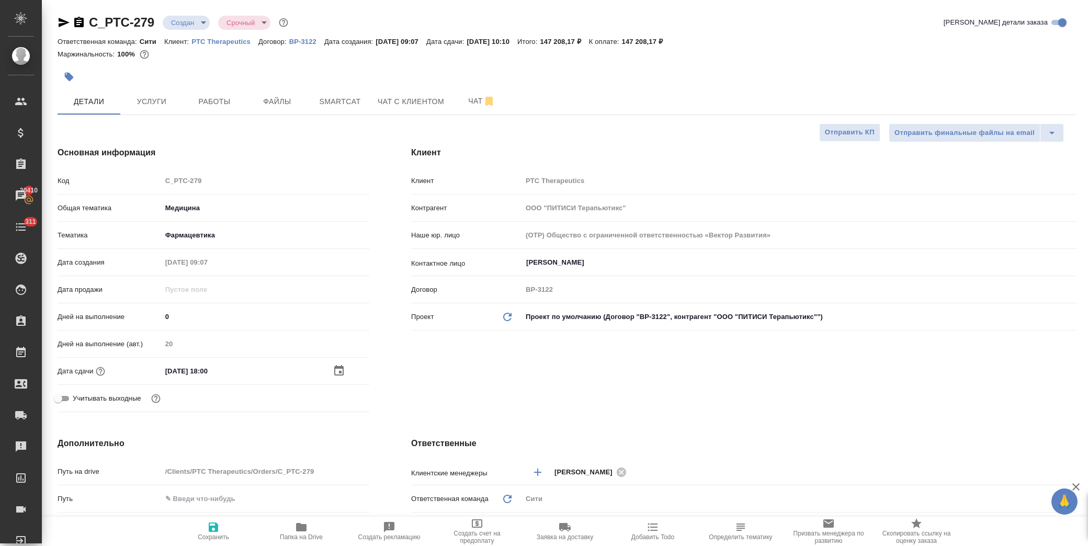
click at [221, 534] on span "Сохранить" at bounding box center [213, 537] width 31 height 7
type textarea "x"
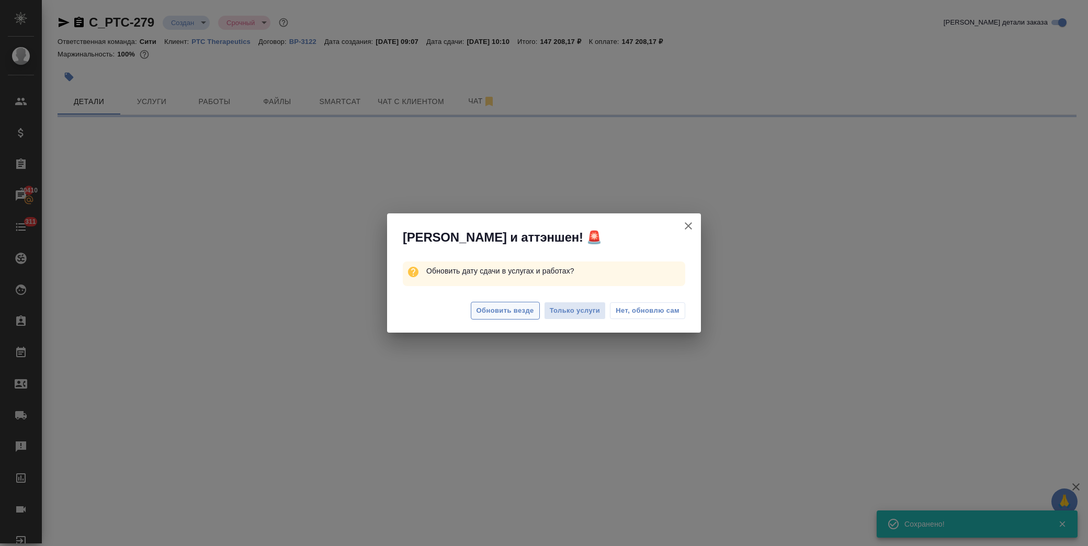
select select "RU"
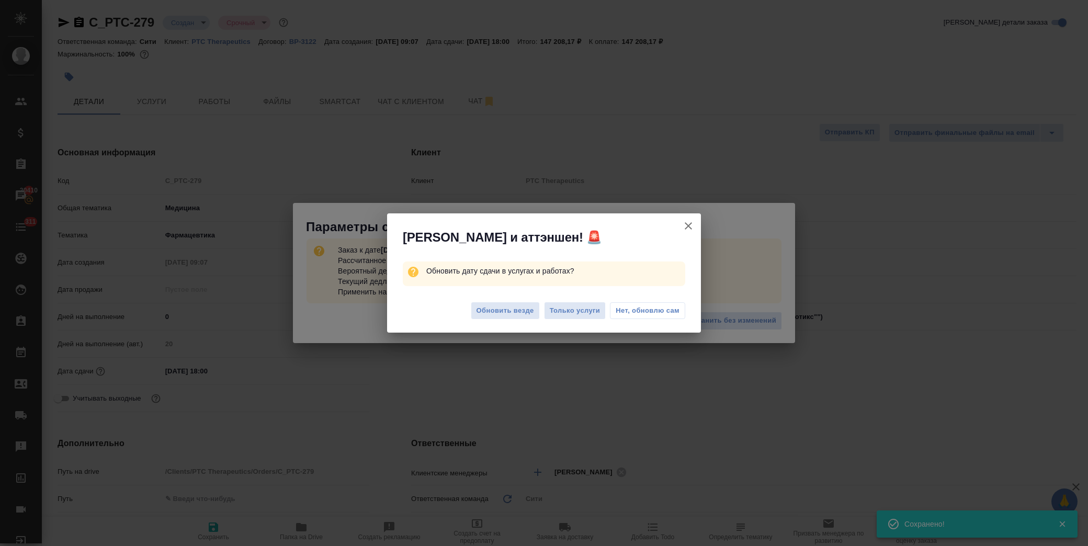
type textarea "x"
click at [515, 311] on span "Обновить везде" at bounding box center [506, 311] width 58 height 12
type textarea "x"
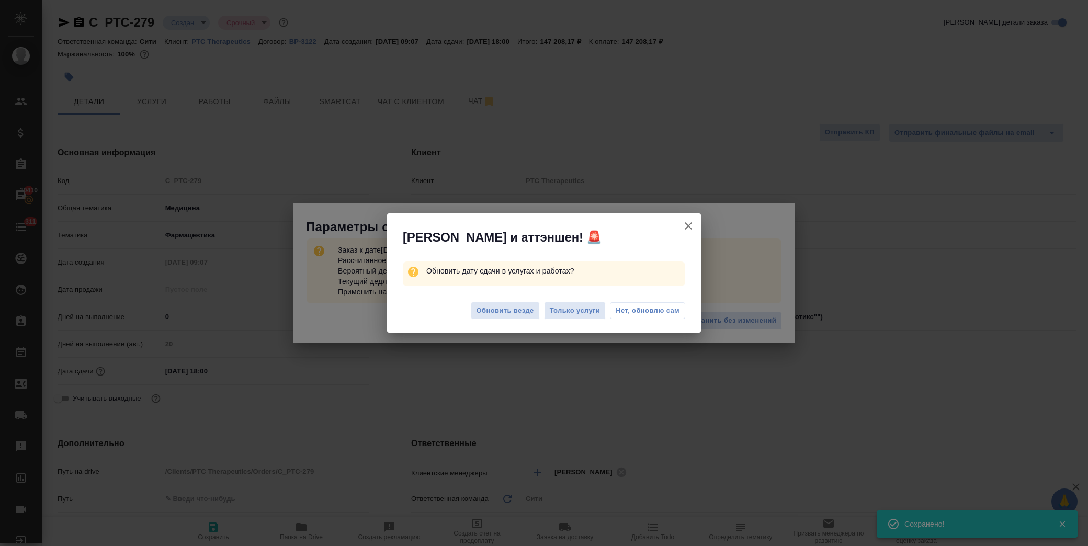
type textarea "x"
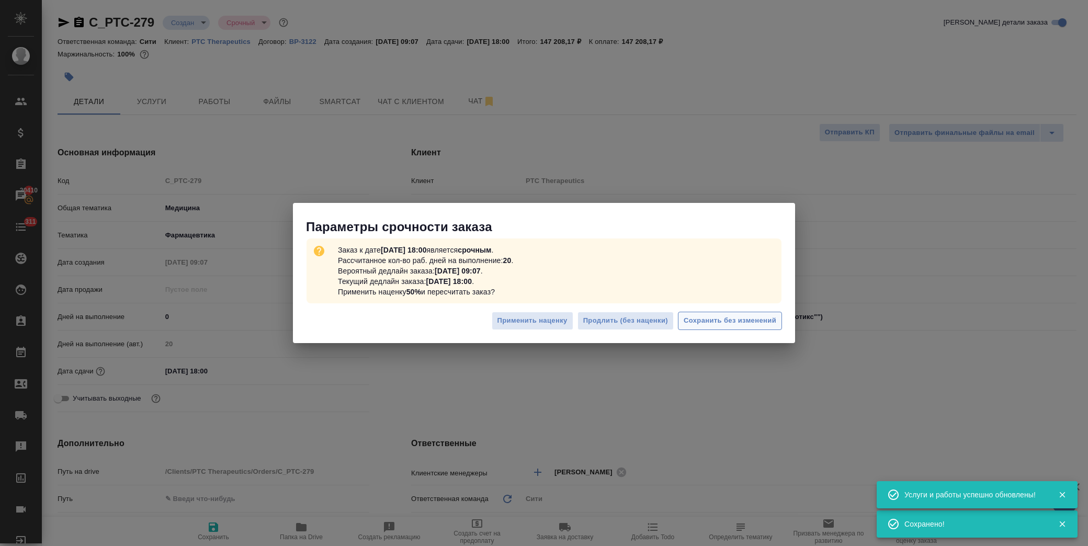
click at [718, 317] on span "Сохранить без изменений" at bounding box center [730, 321] width 93 height 12
type textarea "x"
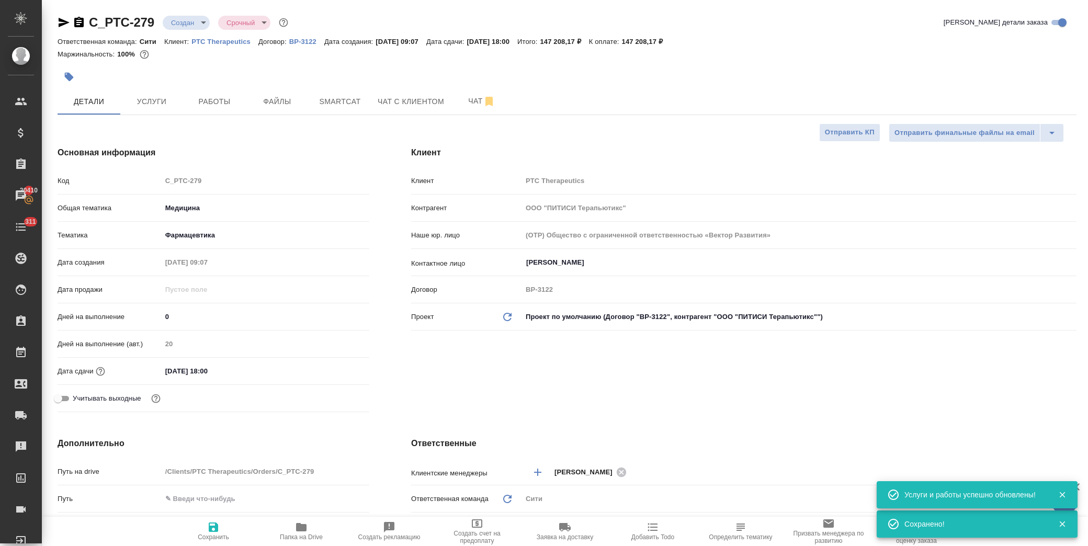
type textarea "x"
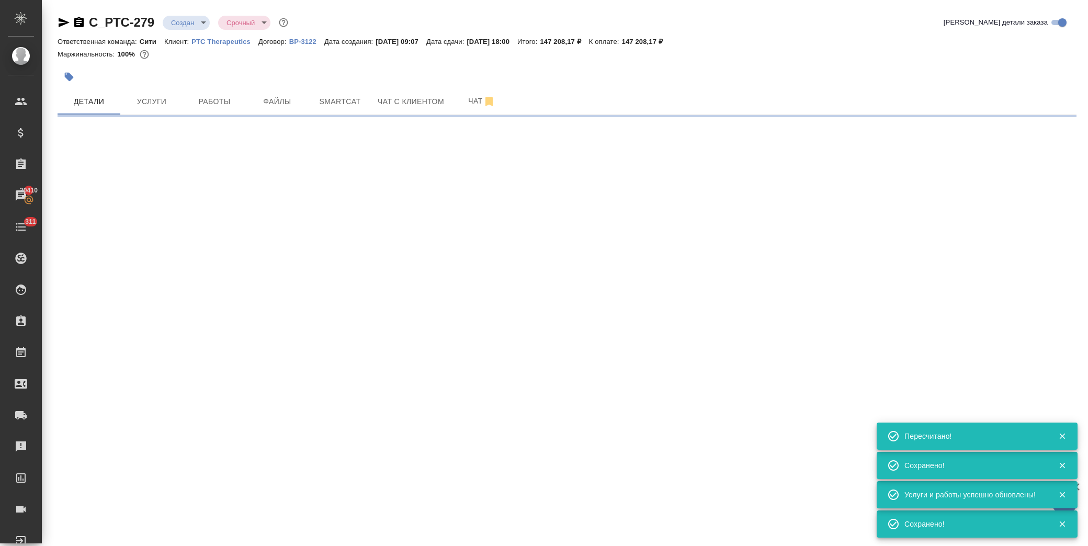
select select "RU"
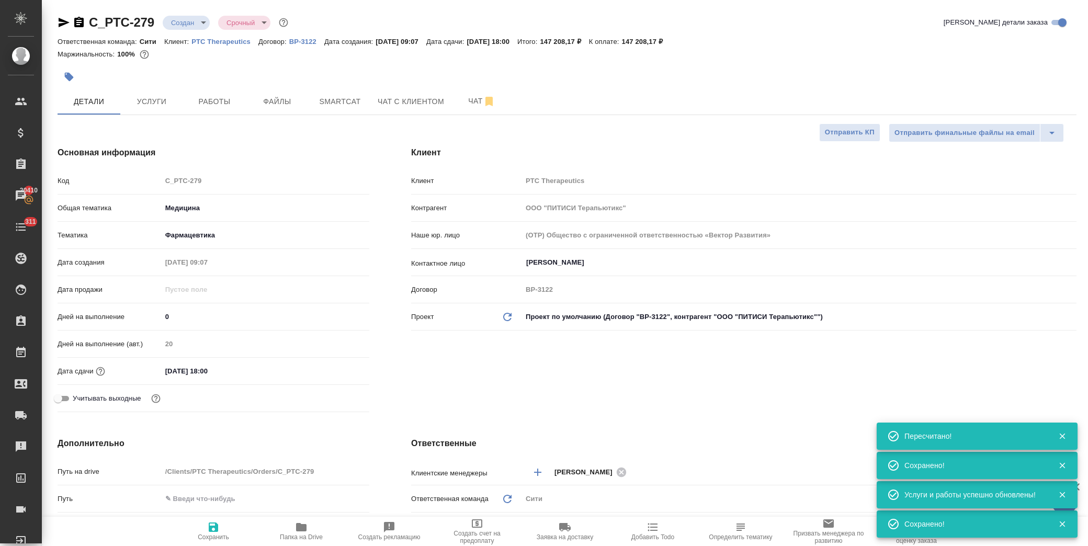
type textarea "x"
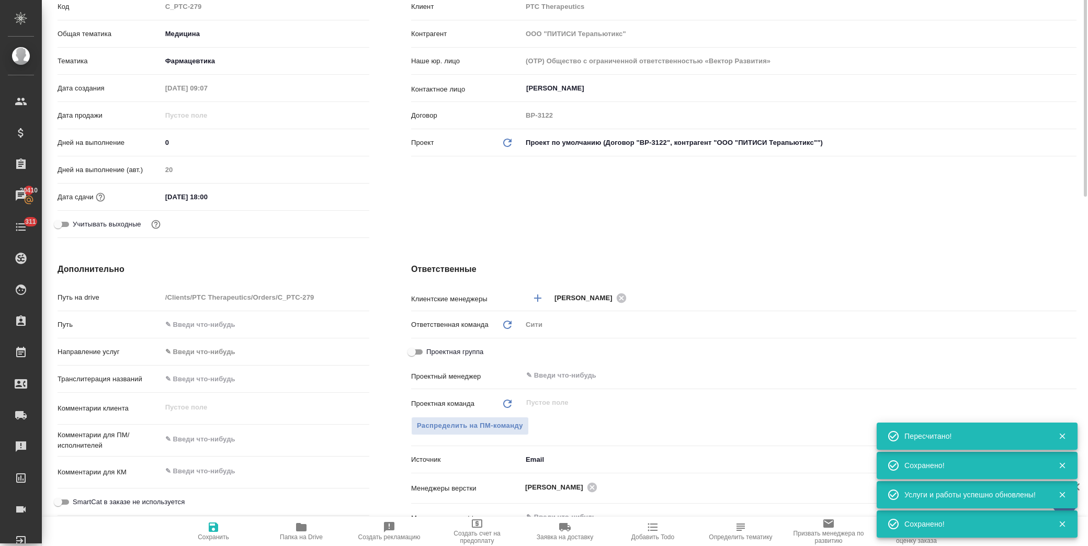
scroll to position [232, 0]
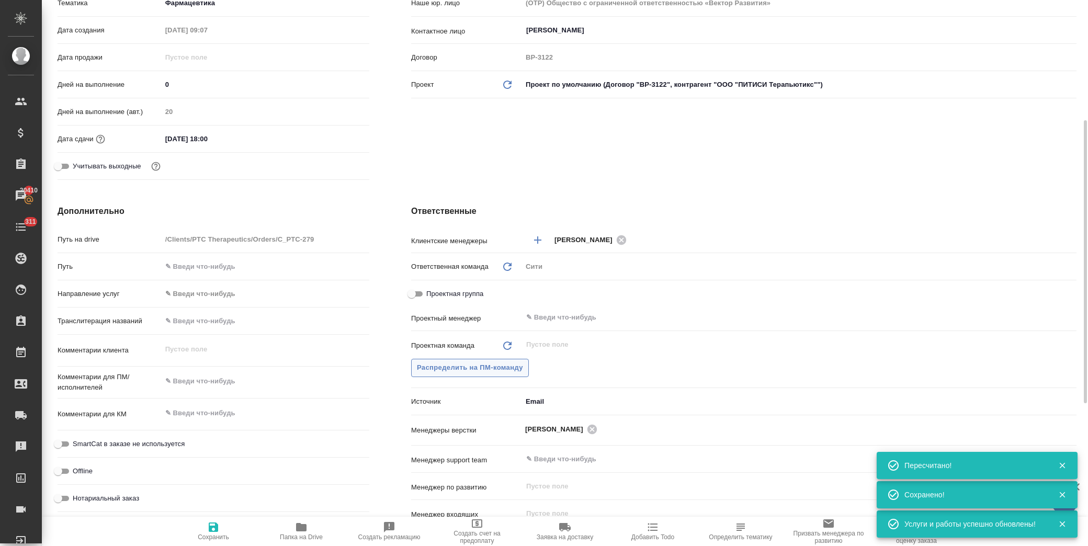
click at [486, 369] on span "Распределить на ПМ-команду" at bounding box center [470, 368] width 106 height 12
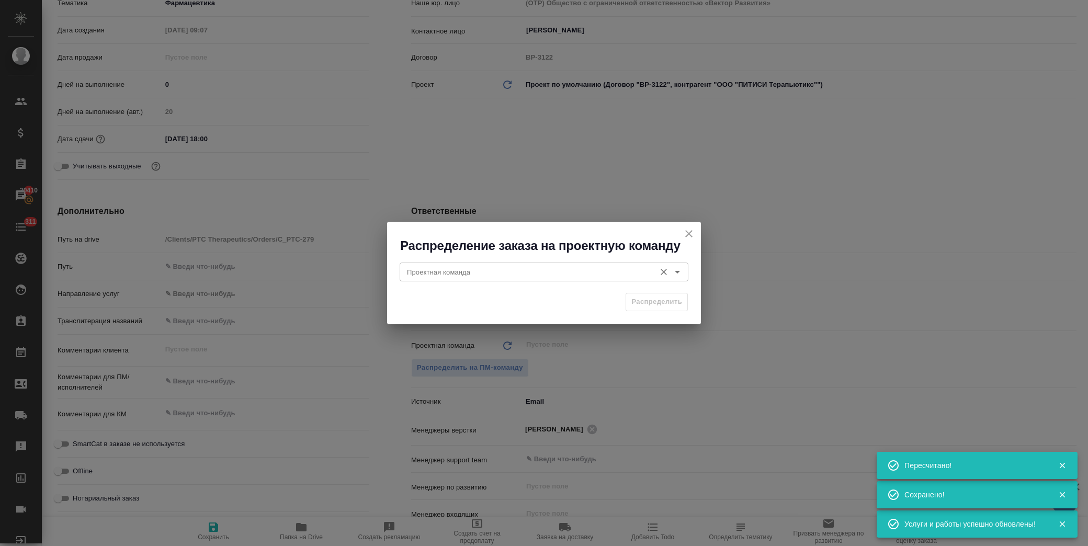
click at [556, 274] on input "Проектная команда" at bounding box center [526, 272] width 247 height 13
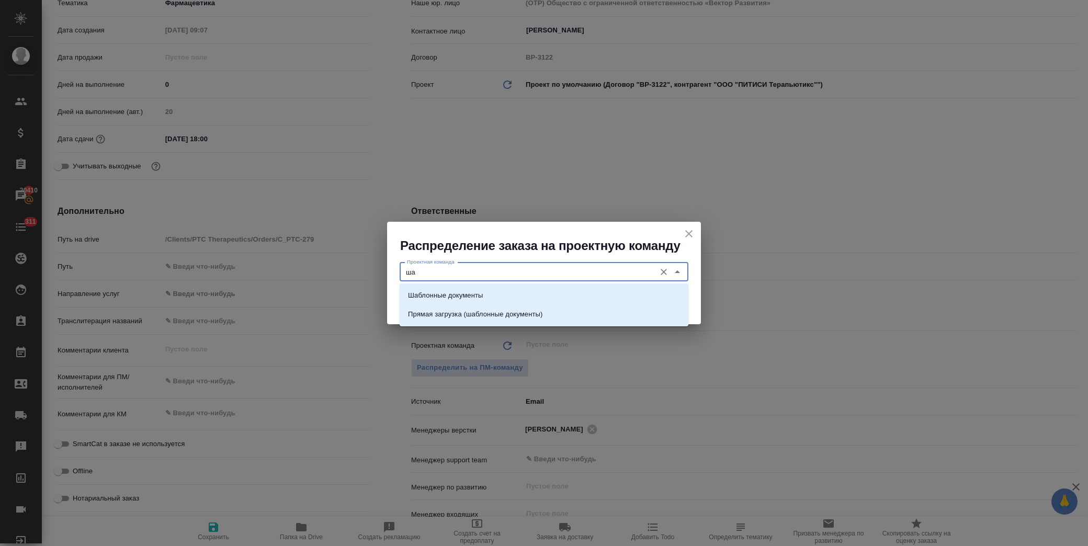
click at [495, 268] on input "ша" at bounding box center [526, 272] width 247 height 13
click at [498, 297] on li "Шаблонные документы" at bounding box center [544, 295] width 289 height 19
type input "Шаблонные документы"
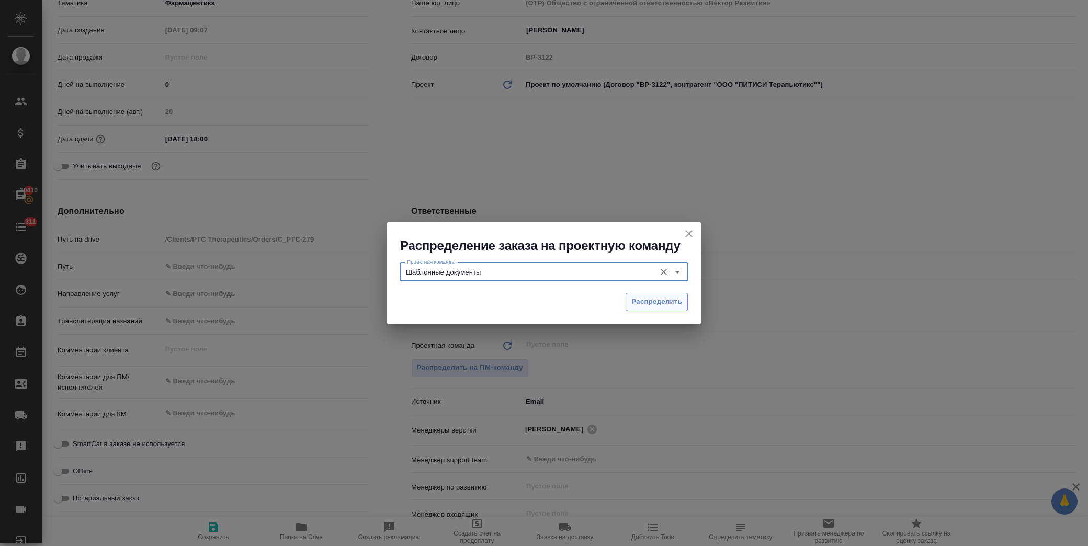
click at [645, 303] on span "Распределить" at bounding box center [657, 302] width 51 height 12
type textarea "x"
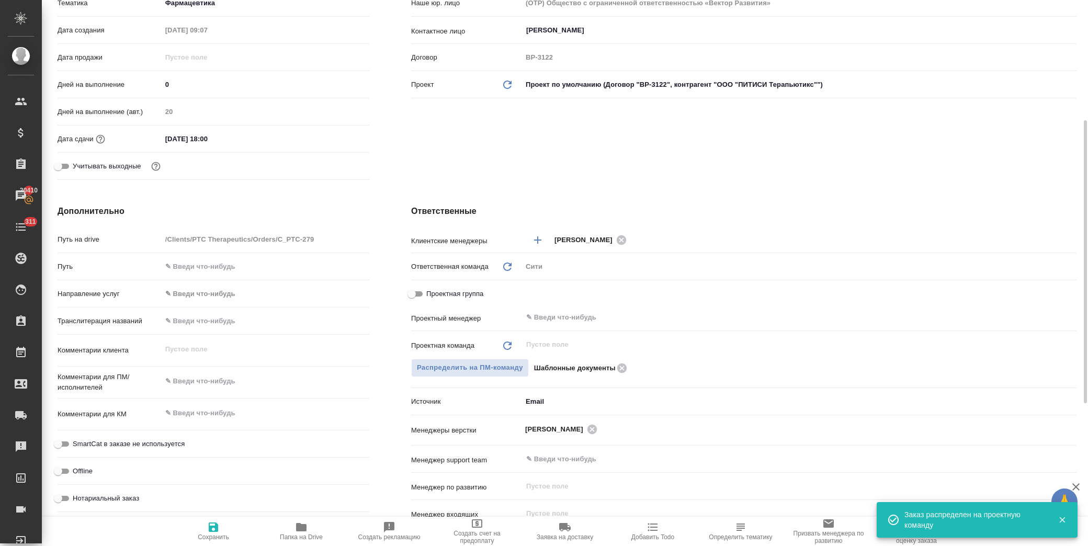
click at [216, 530] on icon "button" at bounding box center [213, 527] width 9 height 9
type textarea "x"
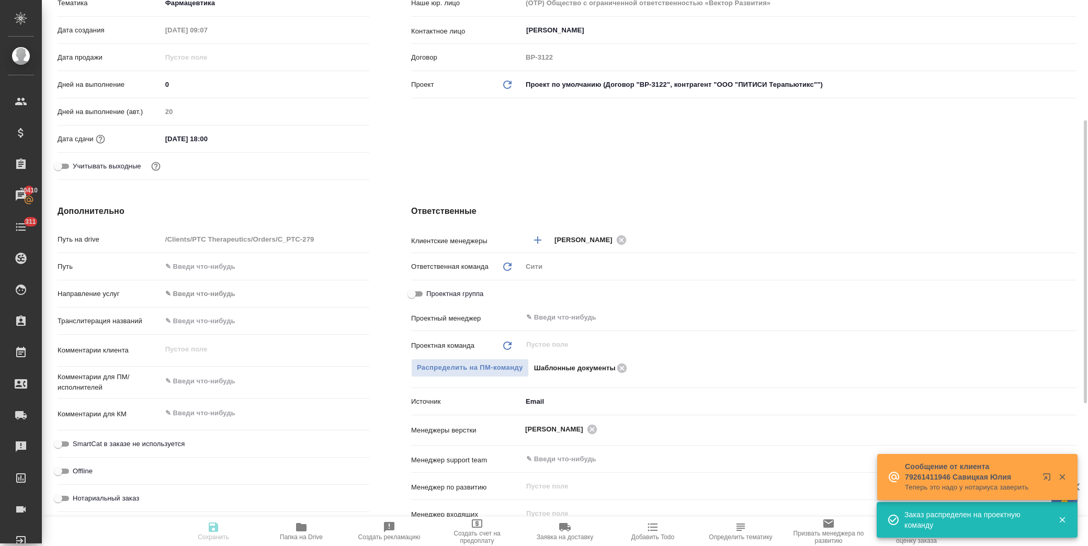
type textarea "x"
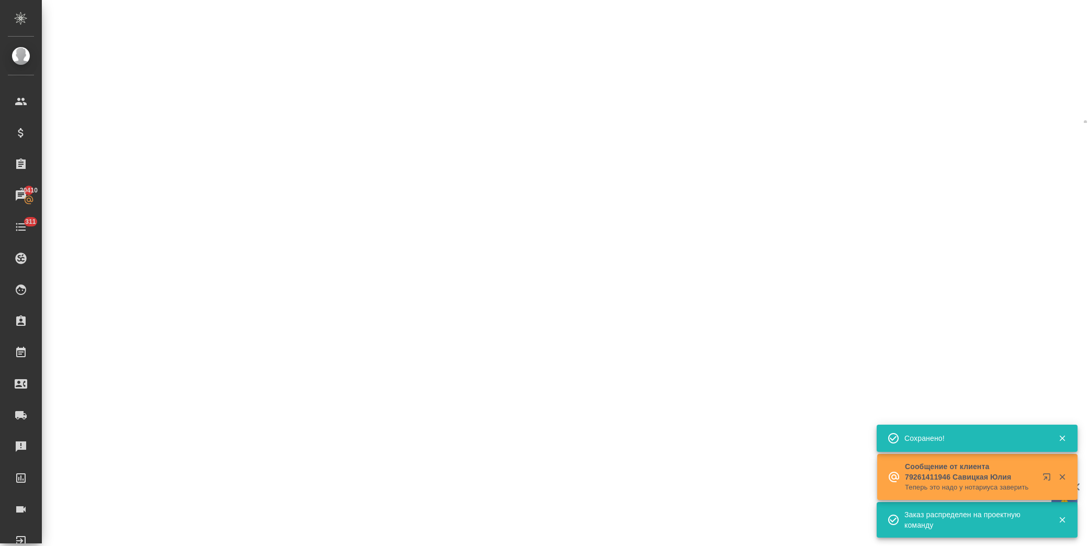
select select "RU"
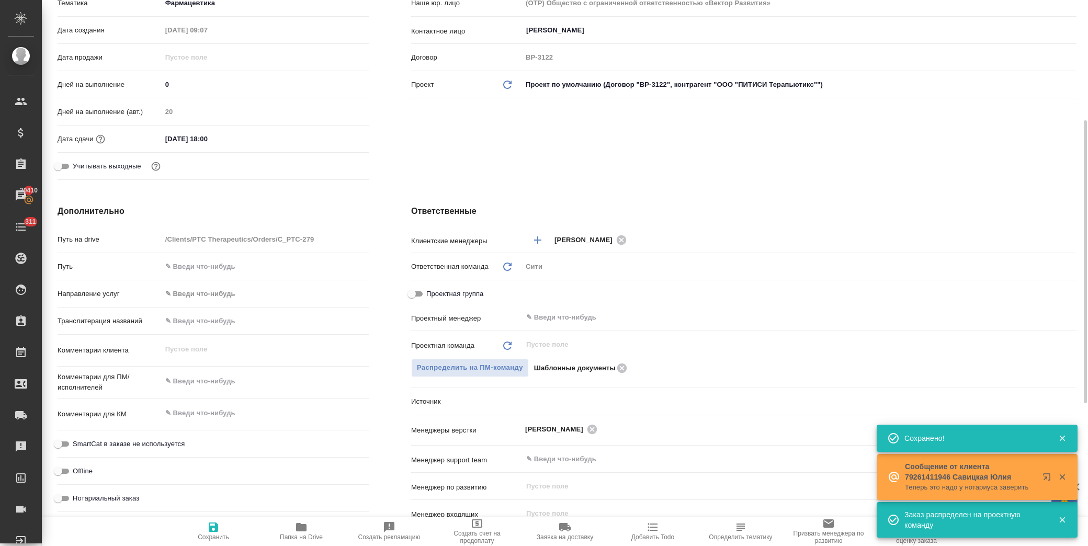
type textarea "x"
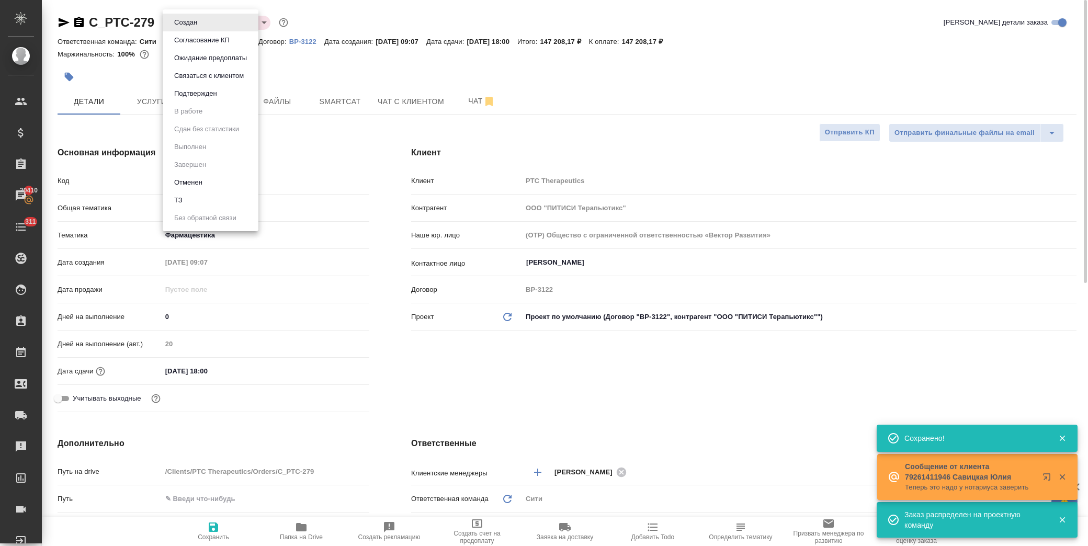
click at [195, 18] on body "🙏 .cls-1 fill:#fff; AWATERA Лофицкая Юлия Владимировна Клиенты Спецификации Зак…" at bounding box center [544, 273] width 1088 height 546
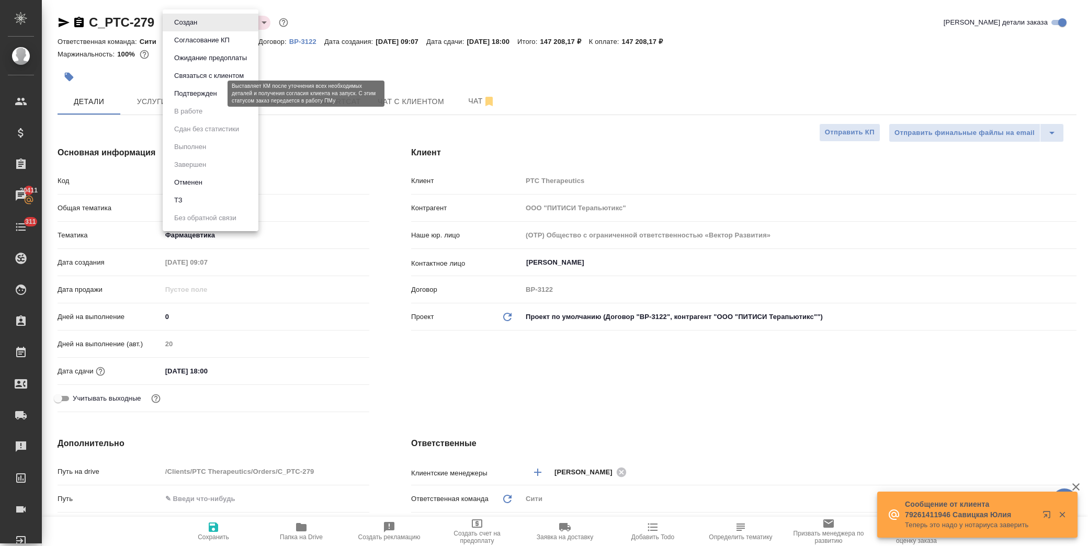
click at [204, 88] on button "Подтвержден" at bounding box center [195, 94] width 49 height 12
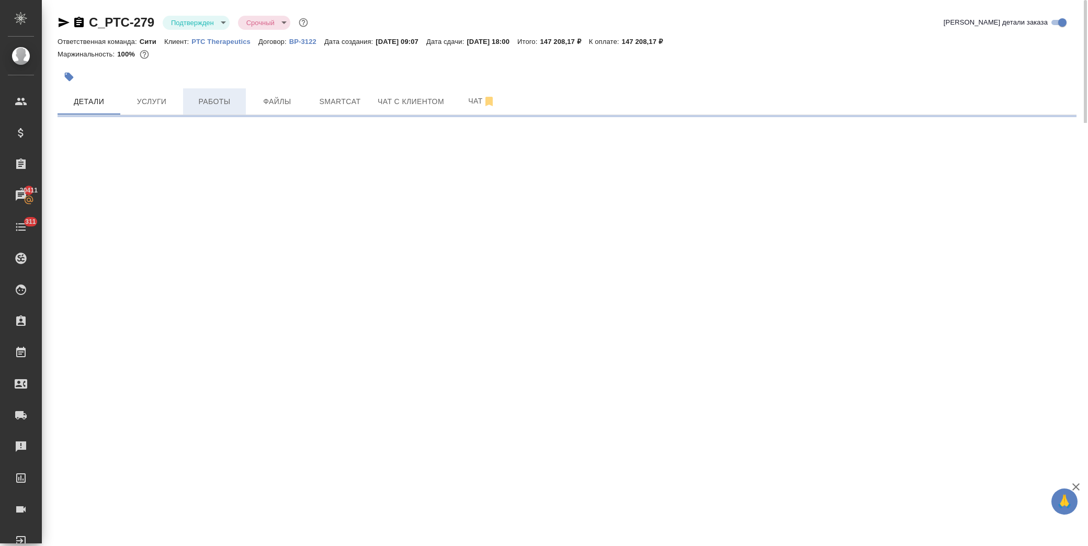
select select "RU"
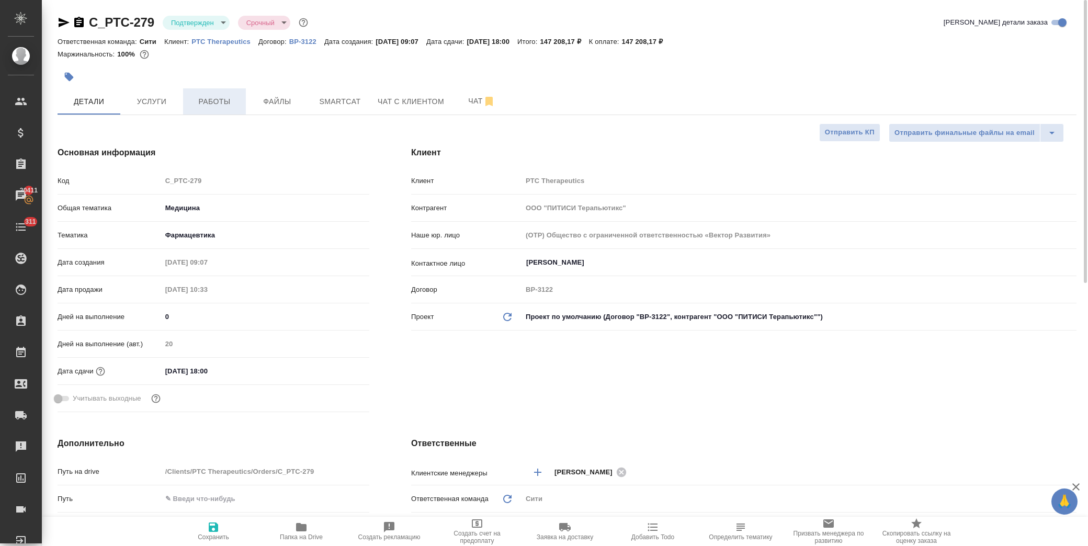
type textarea "x"
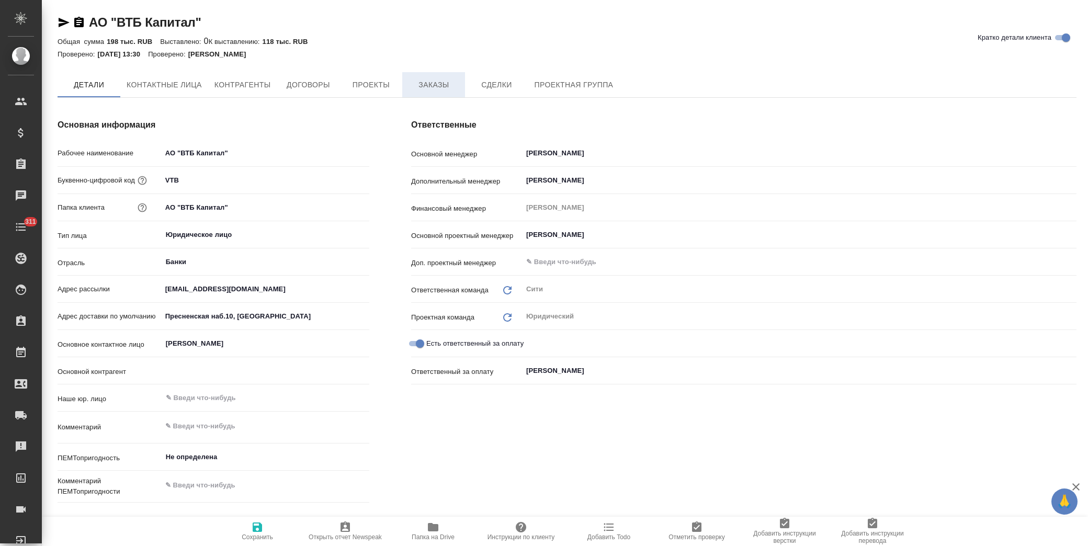
click at [425, 84] on span "Заказы" at bounding box center [434, 84] width 50 height 13
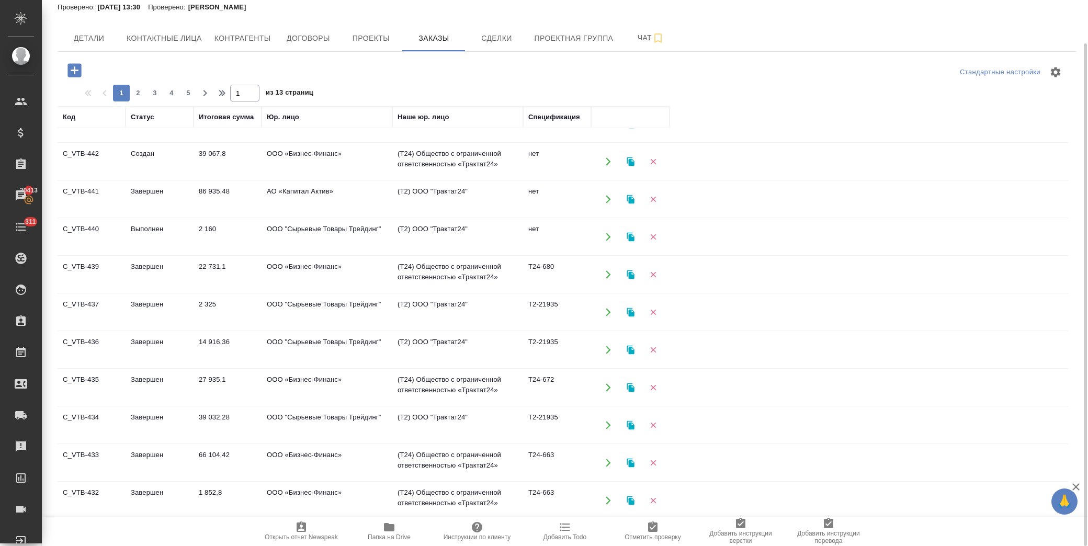
scroll to position [232, 0]
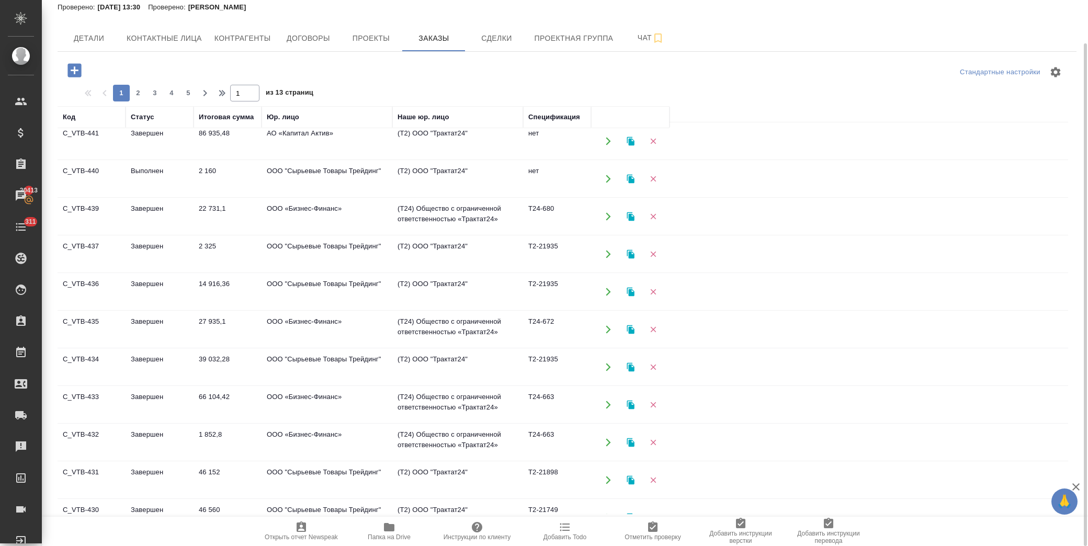
click at [239, 403] on td "66 104,42" at bounding box center [228, 405] width 68 height 37
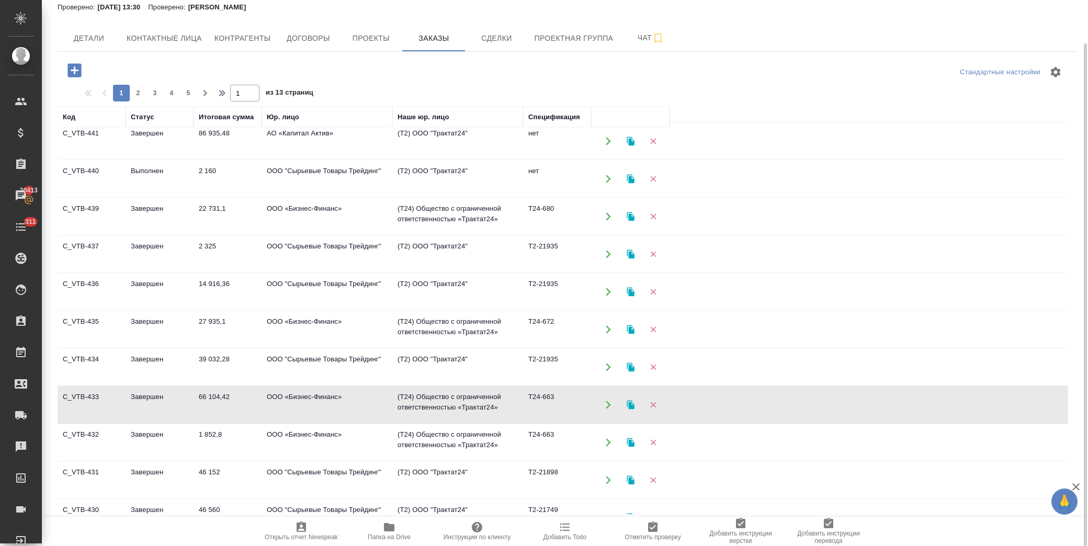
click at [239, 403] on td "66 104,42" at bounding box center [228, 405] width 68 height 37
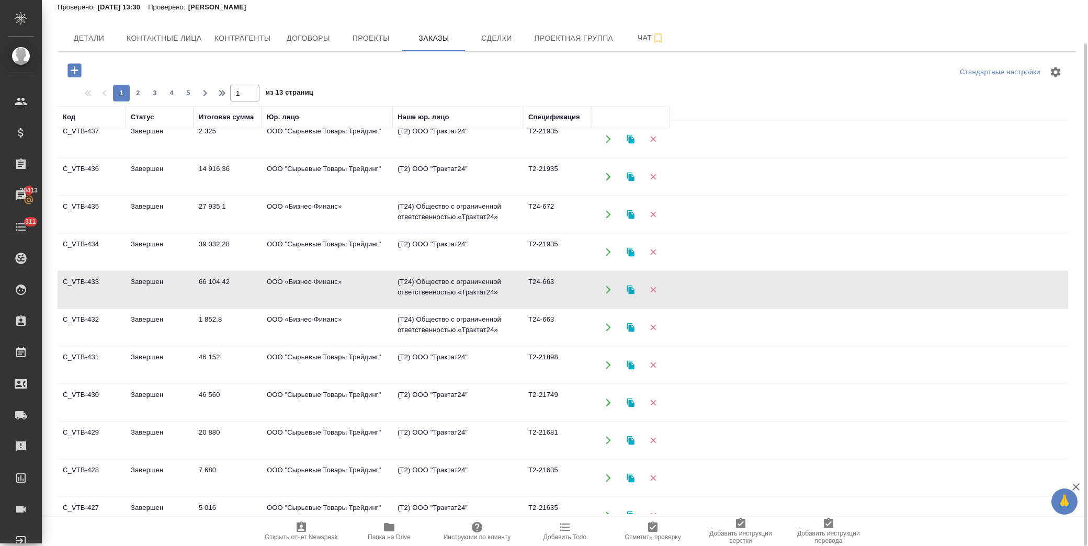
scroll to position [348, 0]
click at [244, 401] on td "46 560" at bounding box center [228, 402] width 68 height 37
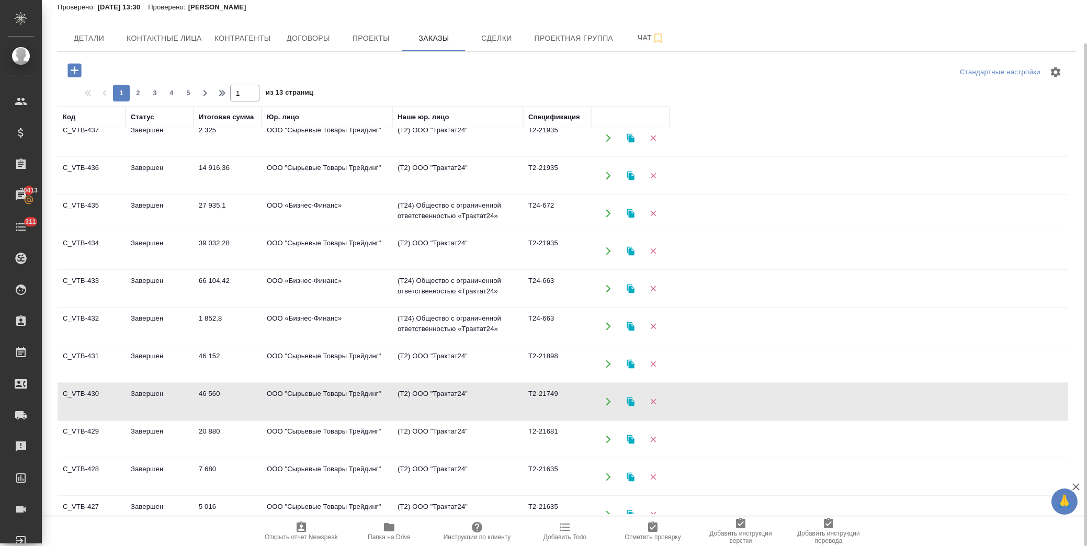
click at [244, 401] on td "46 560" at bounding box center [228, 402] width 68 height 37
click at [152, 440] on td "Завершен" at bounding box center [160, 439] width 68 height 37
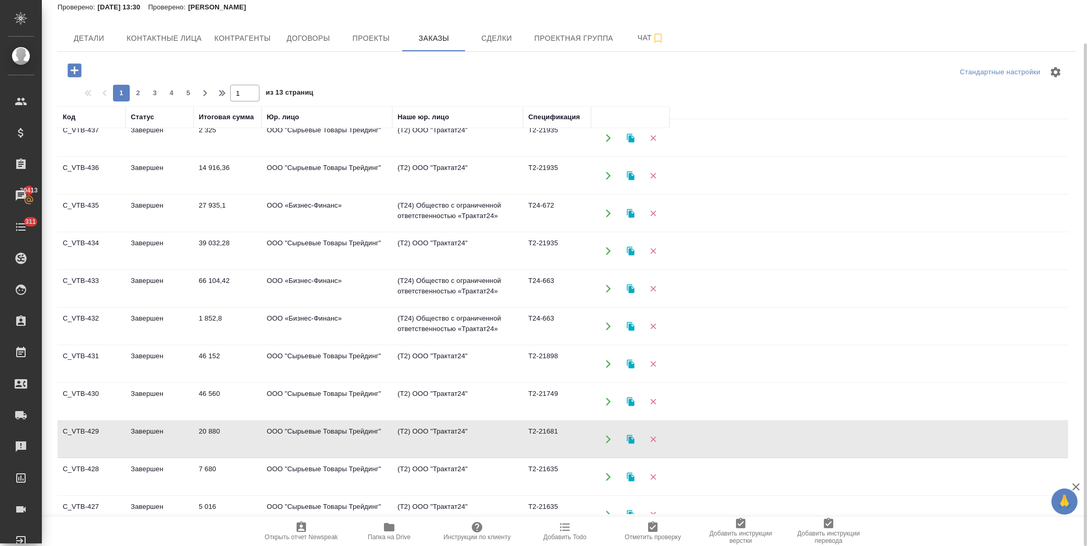
click at [152, 440] on td "Завершен" at bounding box center [160, 439] width 68 height 37
click at [291, 477] on td "ООО "Сырьевые Товары Трейдинг"" at bounding box center [327, 477] width 131 height 37
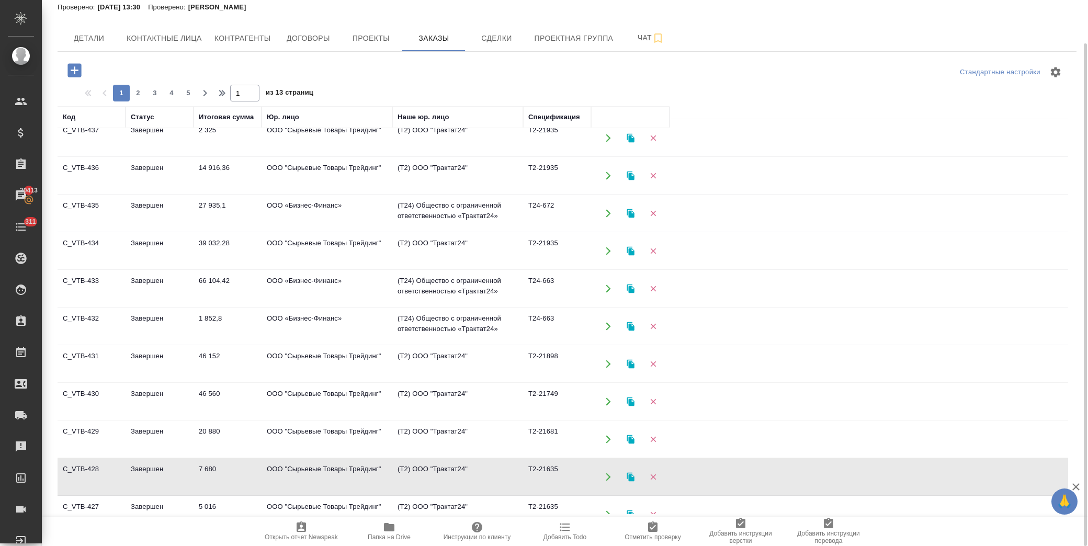
click at [291, 477] on td "ООО "Сырьевые Товары Трейдинг"" at bounding box center [327, 477] width 131 height 37
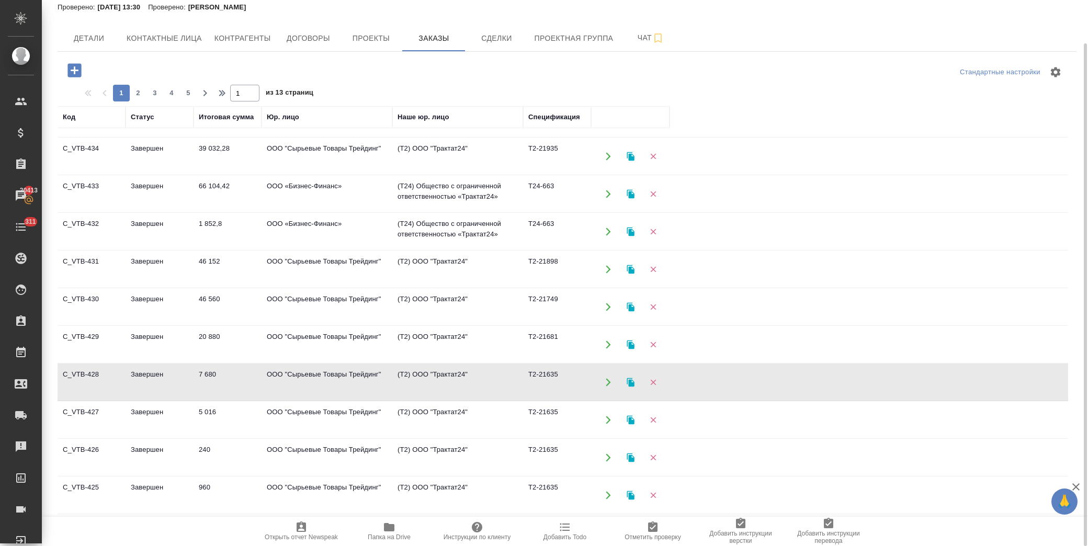
scroll to position [523, 0]
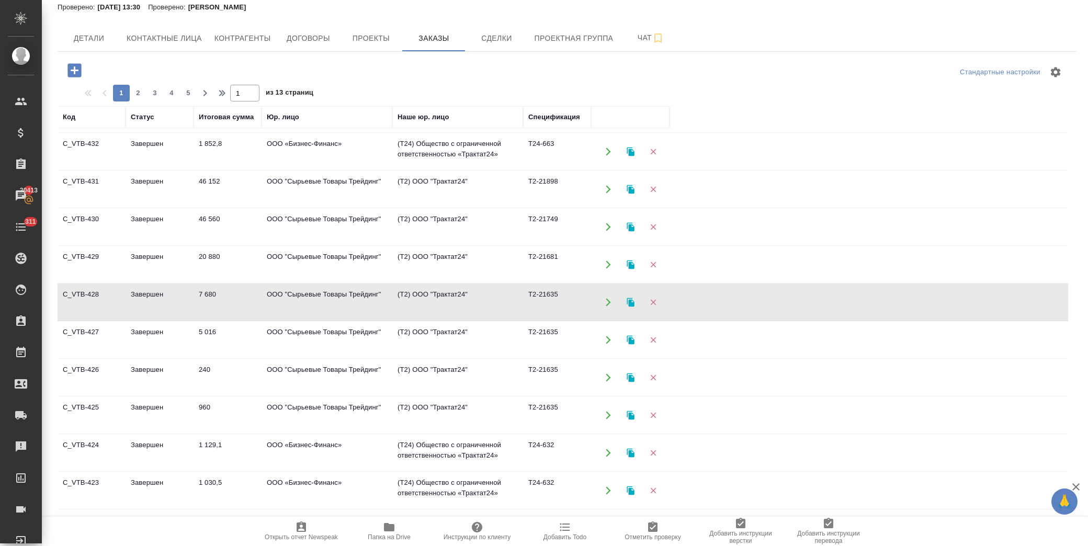
click at [309, 346] on td "ООО "Сырьевые Товары Трейдинг"" at bounding box center [327, 340] width 131 height 37
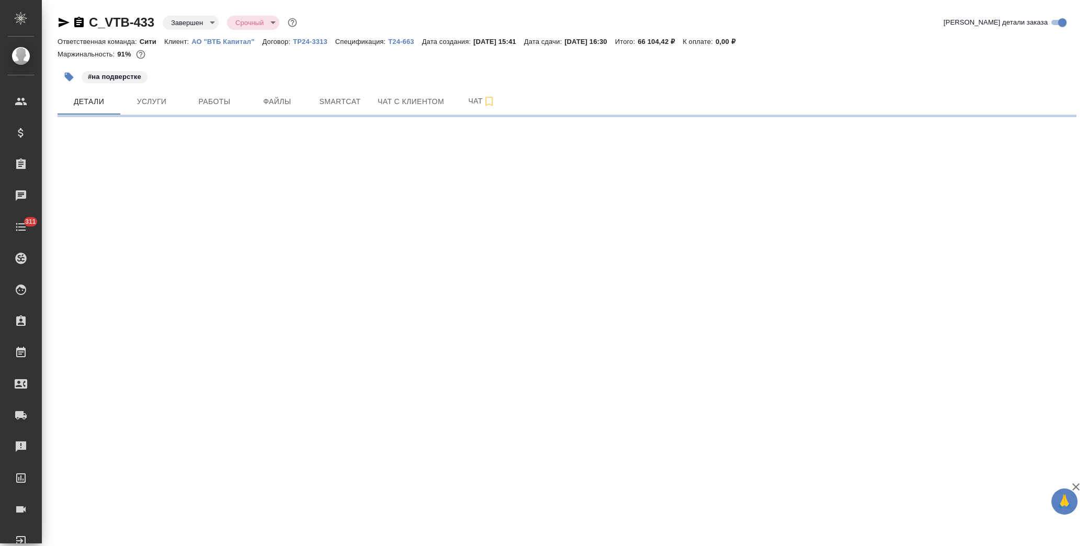
select select "RU"
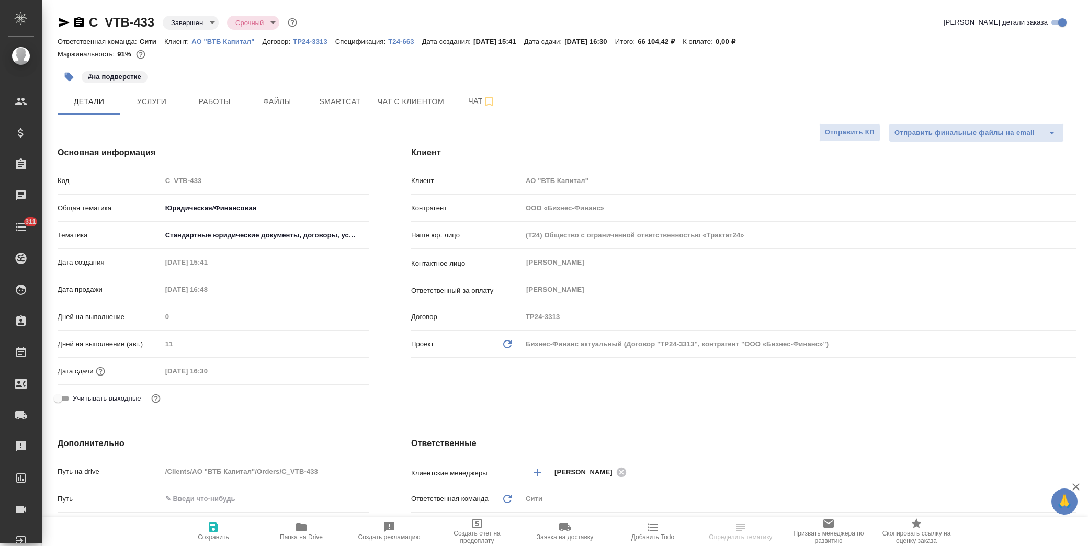
type textarea "x"
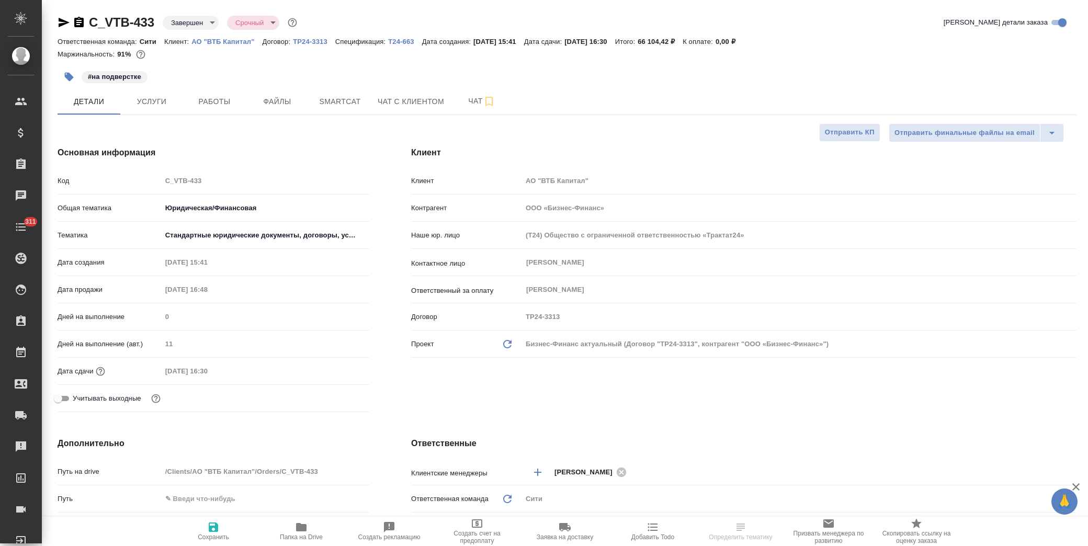
type textarea "x"
drag, startPoint x: 159, startPoint y: 24, endPoint x: 91, endPoint y: 19, distance: 68.7
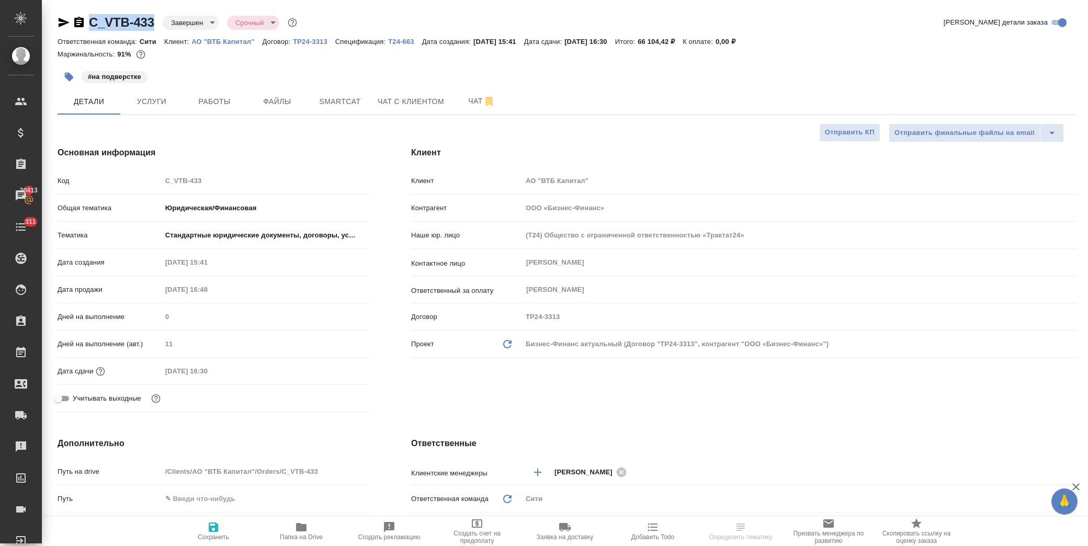
click at [91, 19] on div "C_VTB-433 Завершен closed Срочный urgent" at bounding box center [179, 22] width 242 height 17
copy link "C_VTB-433"
type textarea "x"
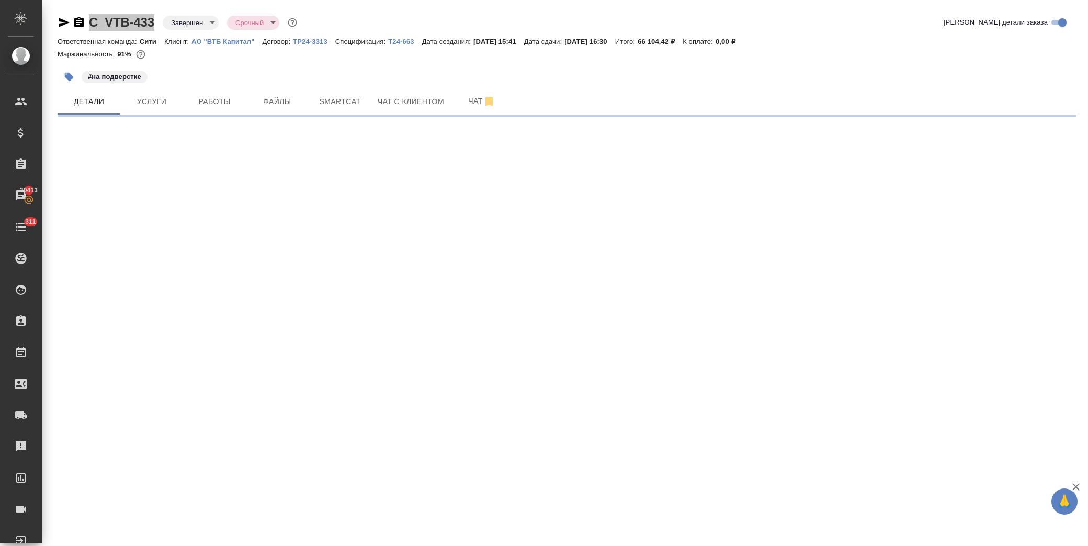
select select "RU"
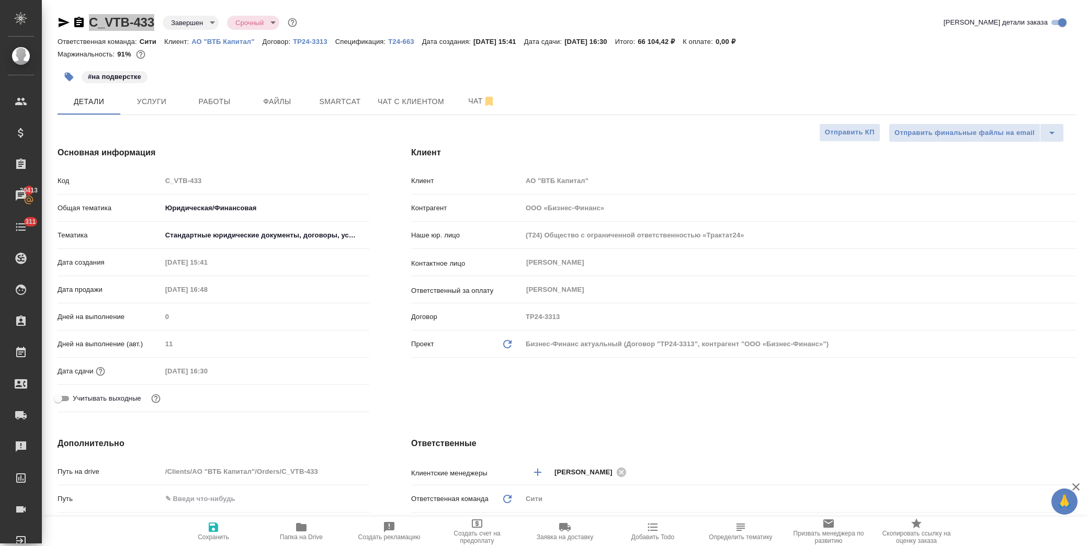
type textarea "x"
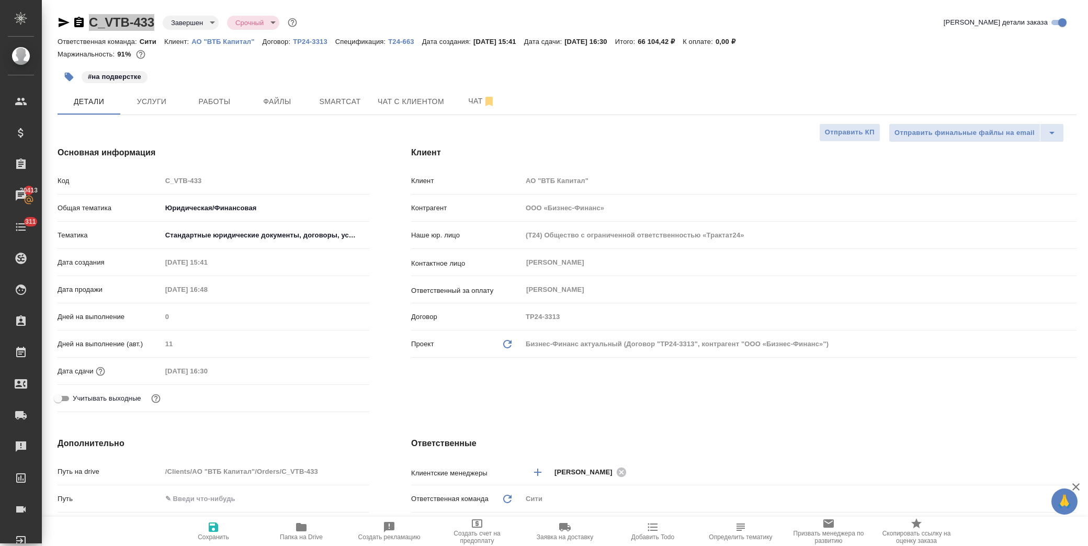
type textarea "x"
click at [283, 93] on button "Файлы" at bounding box center [277, 101] width 63 height 26
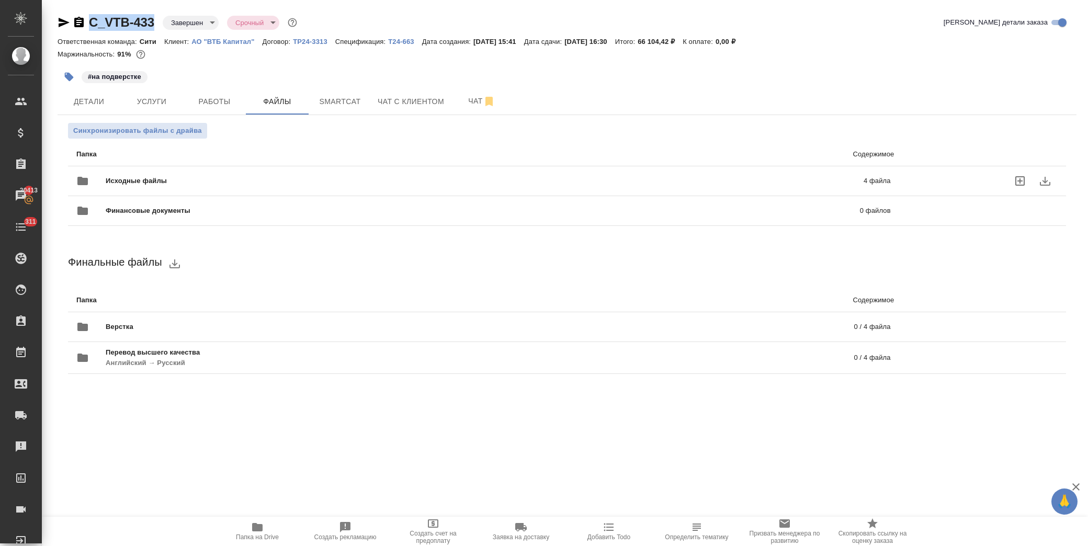
click at [215, 178] on span "Исходные файлы" at bounding box center [311, 181] width 410 height 10
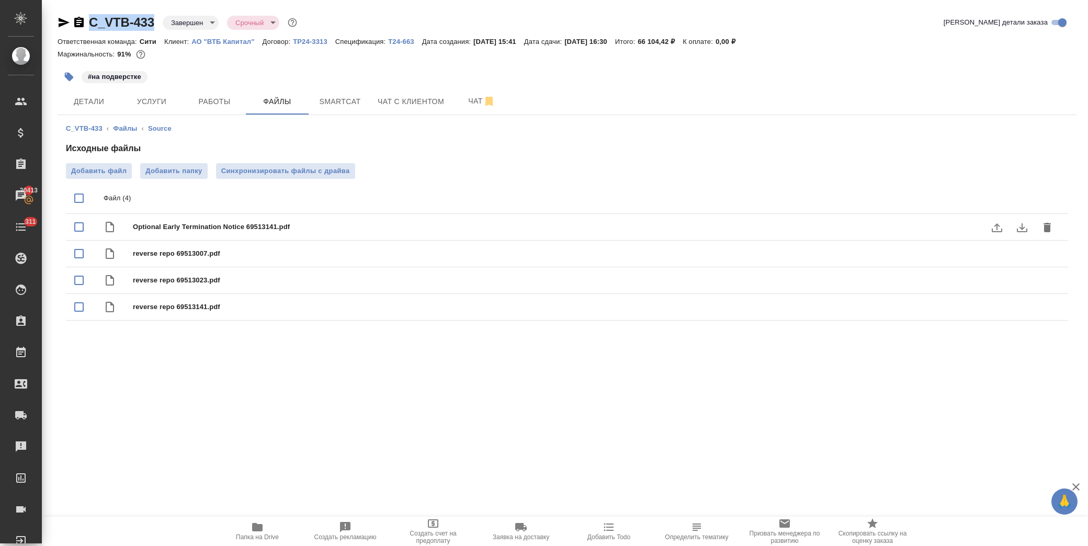
click at [1029, 231] on button "download" at bounding box center [1022, 227] width 25 height 25
click at [1023, 254] on icon "download" at bounding box center [1022, 254] width 10 height 9
click at [1021, 284] on icon "download" at bounding box center [1022, 281] width 13 height 13
click at [1024, 308] on icon "download" at bounding box center [1022, 307] width 13 height 13
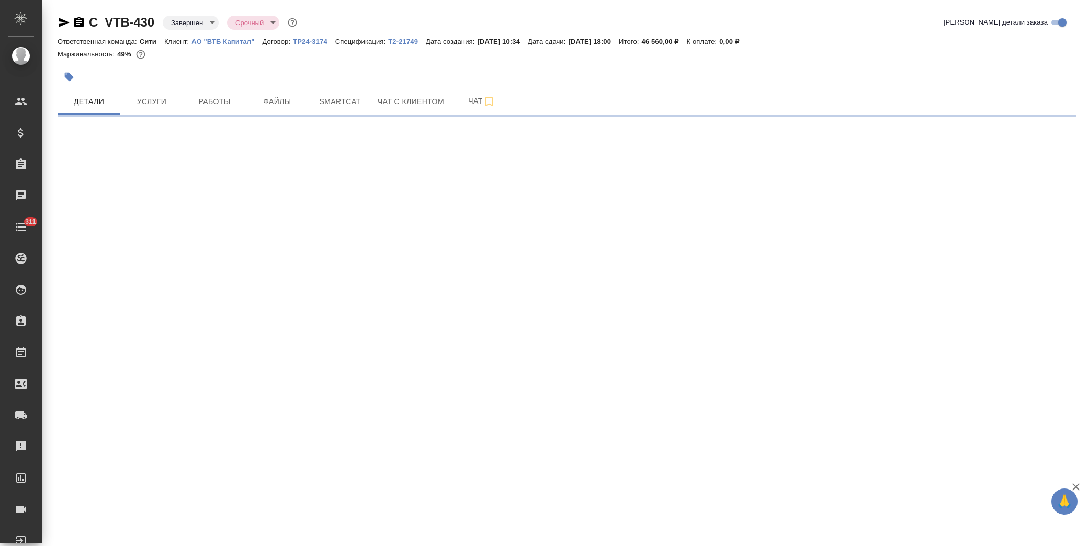
select select "RU"
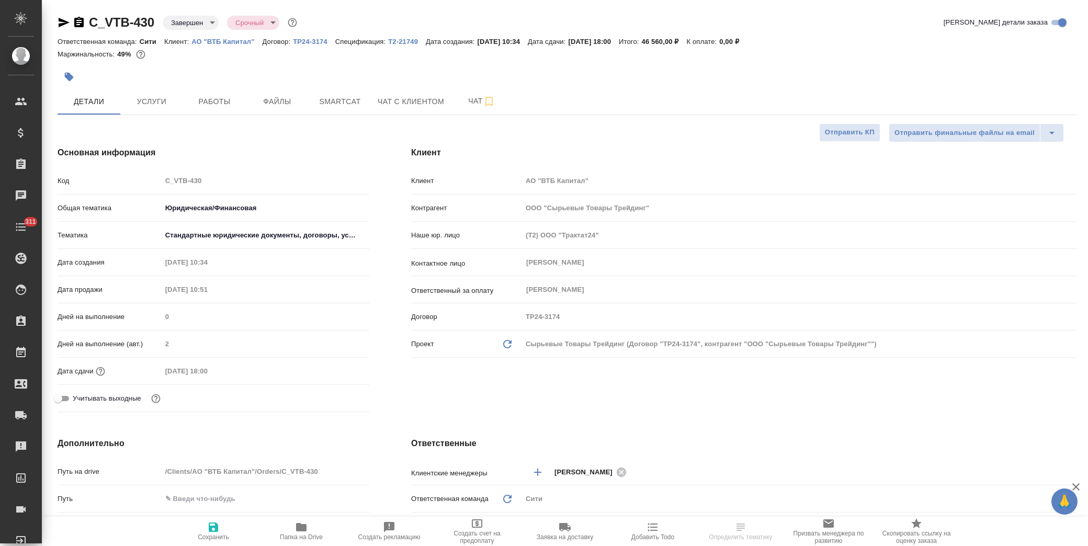
type textarea "x"
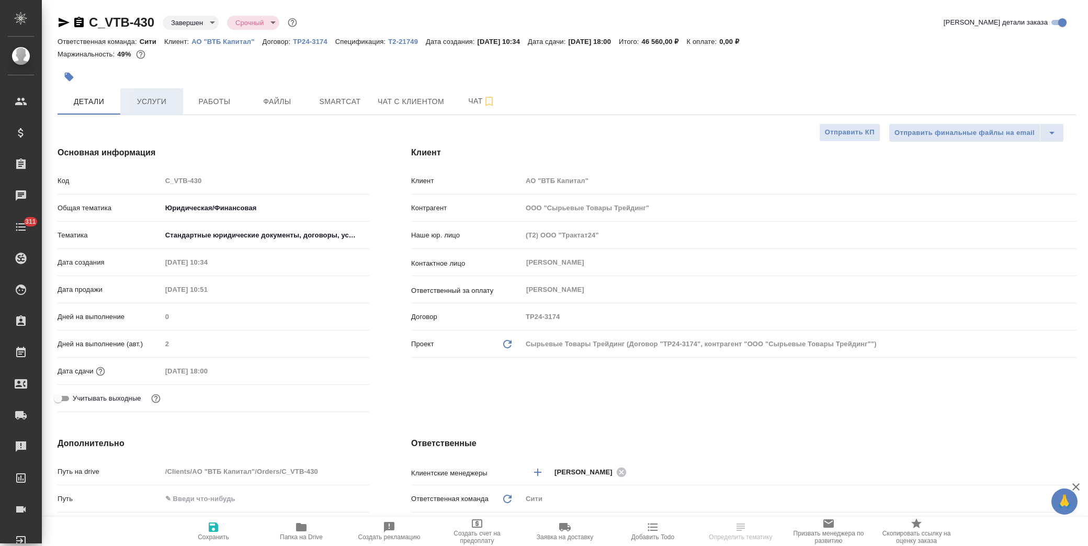
type textarea "x"
click at [173, 104] on span "Услуги" at bounding box center [152, 101] width 50 height 13
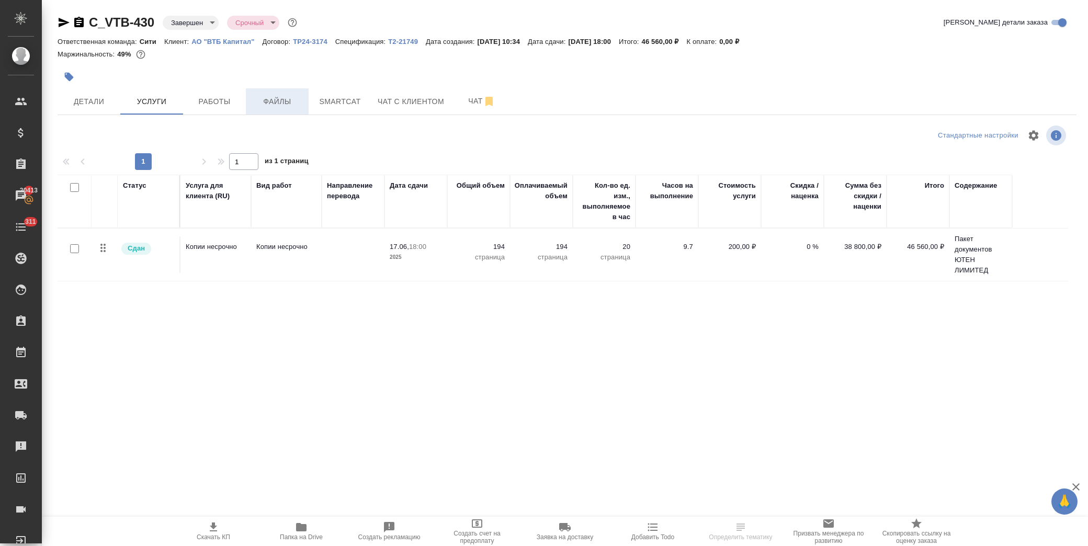
click at [271, 100] on span "Файлы" at bounding box center [277, 101] width 50 height 13
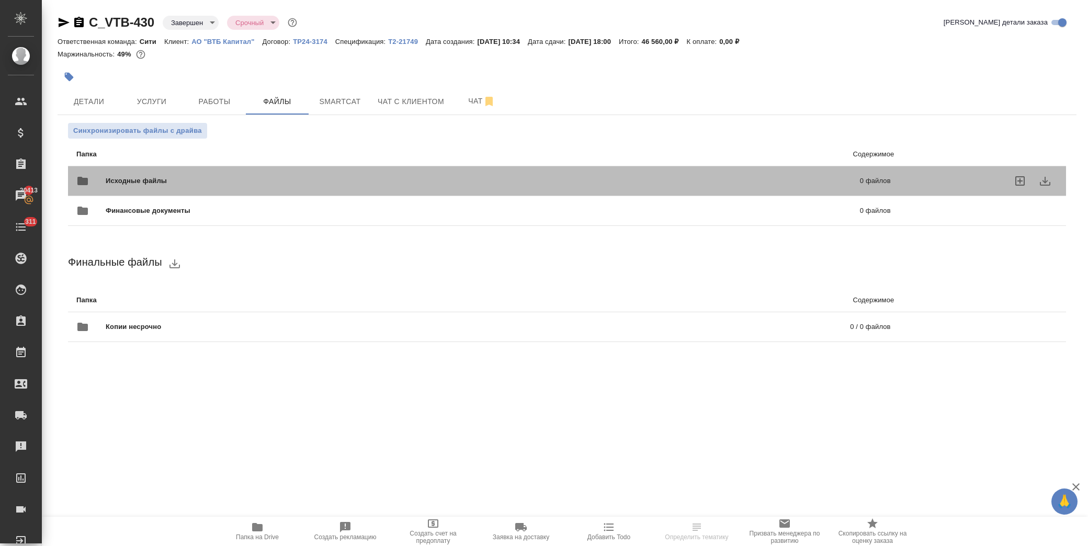
click at [159, 175] on div "Исходные файлы 0 файлов" at bounding box center [483, 180] width 815 height 25
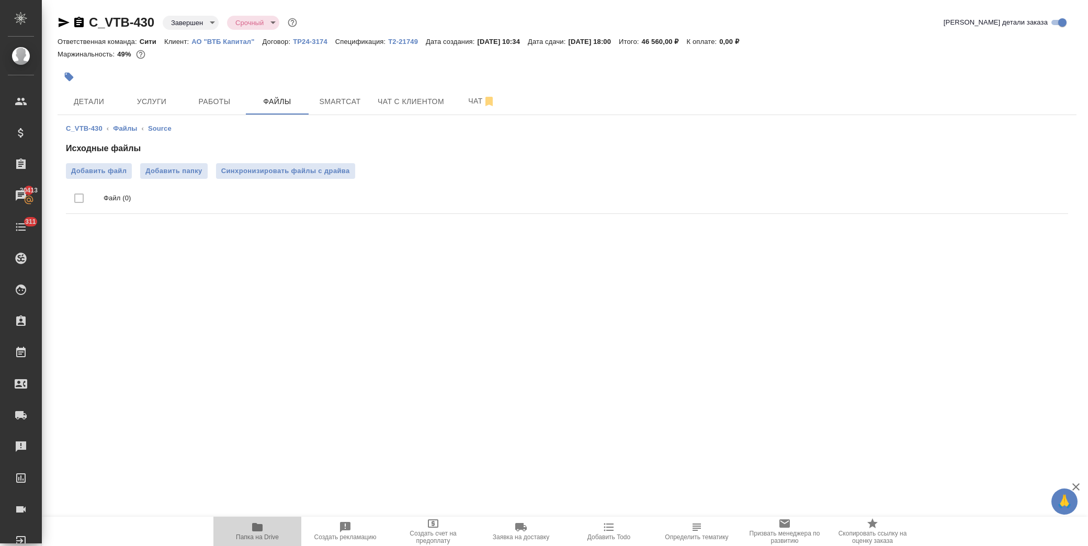
click at [264, 527] on span "Папка на Drive" at bounding box center [257, 531] width 75 height 20
click at [152, 103] on span "Услуги" at bounding box center [152, 101] width 50 height 13
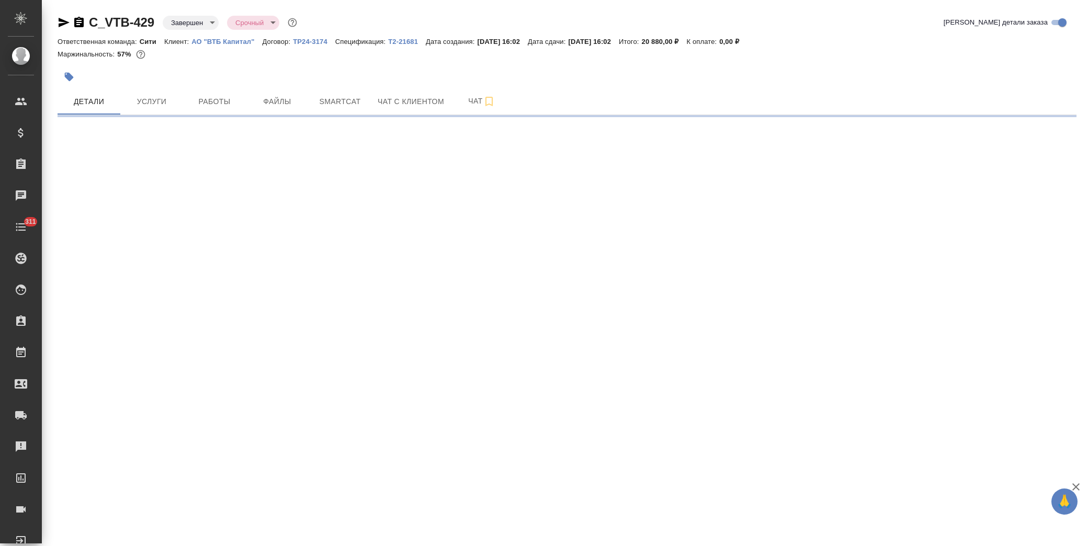
select select "RU"
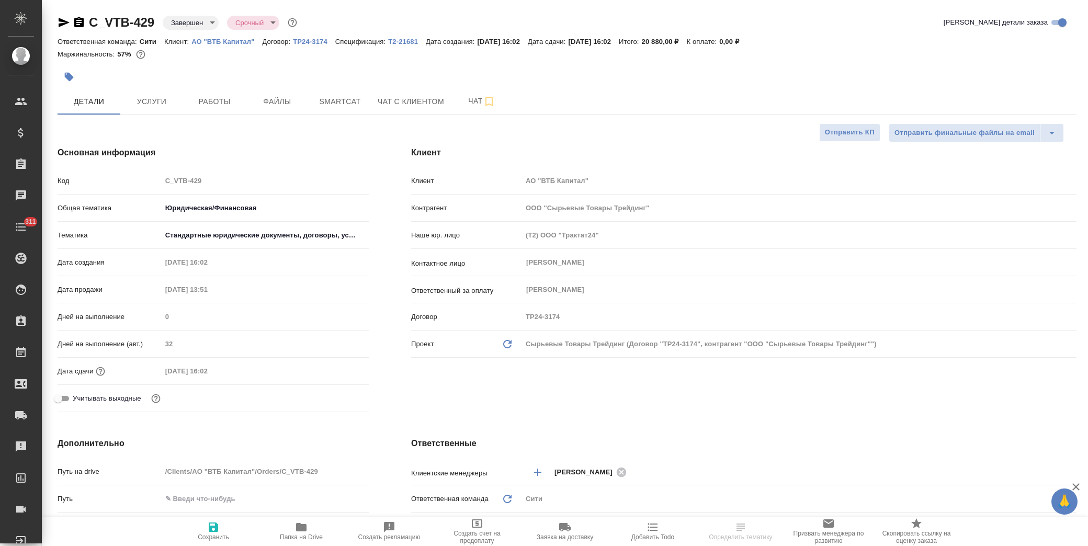
type textarea "x"
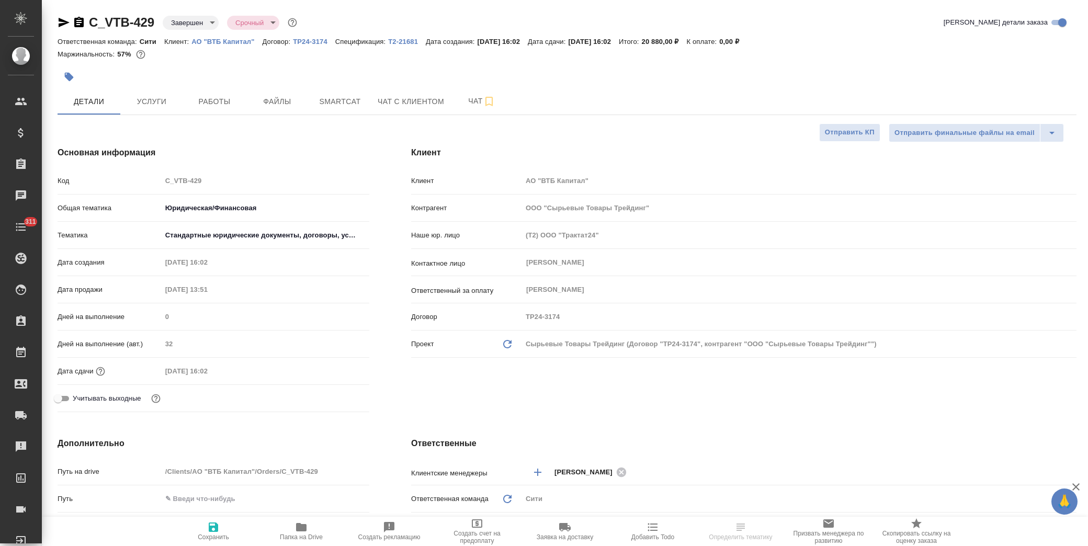
type textarea "x"
click at [258, 97] on span "Файлы" at bounding box center [277, 101] width 50 height 13
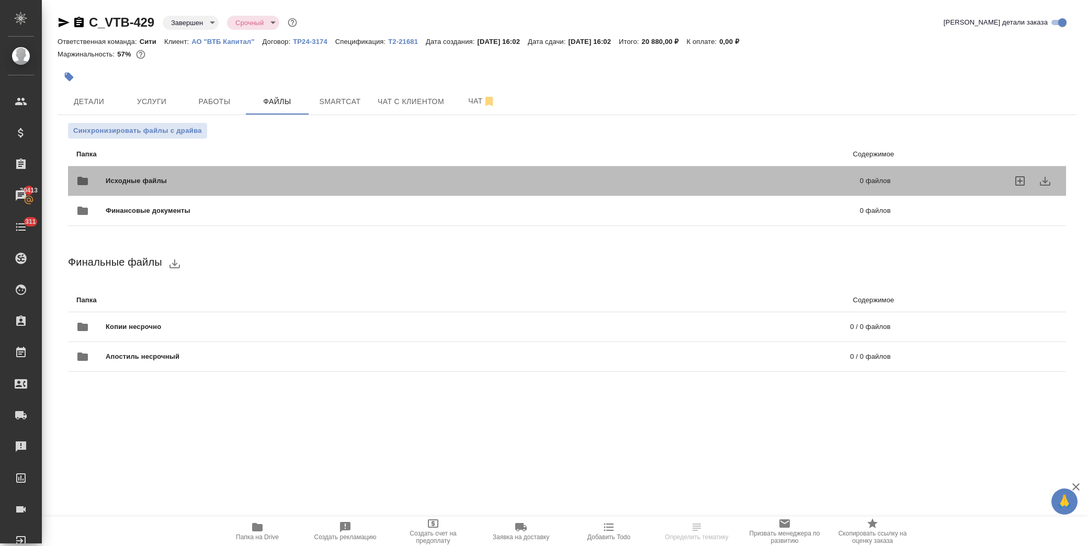
click at [194, 186] on div "Исходные файлы 0 файлов" at bounding box center [483, 180] width 815 height 25
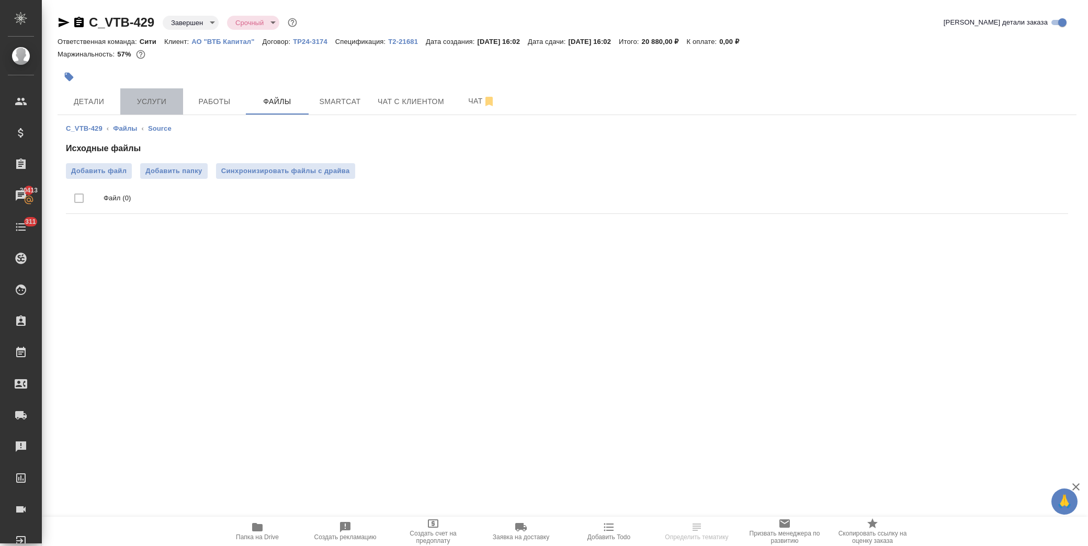
click at [158, 93] on button "Услуги" at bounding box center [151, 101] width 63 height 26
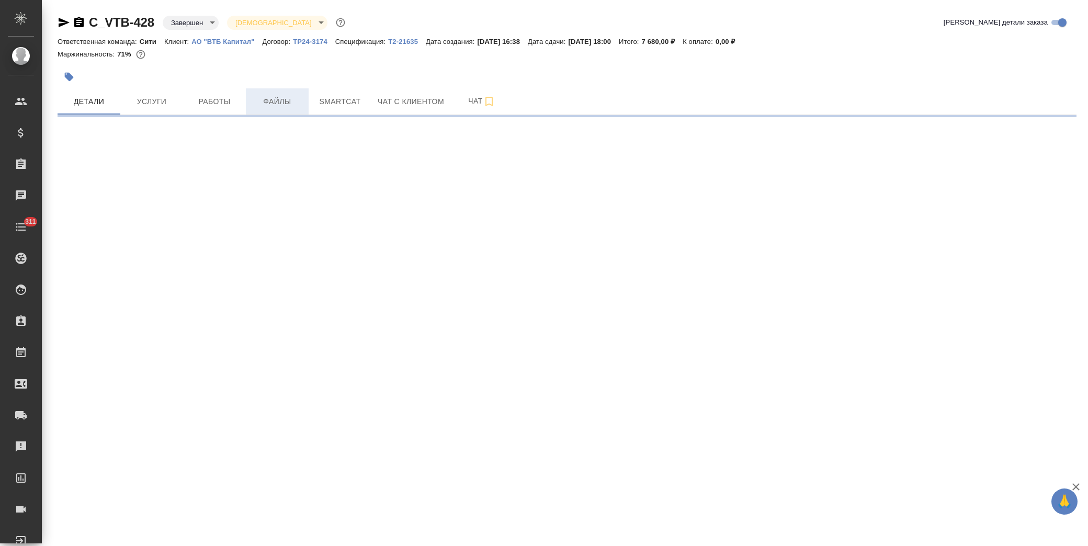
select select "RU"
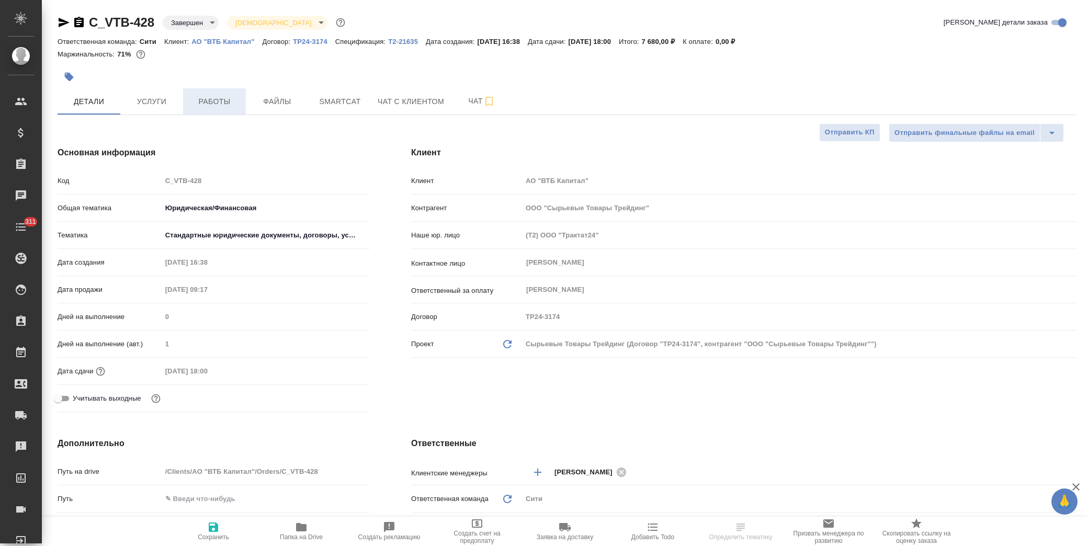
type textarea "x"
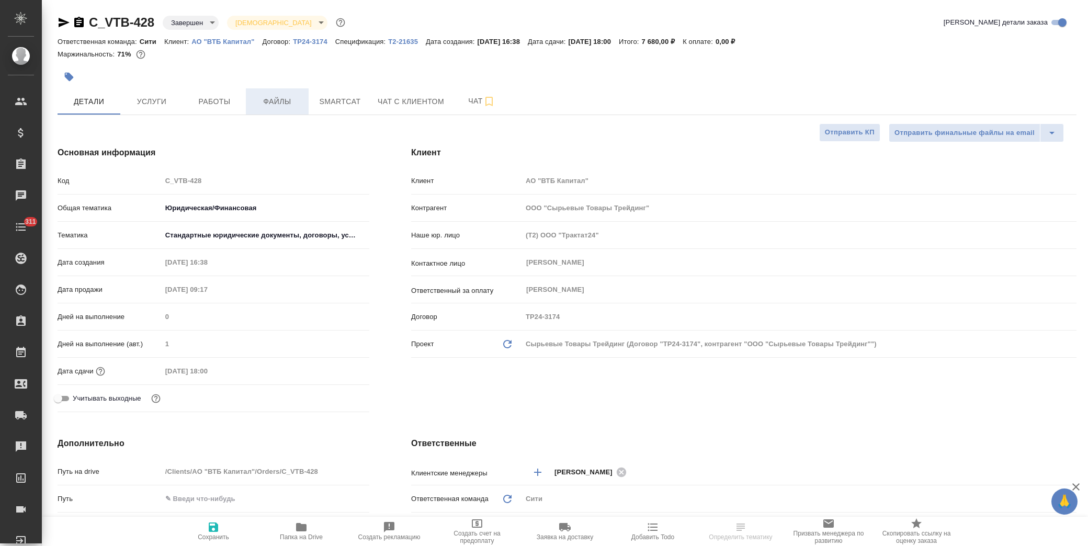
type textarea "x"
click at [263, 97] on span "Файлы" at bounding box center [277, 101] width 50 height 13
type textarea "x"
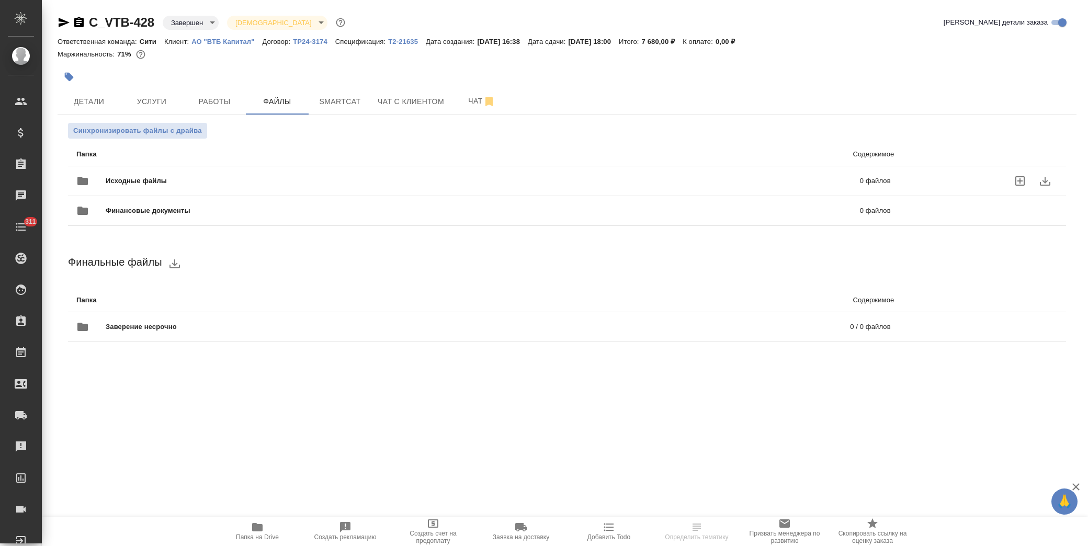
click at [220, 179] on span "Исходные файлы" at bounding box center [310, 181] width 408 height 10
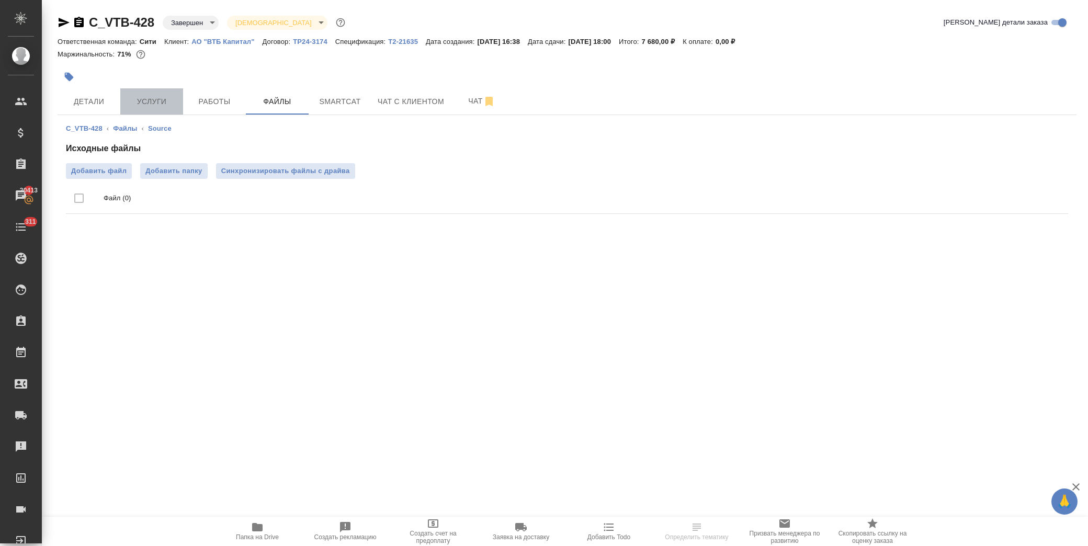
click at [159, 102] on span "Услуги" at bounding box center [152, 101] width 50 height 13
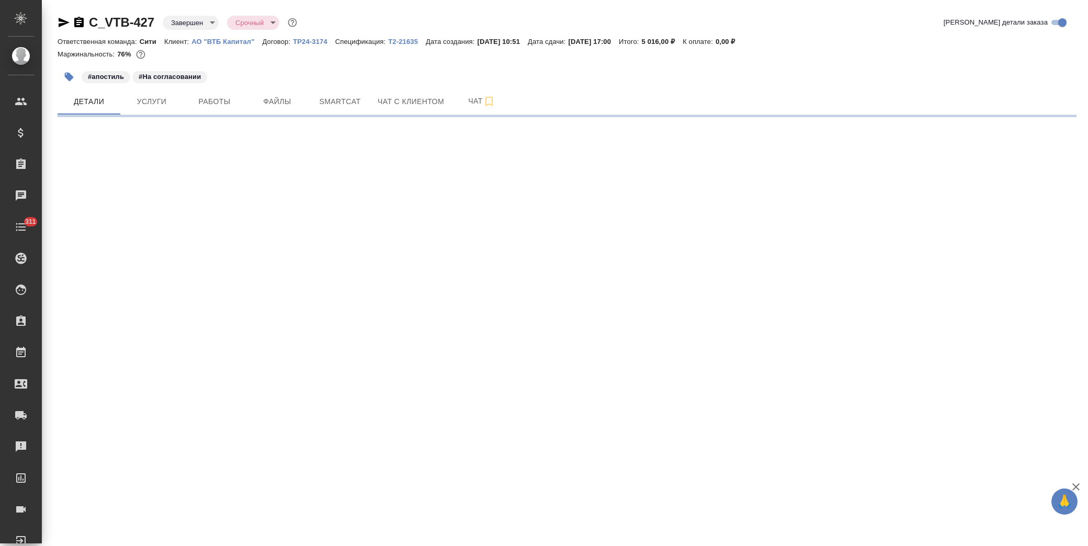
select select "RU"
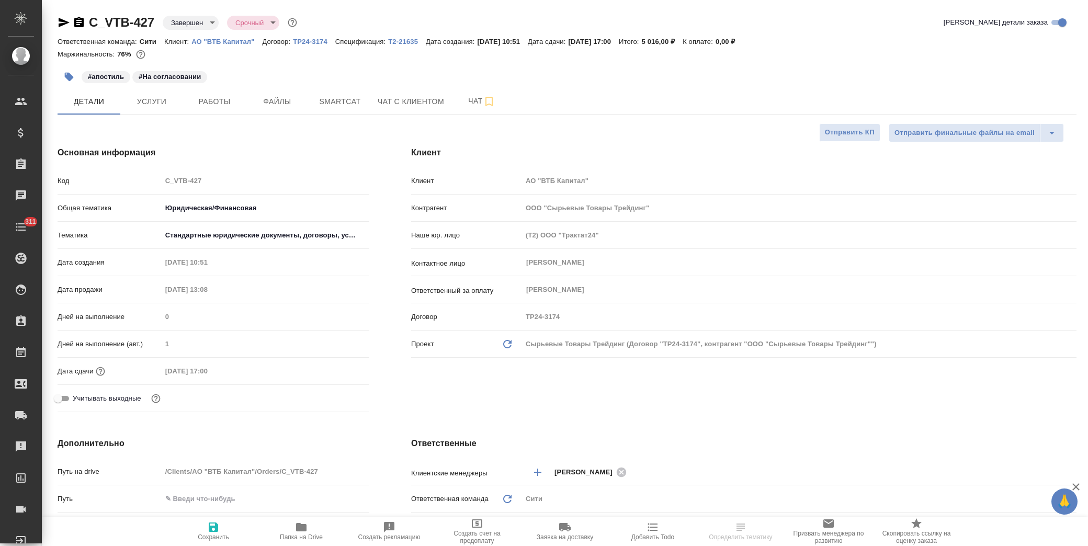
type textarea "x"
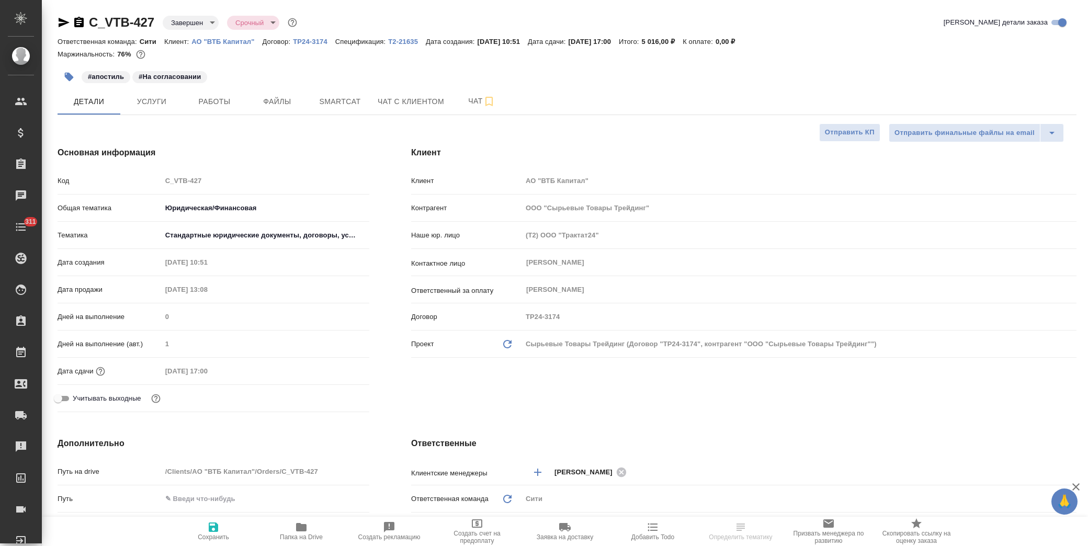
type textarea "x"
click at [307, 532] on span "Папка на Drive" at bounding box center [301, 531] width 75 height 20
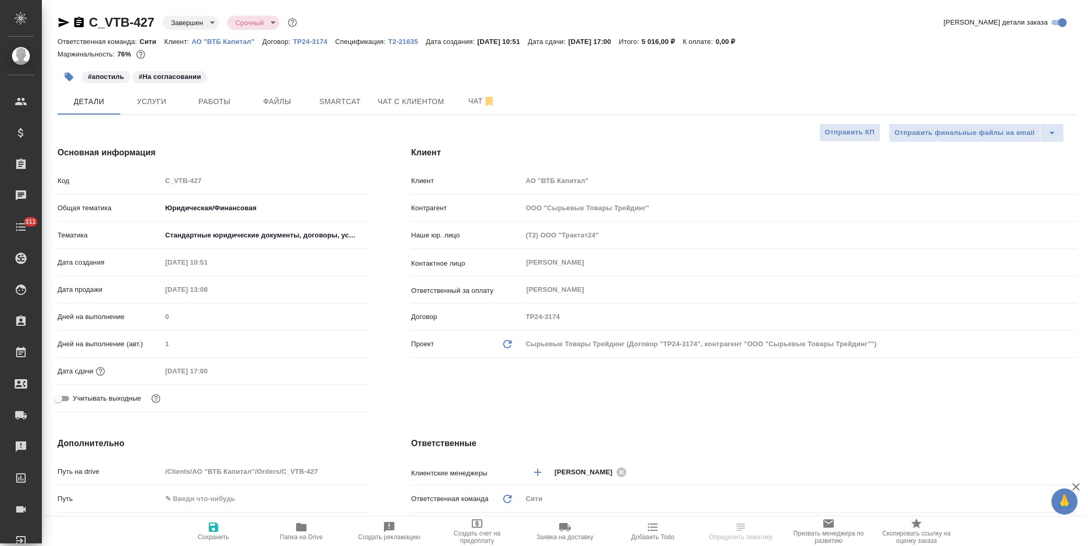
type textarea "x"
select select "RU"
